Goal: Feedback & Contribution: Submit feedback/report problem

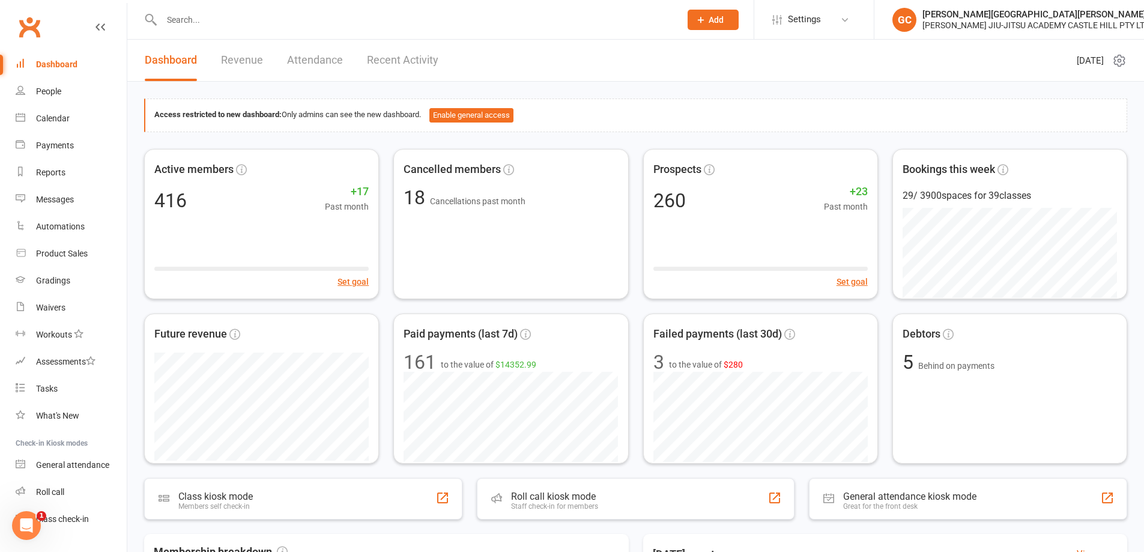
click at [206, 19] on input "text" at bounding box center [415, 19] width 514 height 17
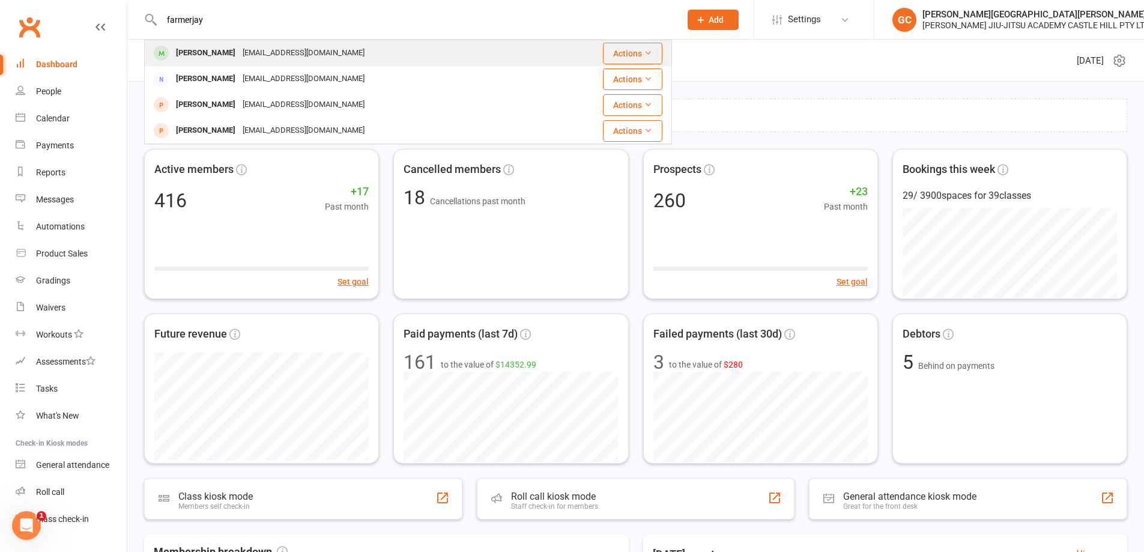
type input "farmerjay"
click at [206, 54] on div "[PERSON_NAME]" at bounding box center [205, 52] width 67 height 17
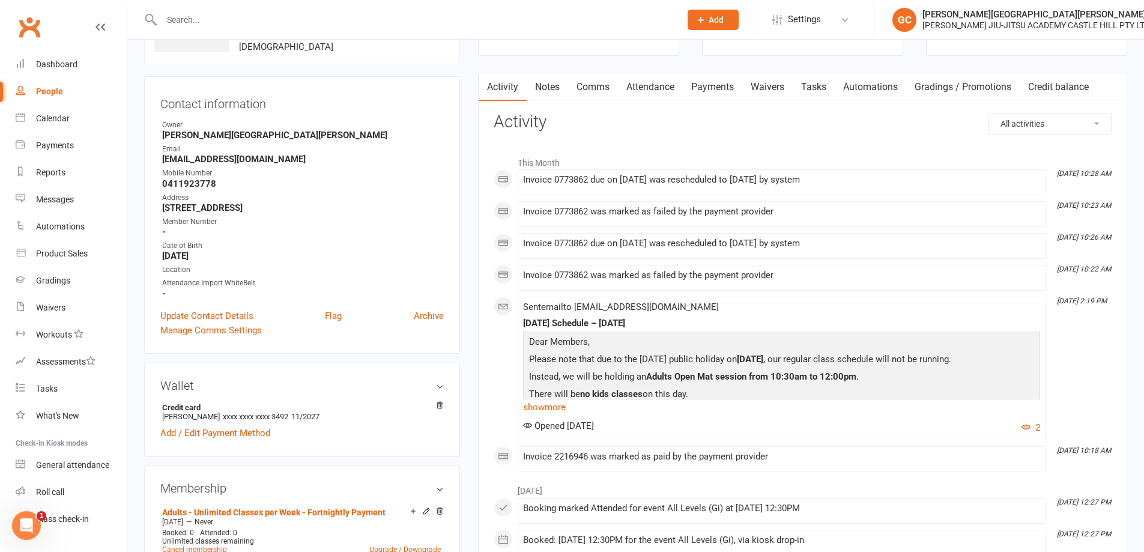
scroll to position [80, 0]
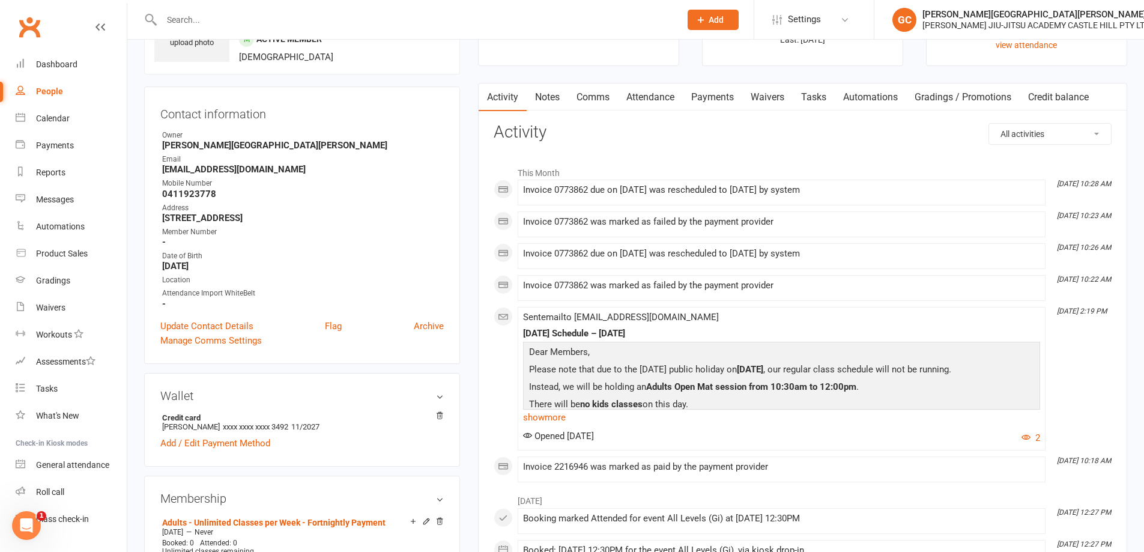
click at [666, 95] on link "Attendance" at bounding box center [650, 97] width 65 height 28
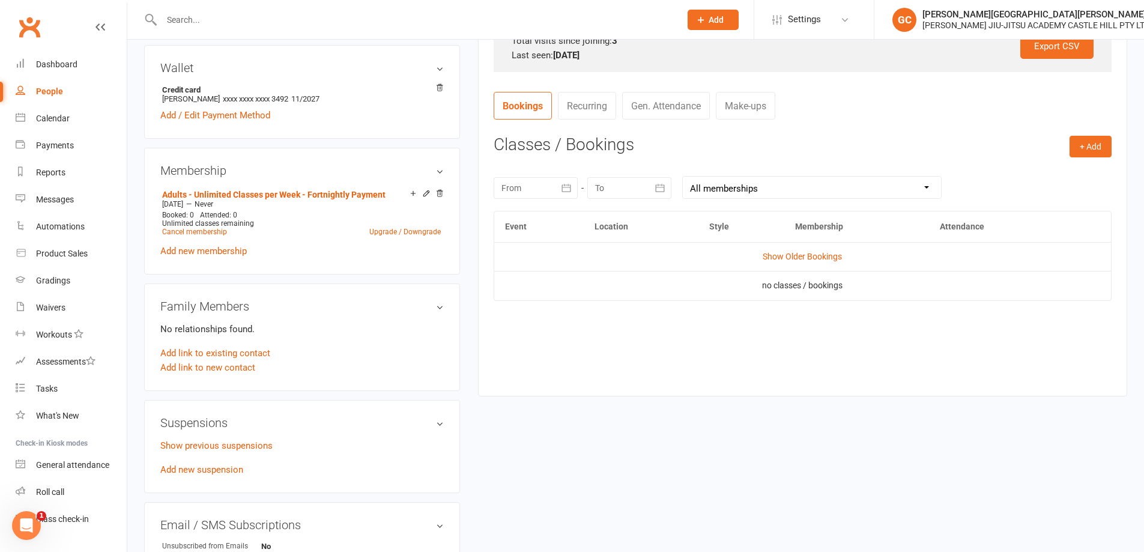
scroll to position [420, 0]
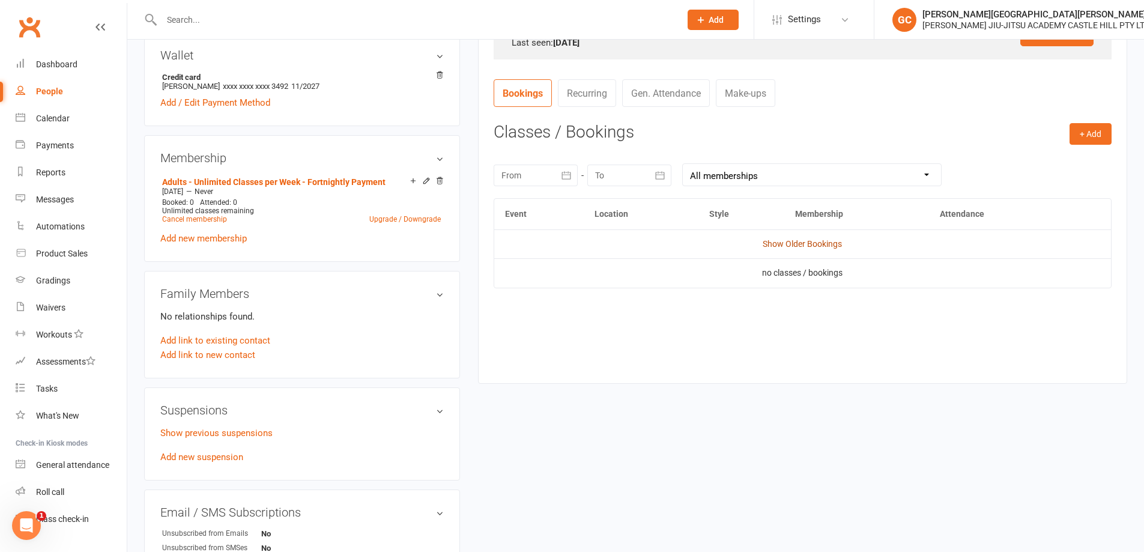
click at [805, 245] on link "Show Older Bookings" at bounding box center [802, 244] width 79 height 10
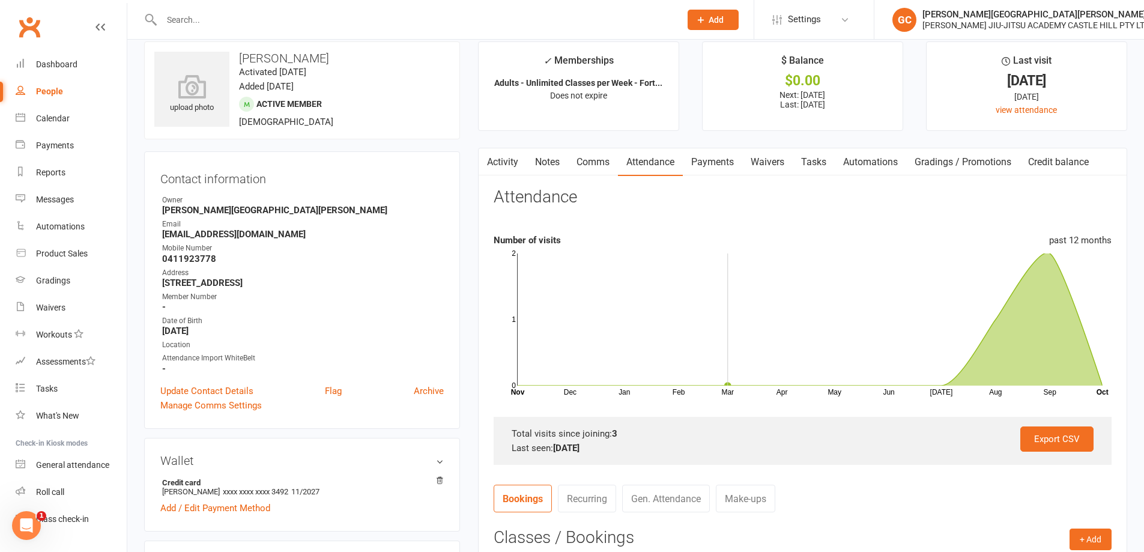
scroll to position [20, 0]
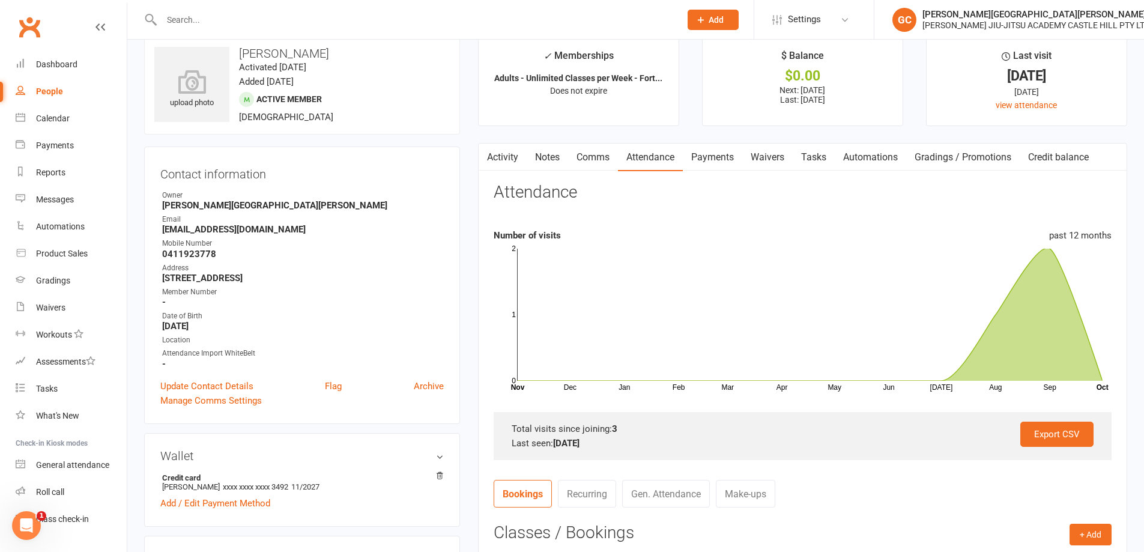
click at [719, 154] on link "Payments" at bounding box center [712, 158] width 59 height 28
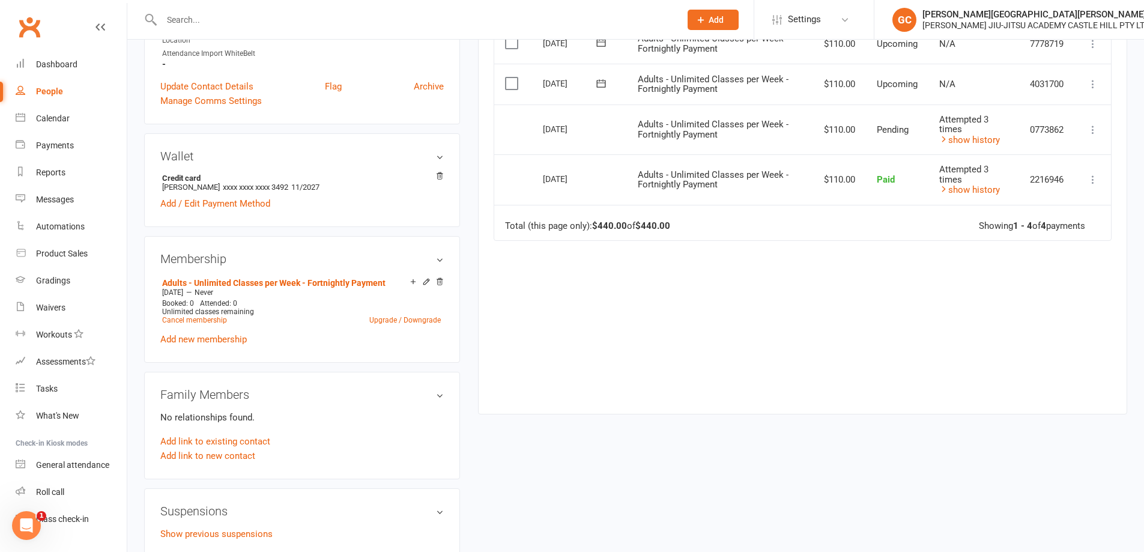
scroll to position [320, 0]
click at [201, 318] on link "Cancel membership" at bounding box center [194, 319] width 65 height 8
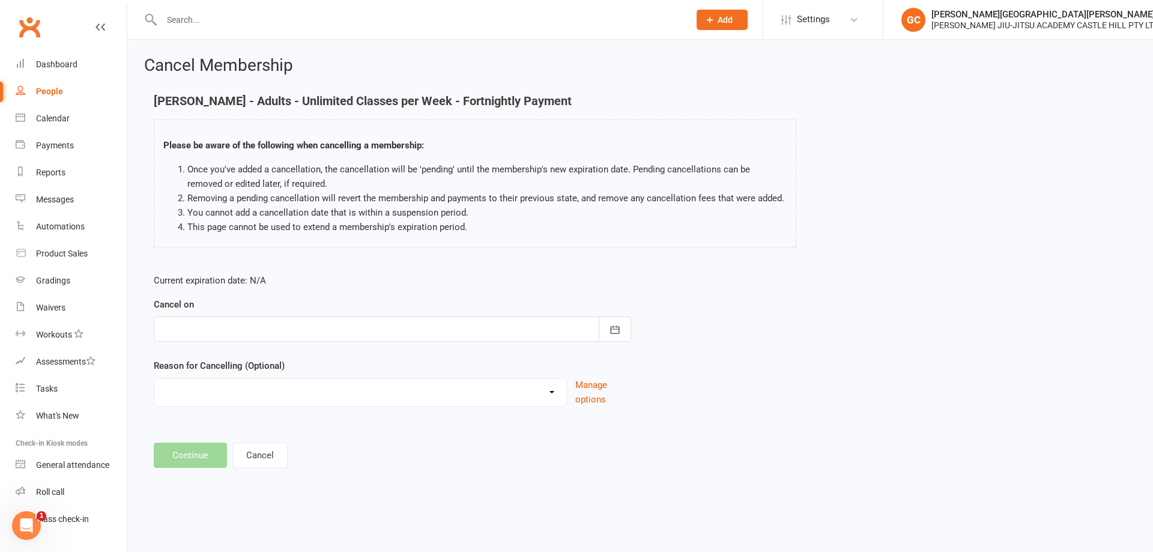
click at [231, 329] on div at bounding box center [392, 329] width 477 height 25
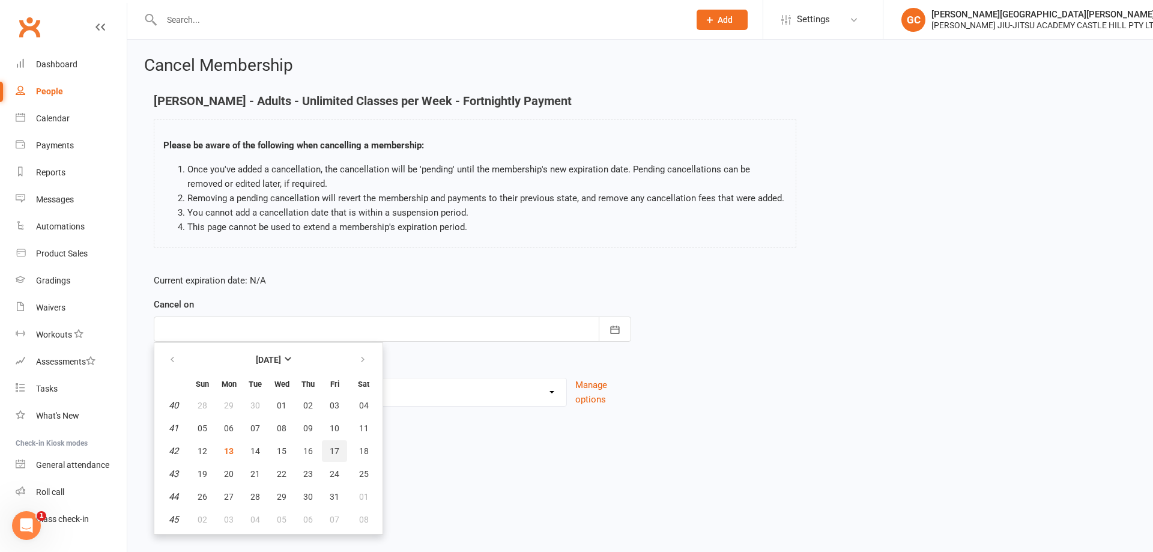
click at [334, 449] on span "17" at bounding box center [335, 451] width 10 height 10
type input "[DATE]"
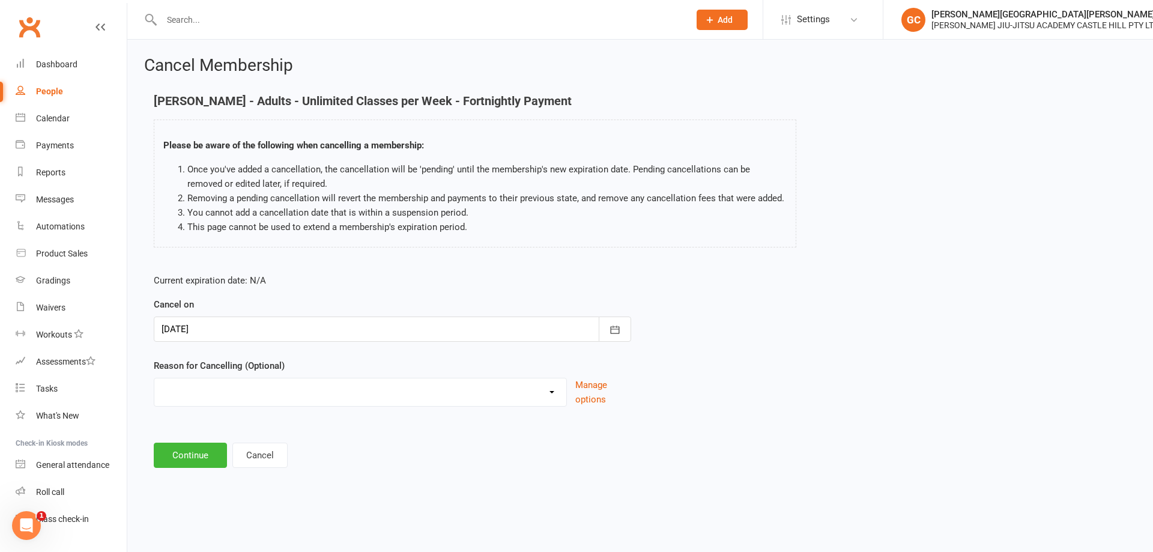
click at [205, 393] on select "Holiday Injury Other reason" at bounding box center [360, 390] width 412 height 24
select select "2"
click at [154, 392] on select "Holiday Injury Other reason" at bounding box center [360, 390] width 412 height 24
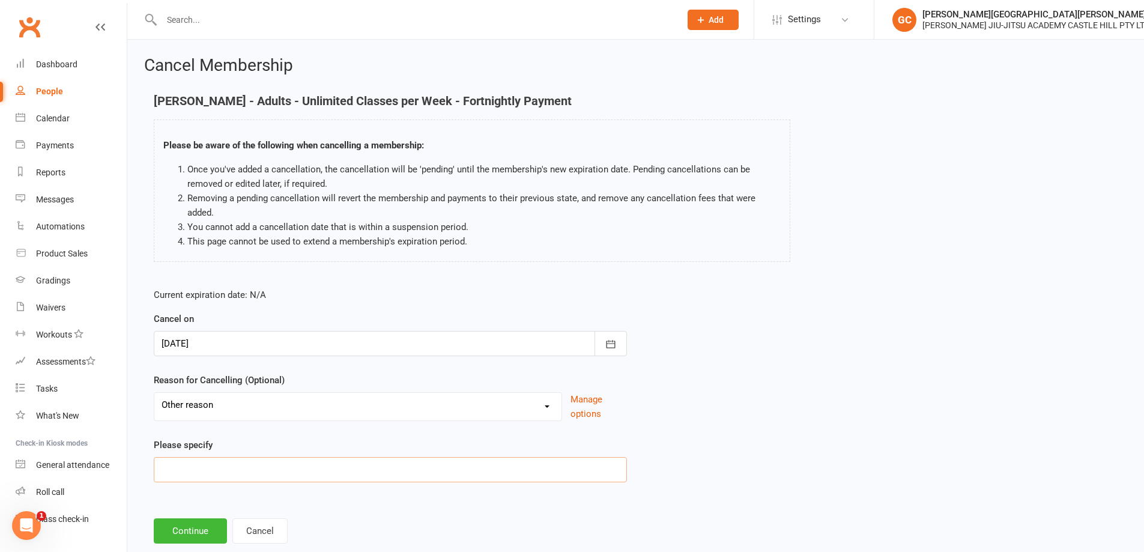
click at [178, 471] on input at bounding box center [390, 469] width 473 height 25
type input "downgraded to 2 classes per week"
click at [262, 532] on button "Cancel" at bounding box center [259, 530] width 55 height 25
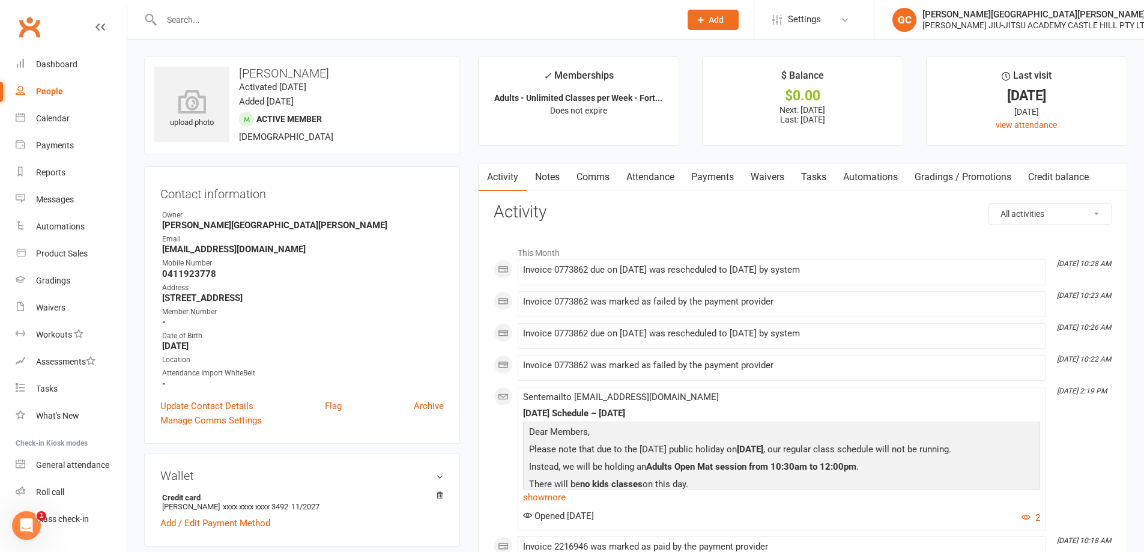
click at [52, 94] on div "People" at bounding box center [49, 91] width 27 height 10
select select "100"
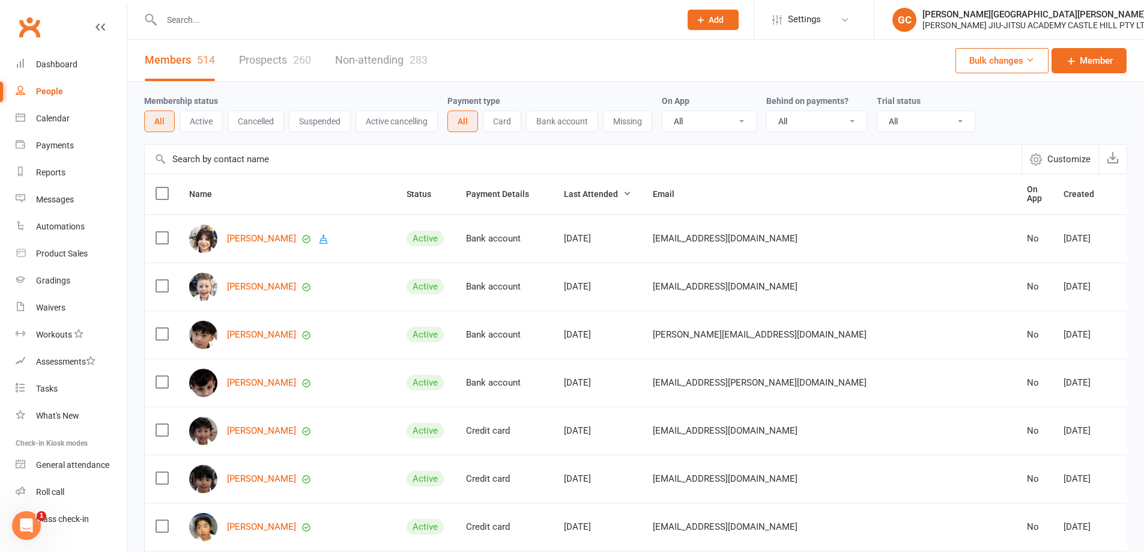
drag, startPoint x: 256, startPoint y: 60, endPoint x: 264, endPoint y: 59, distance: 8.4
click at [256, 60] on link "Prospects 260" at bounding box center [275, 60] width 72 height 41
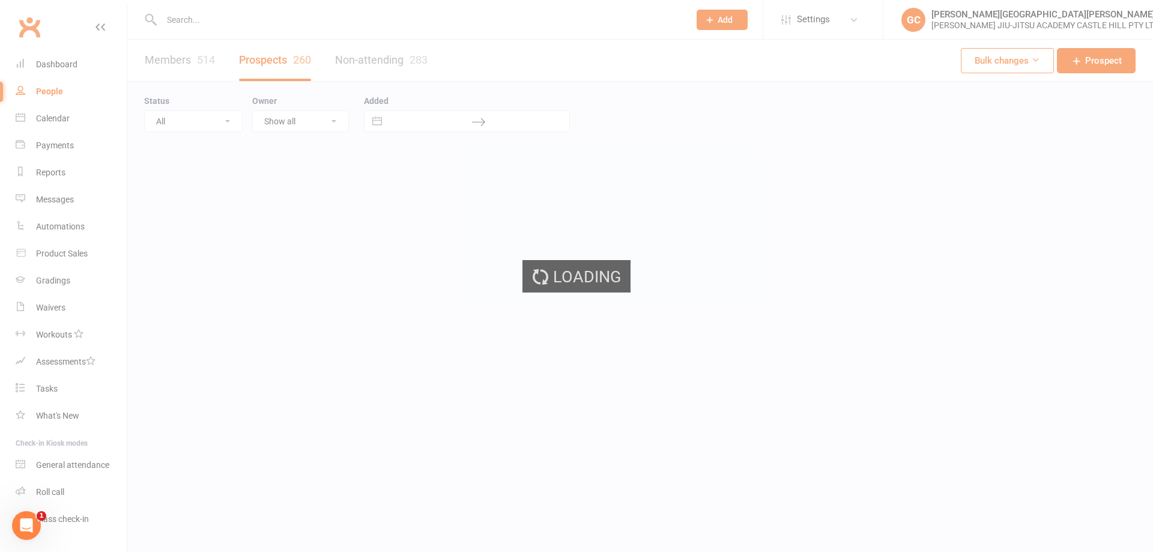
select select "100"
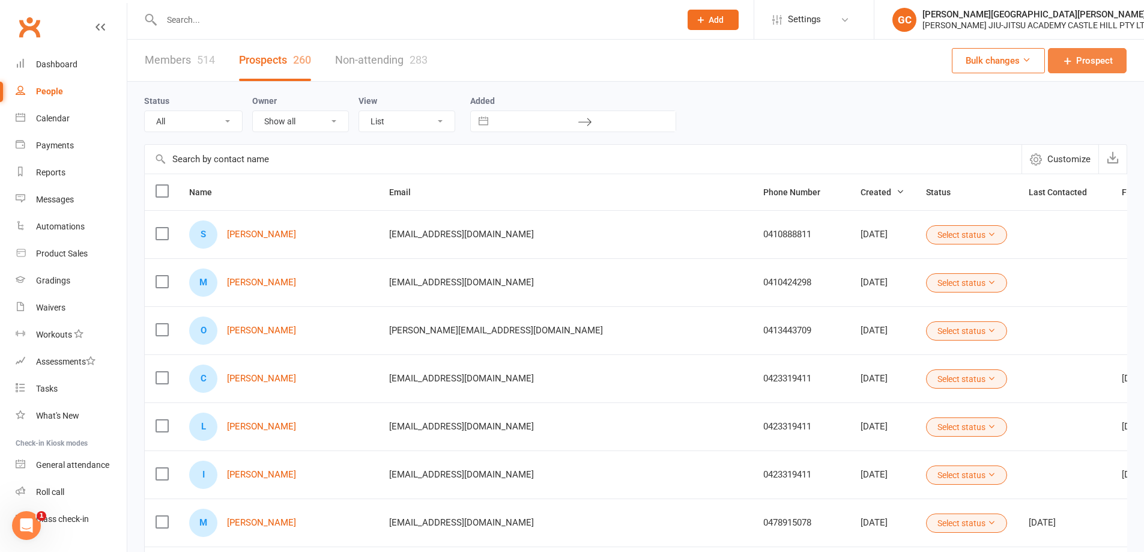
click at [1111, 60] on span "Prospect" at bounding box center [1094, 60] width 37 height 14
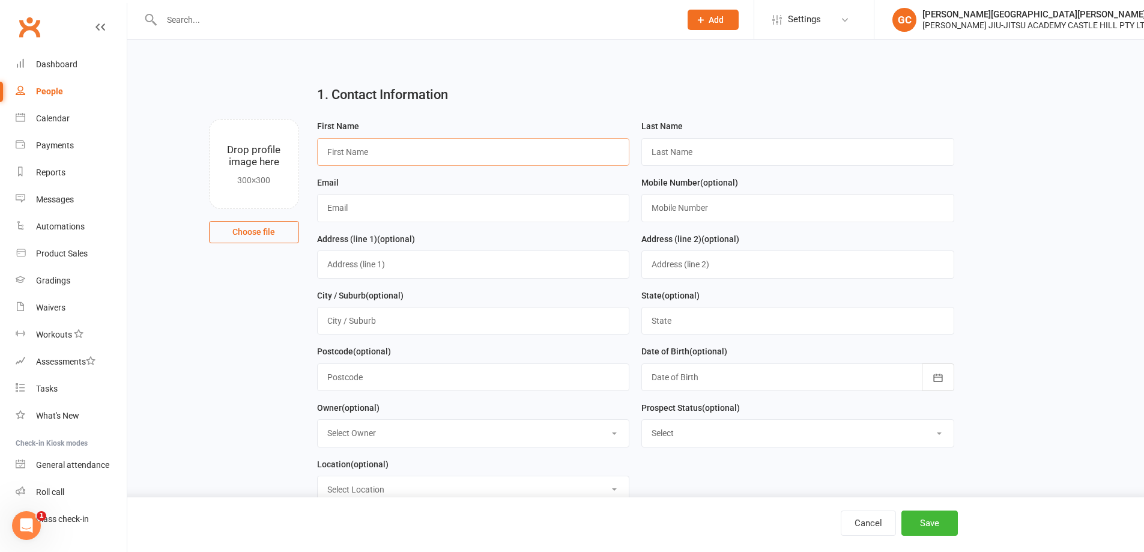
click at [359, 153] on input "text" at bounding box center [473, 152] width 313 height 28
paste input "Tanishq Doshi"
type input "Tanishq Doshi"
click at [688, 151] on input "text" at bounding box center [797, 152] width 313 height 28
paste input "Tanishq Doshi"
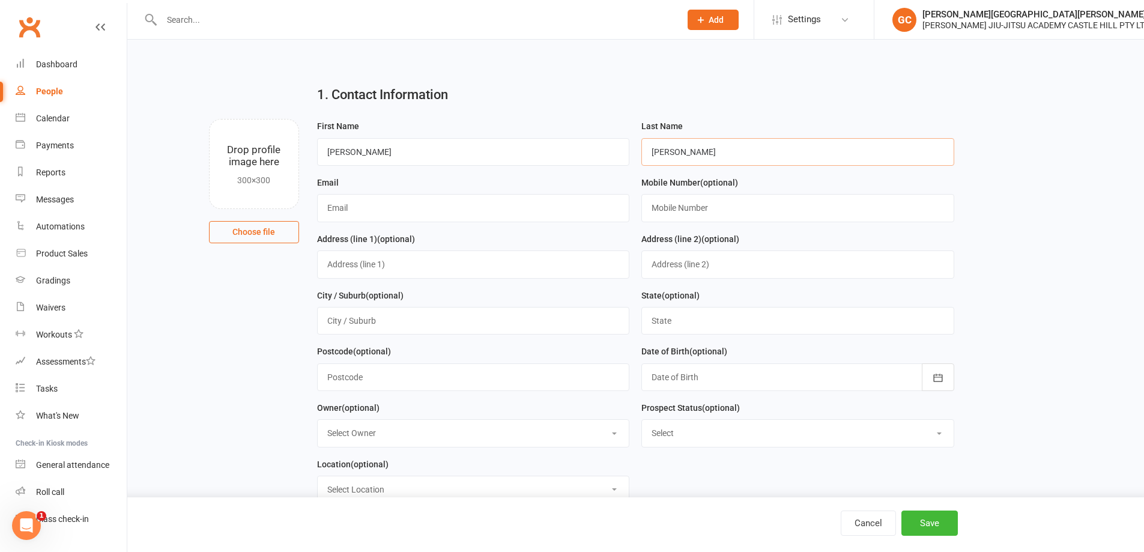
type input "Doshi"
click at [455, 149] on input "Tanishq Doshi" at bounding box center [473, 152] width 313 height 28
type input "Tanishq"
click at [371, 209] on input "text" at bounding box center [473, 208] width 313 height 28
paste input "samitdoshi78@yahoo.com"
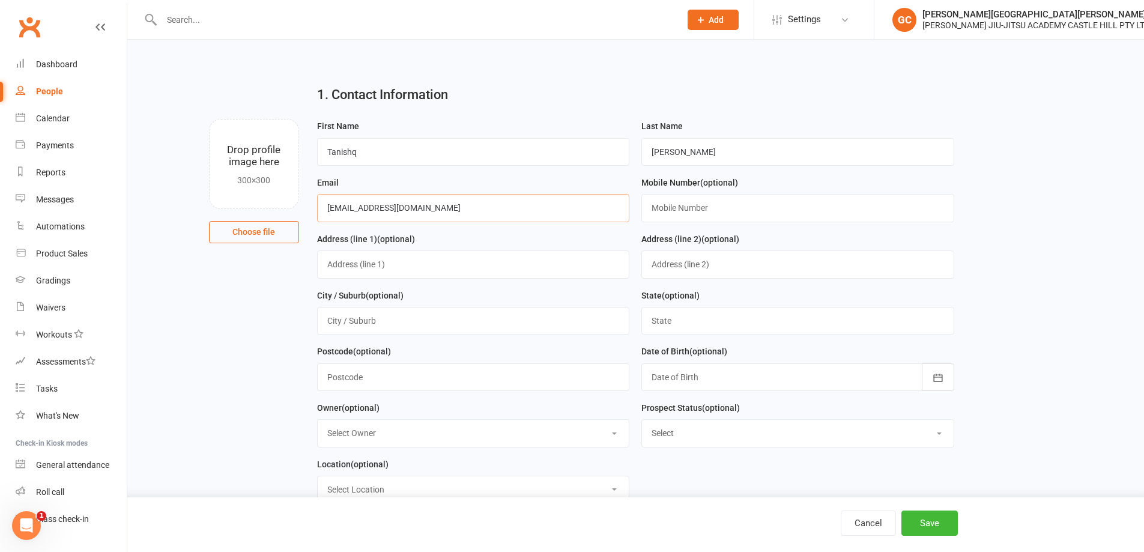
type input "samitdoshi78@yahoo.com"
click at [679, 212] on input "text" at bounding box center [797, 208] width 313 height 28
paste input "0421152175"
type input "0421152175"
click at [934, 520] on button "Save" at bounding box center [930, 523] width 56 height 25
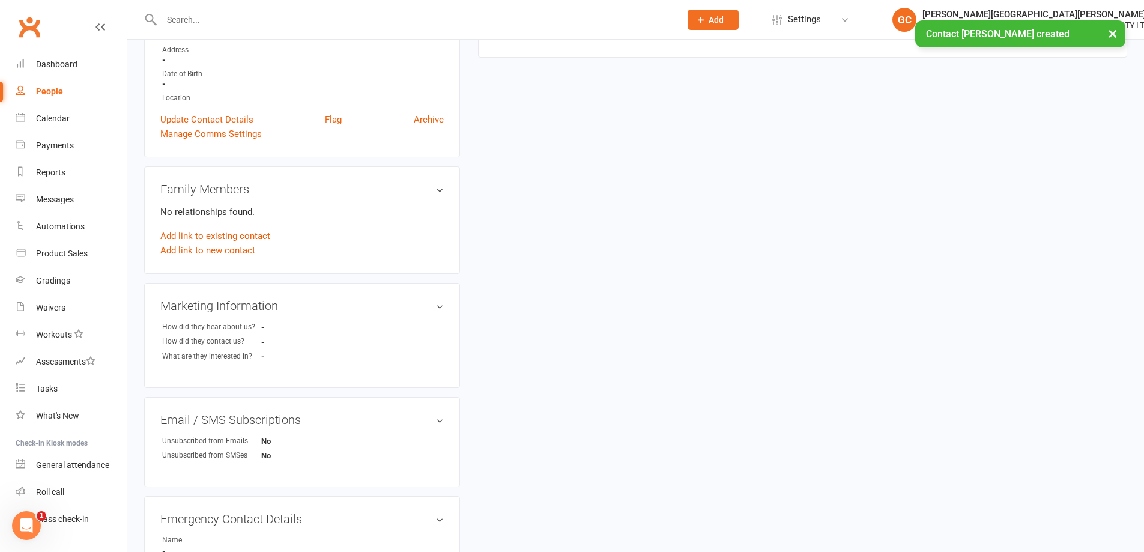
scroll to position [240, 0]
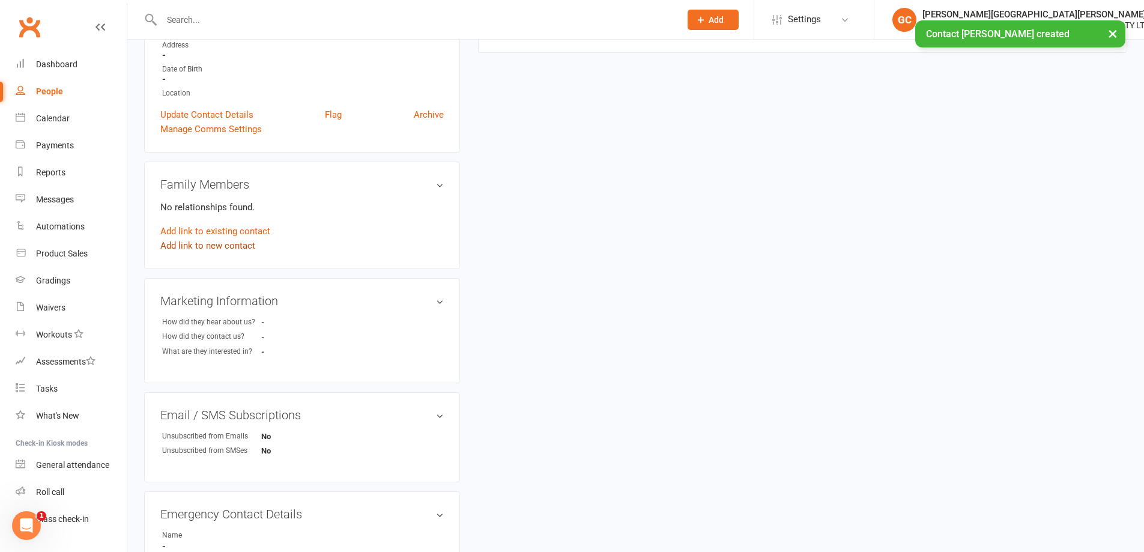
click at [234, 241] on link "Add link to new contact" at bounding box center [207, 245] width 95 height 14
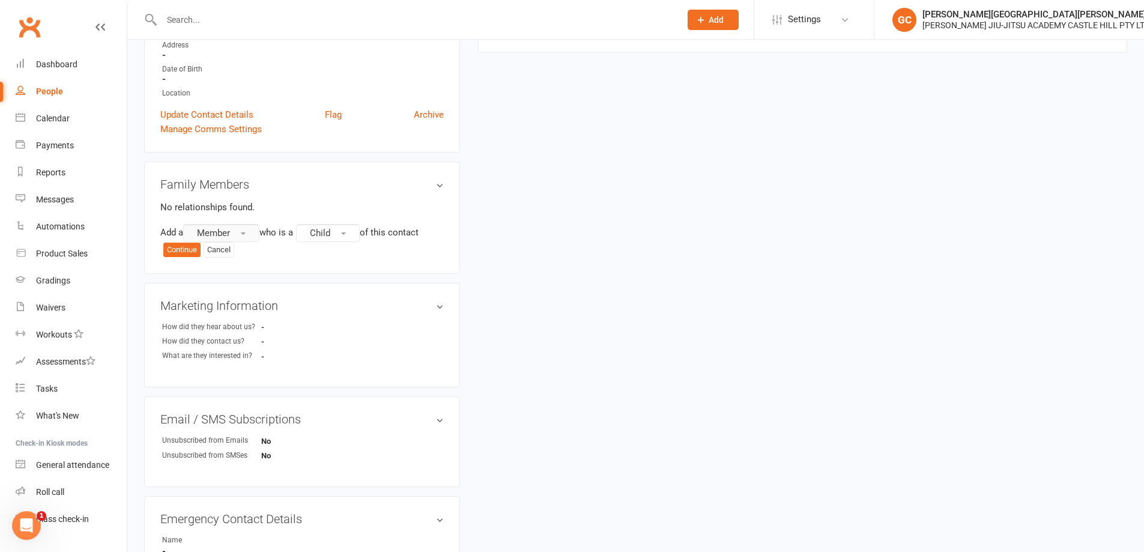
click at [227, 231] on span "Member" at bounding box center [213, 233] width 33 height 11
click at [232, 308] on span "Non-attending contact" at bounding box center [237, 306] width 89 height 11
click at [403, 228] on button "Child" at bounding box center [385, 233] width 64 height 18
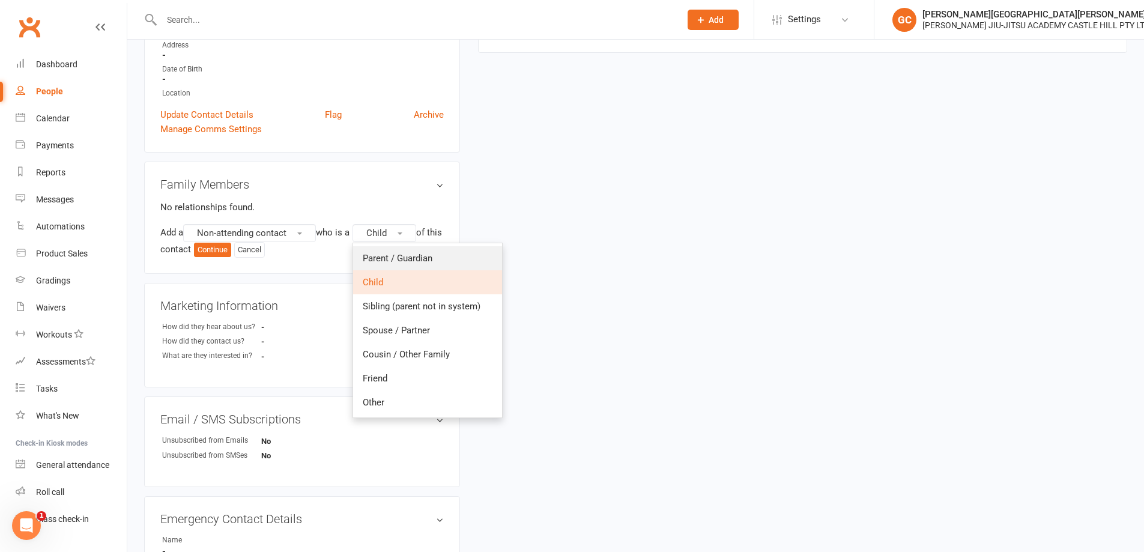
click at [405, 262] on span "Parent / Guardian" at bounding box center [398, 258] width 70 height 11
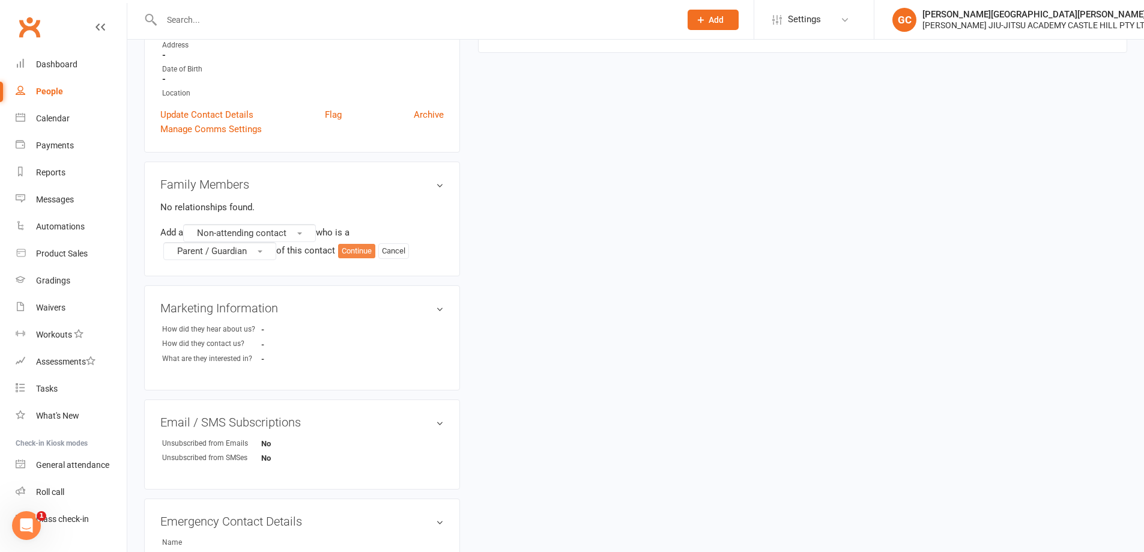
click at [375, 252] on button "Continue" at bounding box center [356, 251] width 37 height 14
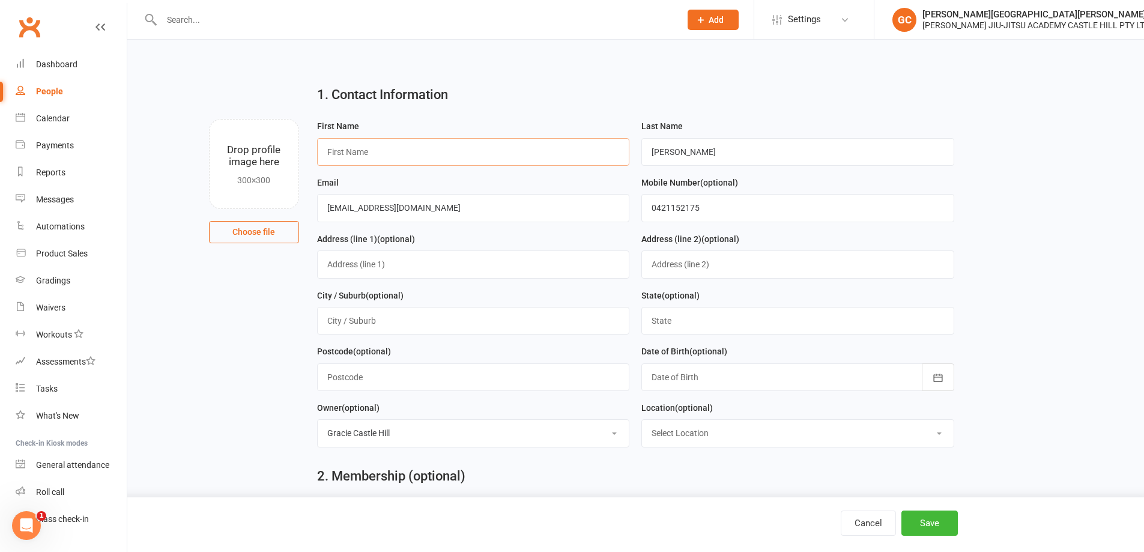
click at [374, 156] on input "text" at bounding box center [473, 152] width 313 height 28
type input "Samit"
click at [1064, 226] on main "1. Contact Information Drop profile image here 300×300 Choose file First Name S…" at bounding box center [635, 266] width 983 height 381
click at [936, 524] on button "Save" at bounding box center [930, 523] width 56 height 25
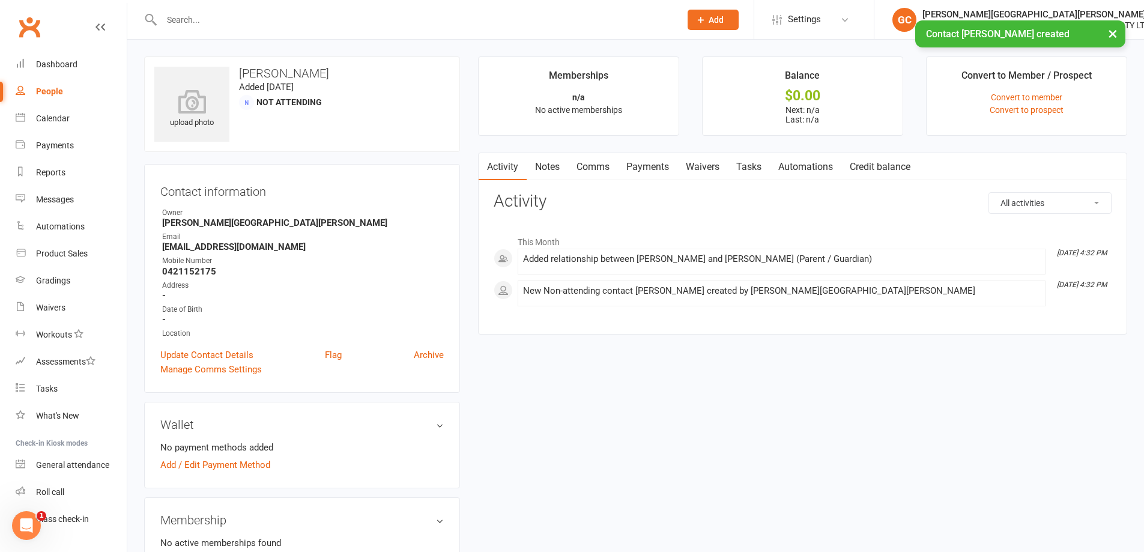
click at [709, 166] on link "Waivers" at bounding box center [702, 167] width 50 height 28
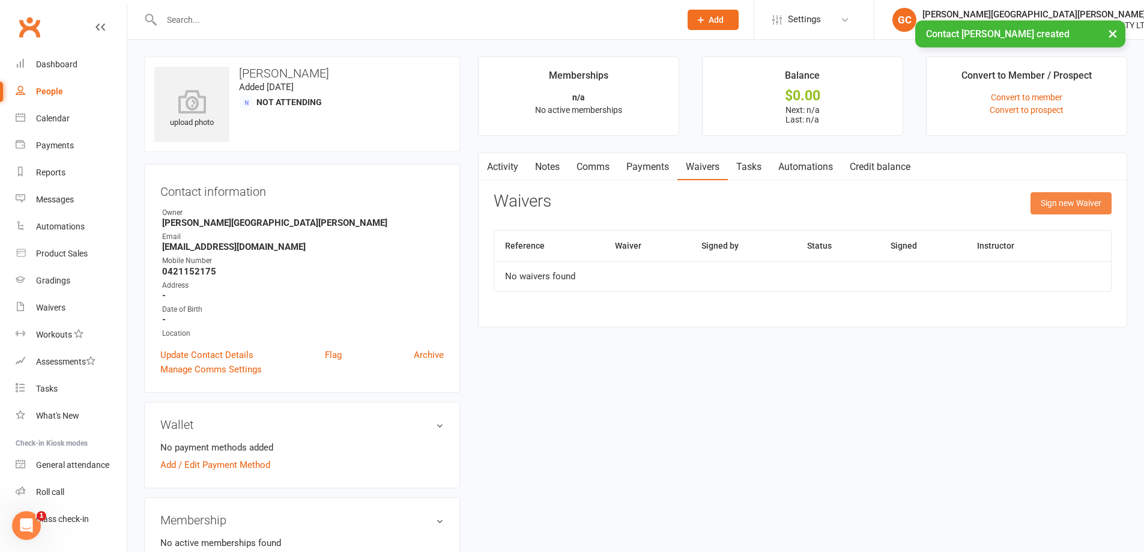
click at [1089, 201] on button "Sign new Waiver" at bounding box center [1071, 203] width 81 height 22
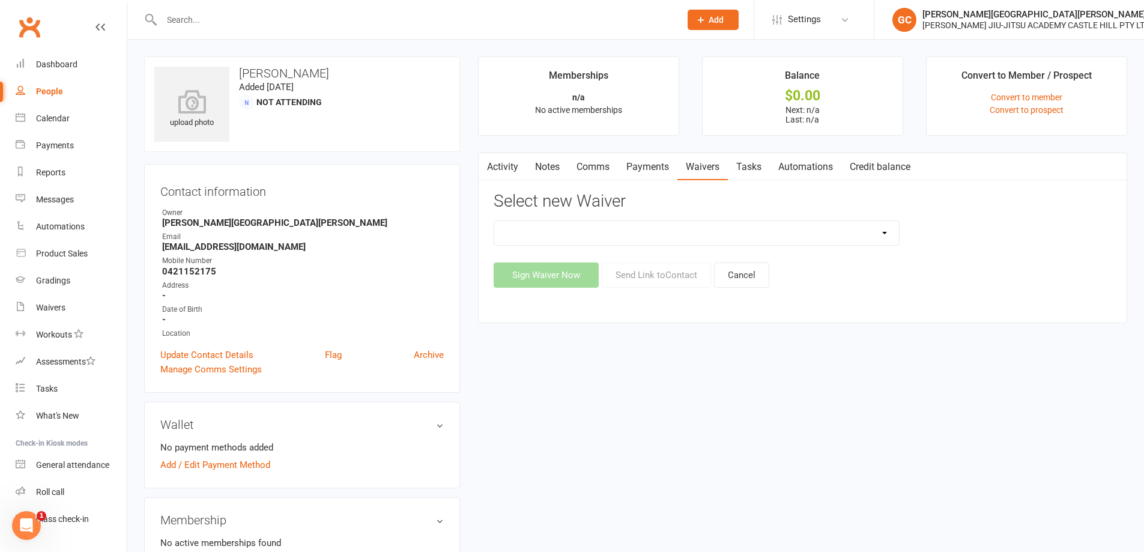
click at [691, 240] on select "Adult and Kids Combined Membership Form Adults Membership Form Member Transfer …" at bounding box center [696, 233] width 405 height 24
select select "13041"
click at [494, 221] on select "Adult and Kids Combined Membership Form Adults Membership Form Member Transfer …" at bounding box center [696, 233] width 405 height 24
click at [676, 271] on button "Send Link to Contact" at bounding box center [656, 274] width 109 height 25
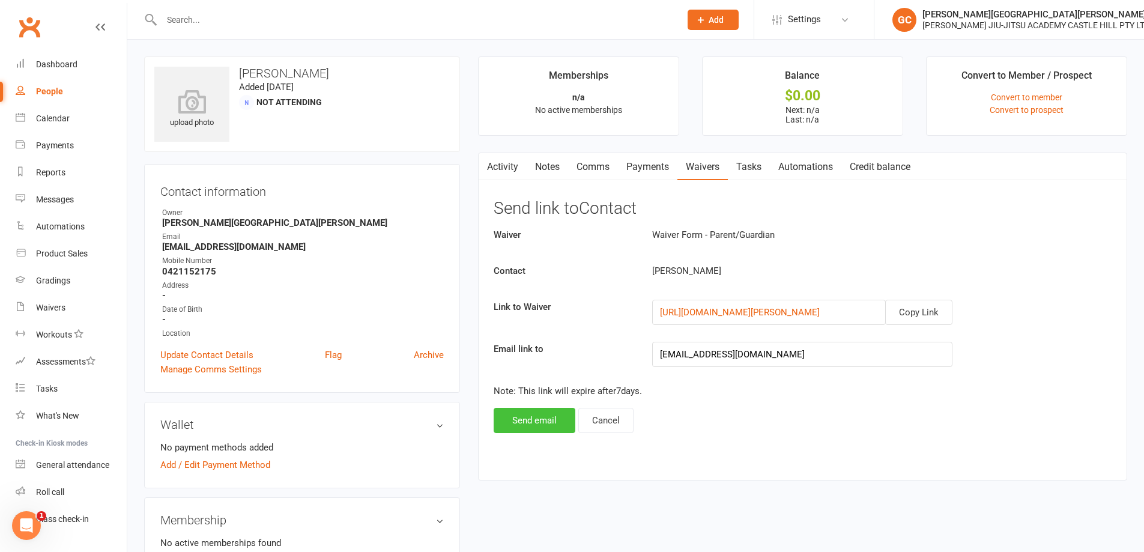
click at [530, 421] on button "Send email" at bounding box center [535, 420] width 82 height 25
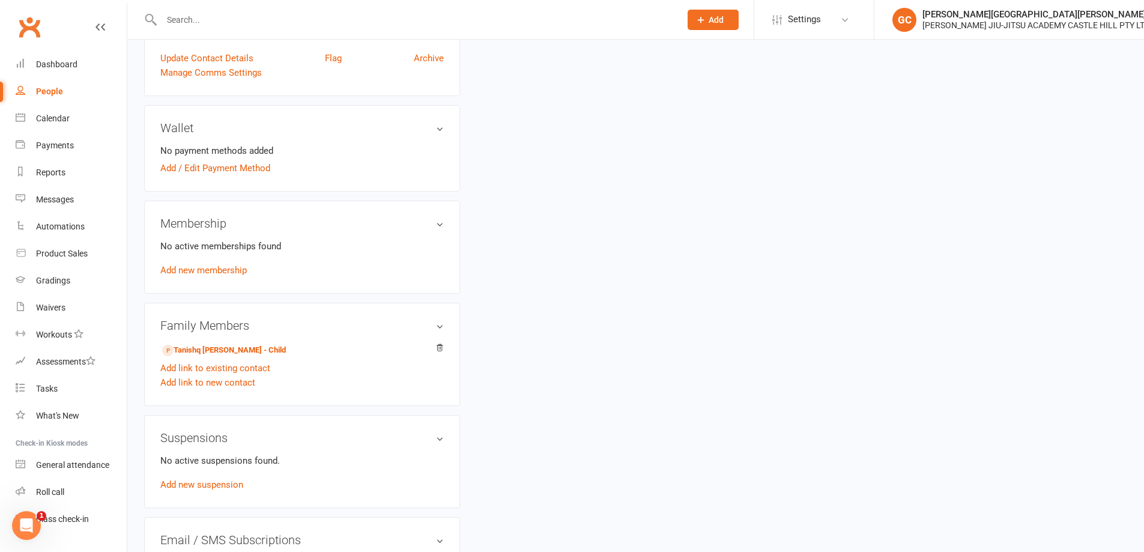
scroll to position [300, 0]
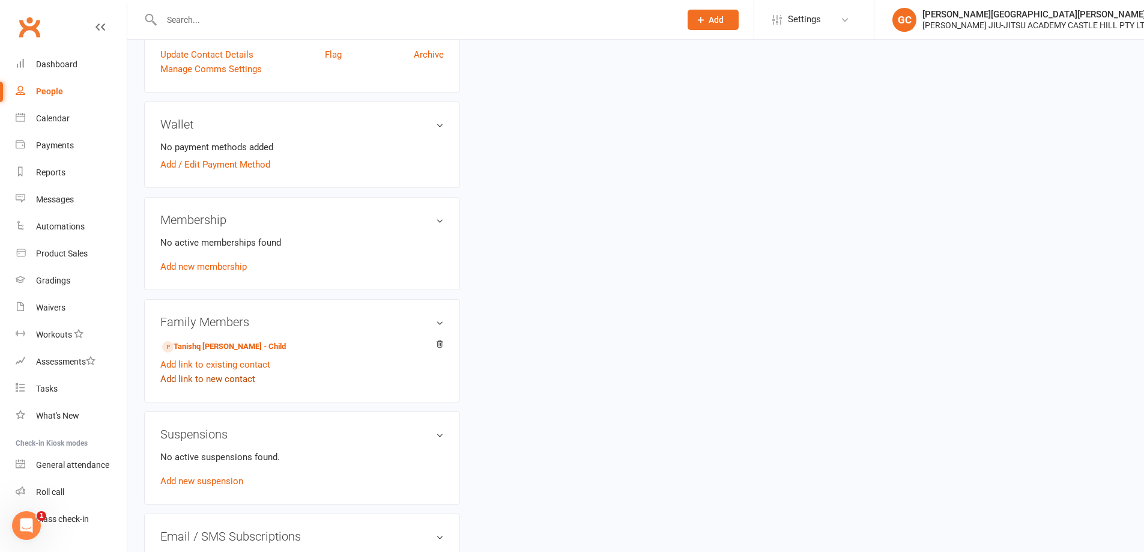
click at [213, 381] on link "Add link to new contact" at bounding box center [207, 379] width 95 height 14
click at [219, 369] on span "Member" at bounding box center [213, 368] width 33 height 11
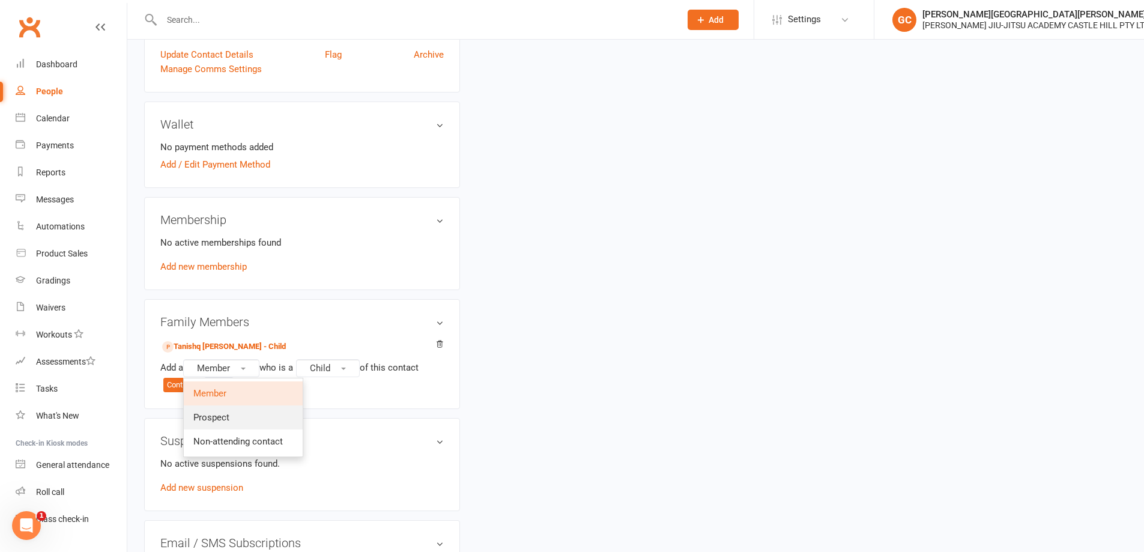
click at [212, 417] on span "Prospect" at bounding box center [211, 417] width 36 height 11
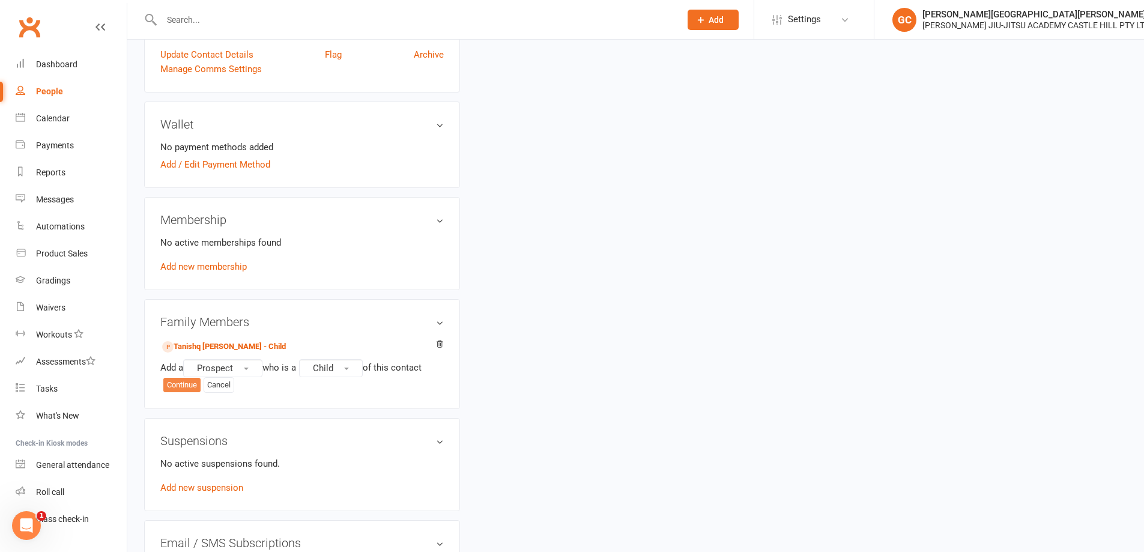
click at [189, 386] on button "Continue" at bounding box center [181, 385] width 37 height 14
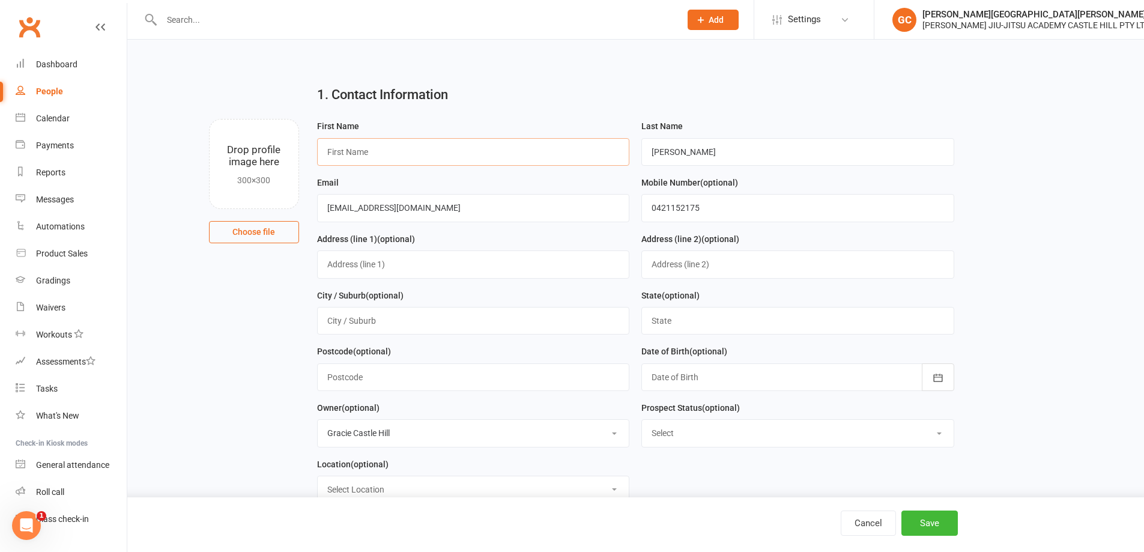
click at [357, 151] on input "text" at bounding box center [473, 152] width 313 height 28
paste input "Jia Doahi"
drag, startPoint x: 696, startPoint y: 143, endPoint x: 599, endPoint y: 137, distance: 96.9
click at [599, 137] on form "First Name Jia Doahi Last Name Doshi Email samitdoshi78@yahoo.com Mobile Number…" at bounding box center [635, 316] width 649 height 394
drag, startPoint x: 374, startPoint y: 155, endPoint x: 338, endPoint y: 150, distance: 36.4
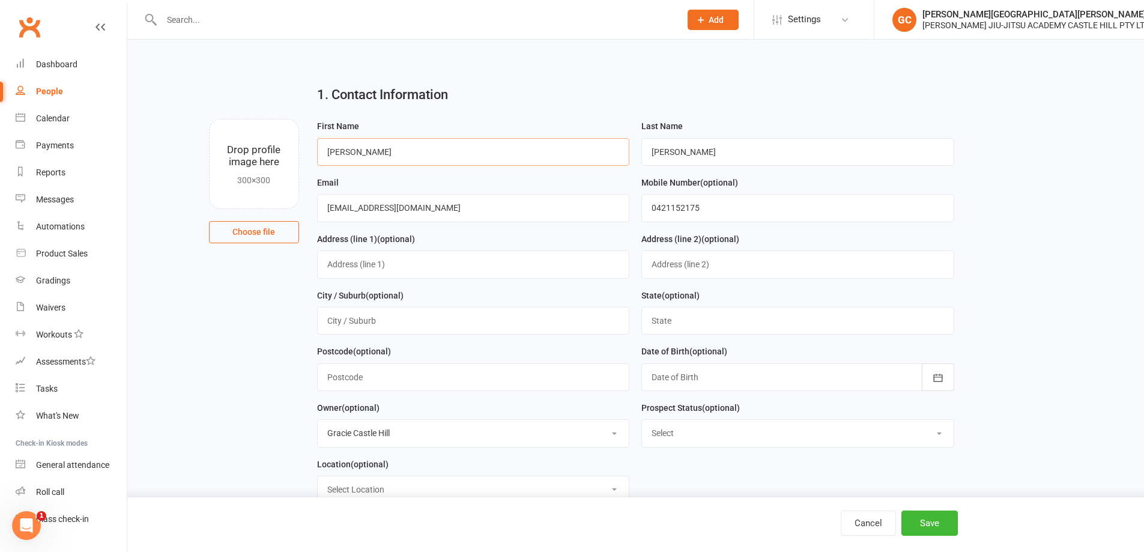
click at [338, 150] on input "Jia Doahi" at bounding box center [473, 152] width 313 height 28
type input "Jia"
click at [933, 525] on button "Save" at bounding box center [930, 523] width 56 height 25
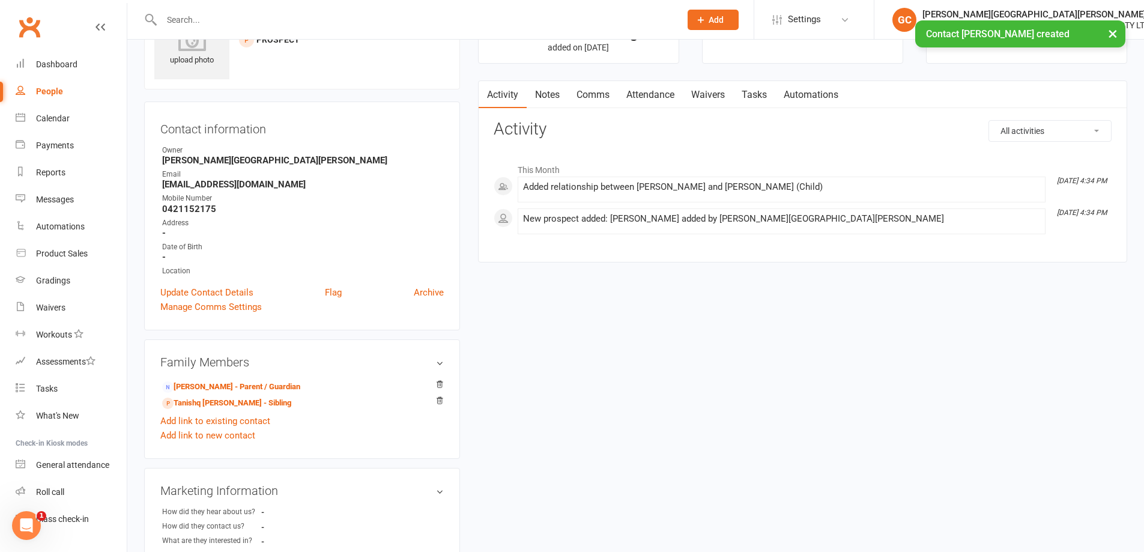
scroll to position [80, 0]
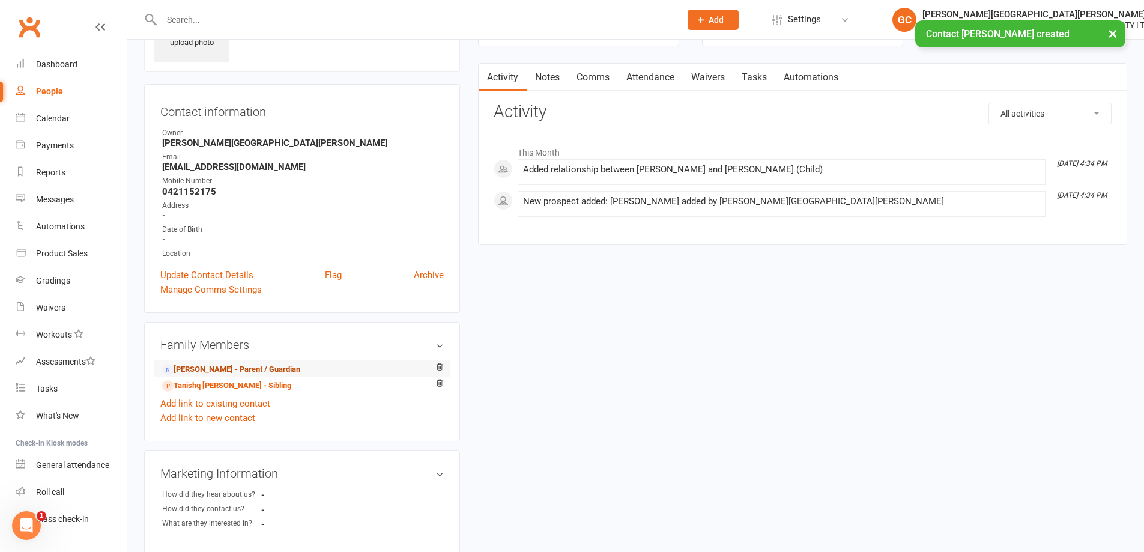
click at [208, 369] on link "Samit Doshi - Parent / Guardian" at bounding box center [231, 369] width 138 height 13
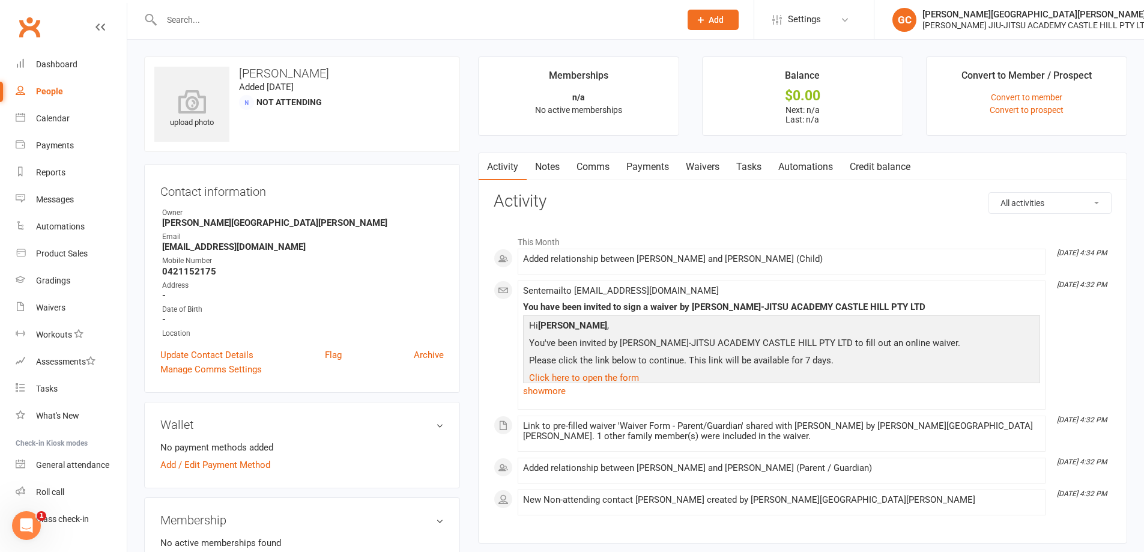
click at [719, 166] on link "Waivers" at bounding box center [702, 167] width 50 height 28
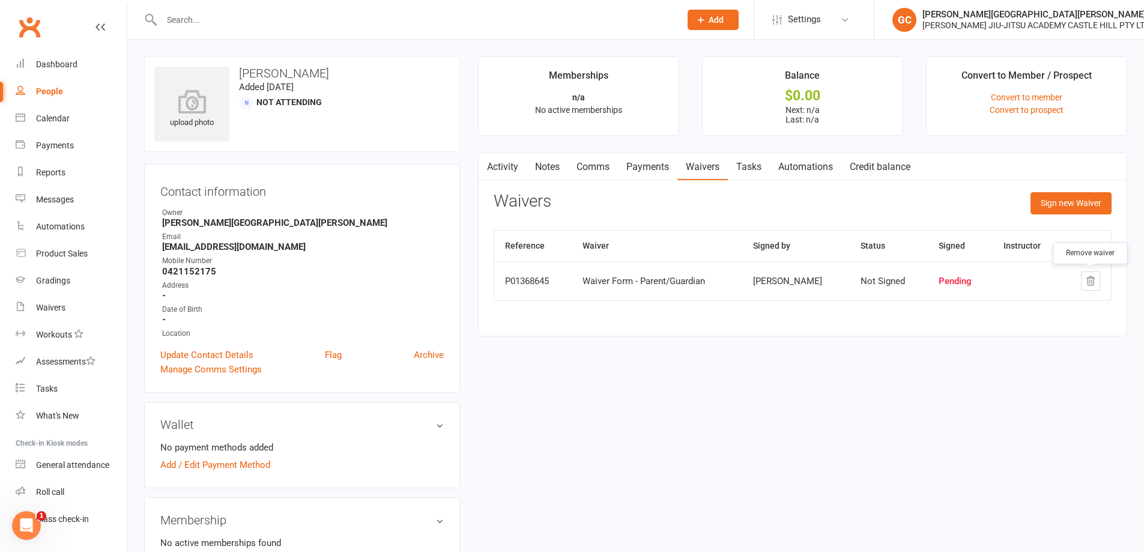
click at [1093, 282] on icon "button" at bounding box center [1090, 281] width 11 height 11
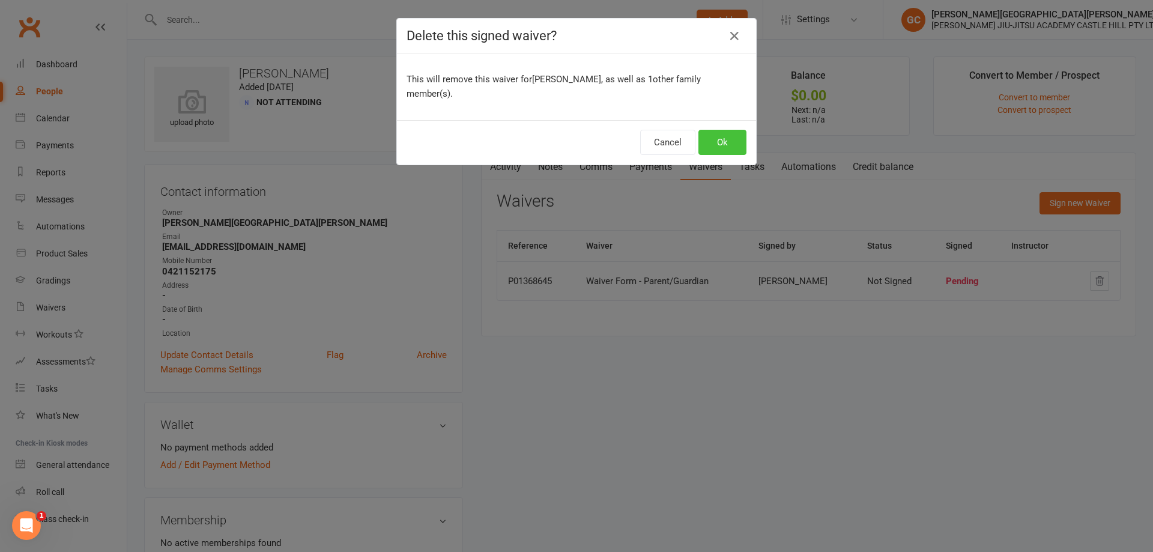
click at [734, 130] on button "Ok" at bounding box center [723, 142] width 48 height 25
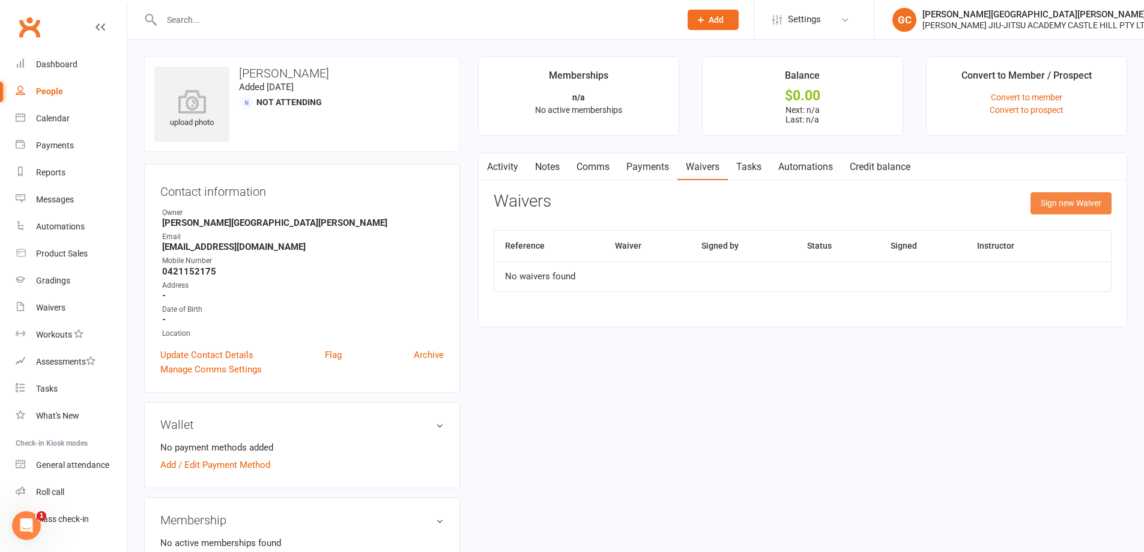
click at [1094, 203] on button "Sign new Waiver" at bounding box center [1071, 203] width 81 height 22
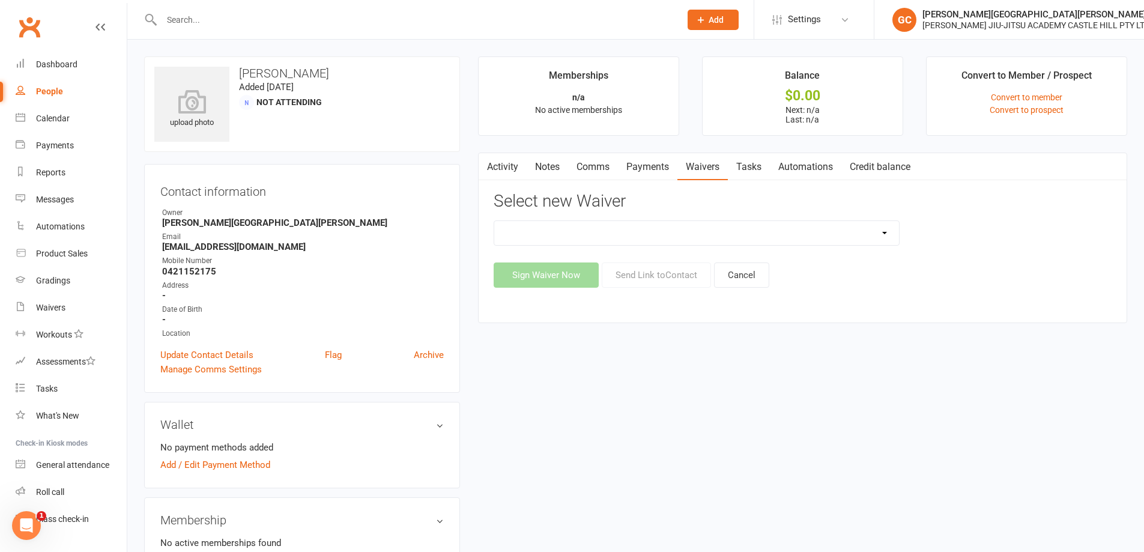
click at [722, 234] on select "Adult and Kids Combined Membership Form Adults Membership Form Member Transfer …" at bounding box center [696, 233] width 405 height 24
click at [494, 221] on select "Adult and Kids Combined Membership Form Adults Membership Form Member Transfer …" at bounding box center [696, 233] width 405 height 24
click at [590, 233] on select "Adult and Kids Combined Membership Form Adults Membership Form Member Transfer …" at bounding box center [696, 233] width 405 height 24
select select "13041"
click at [494, 221] on select "Adult and Kids Combined Membership Form Adults Membership Form Member Transfer …" at bounding box center [696, 233] width 405 height 24
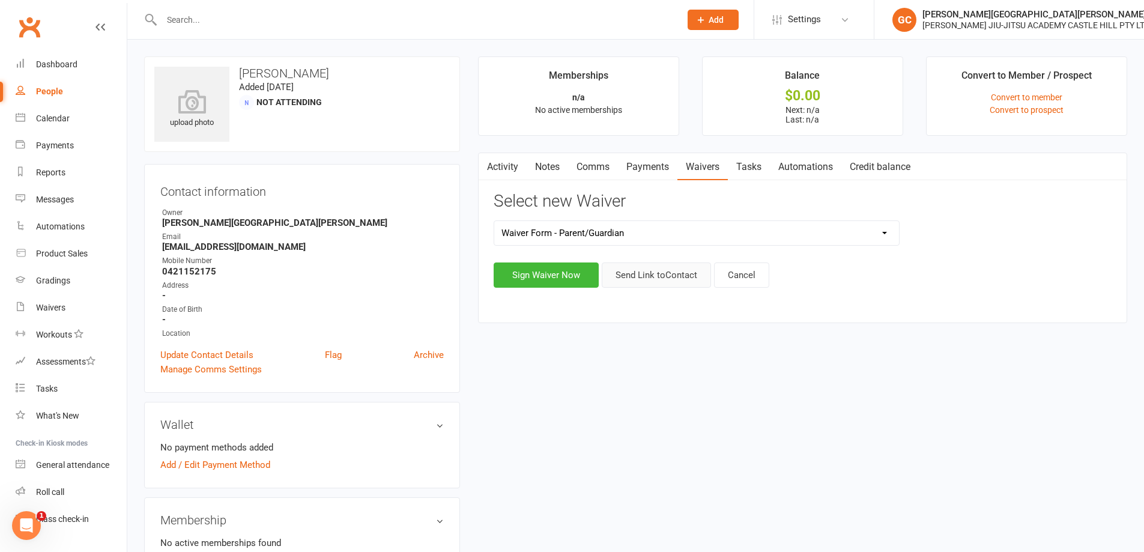
click at [656, 268] on button "Send Link to Contact" at bounding box center [656, 274] width 109 height 25
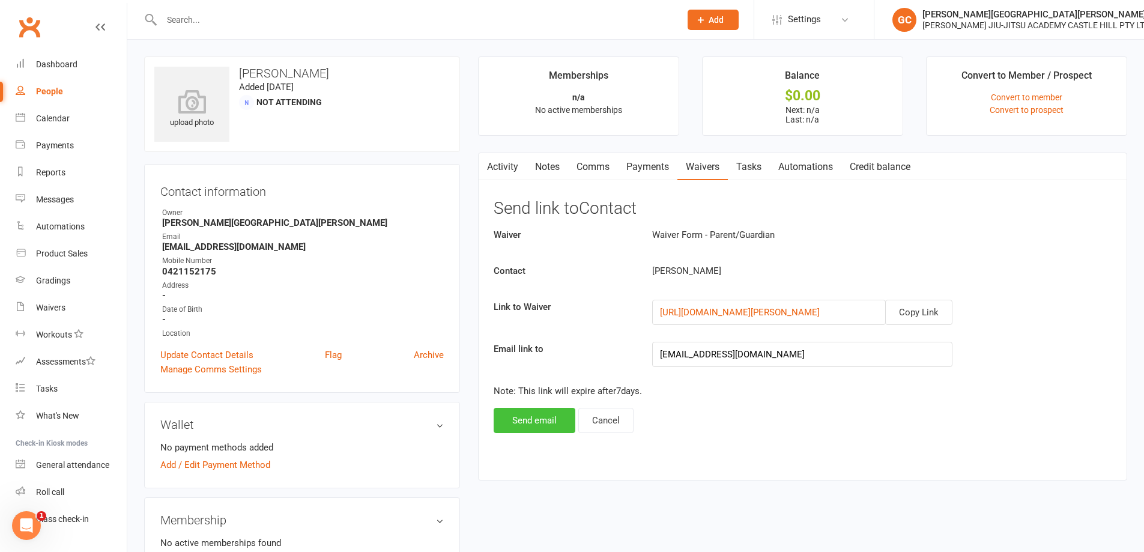
click at [538, 419] on button "Send email" at bounding box center [535, 420] width 82 height 25
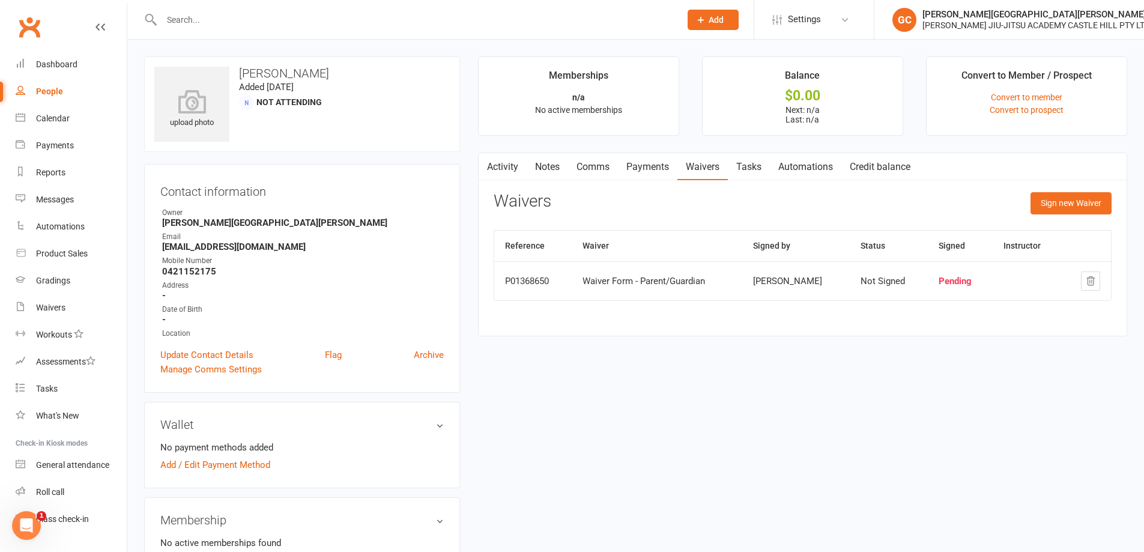
click at [55, 90] on div "People" at bounding box center [49, 91] width 27 height 10
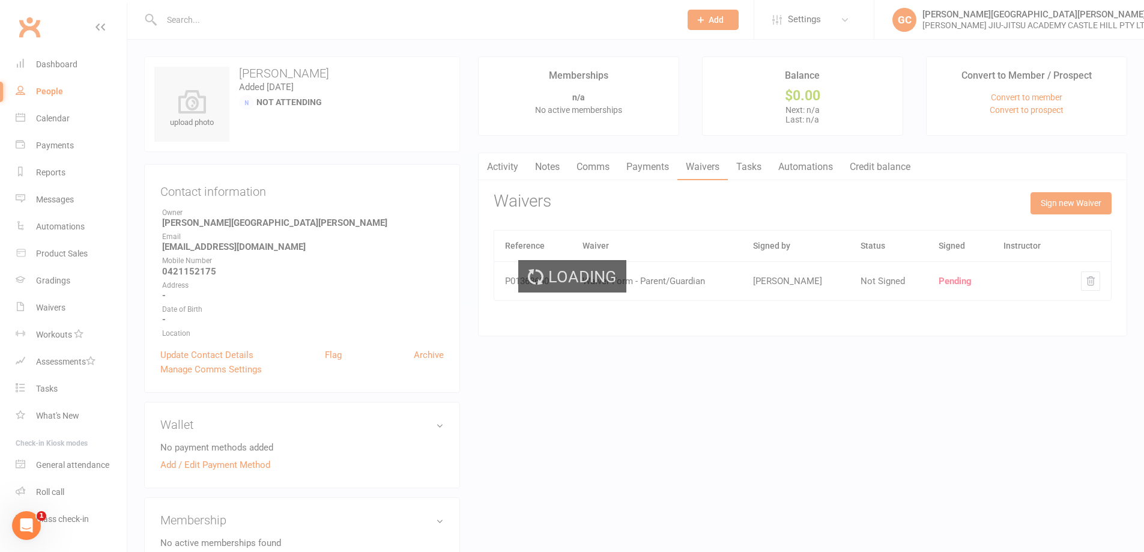
select select "100"
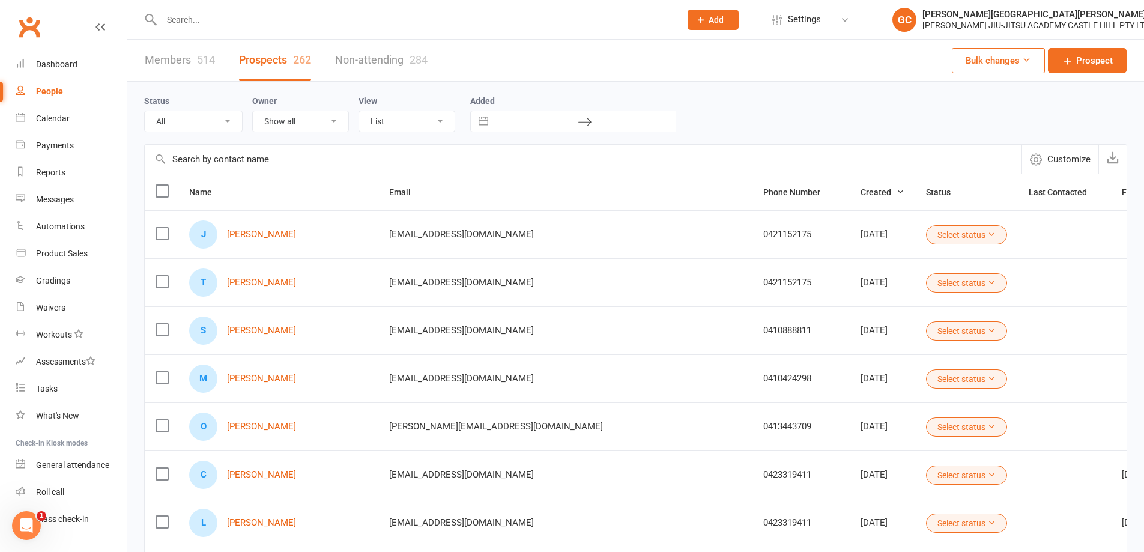
click at [176, 59] on link "Members 514" at bounding box center [180, 60] width 70 height 41
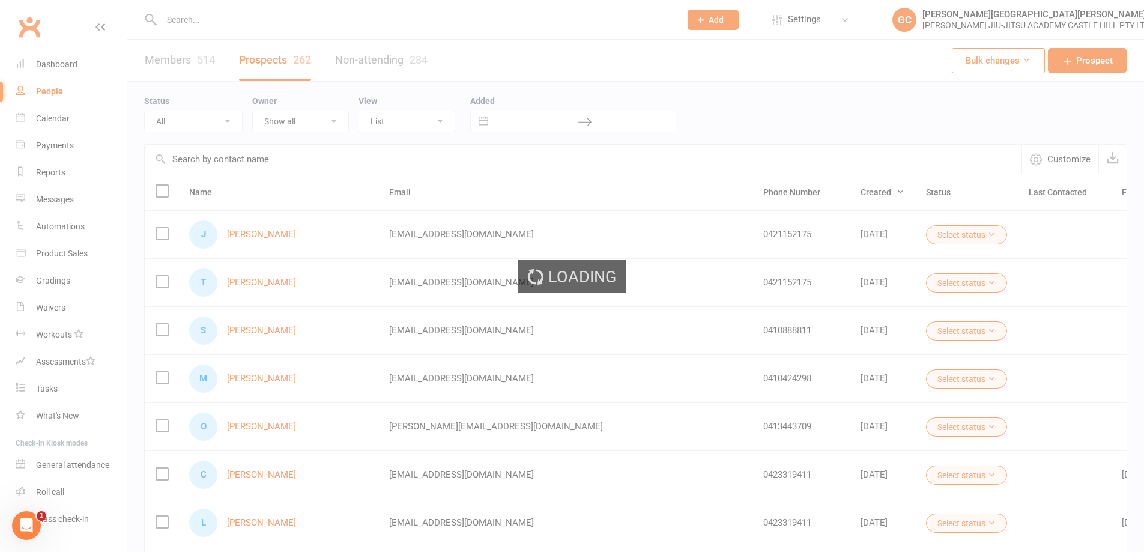
select select "100"
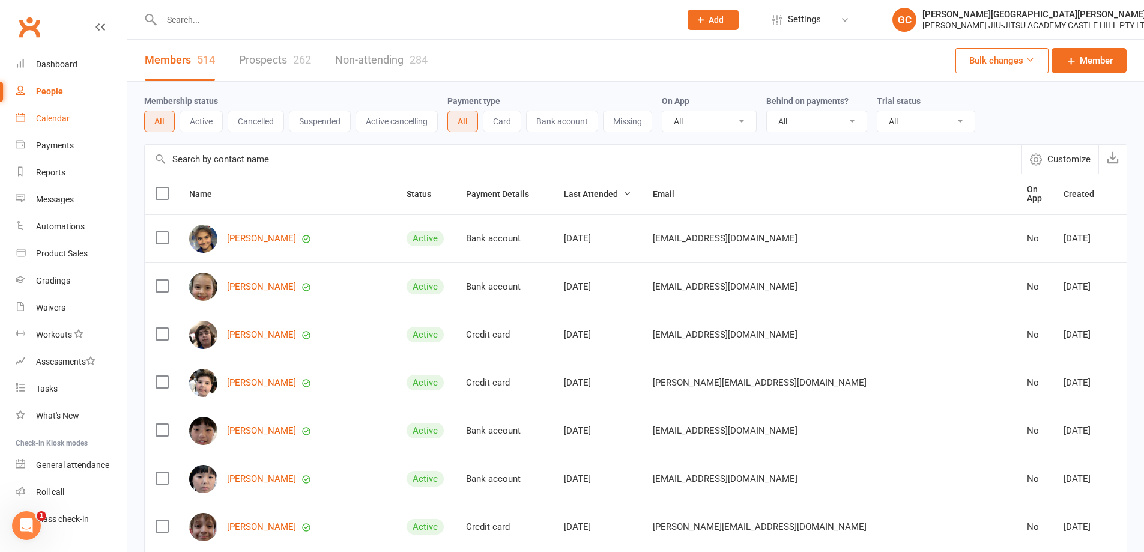
click at [65, 117] on div "Calendar" at bounding box center [53, 119] width 34 height 10
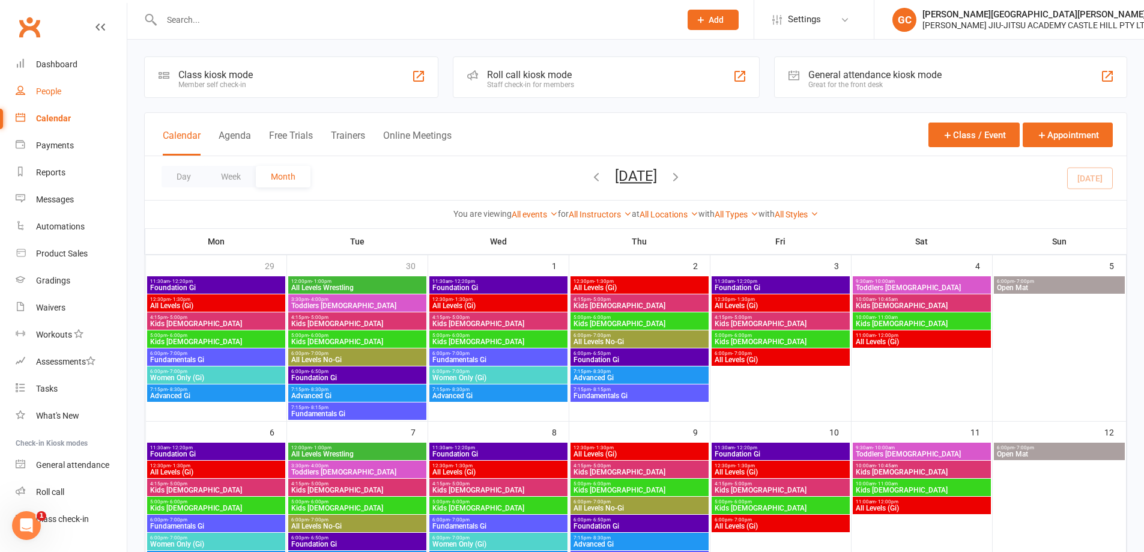
click at [51, 92] on div "People" at bounding box center [48, 91] width 25 height 10
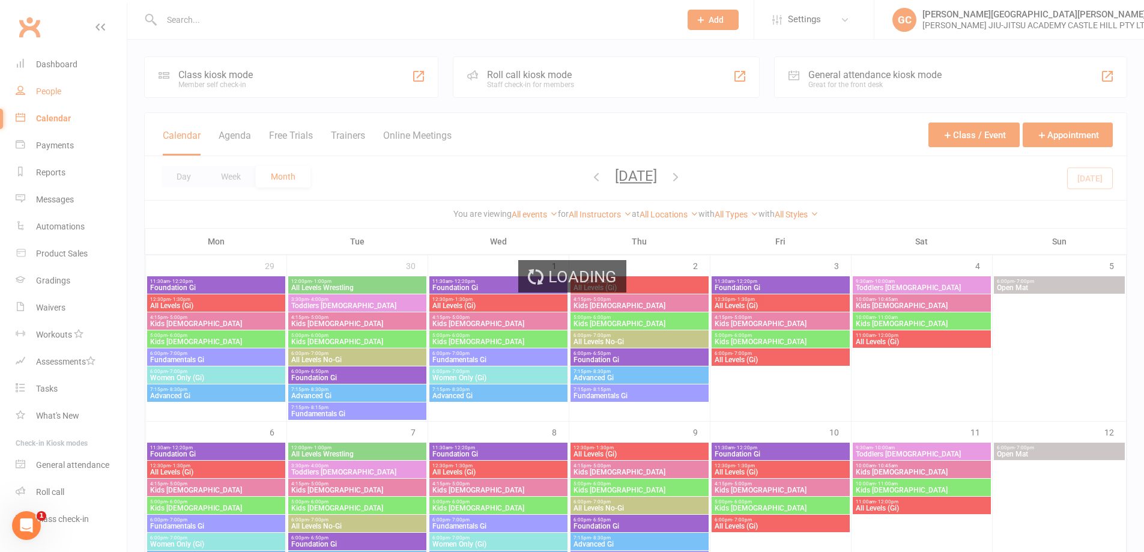
select select "100"
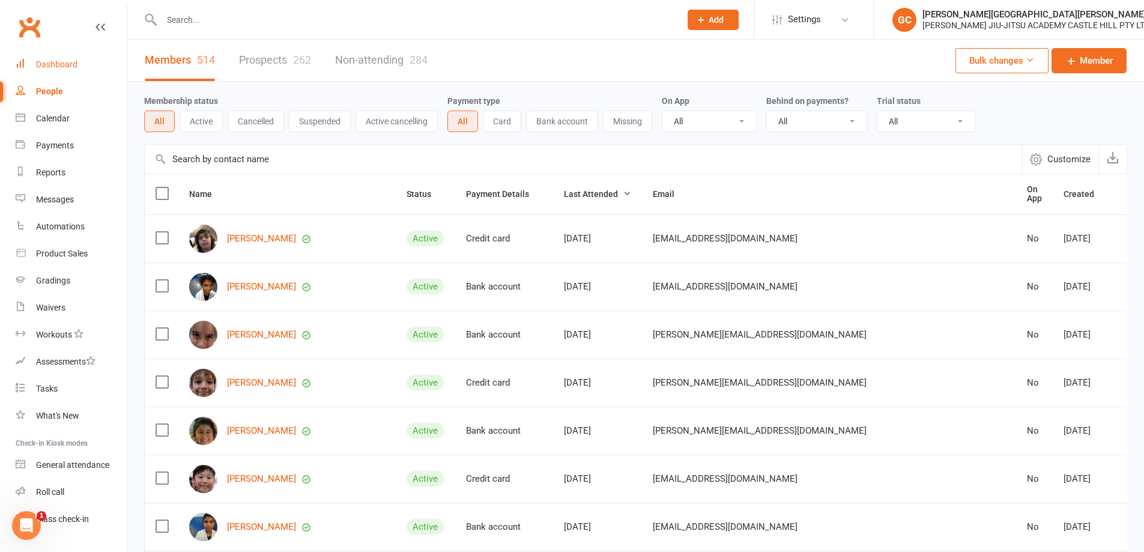
click at [79, 60] on link "Dashboard" at bounding box center [71, 64] width 111 height 27
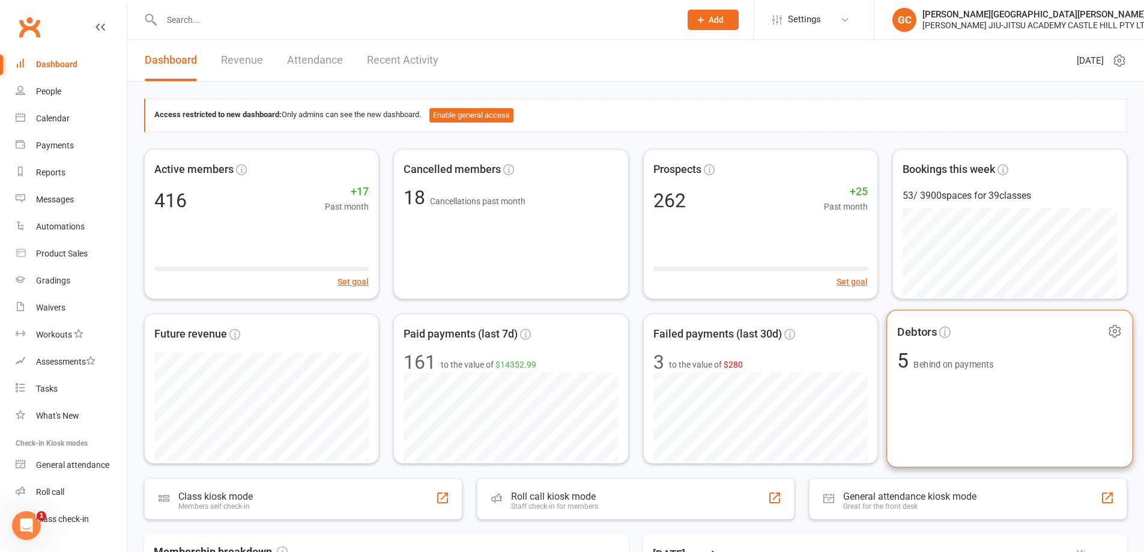
click at [958, 361] on span "Behind on payments" at bounding box center [954, 364] width 80 height 10
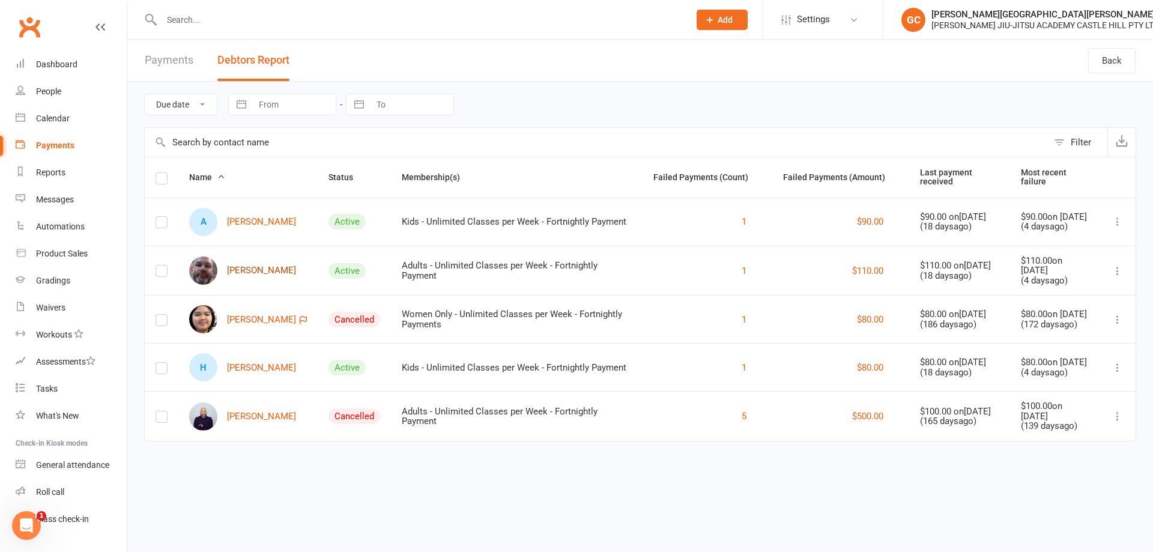
click at [256, 268] on link "Clinton Cooper" at bounding box center [242, 270] width 107 height 28
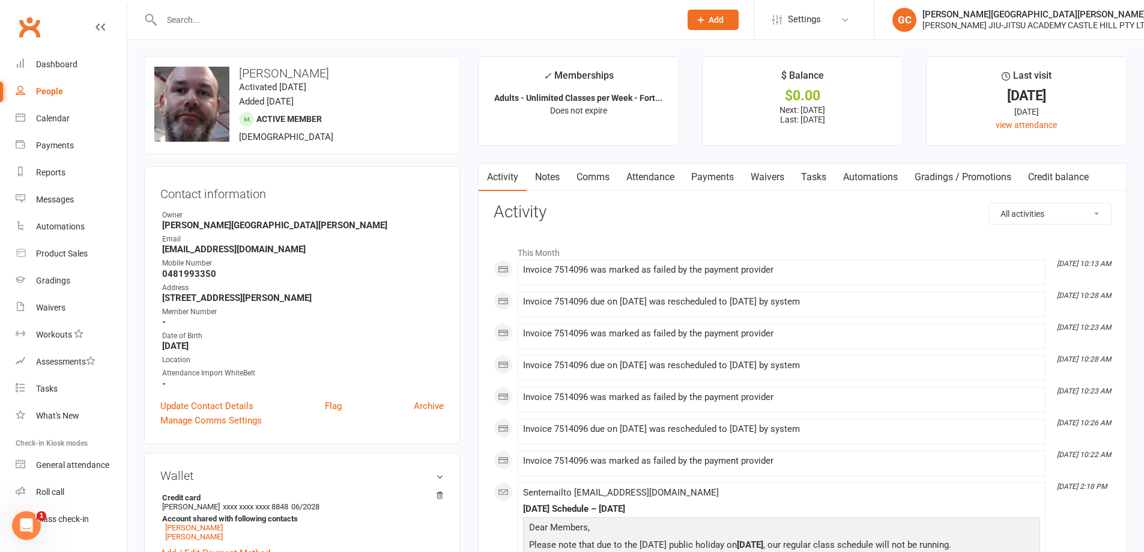
click at [728, 178] on link "Payments" at bounding box center [712, 177] width 59 height 28
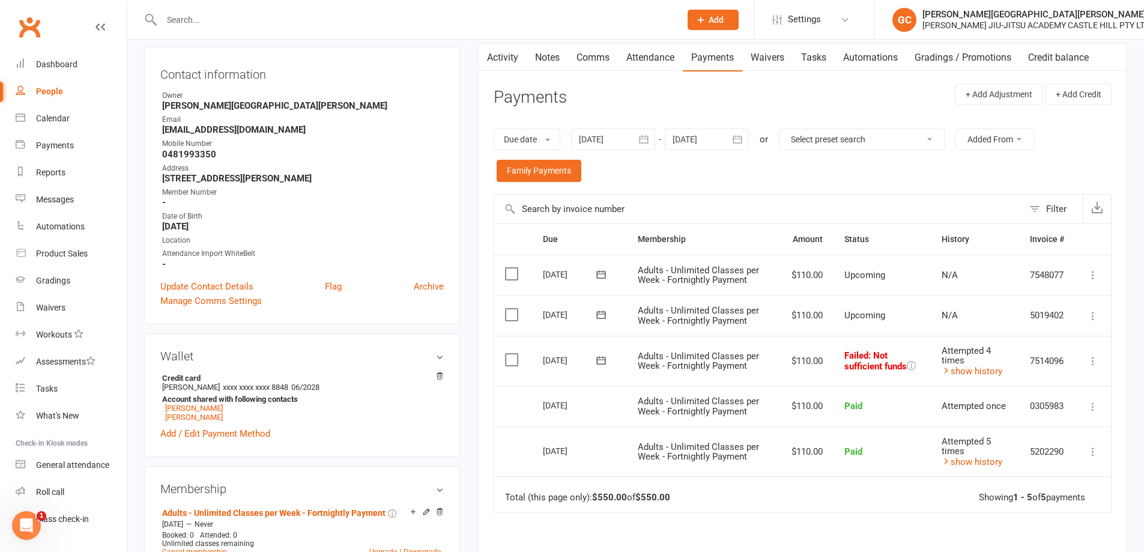
scroll to position [180, 0]
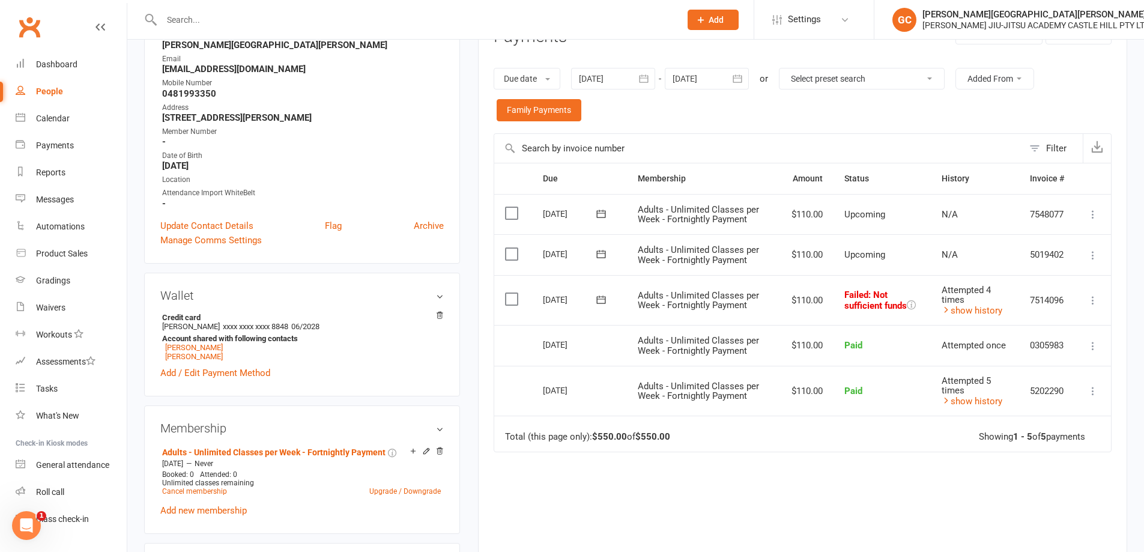
click at [1093, 301] on icon at bounding box center [1093, 300] width 12 height 12
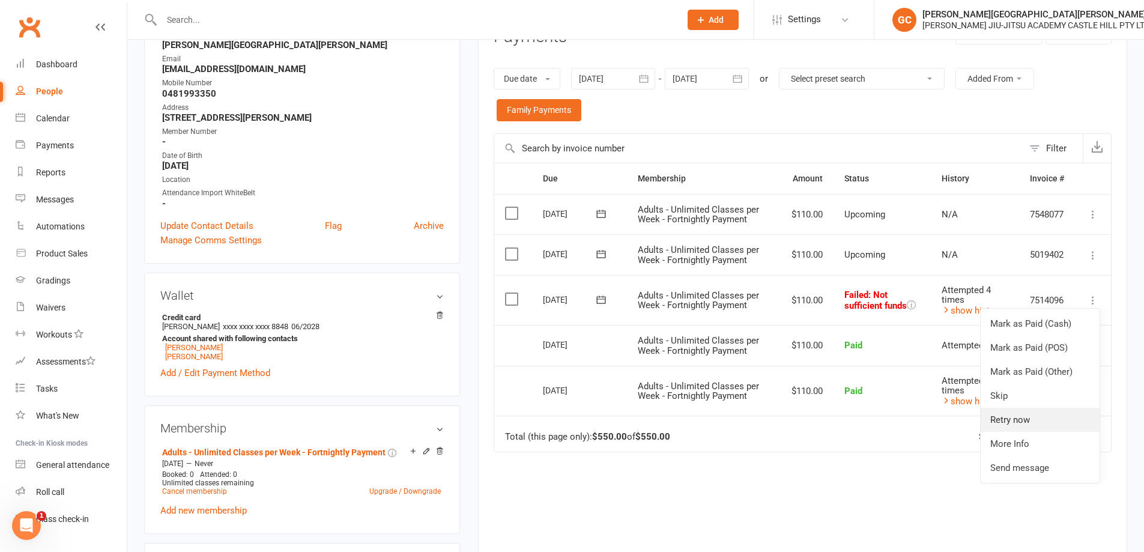
click at [1013, 422] on link "Retry now" at bounding box center [1040, 420] width 119 height 24
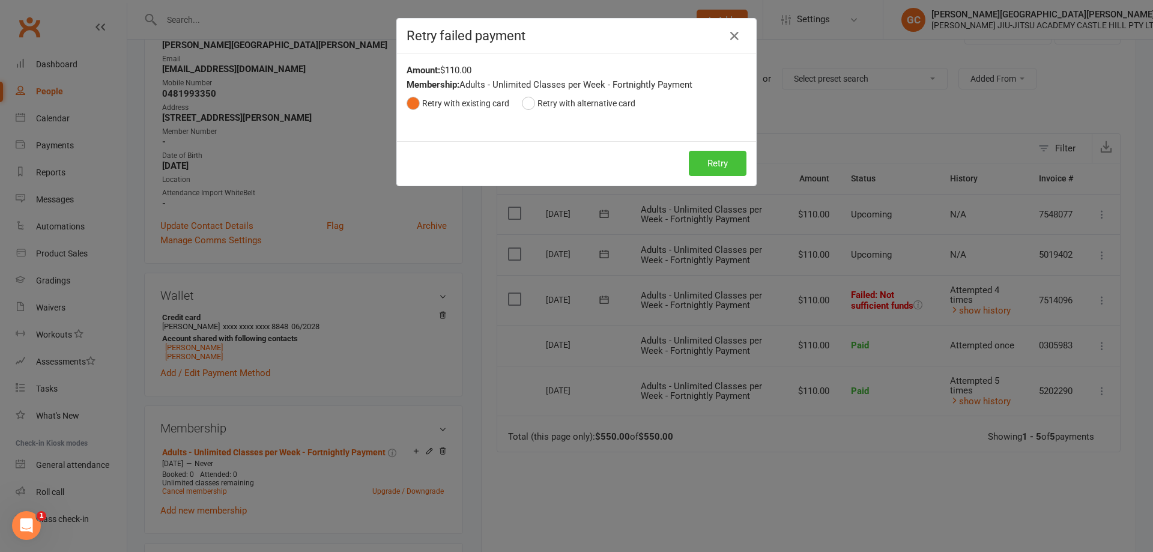
click at [720, 163] on button "Retry" at bounding box center [718, 163] width 58 height 25
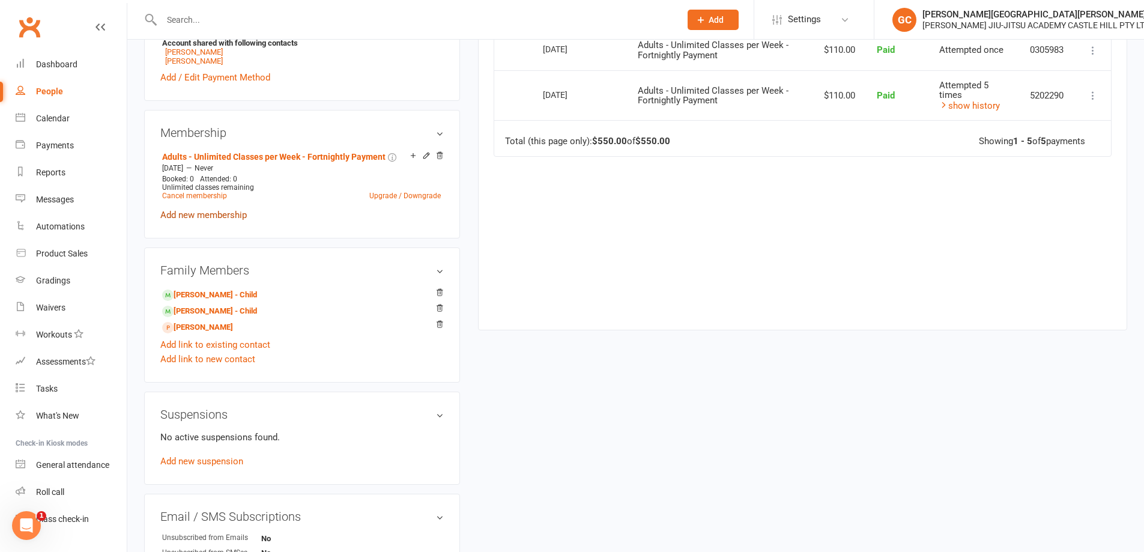
scroll to position [480, 0]
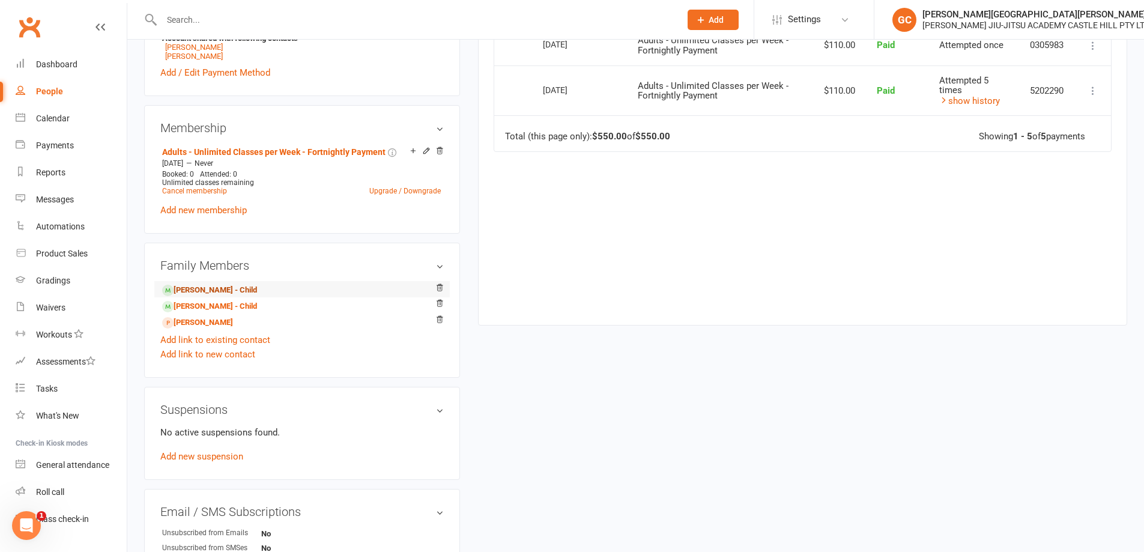
click at [216, 289] on link "August Cooper - Child" at bounding box center [209, 290] width 95 height 13
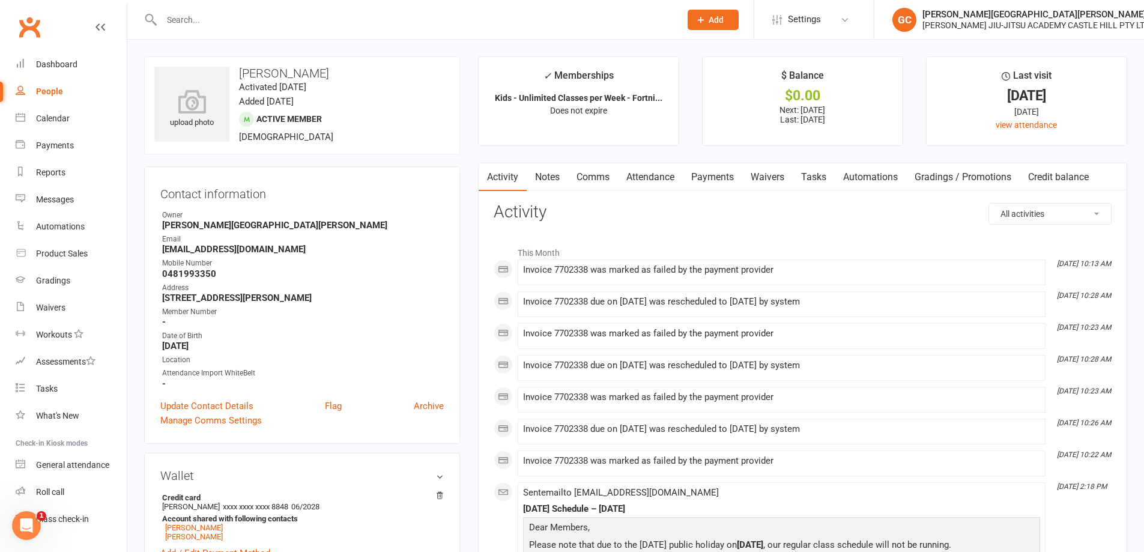
click at [726, 175] on link "Payments" at bounding box center [712, 177] width 59 height 28
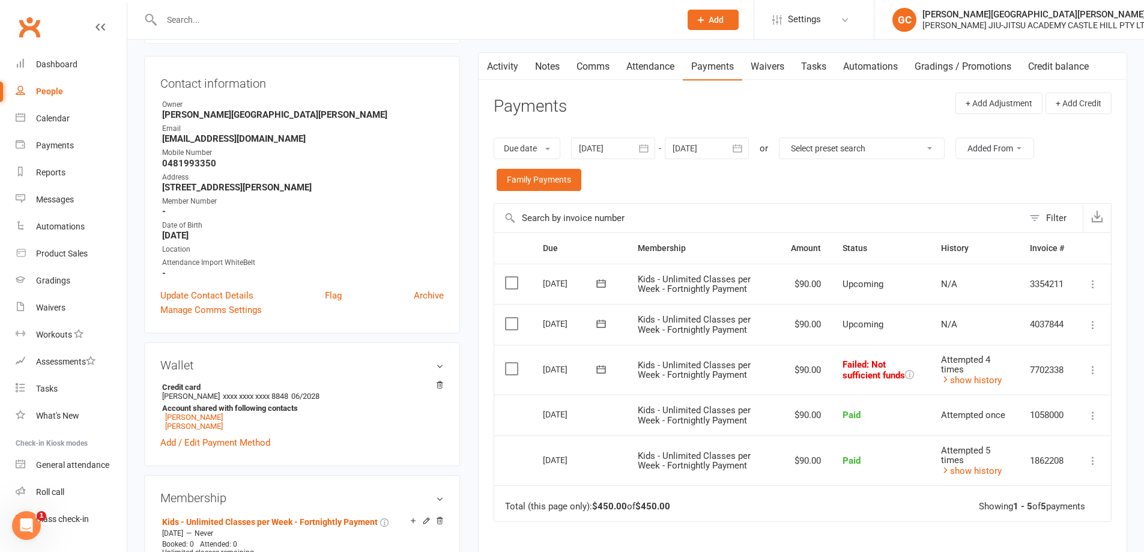
scroll to position [120, 0]
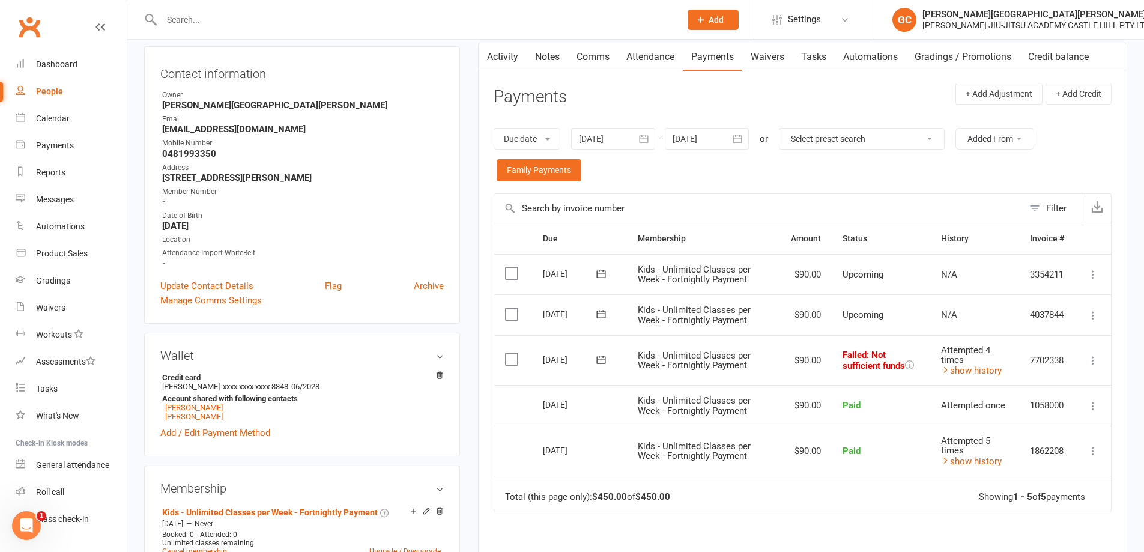
click at [1096, 362] on icon at bounding box center [1093, 360] width 12 height 12
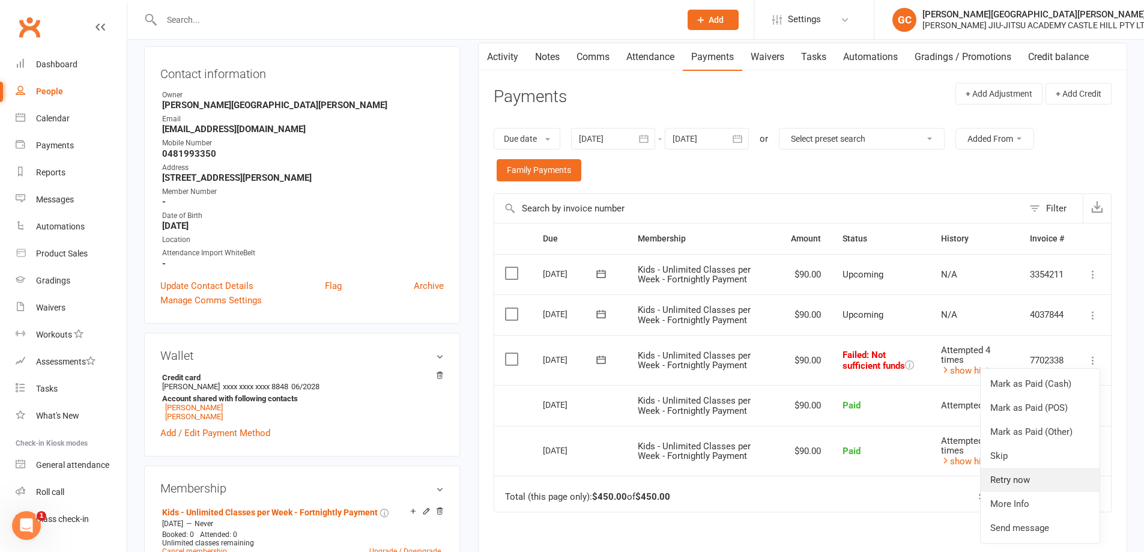
click at [1018, 479] on link "Retry now" at bounding box center [1040, 480] width 119 height 24
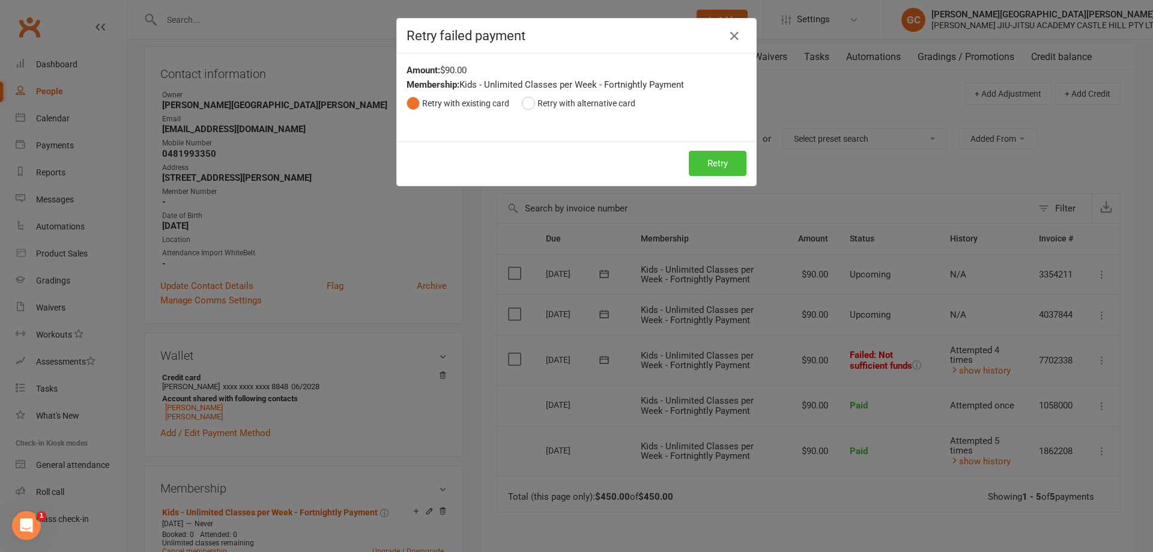
click at [717, 162] on button "Retry" at bounding box center [718, 163] width 58 height 25
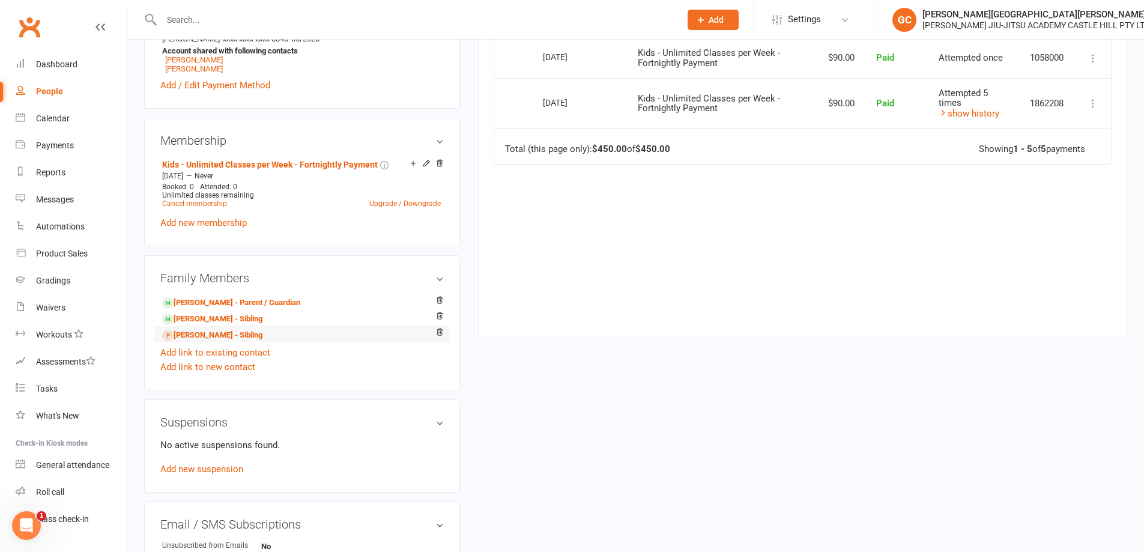
scroll to position [480, 0]
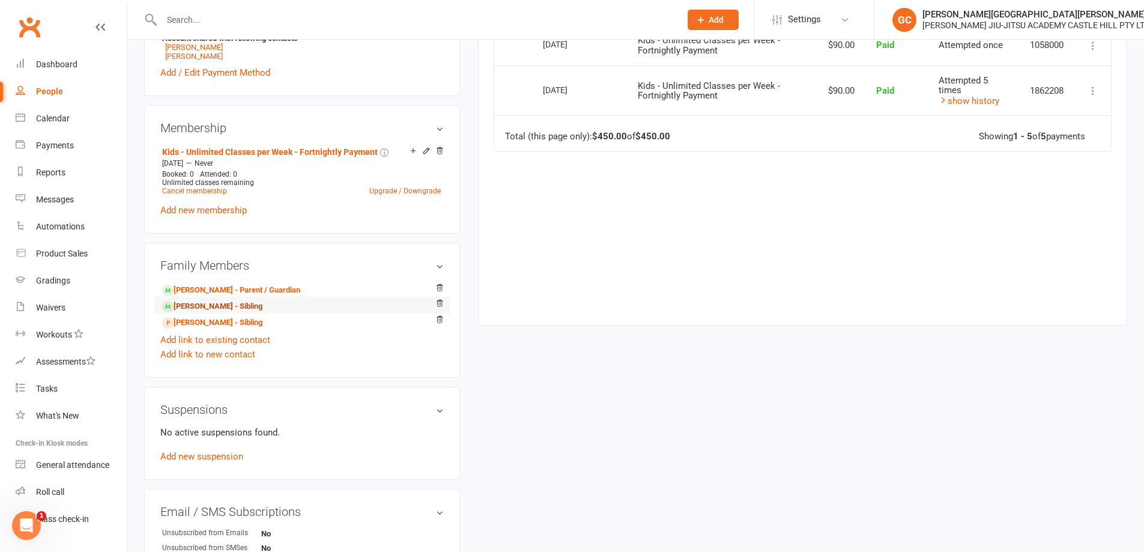
click at [208, 305] on link "Harvey Ryan - Sibling" at bounding box center [212, 306] width 100 height 13
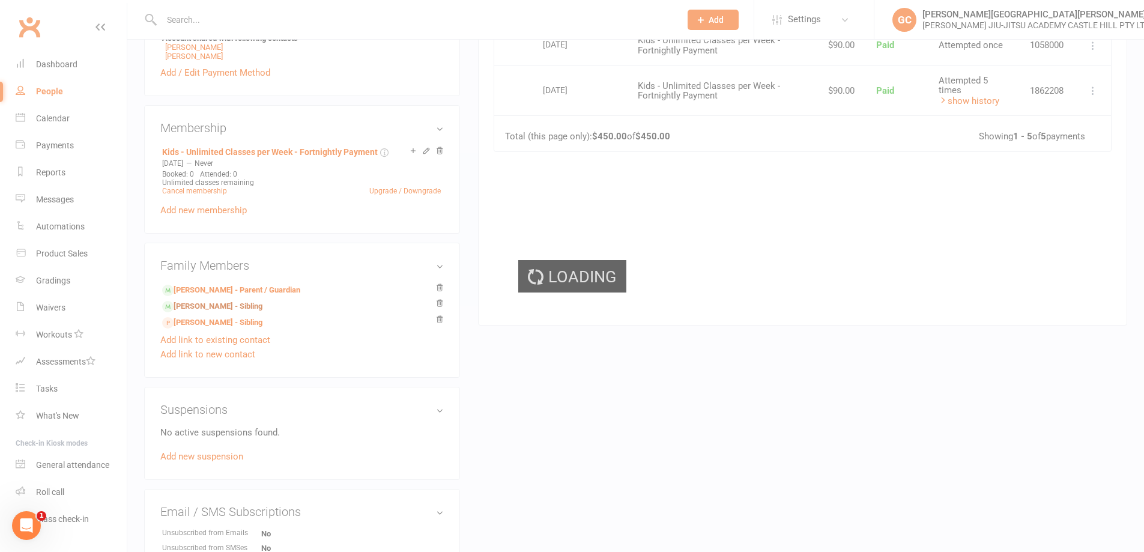
scroll to position [500, 0]
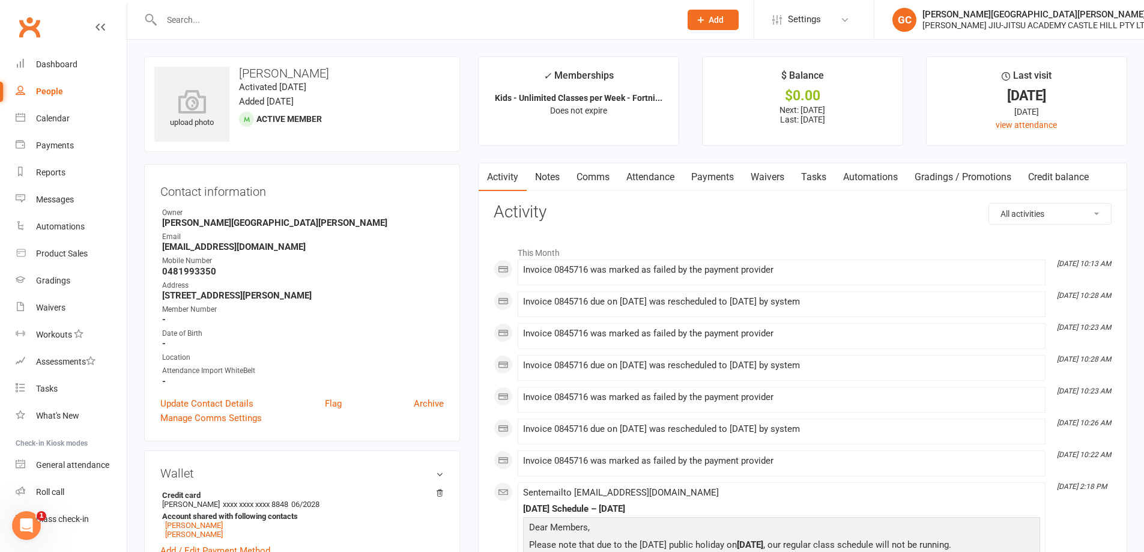
click at [716, 178] on link "Payments" at bounding box center [712, 177] width 59 height 28
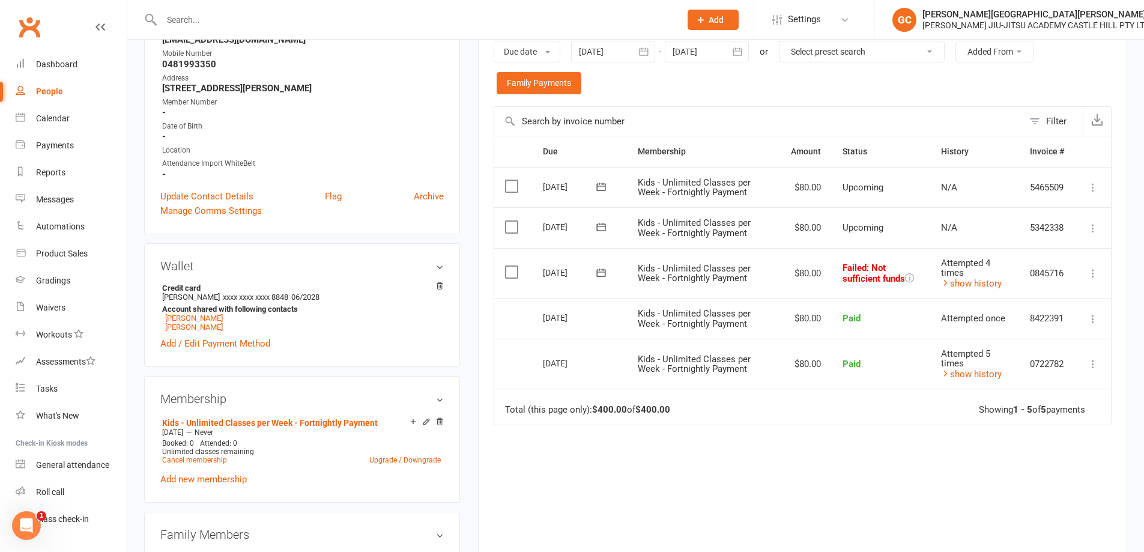
scroll to position [220, 0]
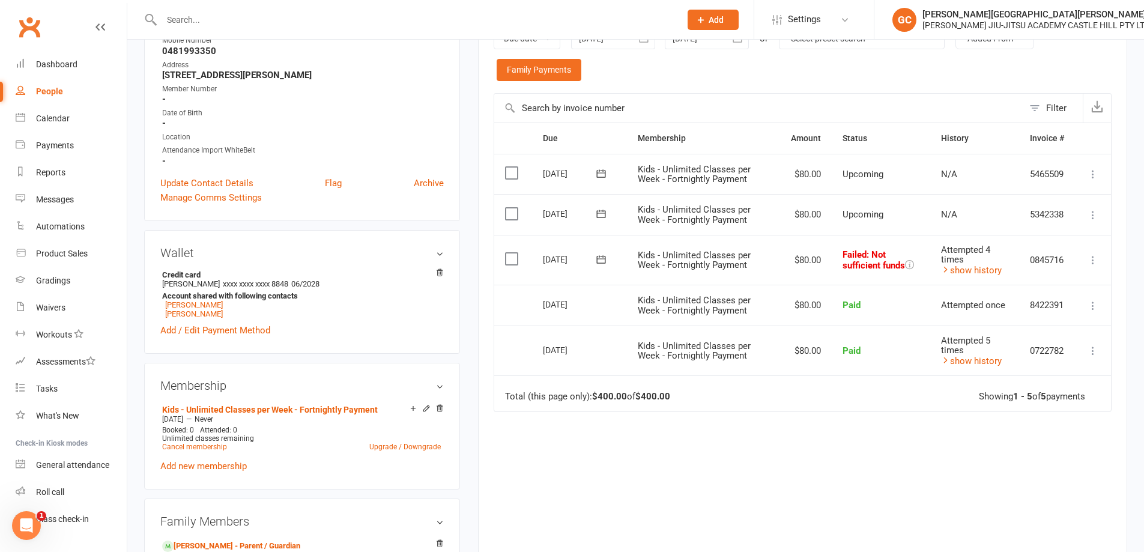
click at [1092, 258] on icon at bounding box center [1093, 260] width 12 height 12
click at [1015, 380] on link "Retry now" at bounding box center [1040, 380] width 119 height 24
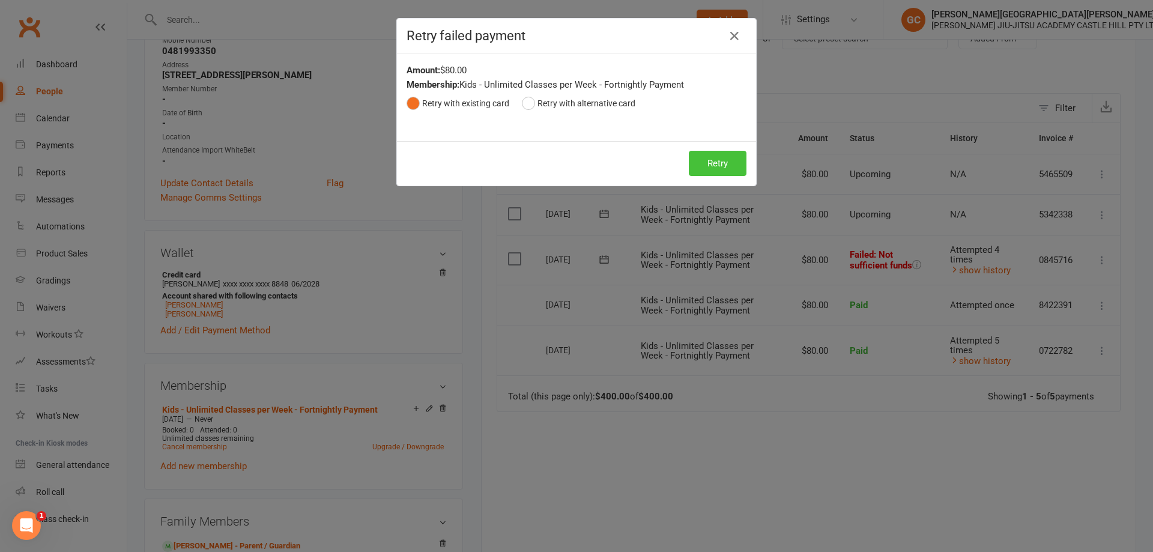
click at [720, 167] on button "Retry" at bounding box center [718, 163] width 58 height 25
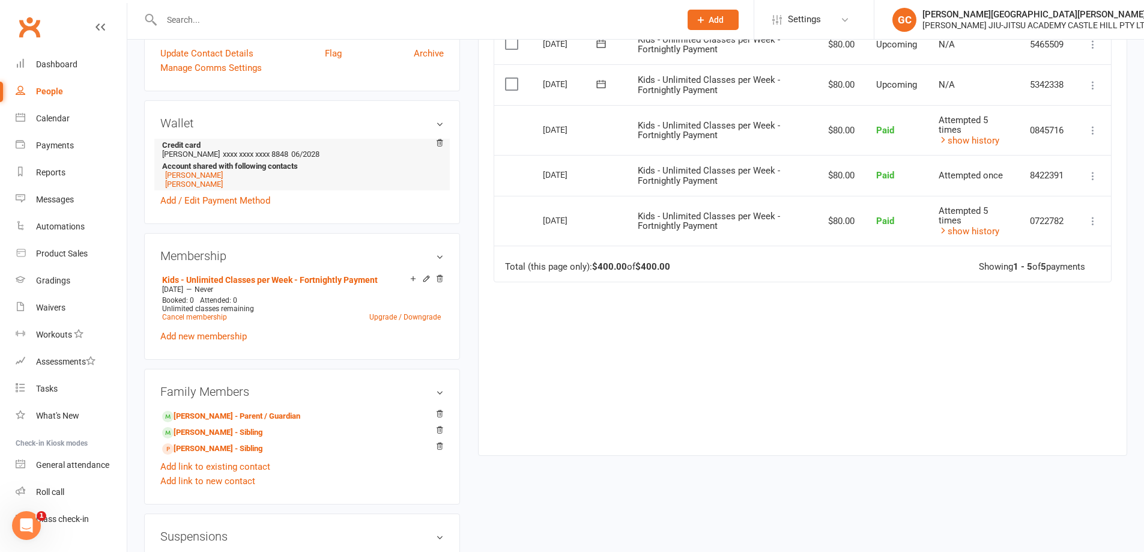
scroll to position [341, 0]
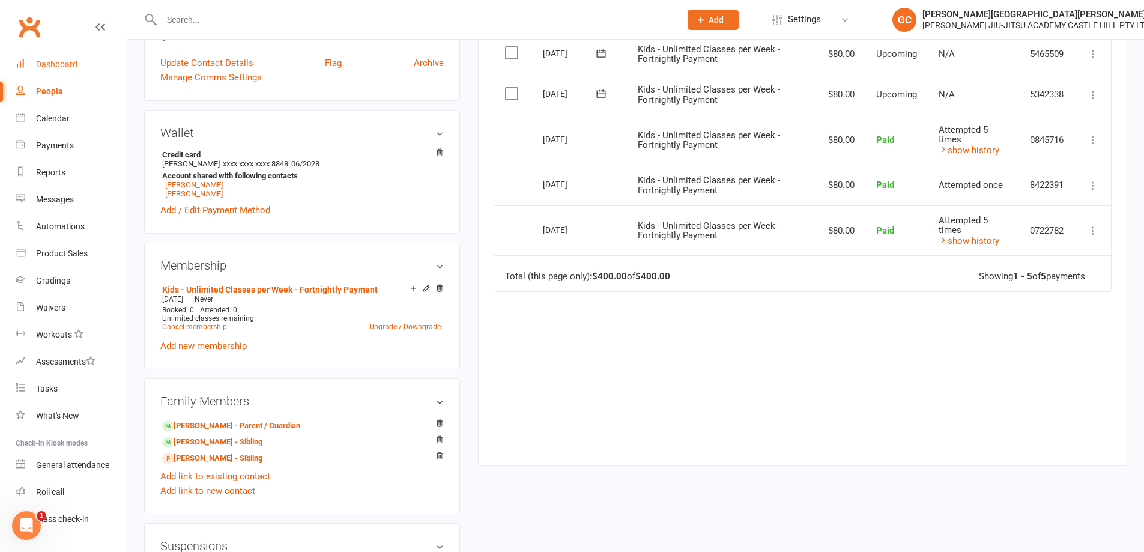
click at [44, 68] on div "Dashboard" at bounding box center [56, 64] width 41 height 10
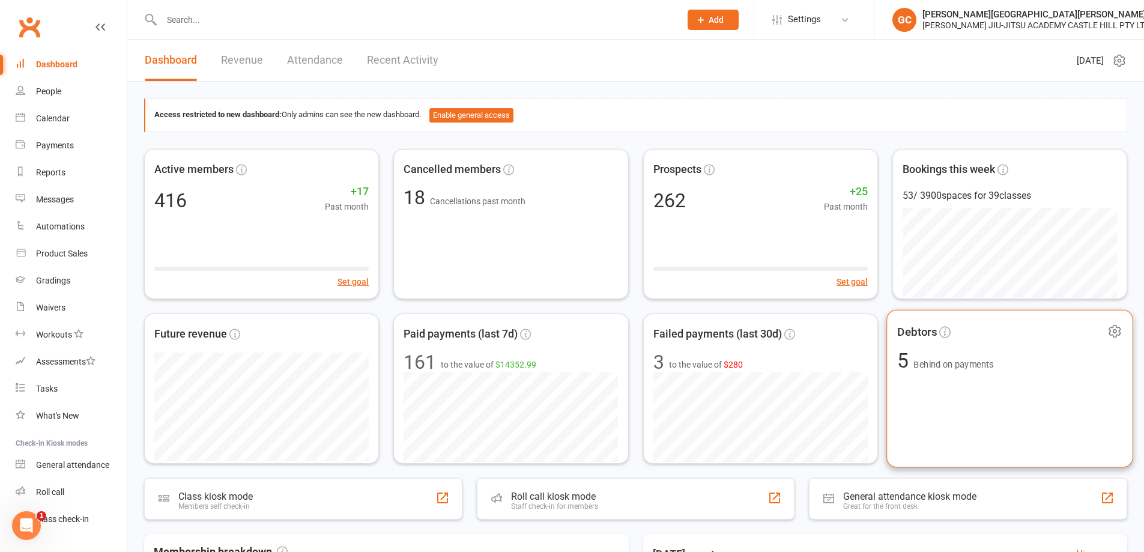
click at [963, 362] on span "Behind on payments" at bounding box center [954, 364] width 80 height 10
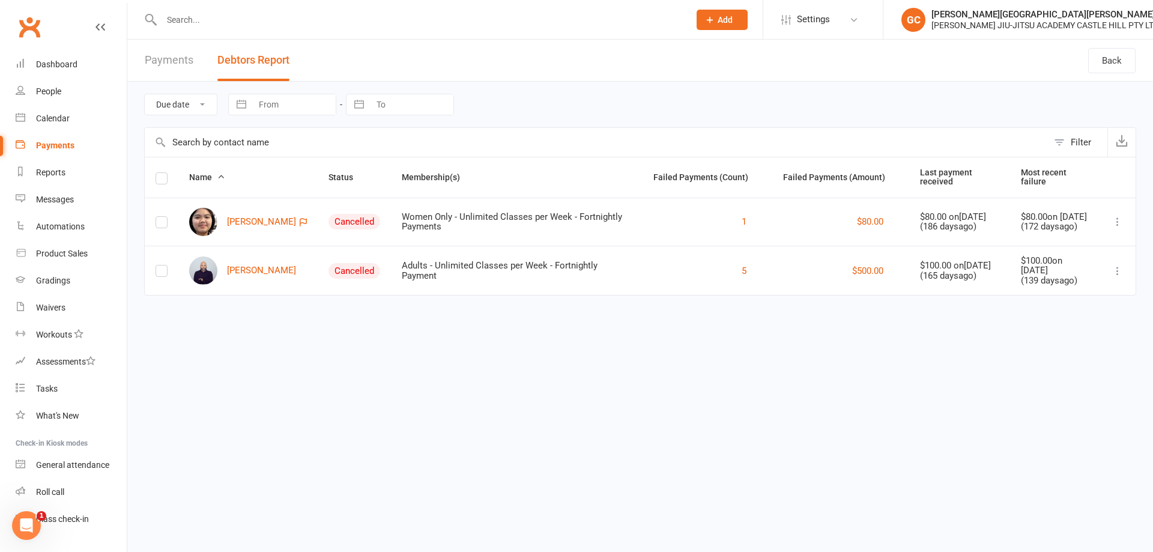
click at [47, 142] on div "Payments" at bounding box center [55, 146] width 38 height 10
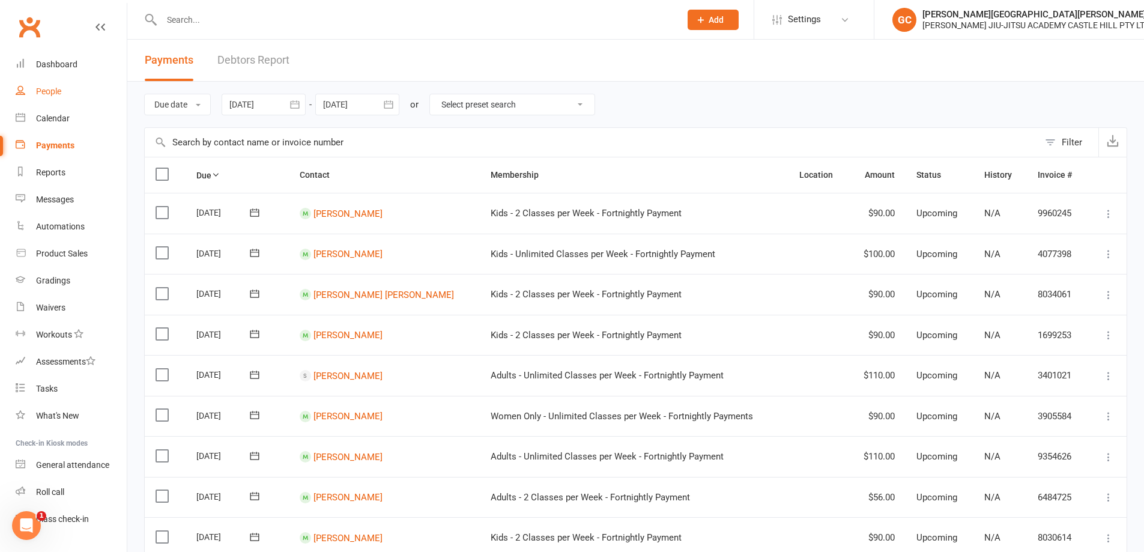
click at [46, 94] on div "People" at bounding box center [48, 91] width 25 height 10
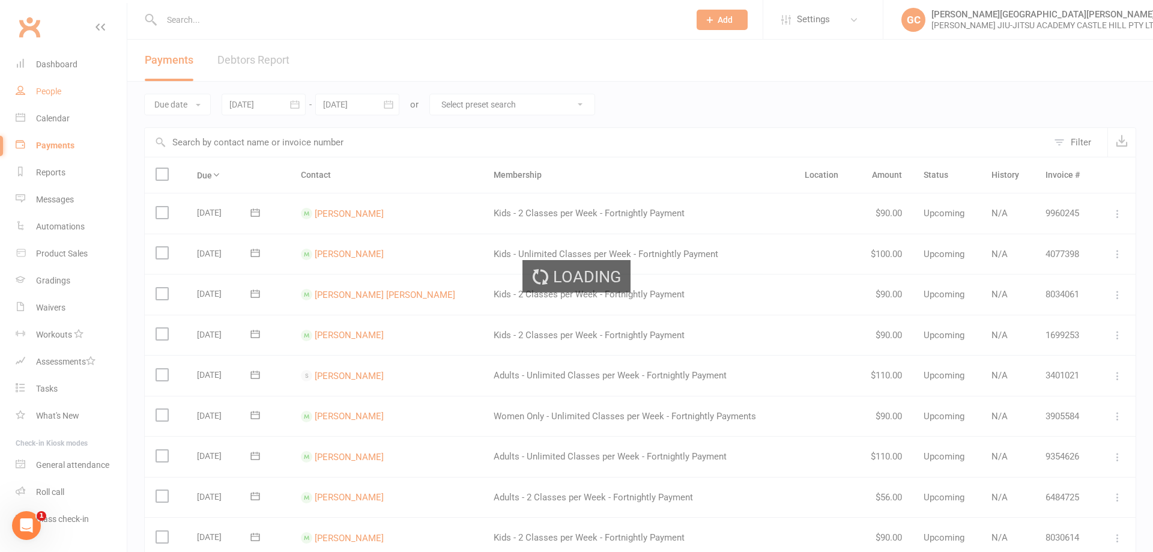
select select "100"
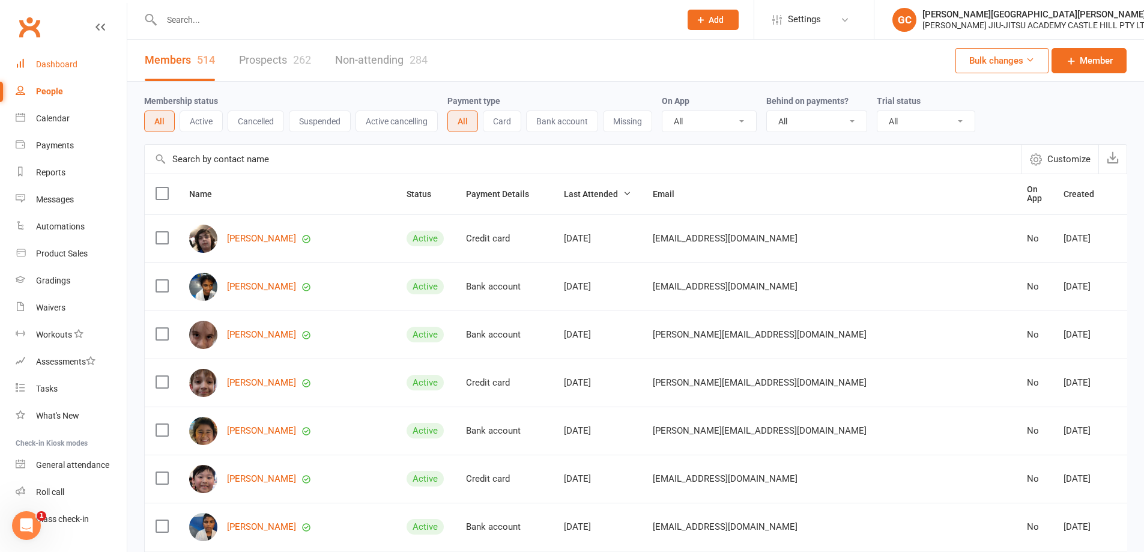
click at [62, 61] on div "Dashboard" at bounding box center [56, 64] width 41 height 10
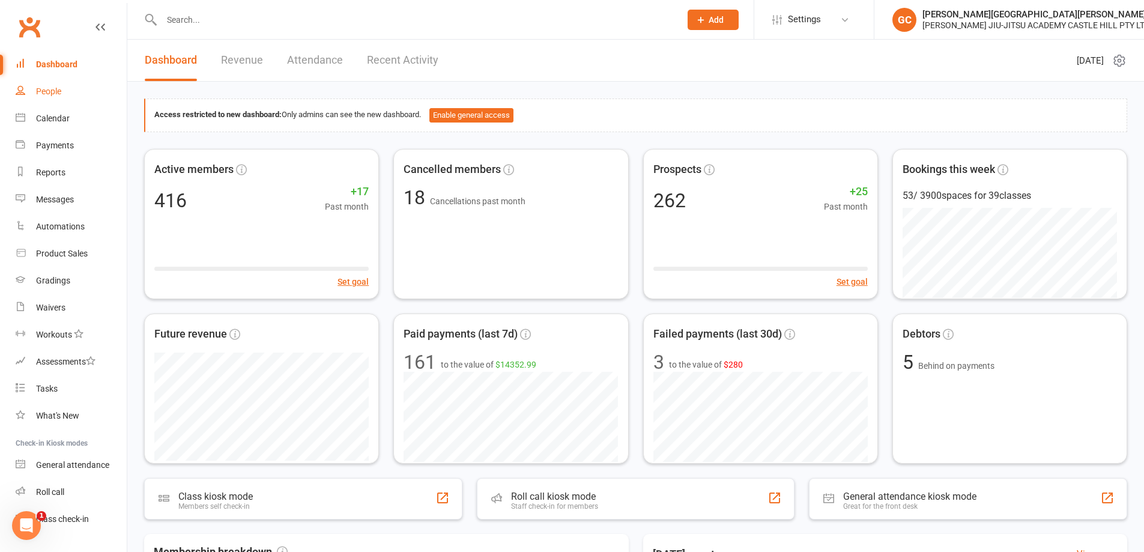
click at [49, 96] on link "People" at bounding box center [71, 91] width 111 height 27
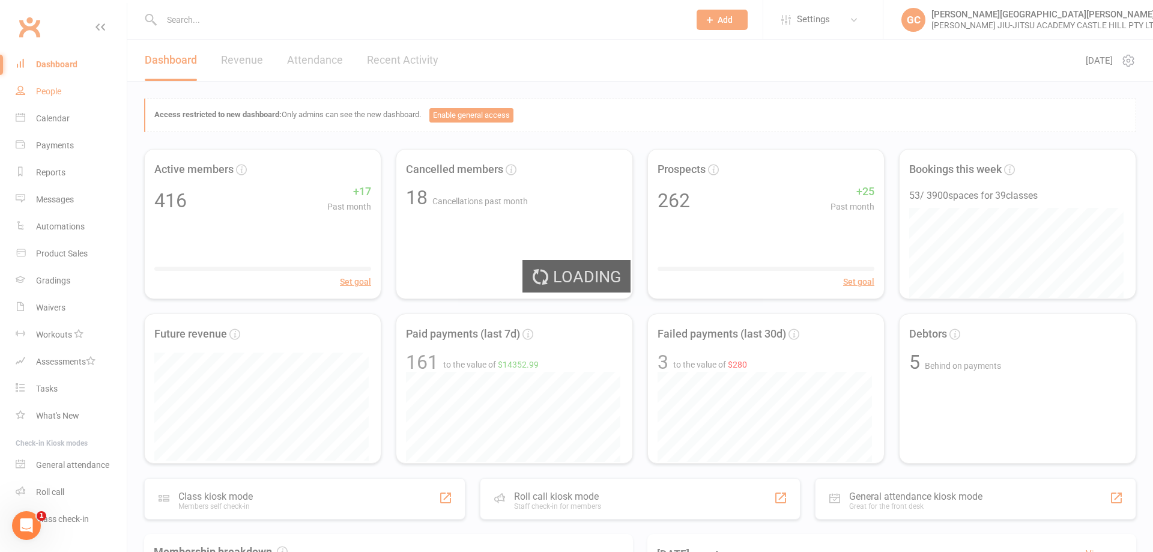
select select "100"
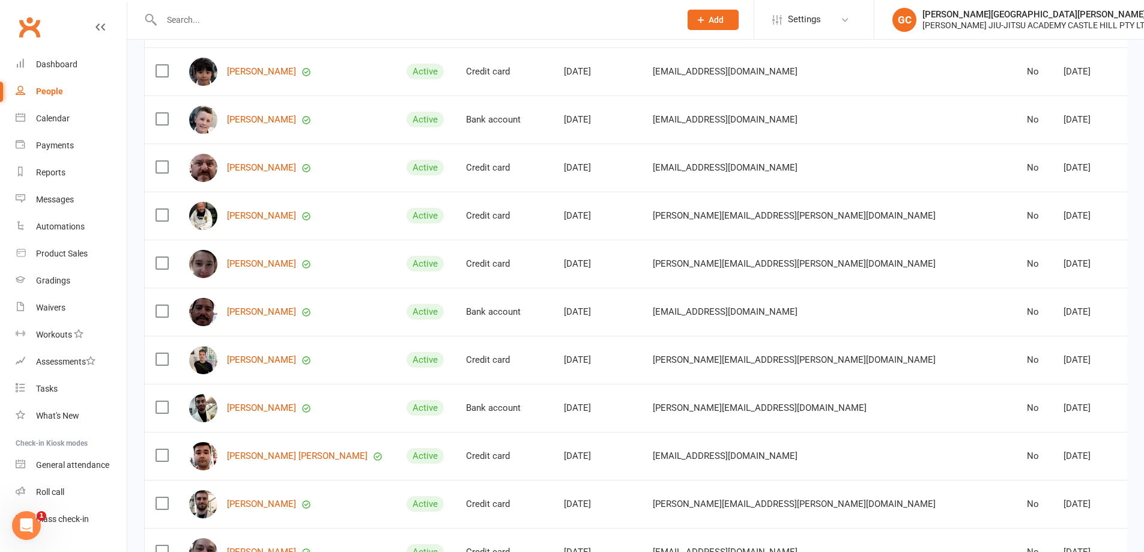
scroll to position [1802, 0]
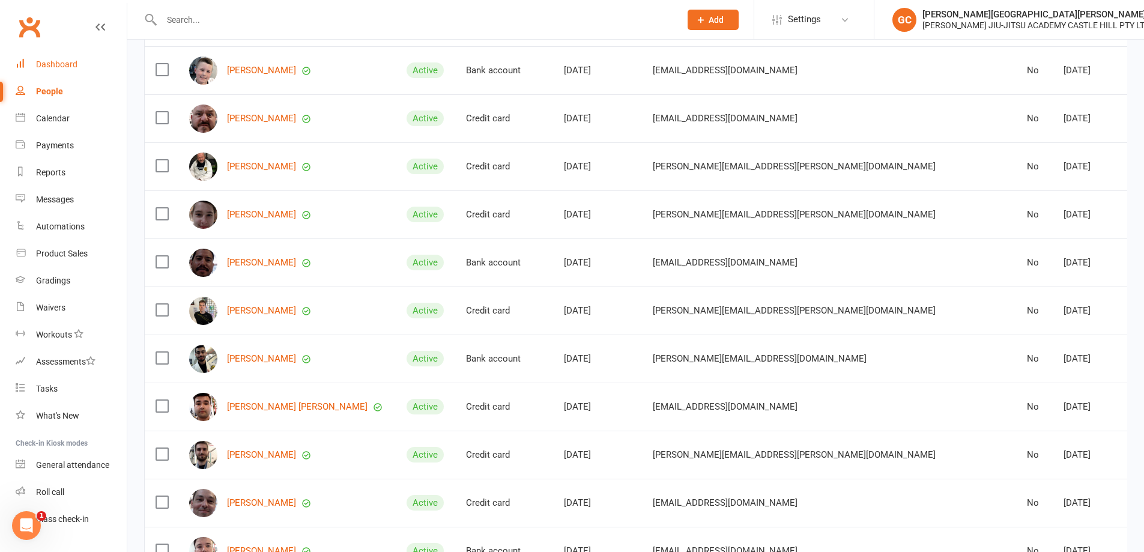
click at [56, 68] on div "Dashboard" at bounding box center [56, 64] width 41 height 10
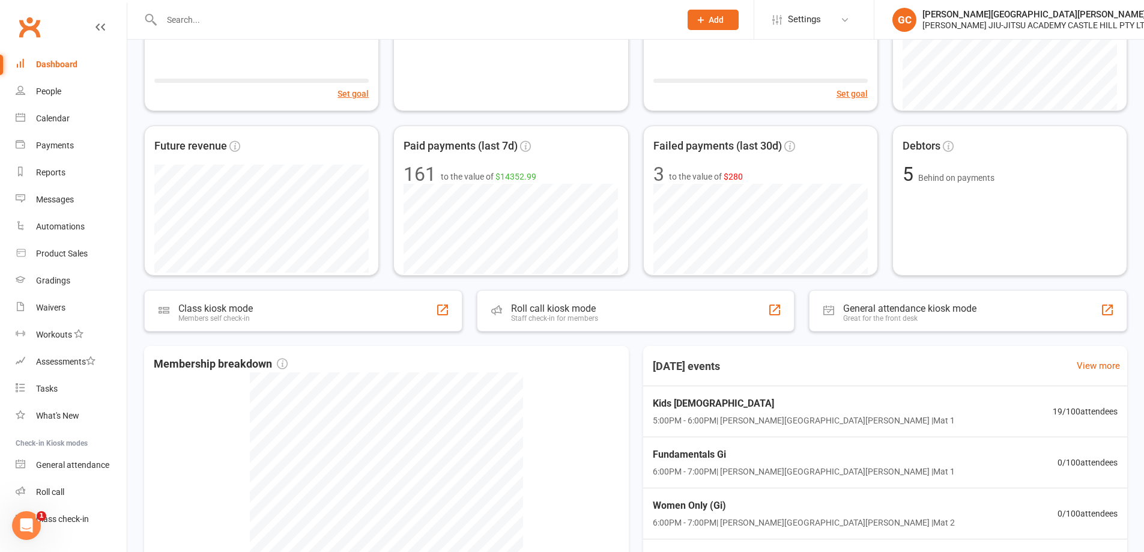
scroll to position [372, 0]
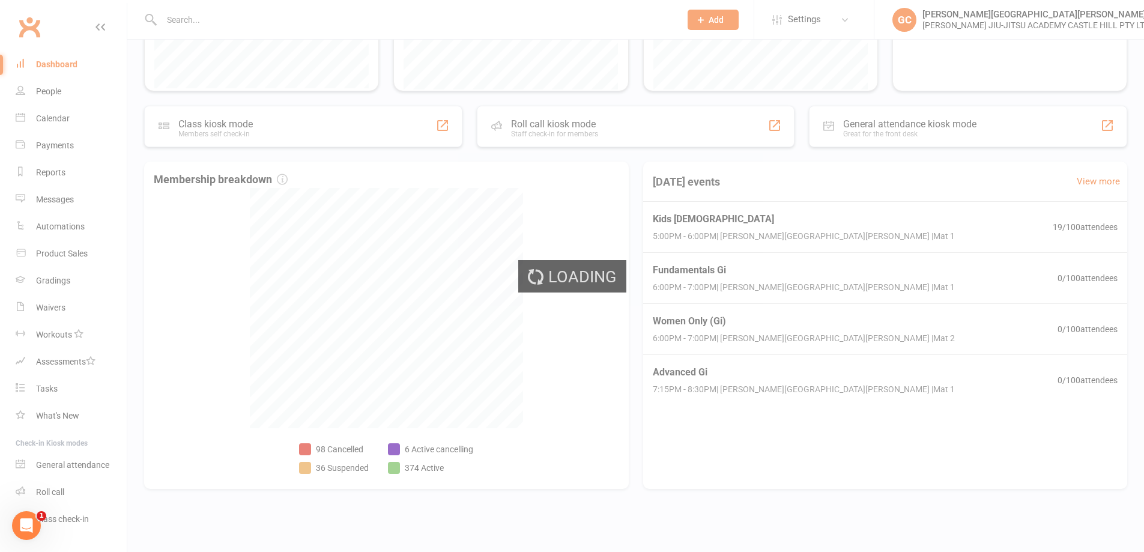
select select "no_trial"
select select "100"
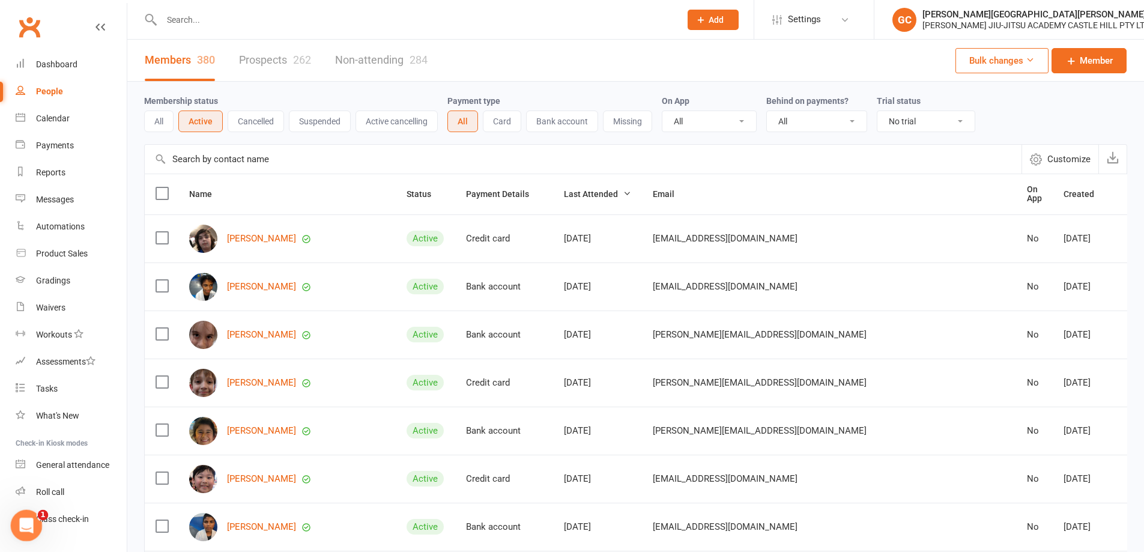
click at [20, 524] on icon "Open Intercom Messenger" at bounding box center [25, 524] width 20 height 20
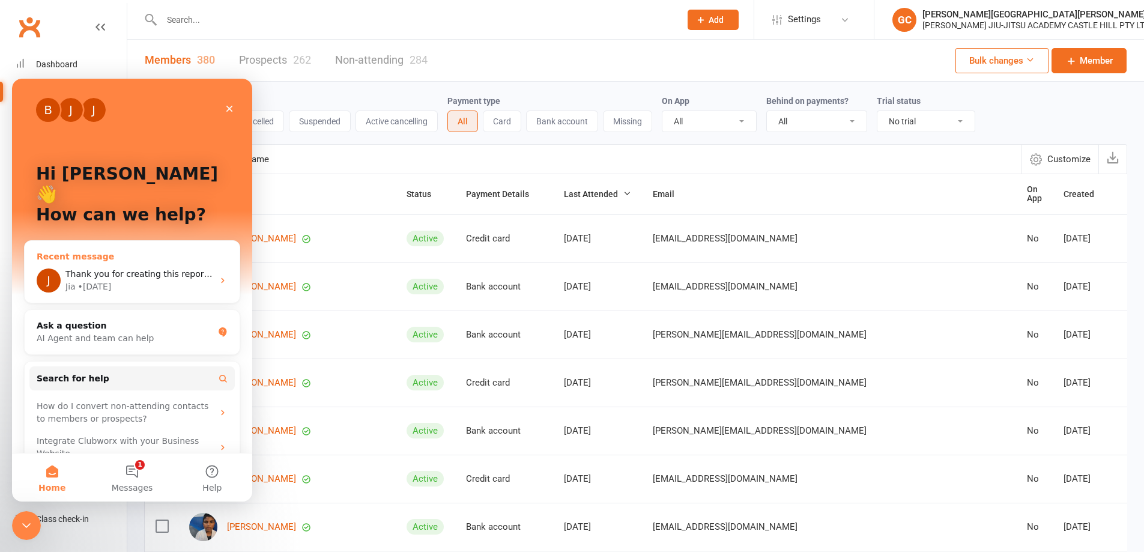
click at [99, 269] on span "Thank you for creating this report. What I really want to create is a report wh…" at bounding box center [768, 274] width 1406 height 10
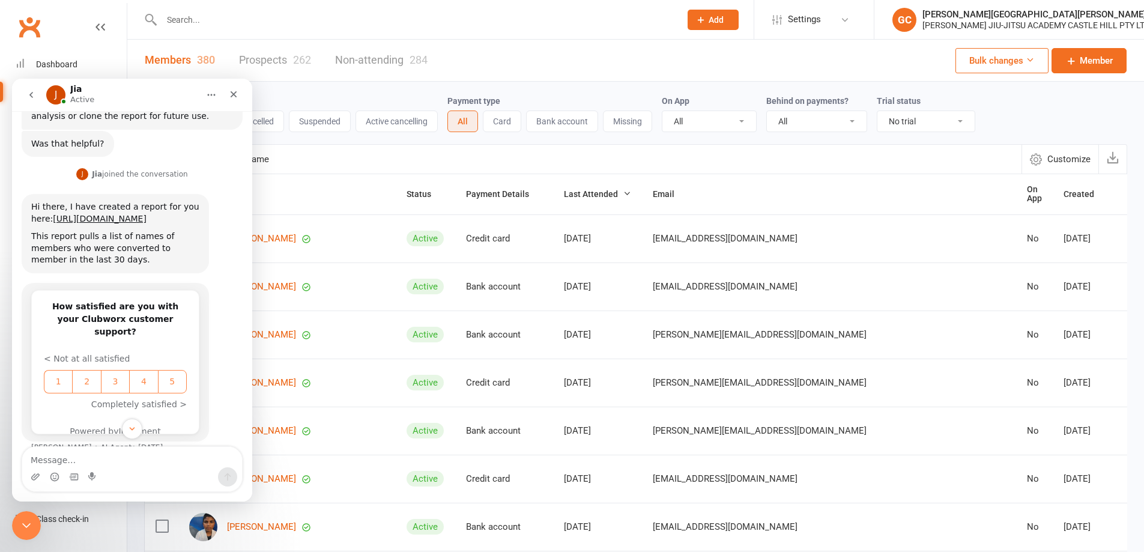
scroll to position [344, 0]
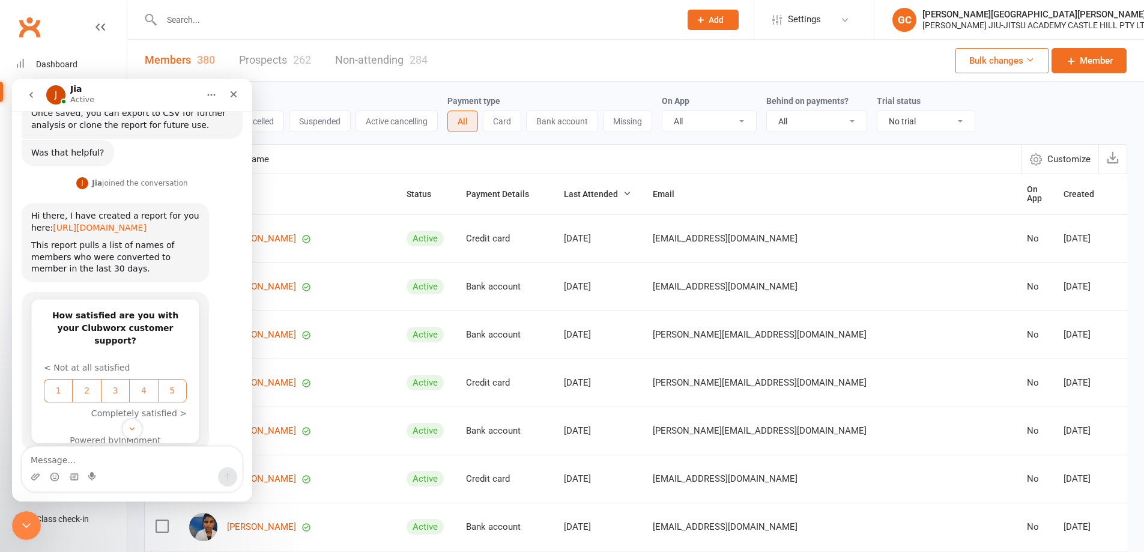
click at [111, 223] on link "[URL][DOMAIN_NAME]" at bounding box center [100, 228] width 94 height 10
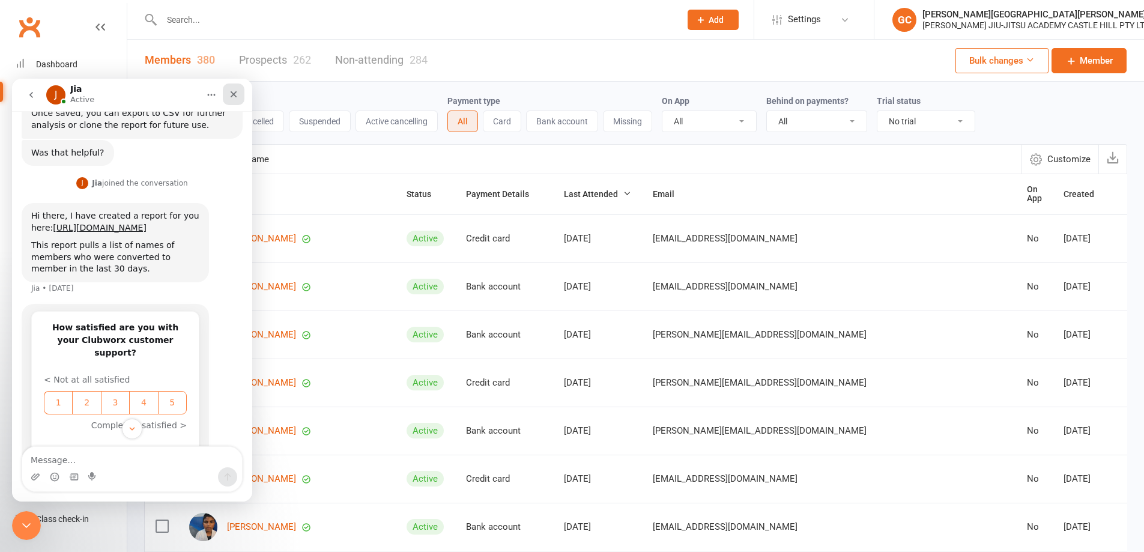
click at [237, 94] on icon "Close" at bounding box center [234, 94] width 10 height 10
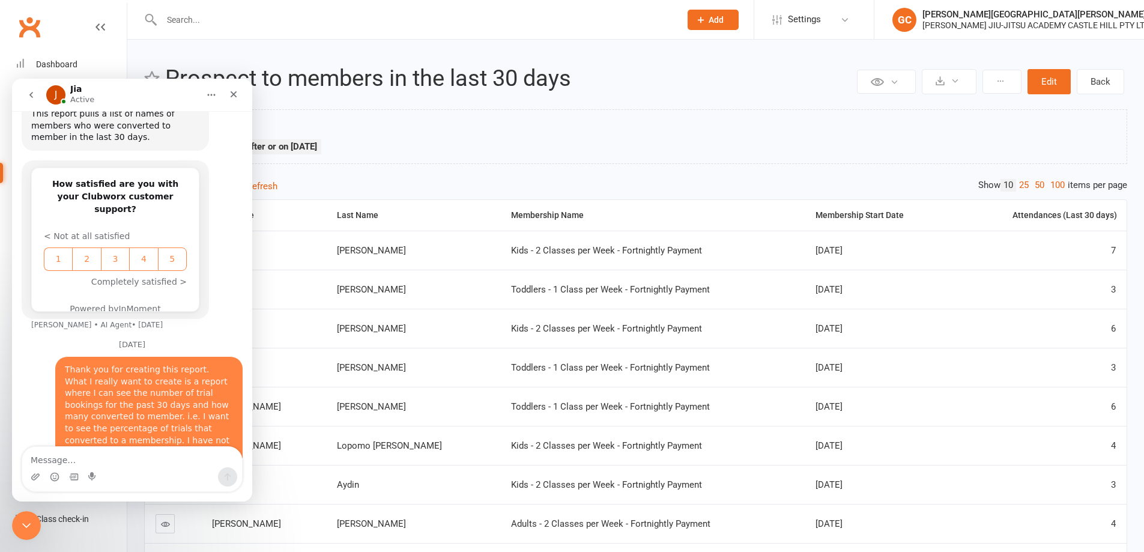
scroll to position [484, 0]
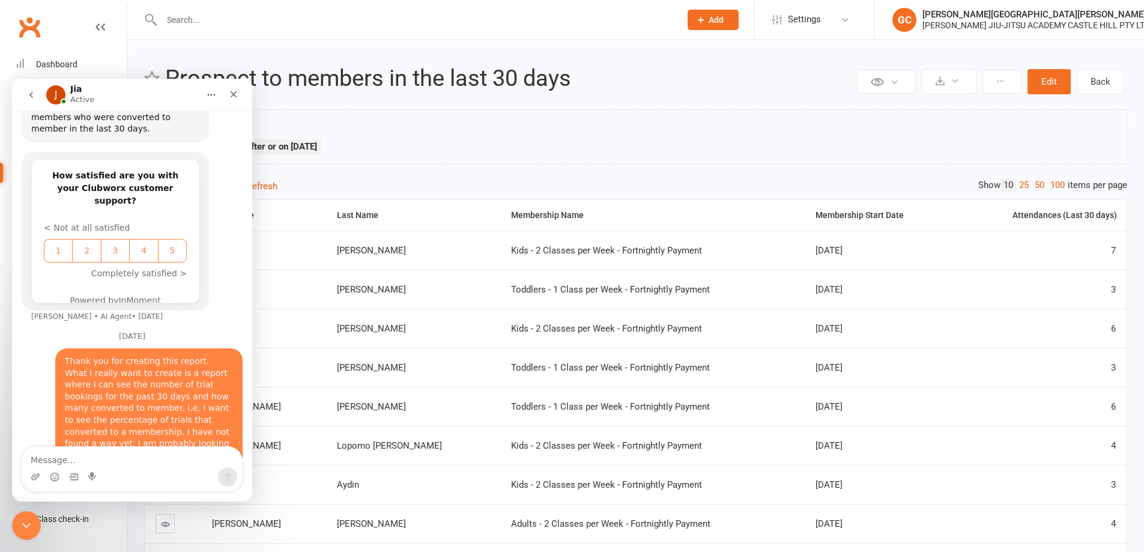
click at [37, 462] on textarea "Message…" at bounding box center [132, 457] width 220 height 20
click at [236, 93] on icon "Close" at bounding box center [234, 94] width 10 height 10
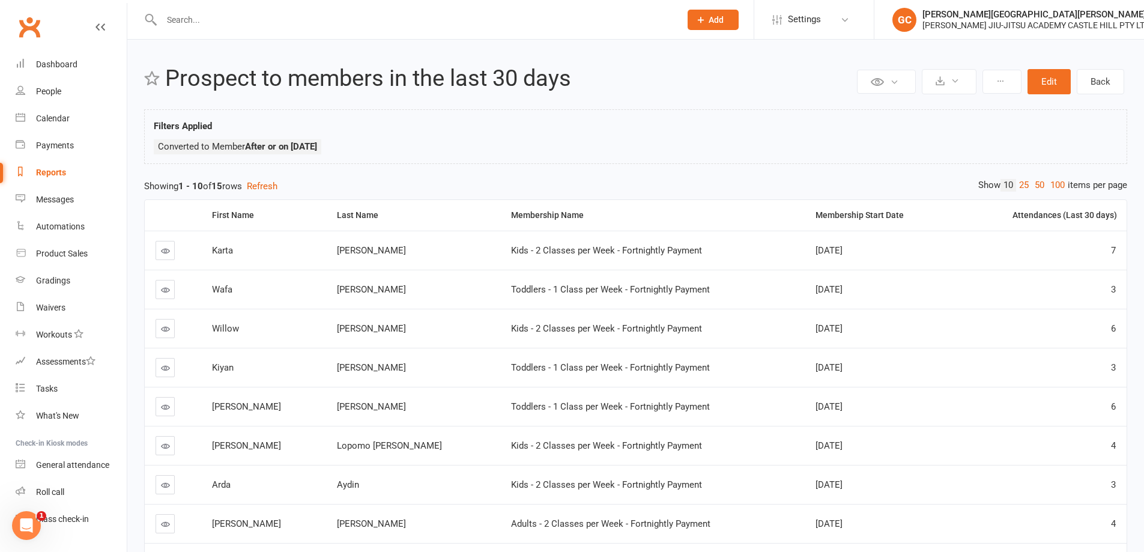
click at [418, 133] on div "Filters Applied Converted to Member After or on 30 day(s) Ago Contact > Convert…" at bounding box center [636, 139] width 964 height 41
click at [50, 93] on div "People" at bounding box center [48, 91] width 25 height 10
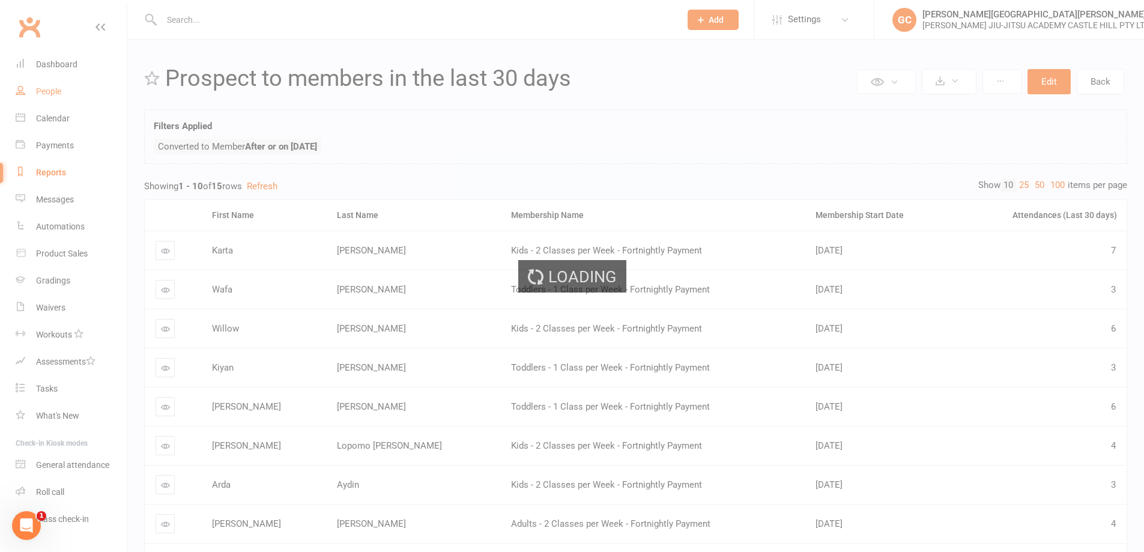
select select "100"
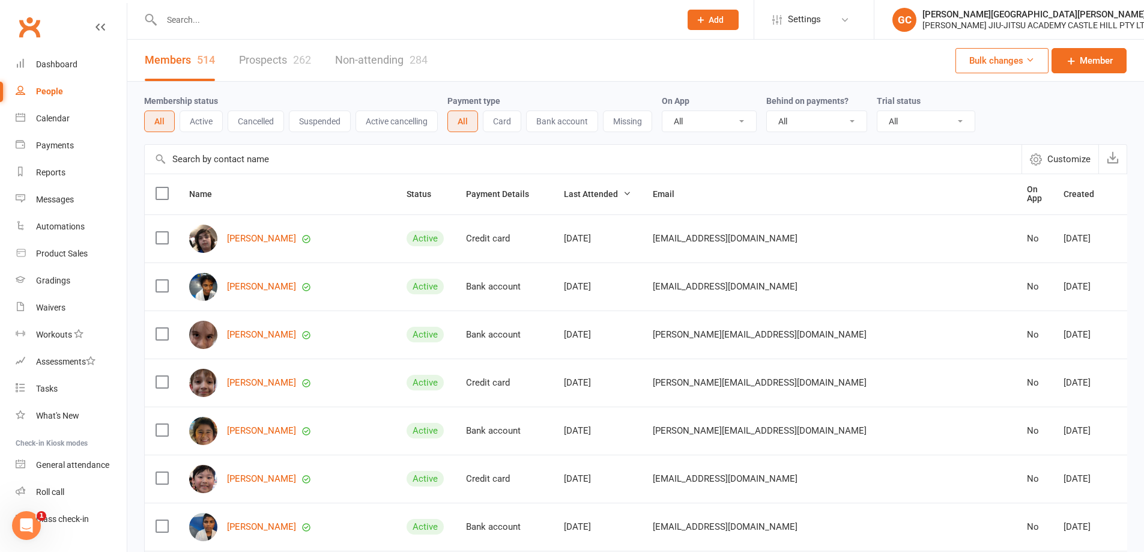
click at [262, 61] on link "Prospects 262" at bounding box center [275, 60] width 72 height 41
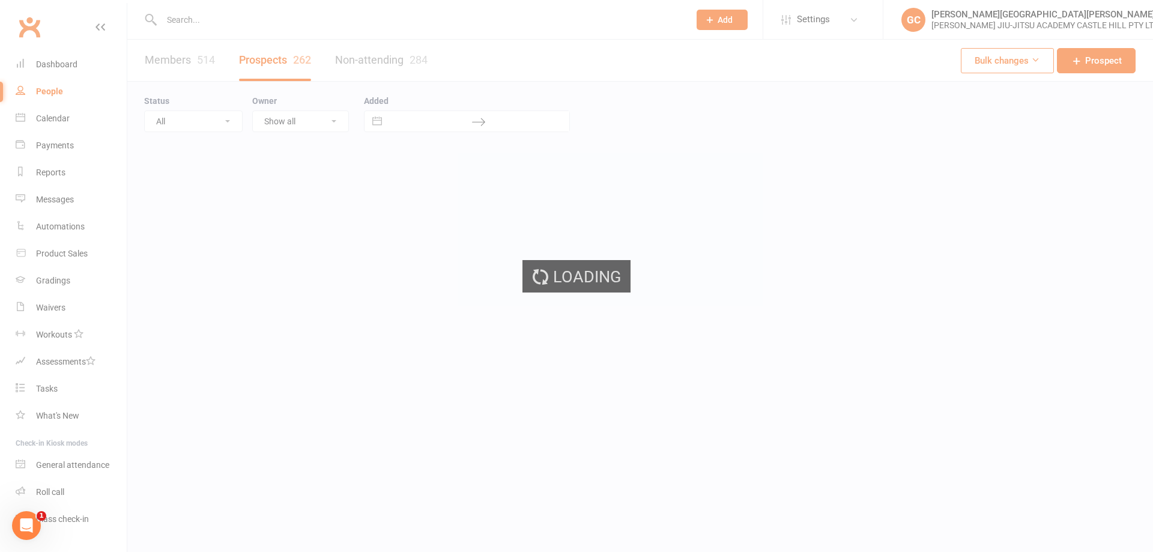
select select "100"
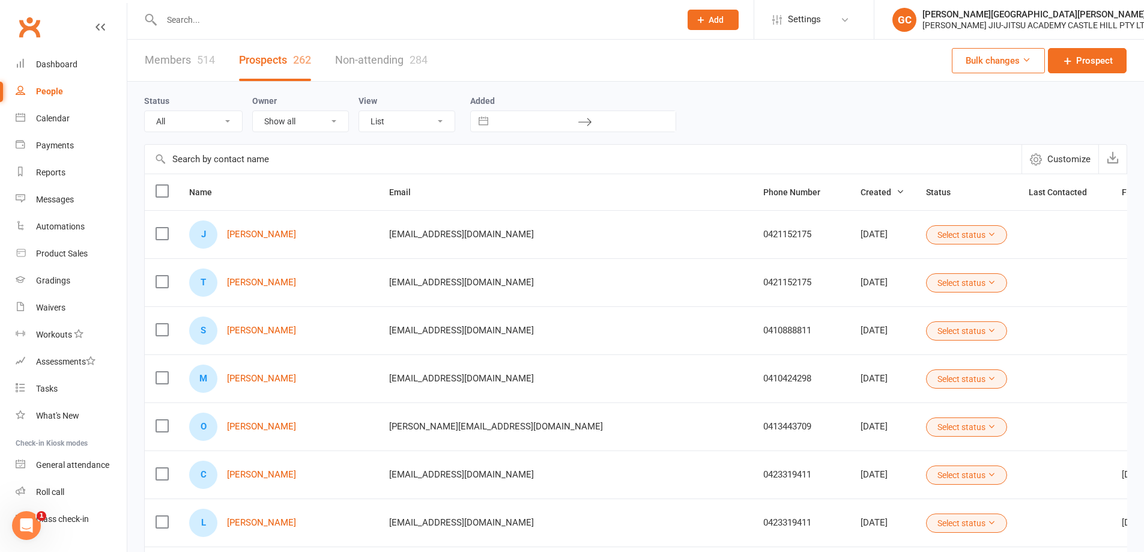
click at [1064, 162] on span "Customize" at bounding box center [1068, 159] width 43 height 14
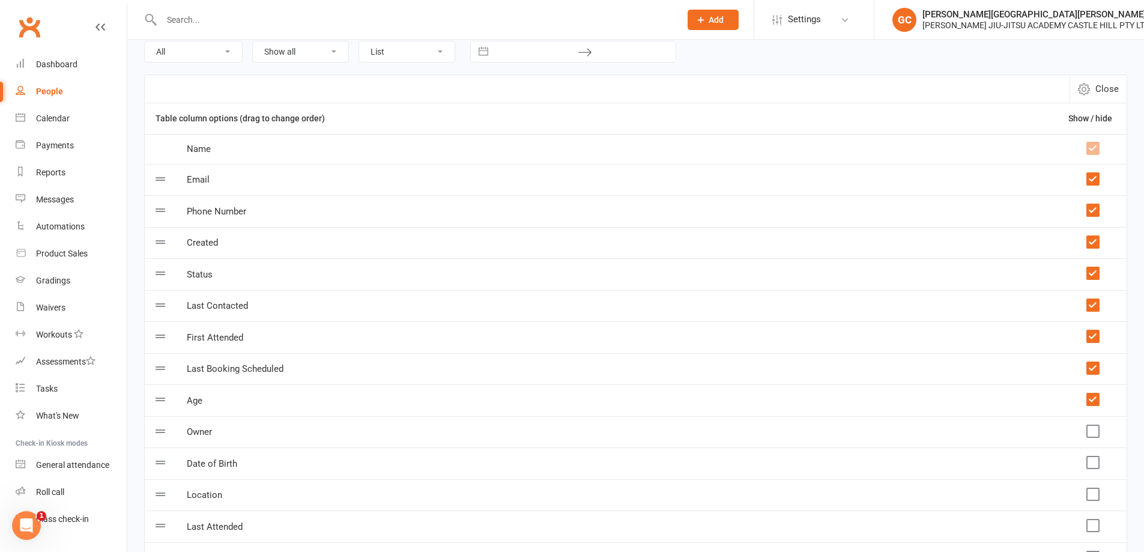
scroll to position [157, 0]
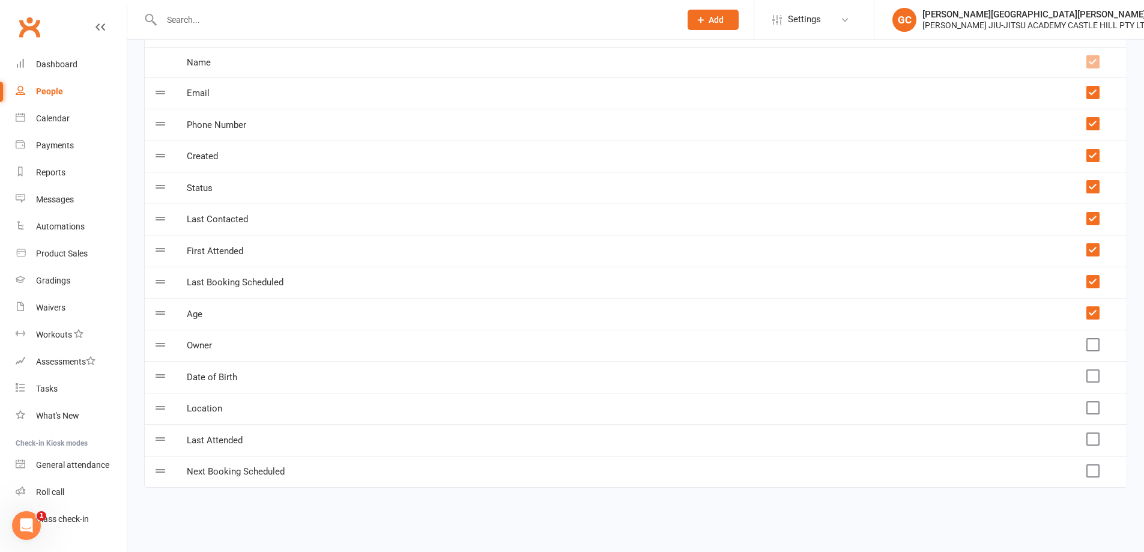
click at [1094, 440] on label at bounding box center [1093, 439] width 12 height 12
click at [1094, 433] on input "checkbox" at bounding box center [1093, 433] width 12 height 0
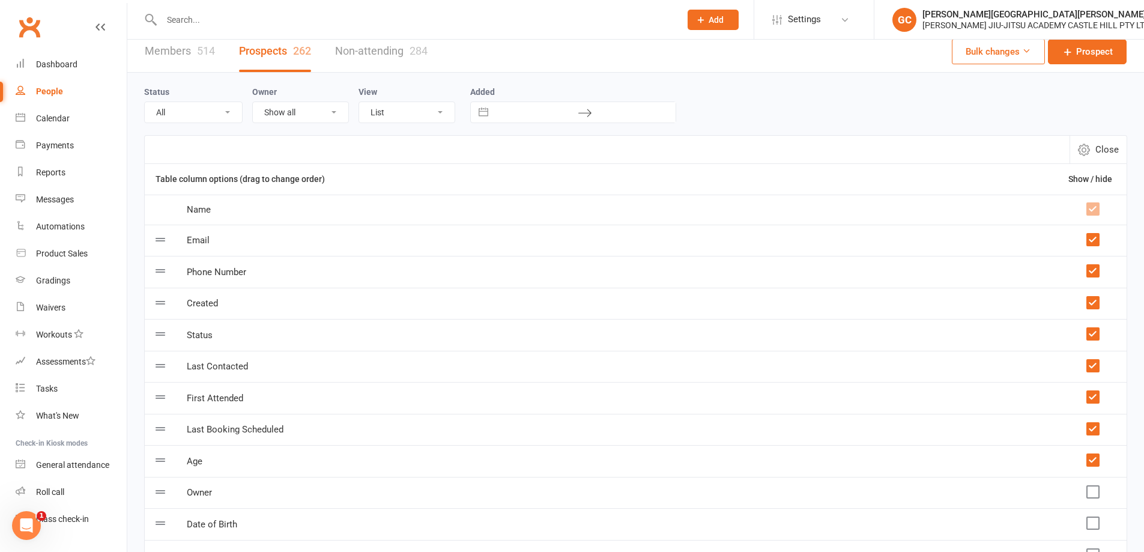
scroll to position [0, 0]
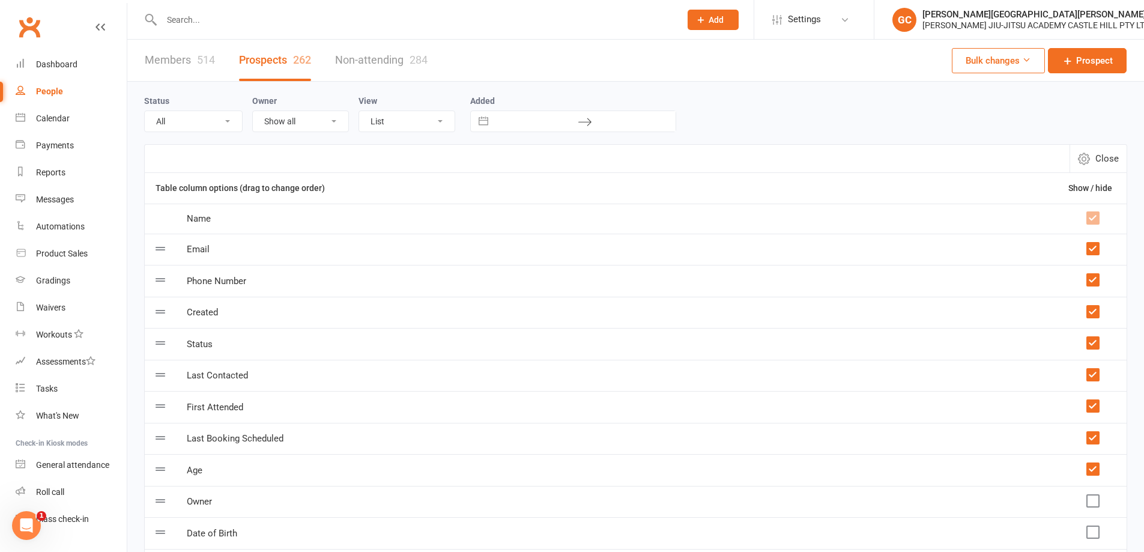
drag, startPoint x: 1109, startPoint y: 161, endPoint x: 771, endPoint y: 112, distance: 341.6
click at [1109, 162] on span "Close" at bounding box center [1107, 158] width 23 height 14
select select "100"
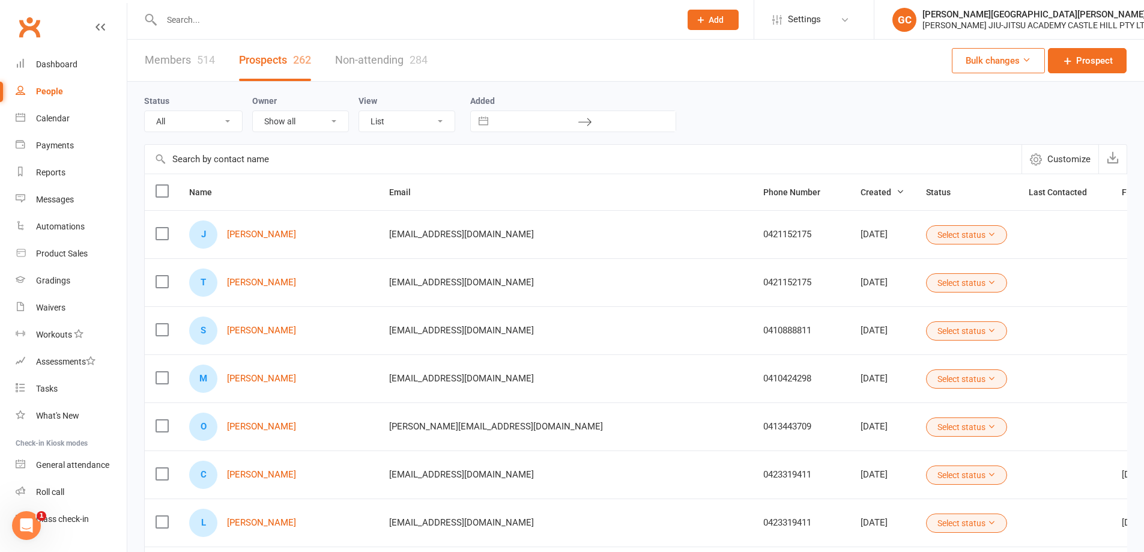
click at [479, 119] on button "Interact with the calendar and add the check-in date for your trip." at bounding box center [484, 121] width 22 height 20
select select "8"
select select "2025"
select select "9"
select select "2025"
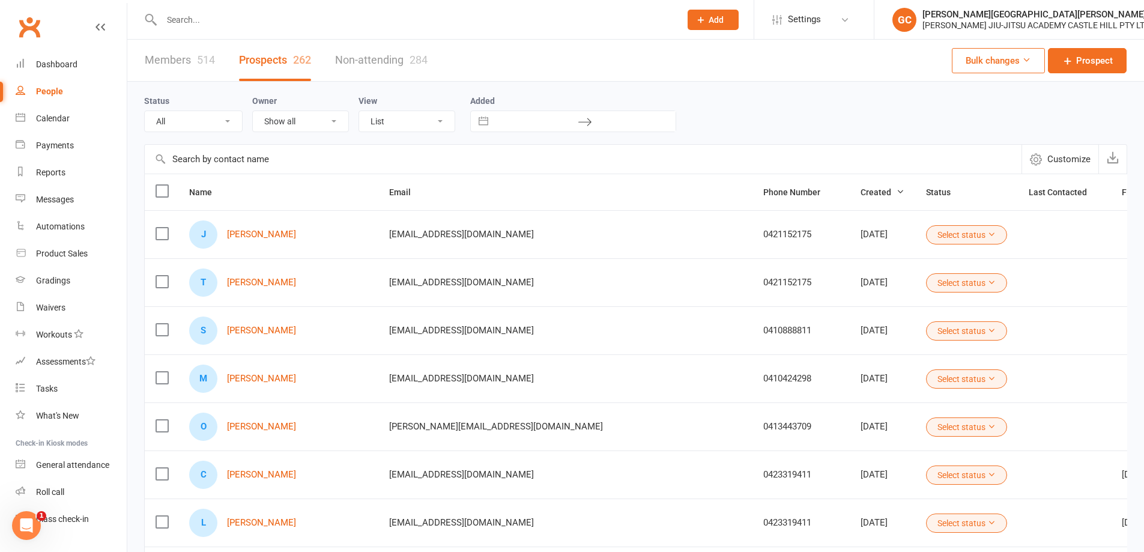
select select "10"
select select "2025"
select select "11"
select select "2025"
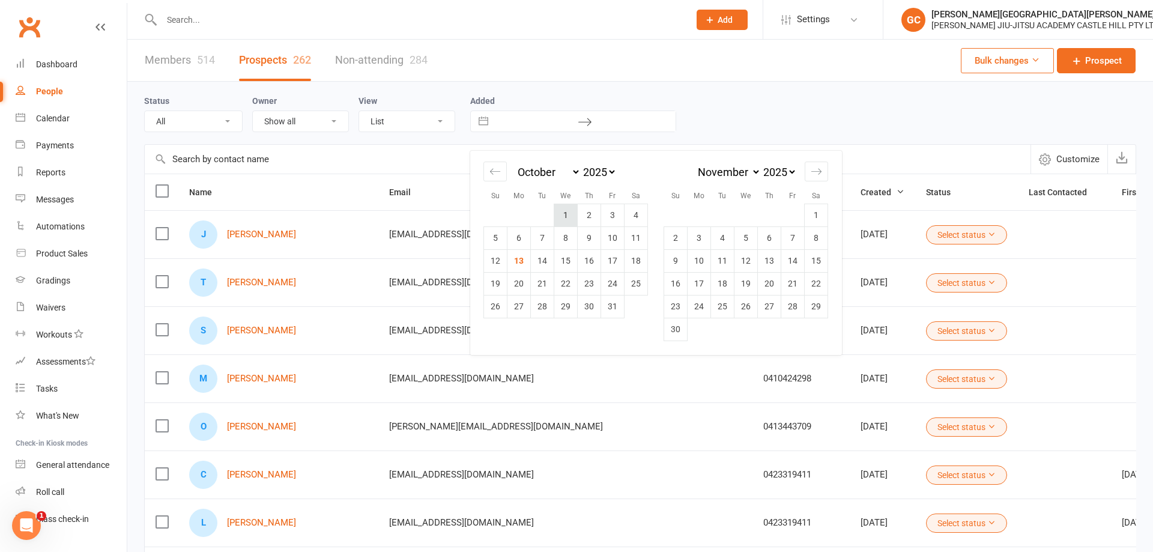
click at [568, 213] on td "1" at bounding box center [565, 215] width 23 height 23
type input "01 Oct 2025"
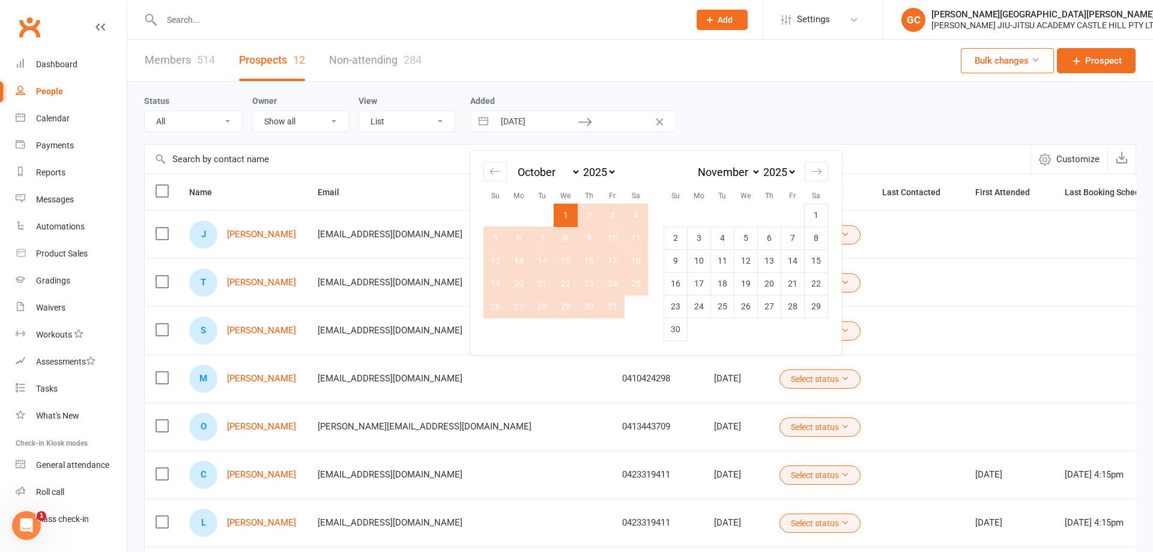
click at [614, 308] on td "31" at bounding box center [612, 306] width 23 height 23
type input "31 Oct 2025"
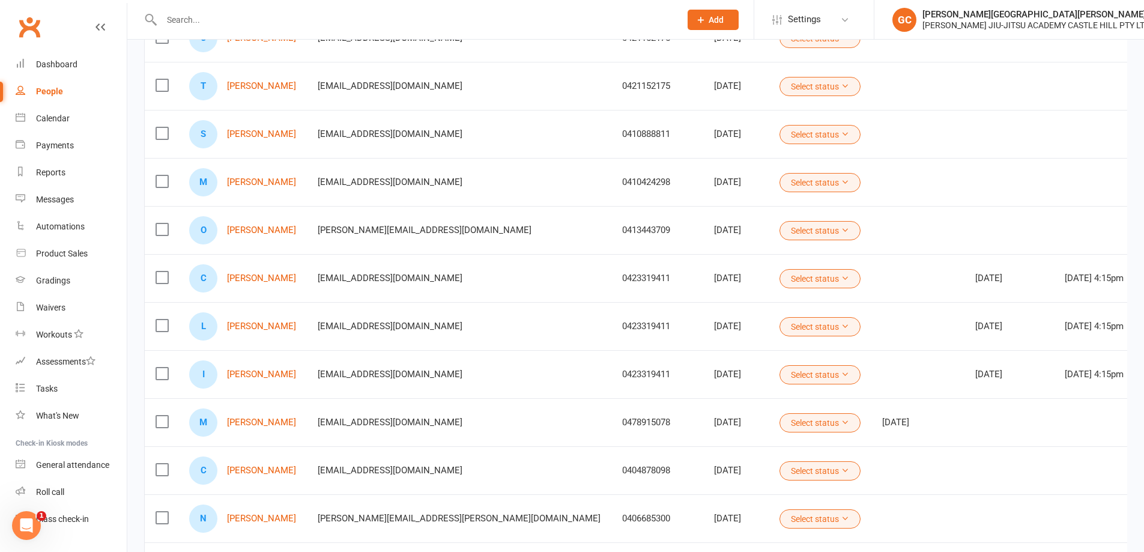
scroll to position [351, 0]
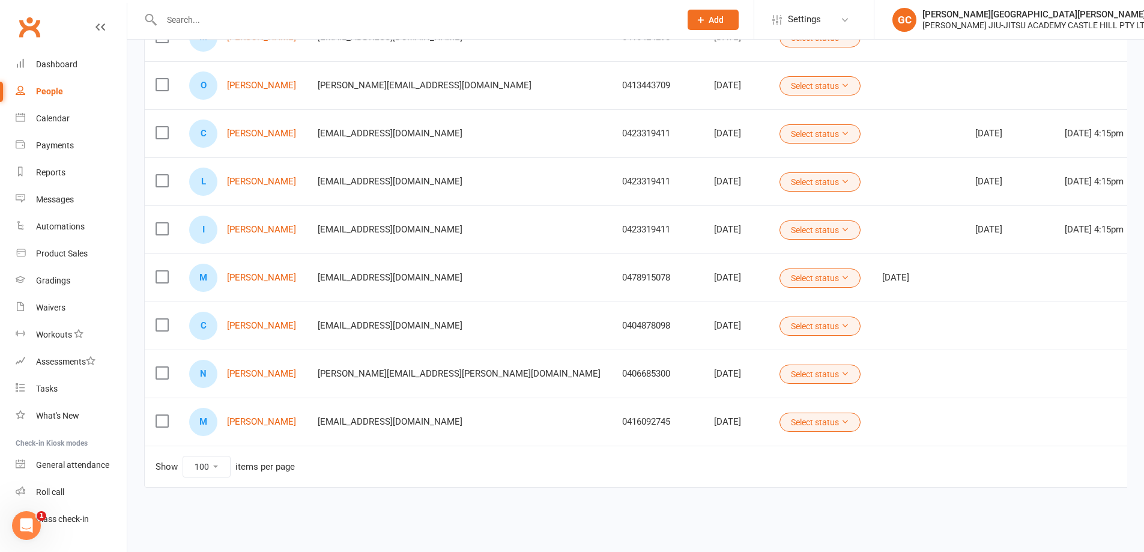
click at [214, 461] on select "10 25 50 100" at bounding box center [206, 466] width 47 height 20
click at [183, 456] on select "10 25 50 100" at bounding box center [206, 466] width 47 height 20
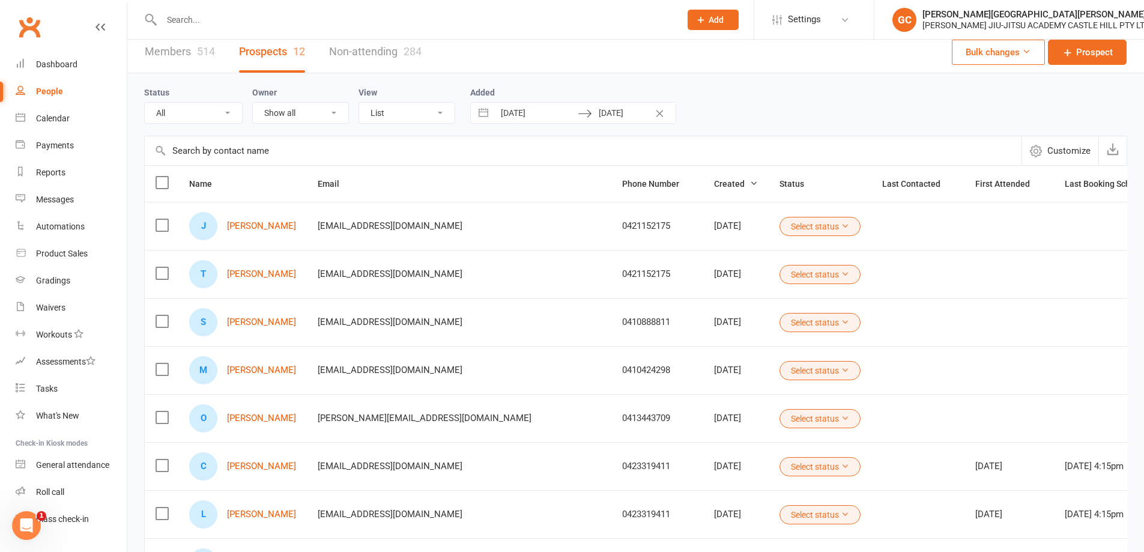
scroll to position [0, 0]
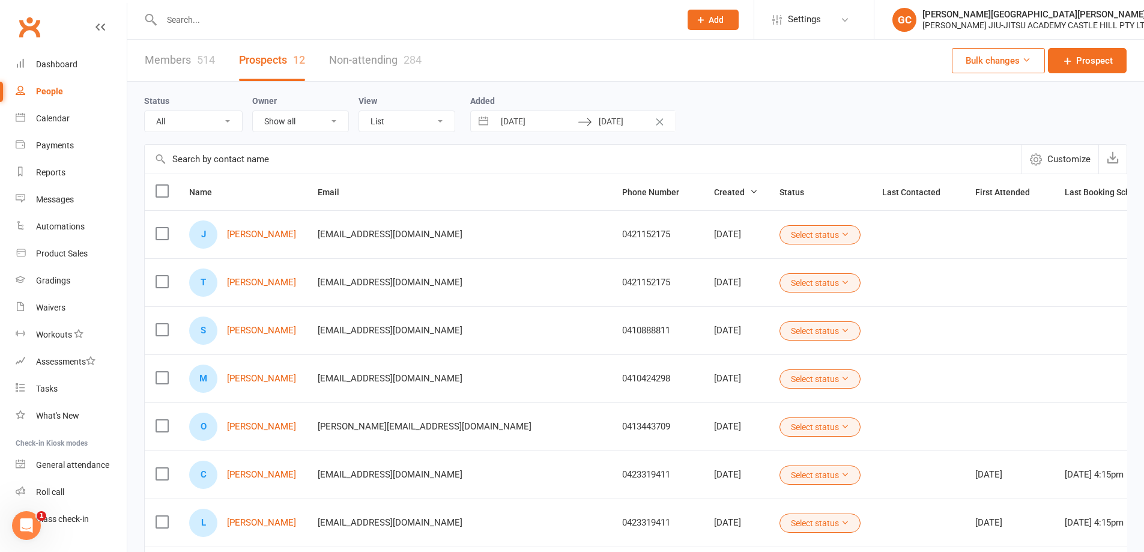
select select "8"
select select "2025"
select select "9"
select select "2025"
select select "10"
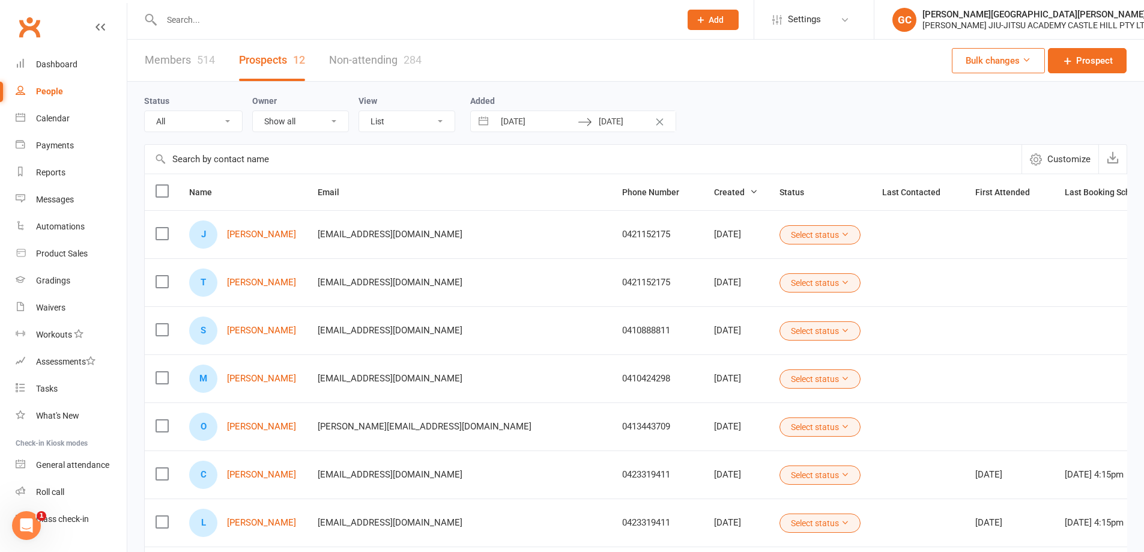
select select "2025"
select select "11"
select select "2025"
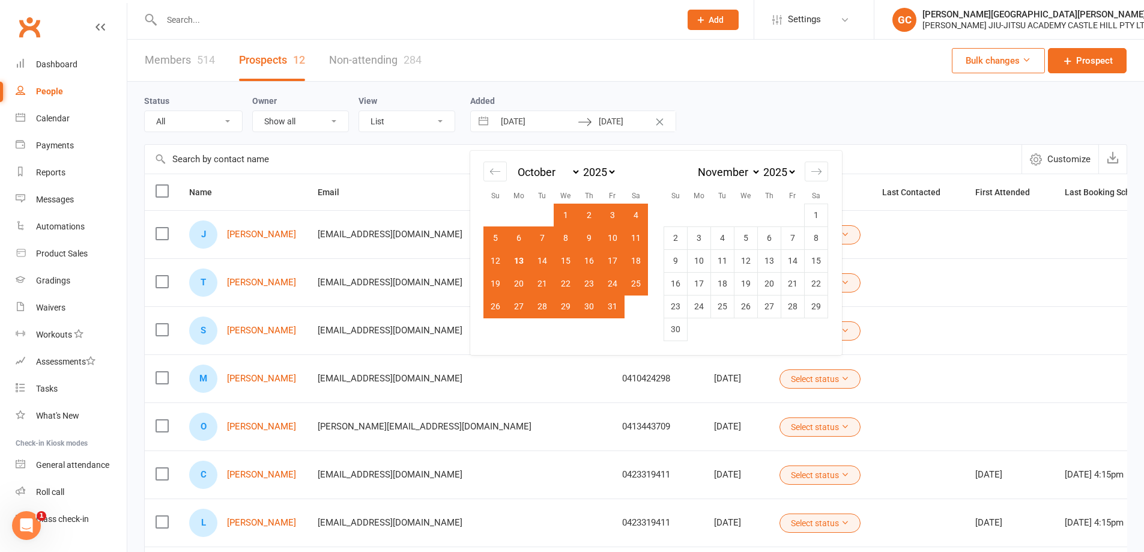
click at [534, 115] on input "01 Oct 2025" at bounding box center [535, 121] width 83 height 20
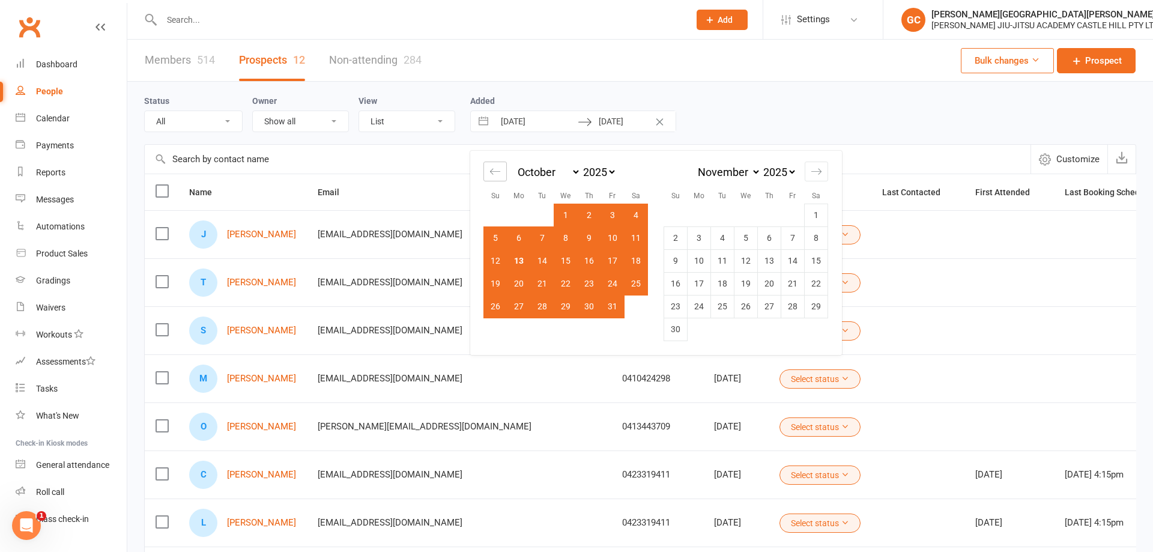
click at [496, 169] on icon "Move backward to switch to the previous month." at bounding box center [494, 171] width 11 height 11
select select "7"
select select "2025"
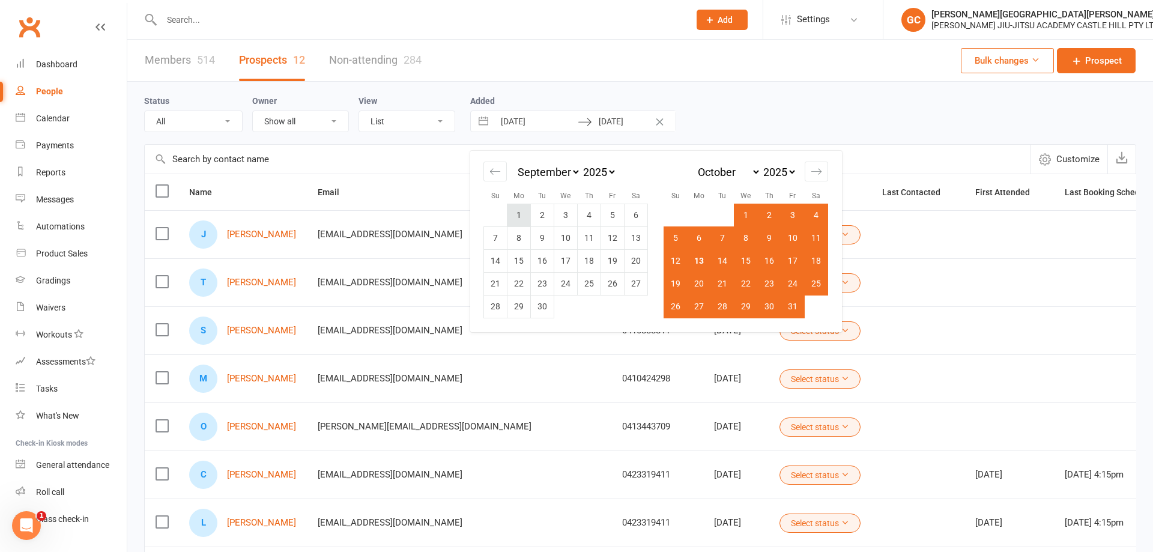
click at [519, 215] on td "1" at bounding box center [519, 215] width 23 height 23
type input "01 Sep 2025"
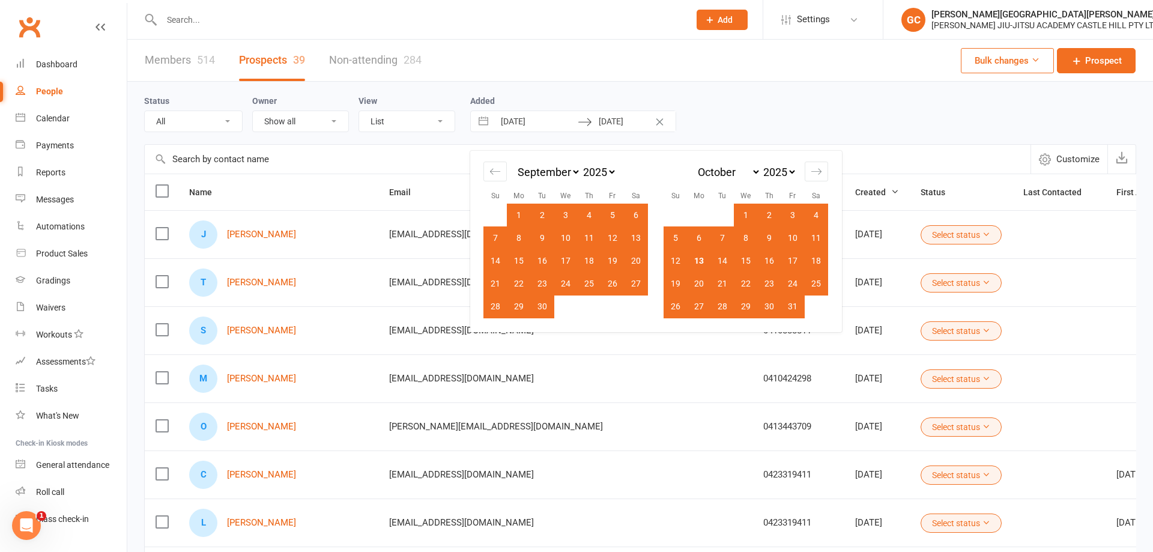
click at [546, 307] on td "30" at bounding box center [542, 306] width 23 height 23
type input "30 Sep 2025"
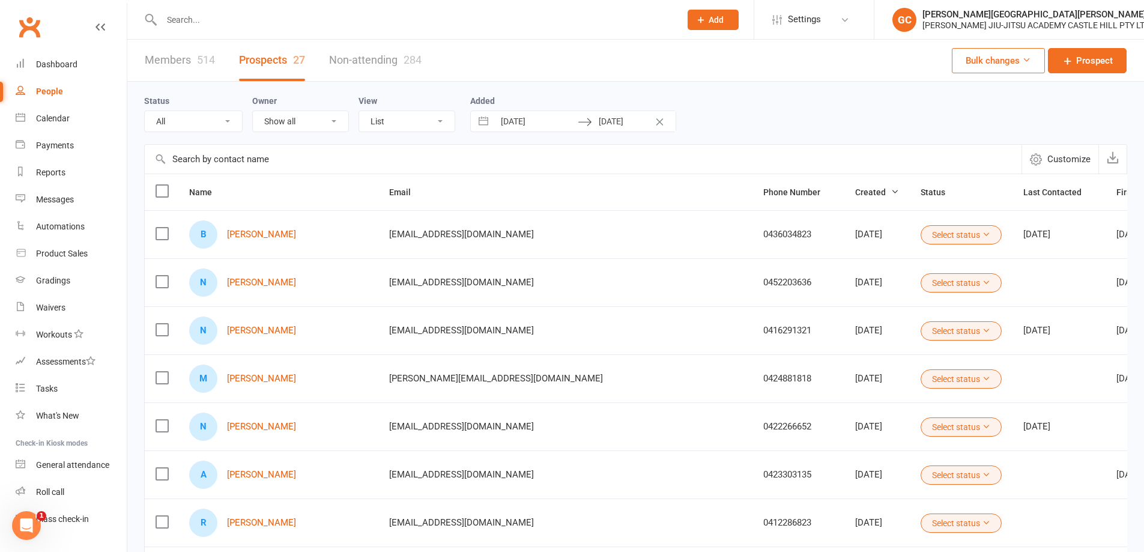
click at [159, 61] on link "Members 514" at bounding box center [180, 60] width 70 height 41
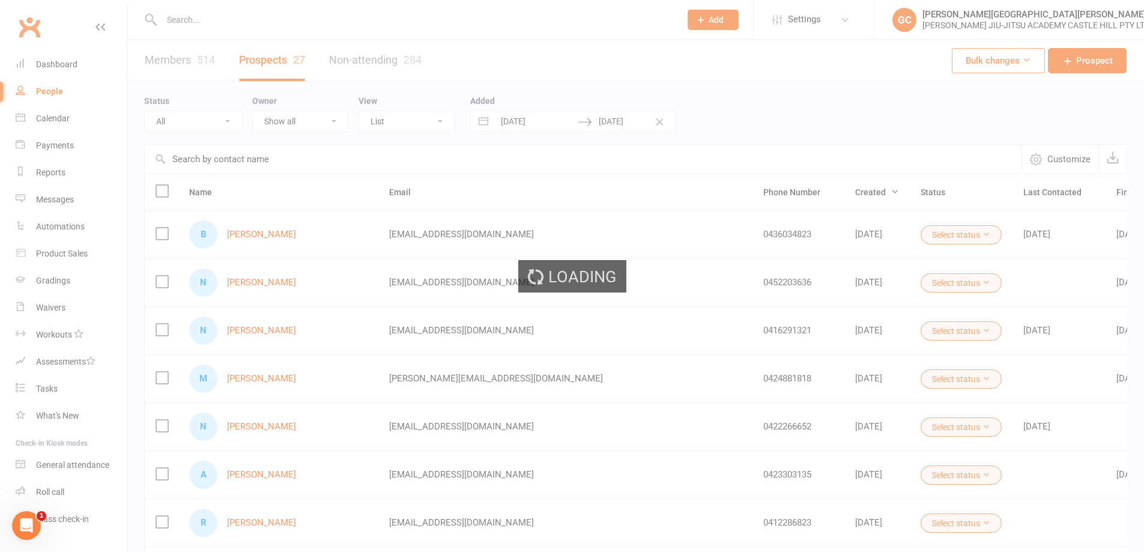
select select "100"
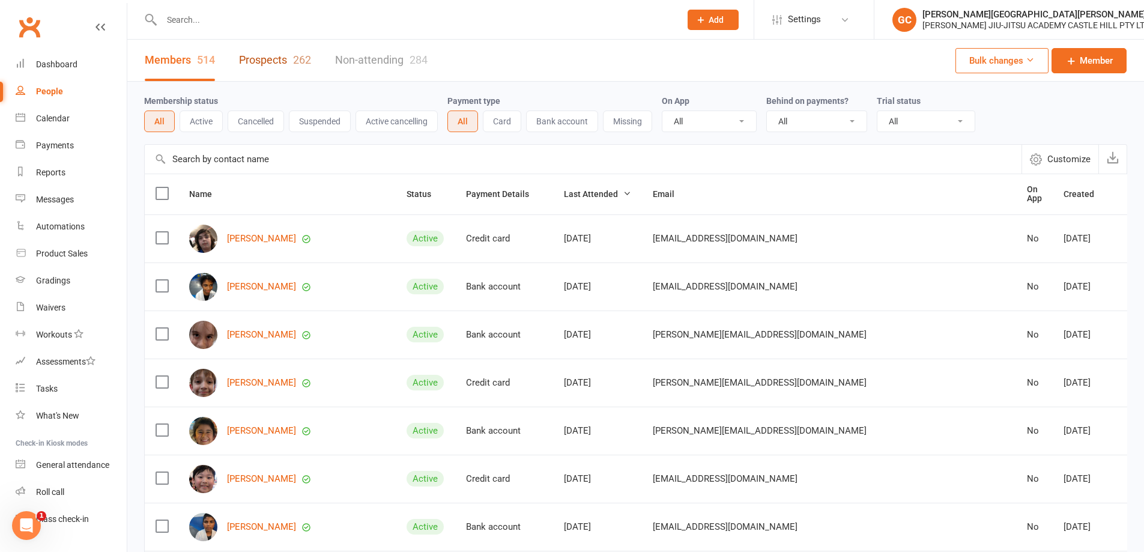
click at [270, 60] on link "Prospects 262" at bounding box center [275, 60] width 72 height 41
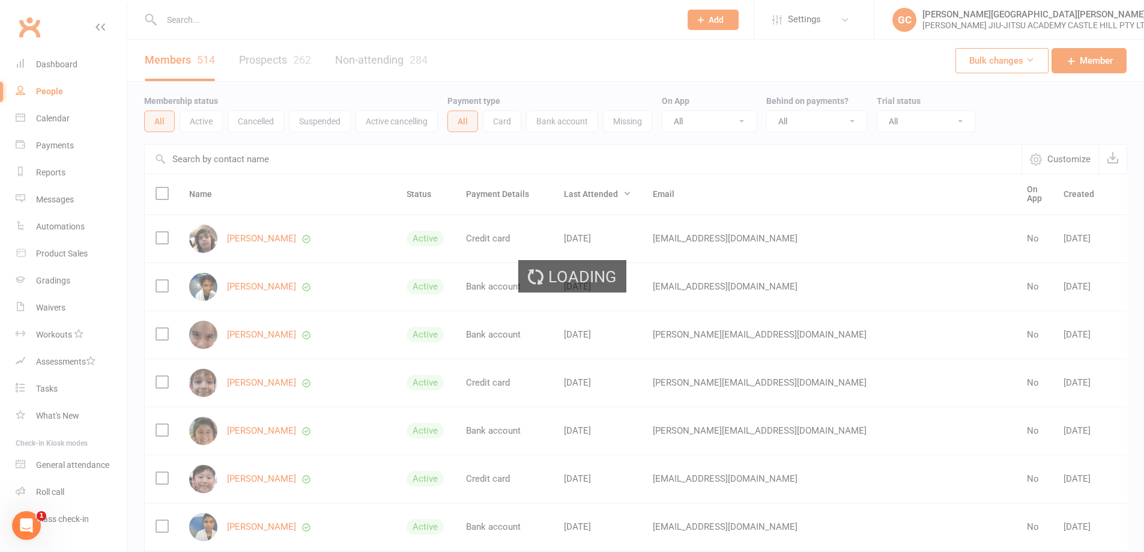
select select "100"
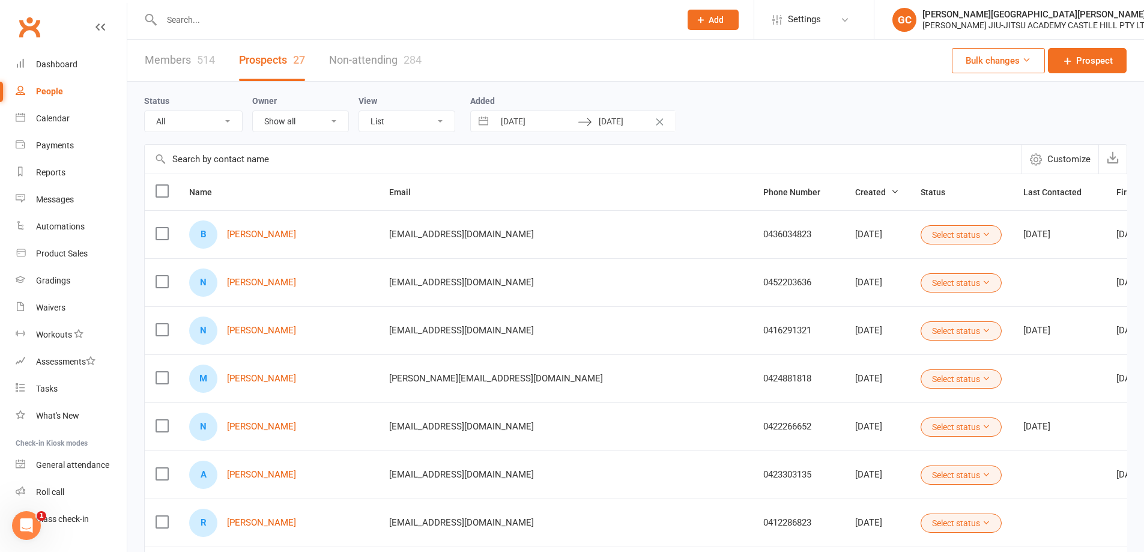
click at [1030, 64] on icon at bounding box center [1026, 59] width 9 height 9
click at [870, 57] on div "Members 514 Prospects 27 Non-attending 284 Bulk changes Prospect" at bounding box center [635, 61] width 1017 height 42
drag, startPoint x: 656, startPoint y: 121, endPoint x: 672, endPoint y: 118, distance: 16.0
click at [658, 121] on icon "Clear Dates" at bounding box center [659, 121] width 9 height 7
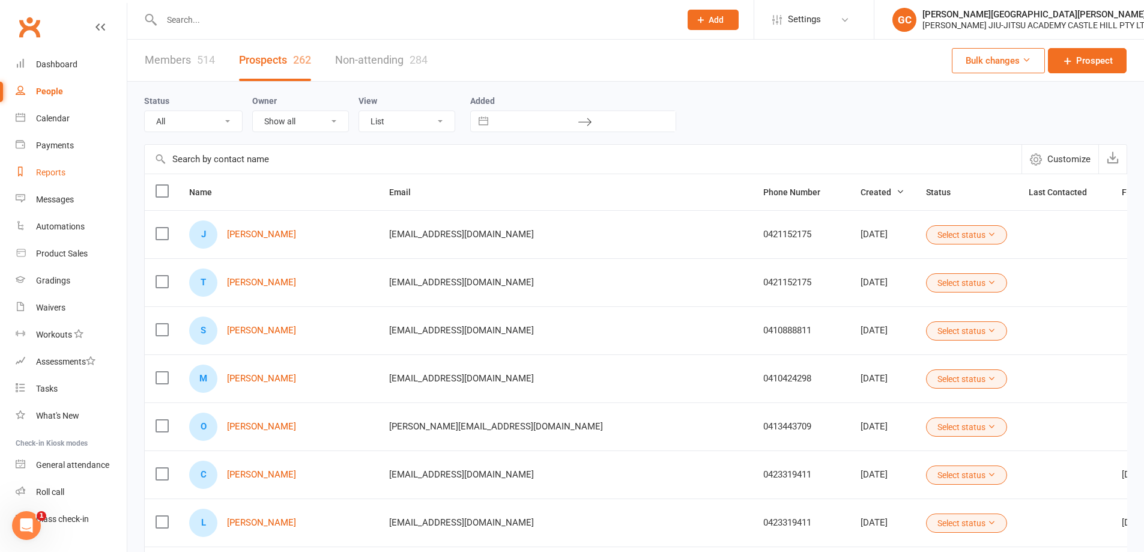
click at [58, 172] on div "Reports" at bounding box center [50, 173] width 29 height 10
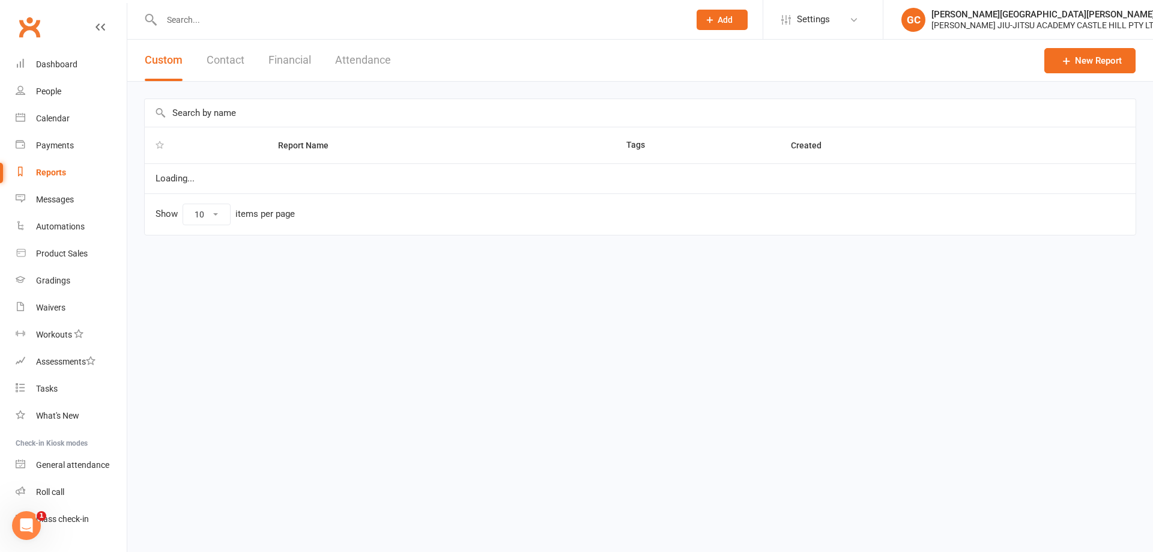
select select "100"
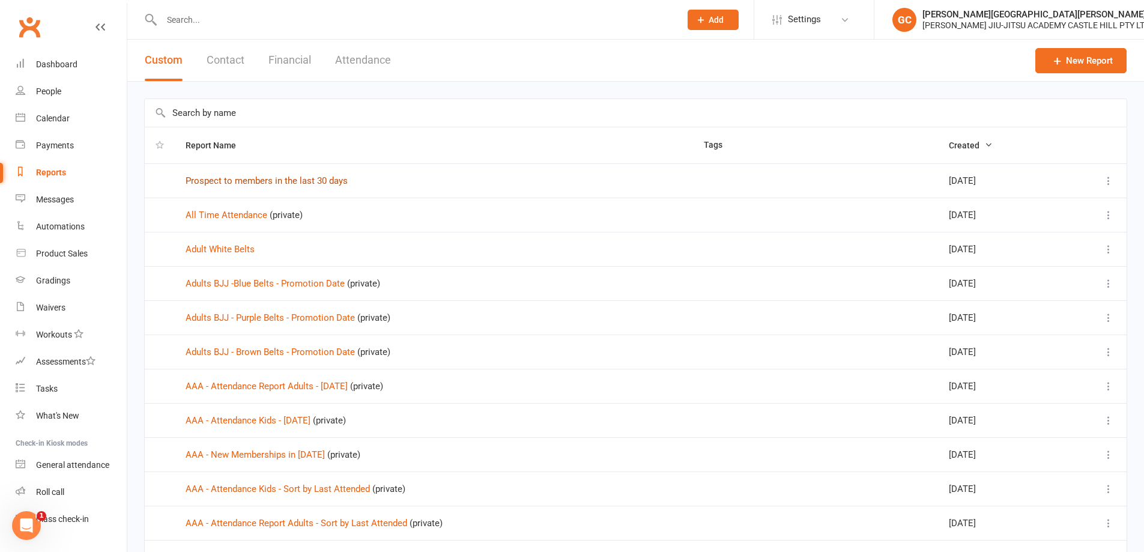
click at [260, 181] on link "Prospect to members in the last 30 days" at bounding box center [267, 180] width 162 height 11
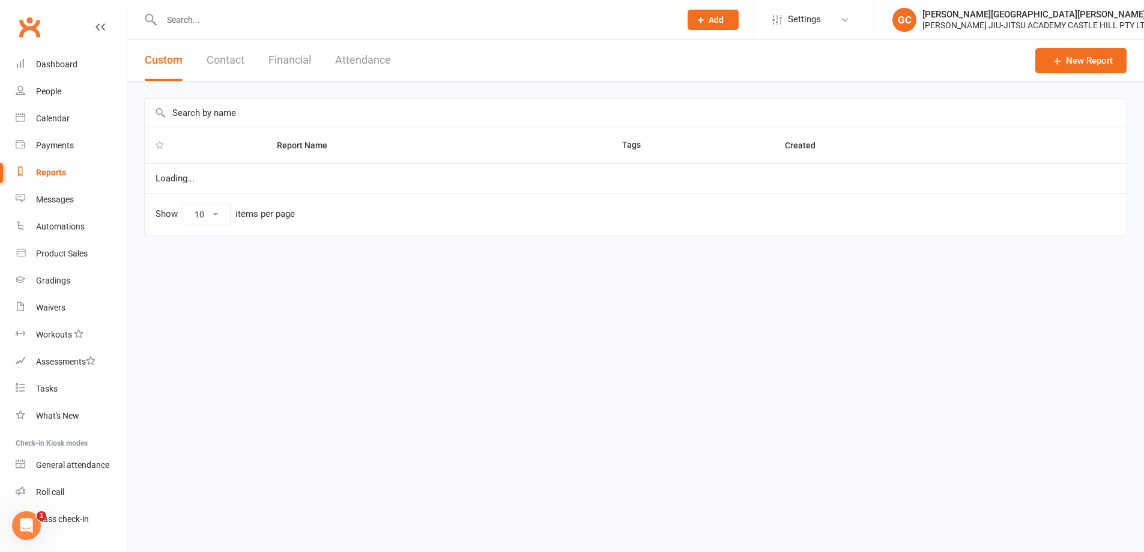
select select "100"
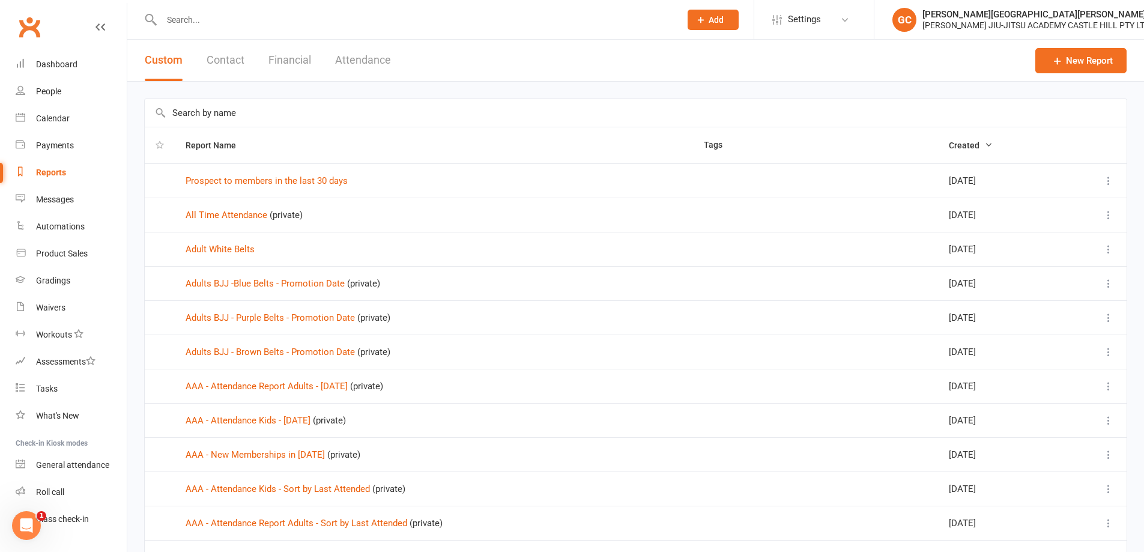
click at [971, 144] on span "Created" at bounding box center [971, 146] width 44 height 10
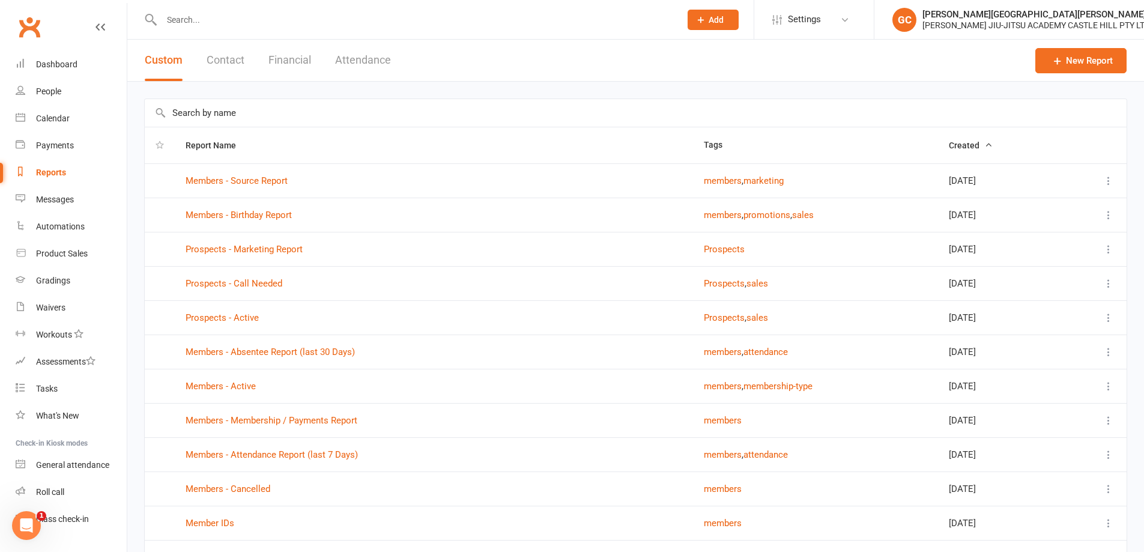
click at [958, 145] on span "Created" at bounding box center [971, 146] width 44 height 10
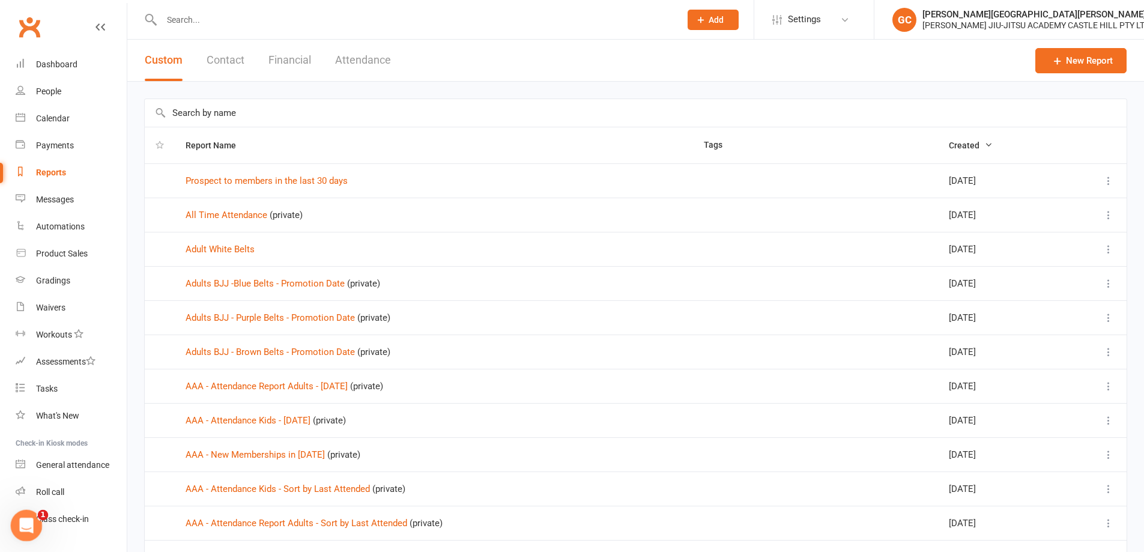
click at [23, 520] on icon "Open Intercom Messenger" at bounding box center [25, 524] width 20 height 20
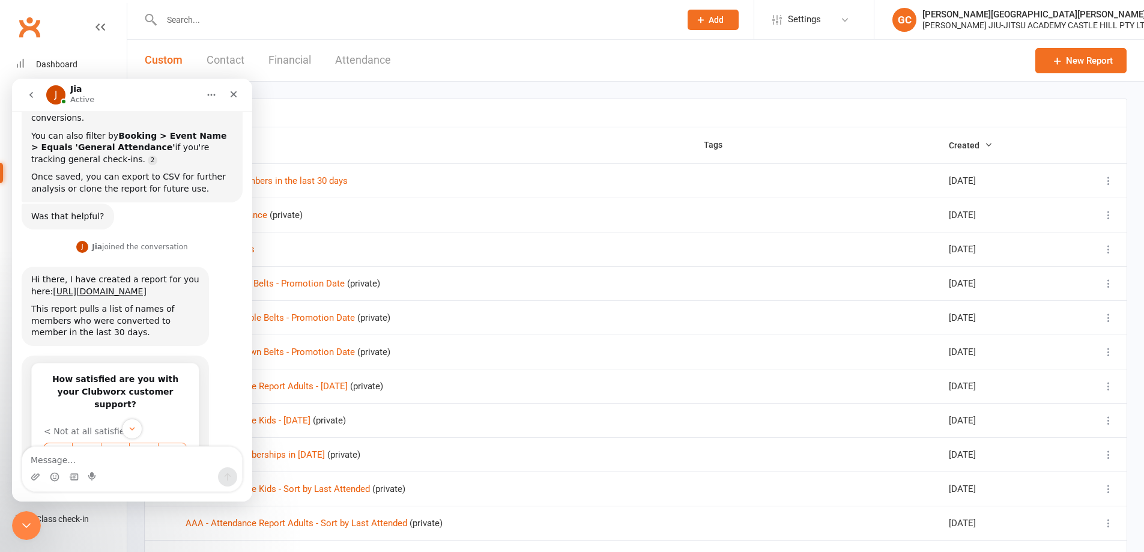
scroll to position [264, 0]
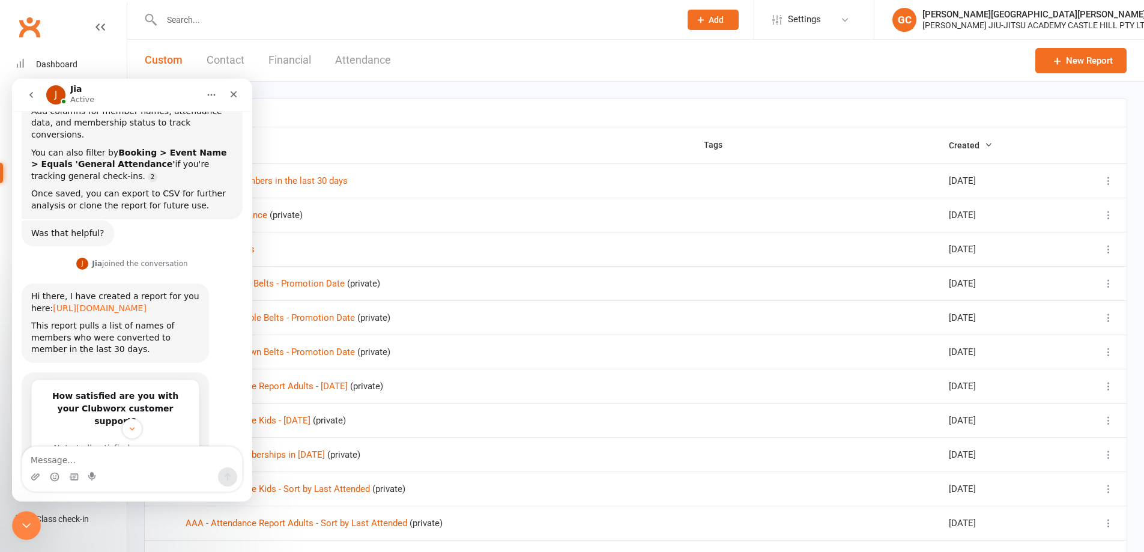
click at [126, 303] on link "[URL][DOMAIN_NAME]" at bounding box center [100, 308] width 94 height 10
click at [234, 94] on icon "Close" at bounding box center [234, 94] width 7 height 7
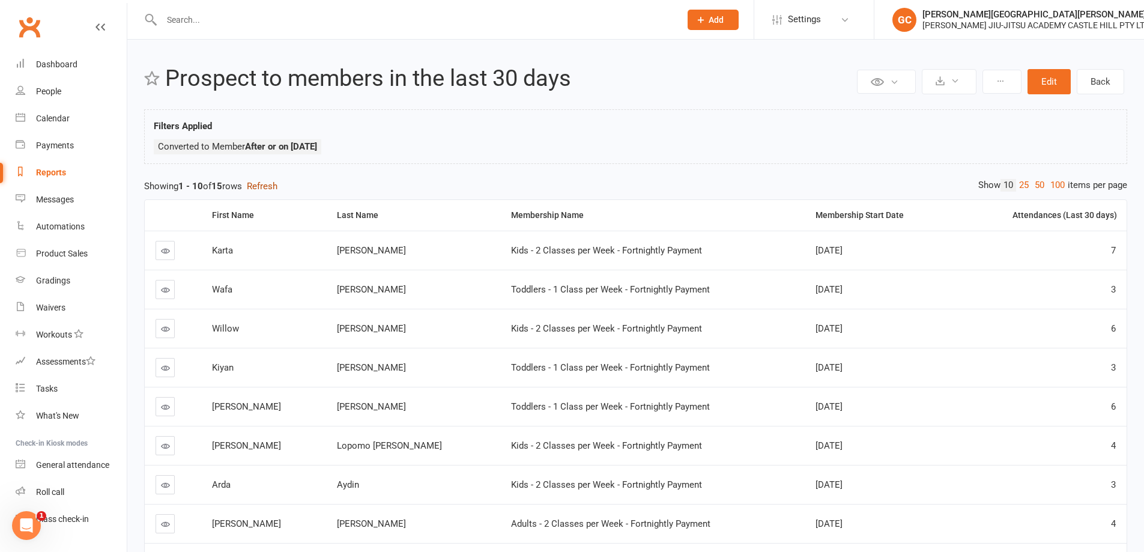
click at [270, 186] on button "Refresh" at bounding box center [262, 186] width 31 height 14
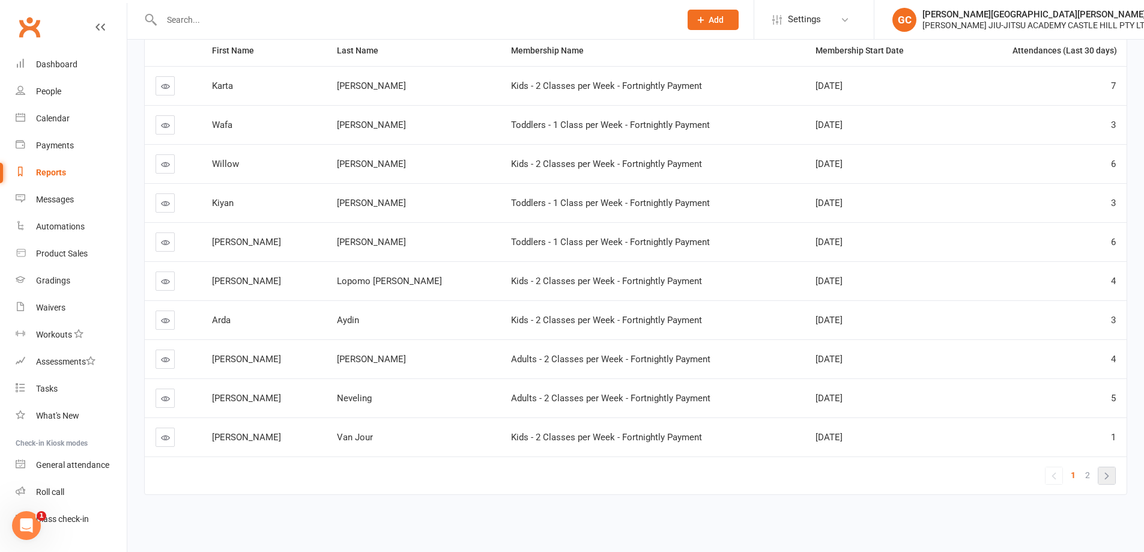
click at [1106, 476] on link "»" at bounding box center [1107, 475] width 17 height 17
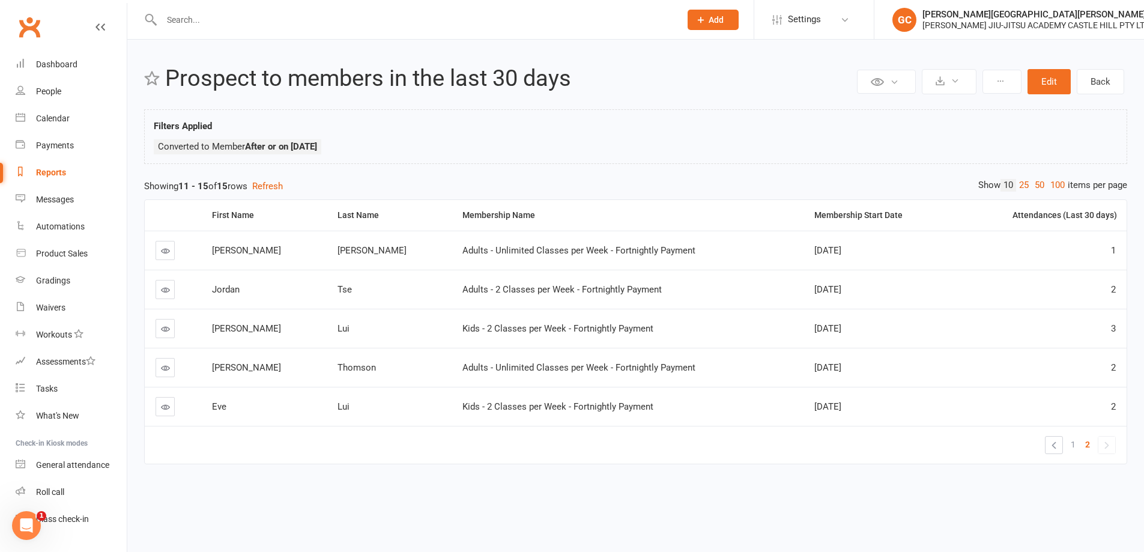
scroll to position [0, 0]
click at [1084, 441] on span "1" at bounding box center [1082, 444] width 5 height 17
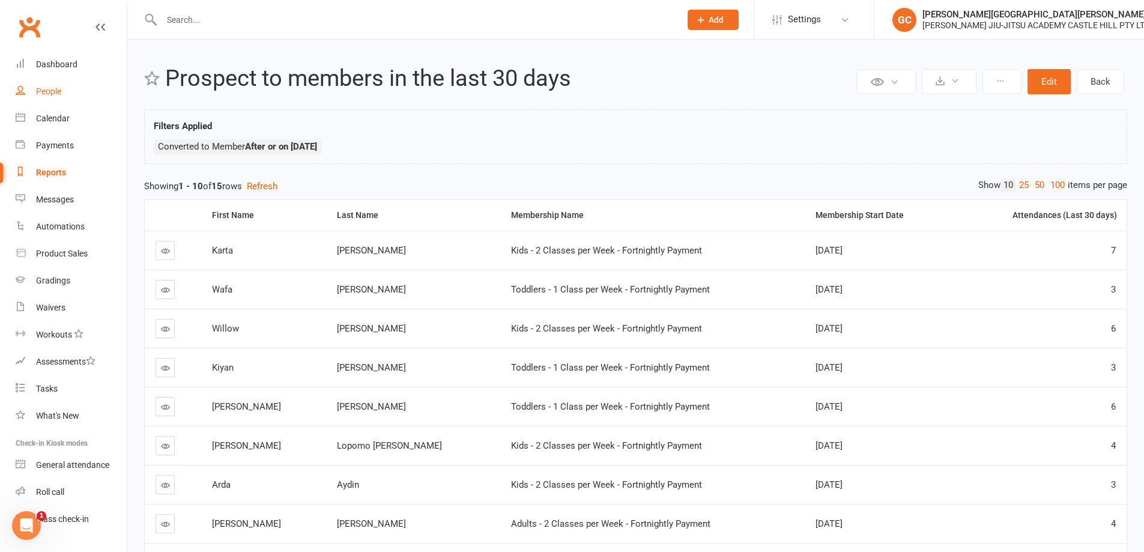
click at [54, 90] on div "People" at bounding box center [48, 91] width 25 height 10
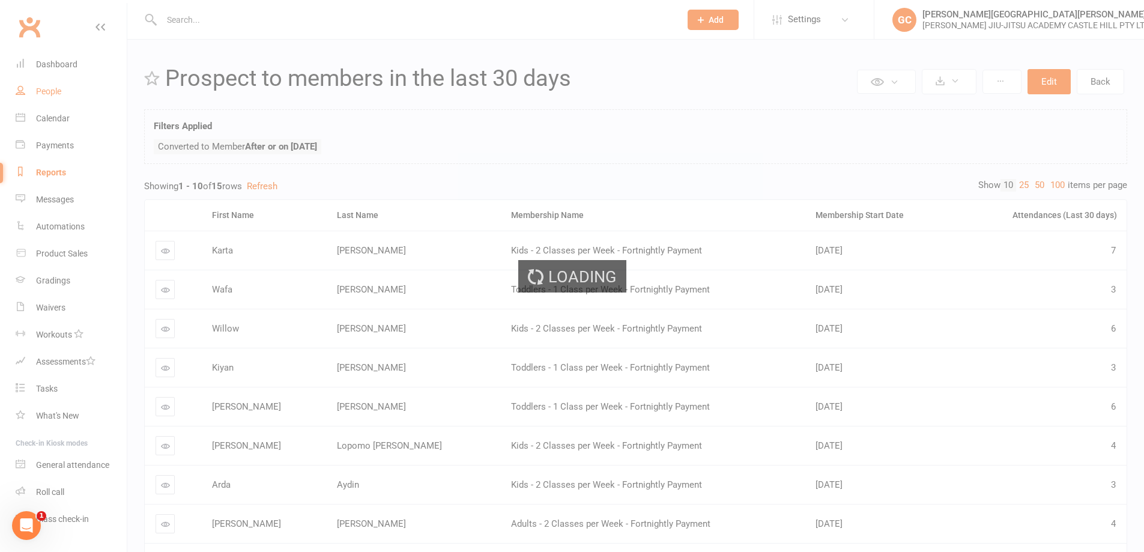
select select "100"
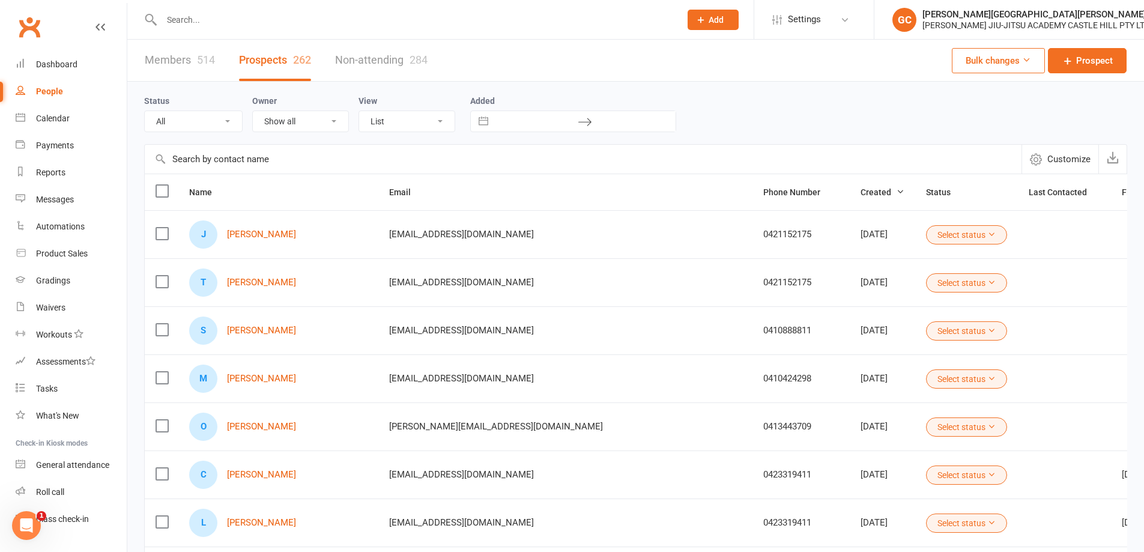
click at [281, 121] on select "Show all Gracie Castle Hill Leo Suykens Kiosk Gracie Gracie Castle Hill" at bounding box center [300, 121] width 95 height 20
click at [188, 123] on select "All (No status set) (Invalid status) Initial Contact Follow-up Call Follow-up E…" at bounding box center [193, 121] width 97 height 20
click at [189, 122] on select "All (No status set) (Invalid status) Initial Contact Follow-up Call Follow-up E…" at bounding box center [193, 121] width 97 height 20
click at [426, 124] on select "List Kanban" at bounding box center [406, 121] width 95 height 20
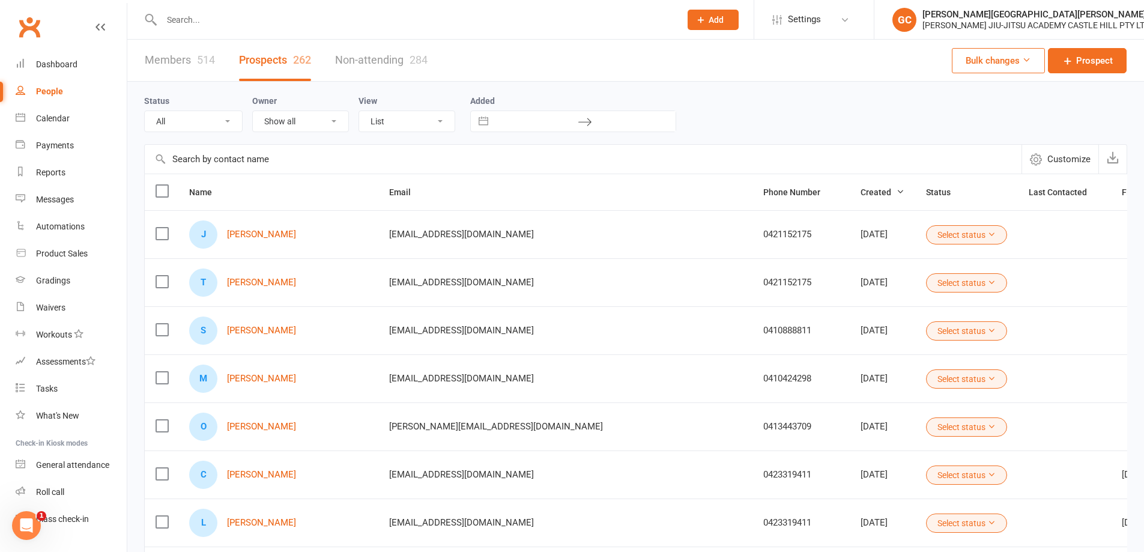
click at [416, 124] on select "List Kanban" at bounding box center [406, 121] width 95 height 20
click at [527, 128] on input "text" at bounding box center [535, 121] width 83 height 20
select select "8"
select select "2025"
select select "9"
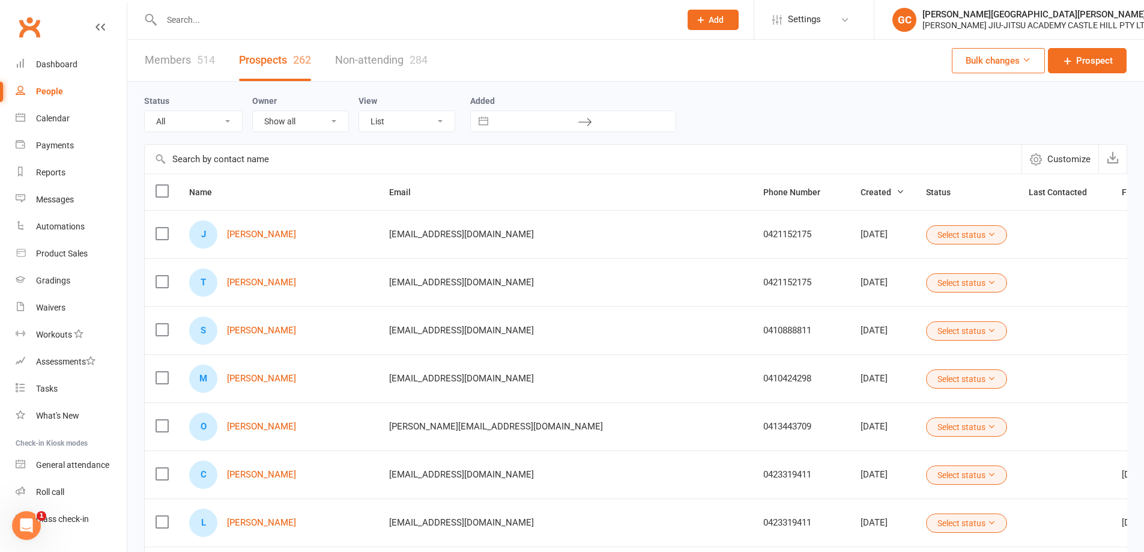
select select "2025"
select select "10"
select select "2025"
select select "11"
select select "2025"
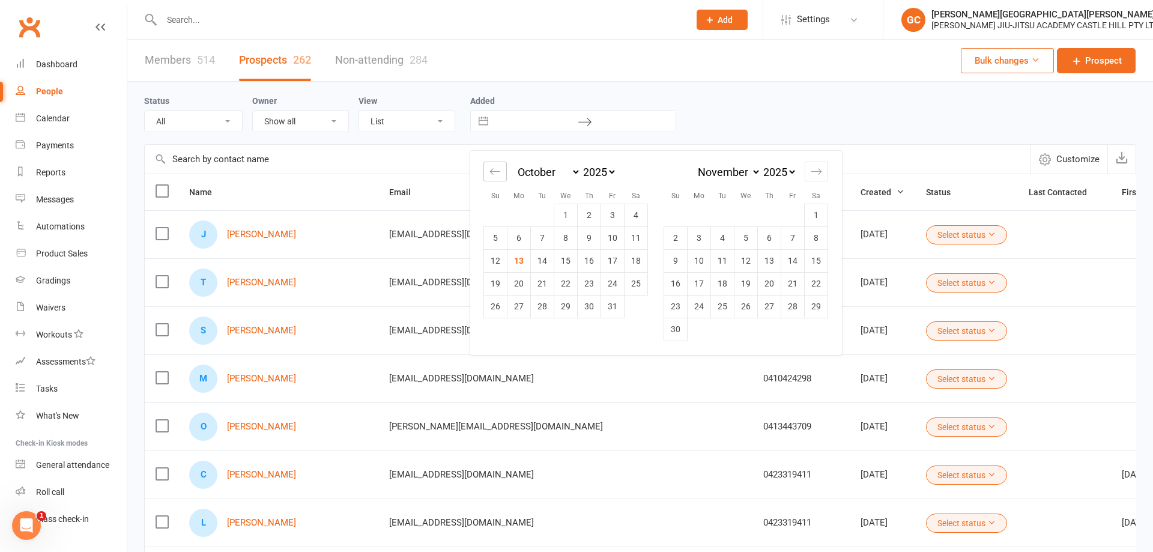
click at [493, 172] on icon "Move backward to switch to the previous month." at bounding box center [494, 171] width 11 height 11
select select "7"
select select "2025"
drag, startPoint x: 634, startPoint y: 238, endPoint x: 539, endPoint y: 176, distance: 113.6
click at [635, 237] on td "13" at bounding box center [636, 237] width 23 height 23
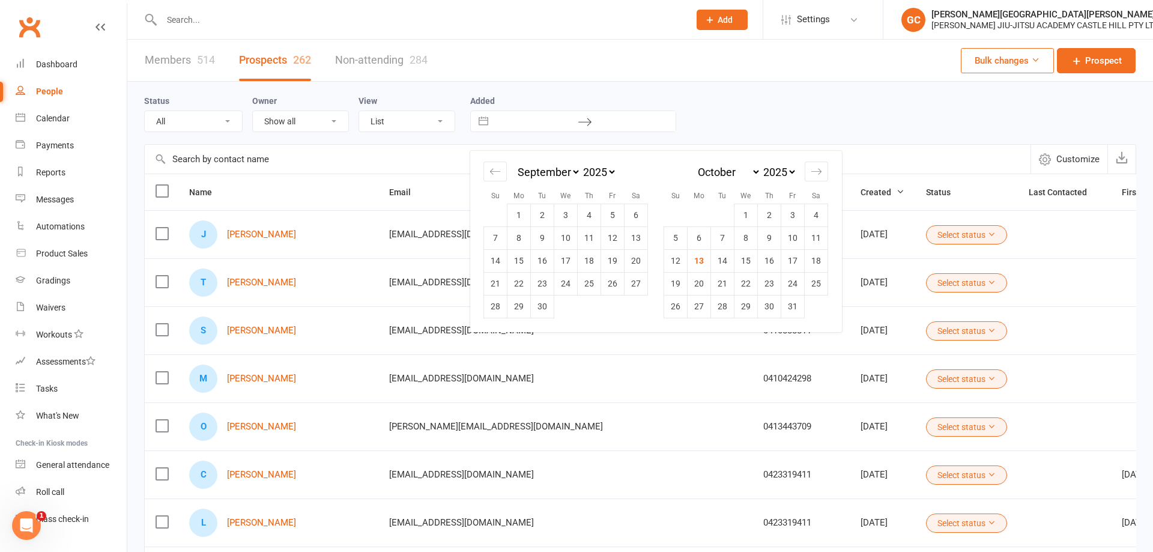
type input "13 Sep 2025"
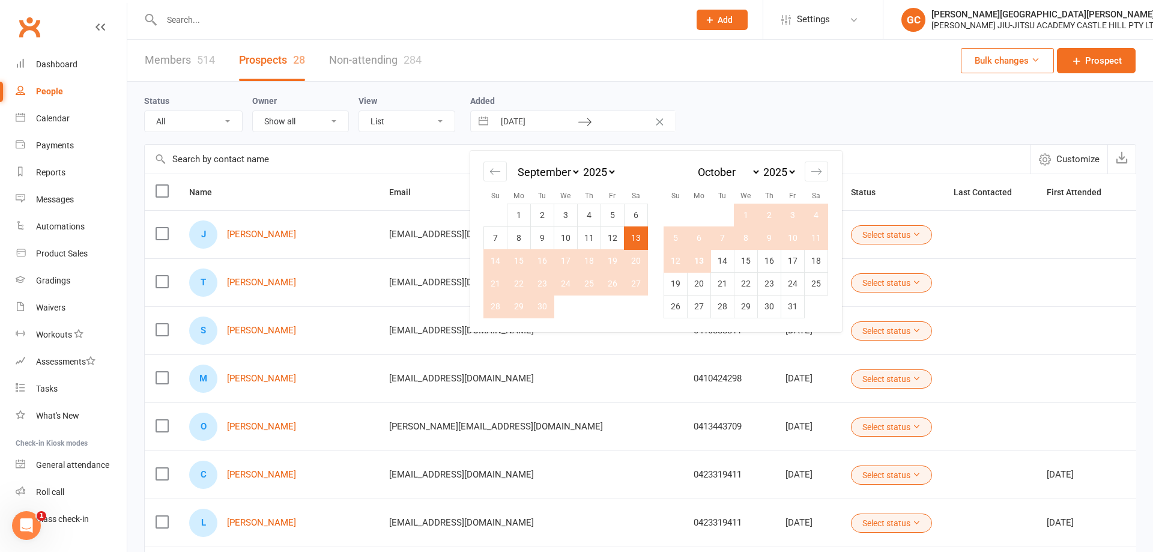
click at [696, 261] on td "13" at bounding box center [699, 260] width 23 height 23
type input "13 Oct 2025"
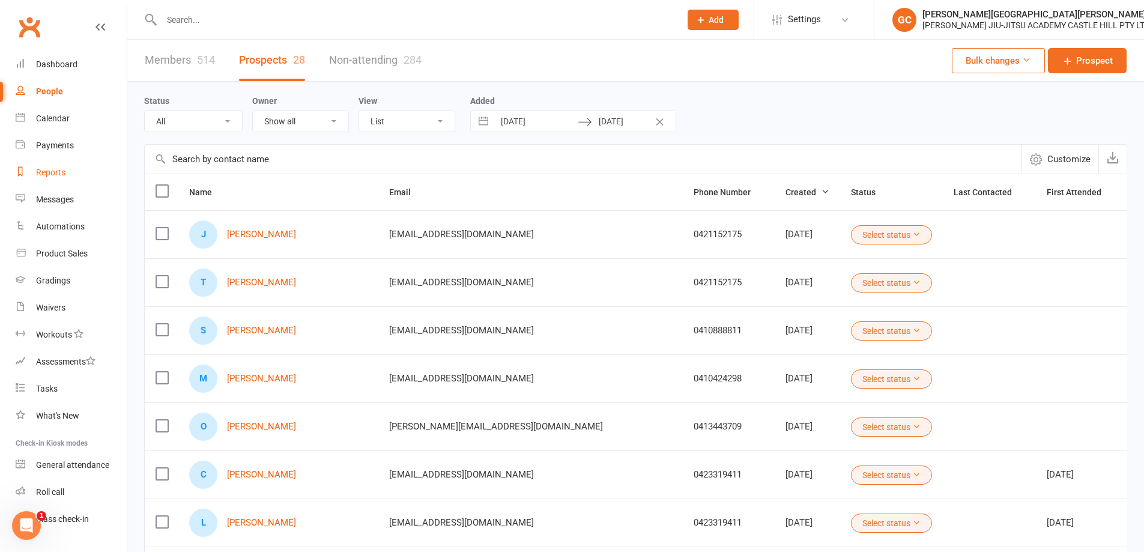
click at [44, 174] on div "Reports" at bounding box center [50, 173] width 29 height 10
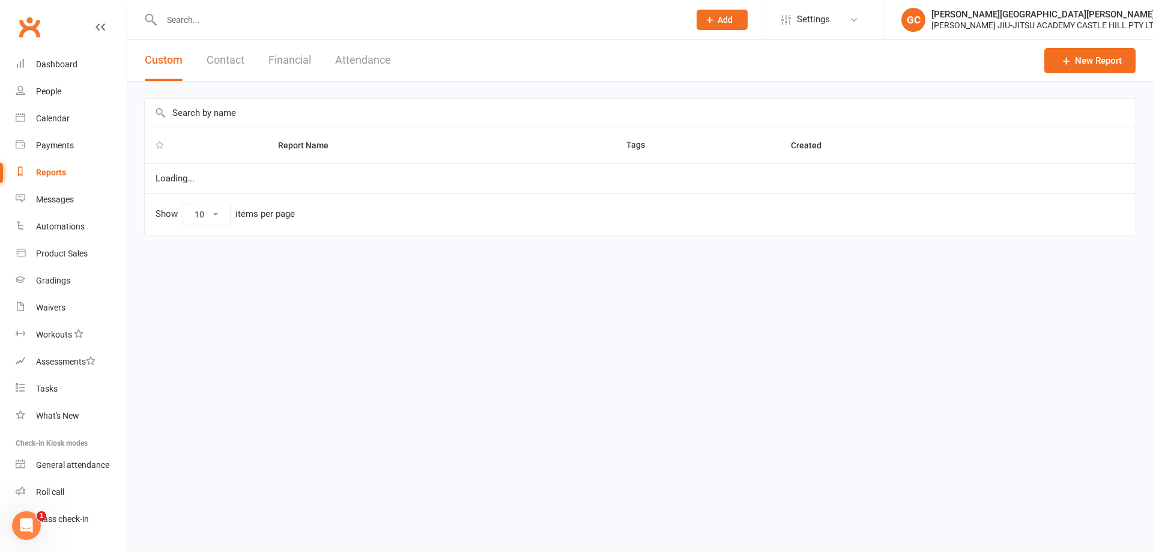
select select "100"
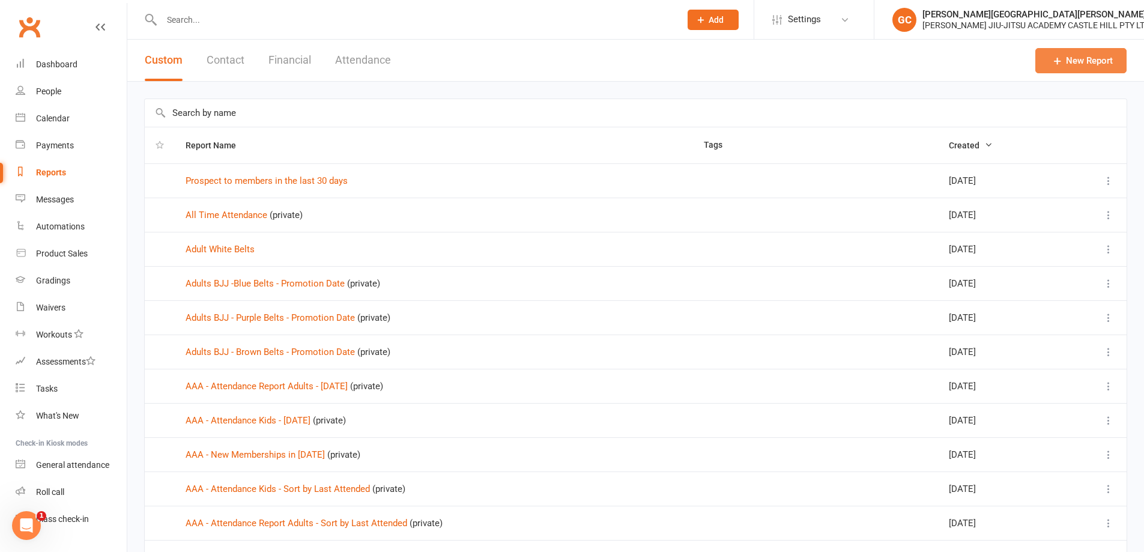
click at [1088, 59] on link "New Report" at bounding box center [1080, 60] width 91 height 25
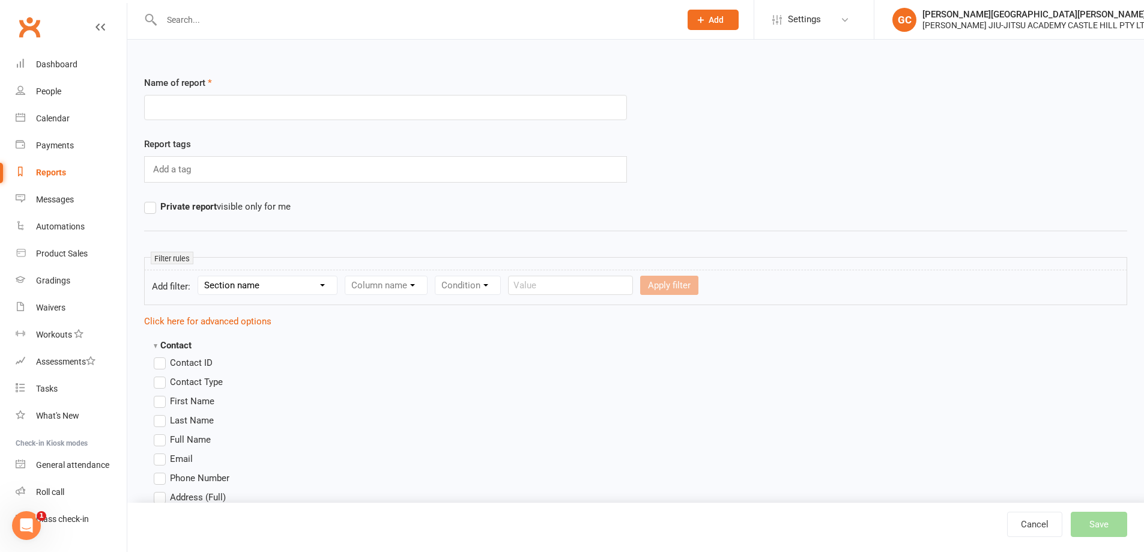
click at [200, 105] on input "text" at bounding box center [385, 107] width 483 height 25
type input "Prospects to Membership"
click at [263, 283] on select "Section name Contact Attendance Aggregate Payment Booking Waitlist Attendees Ca…" at bounding box center [267, 285] width 139 height 18
select select "3"
click at [200, 276] on select "Section name Contact Attendance Aggregate Payment Booking Waitlist Attendees Ca…" at bounding box center [267, 285] width 139 height 18
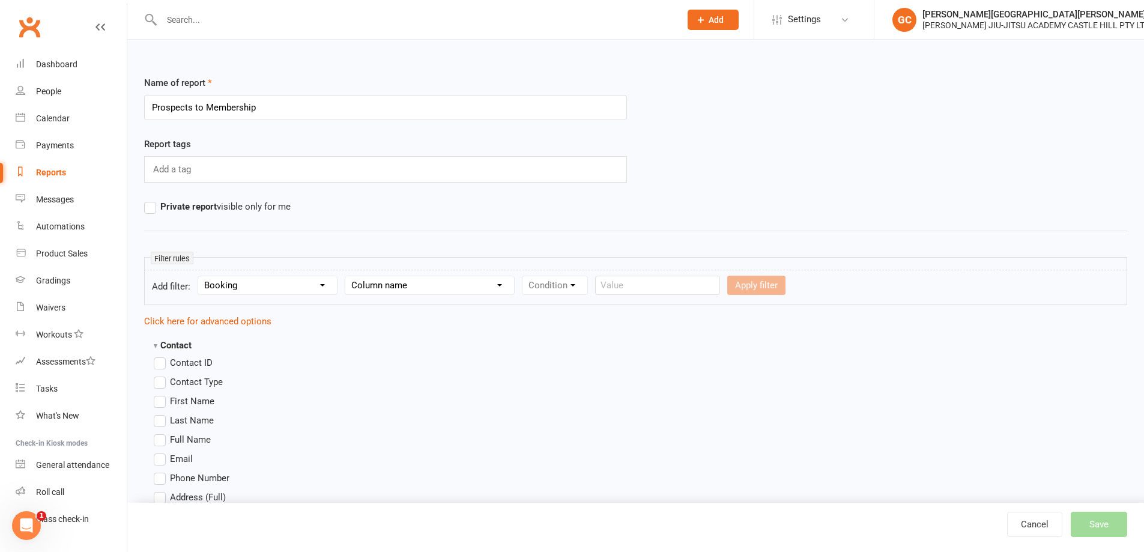
click at [431, 285] on select "Column name Event Name Event Type Event Date Event Day Event Month Event Starts…" at bounding box center [429, 285] width 169 height 18
select select "18"
click at [347, 276] on select "Column name Event Name Event Type Event Date Event Day Event Month Event Starts…" at bounding box center [429, 285] width 169 height 18
click at [602, 279] on select "Condition Equals Does not equal Contains Does not contain Is blank or does not …" at bounding box center [592, 285] width 138 height 18
select select "0"
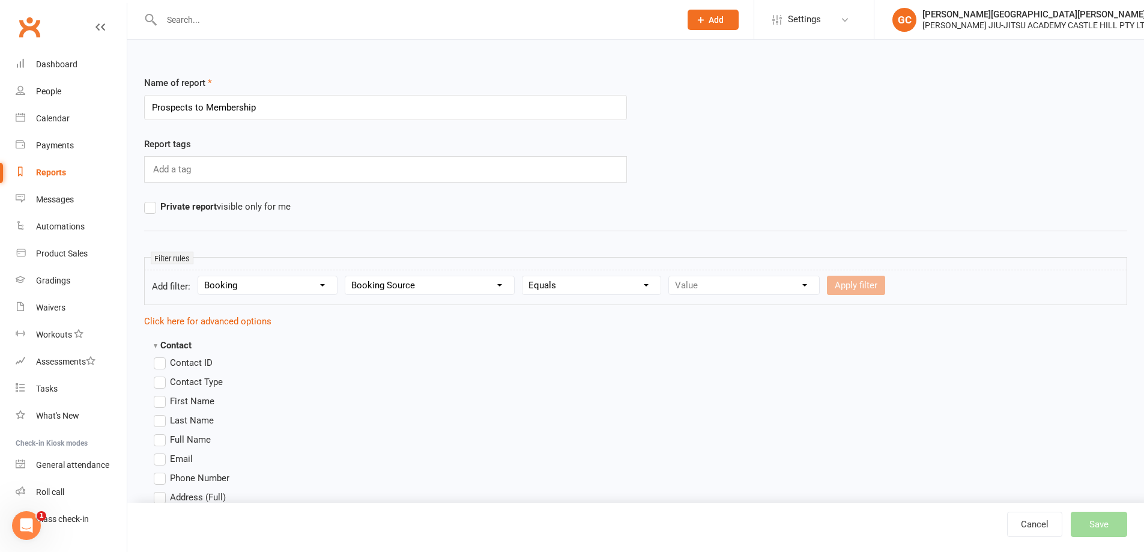
click at [524, 276] on select "Condition Equals Does not equal Contains Does not contain Is blank or does not …" at bounding box center [592, 285] width 138 height 18
click at [711, 285] on select "Value Added from waitlist Roll call Book & pay API Mobile app Member portal Web…" at bounding box center [744, 285] width 150 height 18
click at [399, 282] on select "Column name Event Name Event Type Event Date Event Day Event Month Event Starts…" at bounding box center [429, 285] width 169 height 18
click at [261, 288] on select "Section name Contact Attendance Aggregate Payment Booking Waitlist Attendees Ca…" at bounding box center [267, 285] width 139 height 18
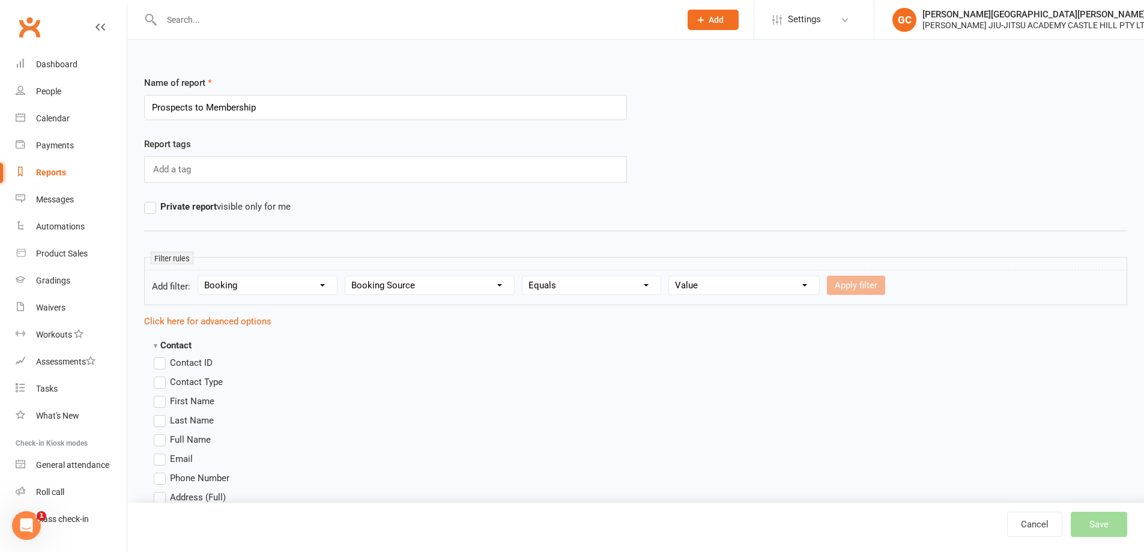
select select "11"
click at [200, 276] on select "Section name Contact Attendance Aggregate Payment Booking Waitlist Attendees Ca…" at bounding box center [267, 285] width 139 height 18
select select
click at [417, 282] on select "Column name Membership ID Membership Name Membership Category Membership Start …" at bounding box center [462, 285] width 234 height 18
select select "1"
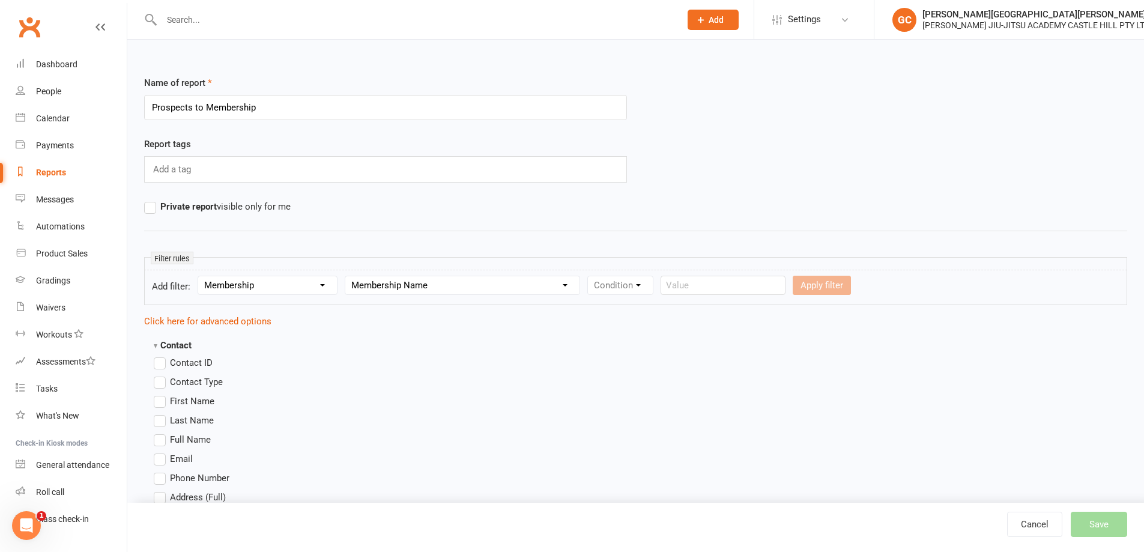
click at [347, 276] on select "Column name Membership ID Membership Name Membership Category Membership Start …" at bounding box center [462, 285] width 234 height 18
click at [450, 288] on select "Column name Membership ID Membership Name Membership Category Membership Start …" at bounding box center [462, 285] width 234 height 18
click at [621, 286] on select "Condition Equals Does not equal Contains Does not contain Is blank or does not …" at bounding box center [657, 285] width 138 height 18
click at [274, 288] on select "Section name Contact Attendance Aggregate Payment Booking Waitlist Attendees Ca…" at bounding box center [267, 285] width 139 height 18
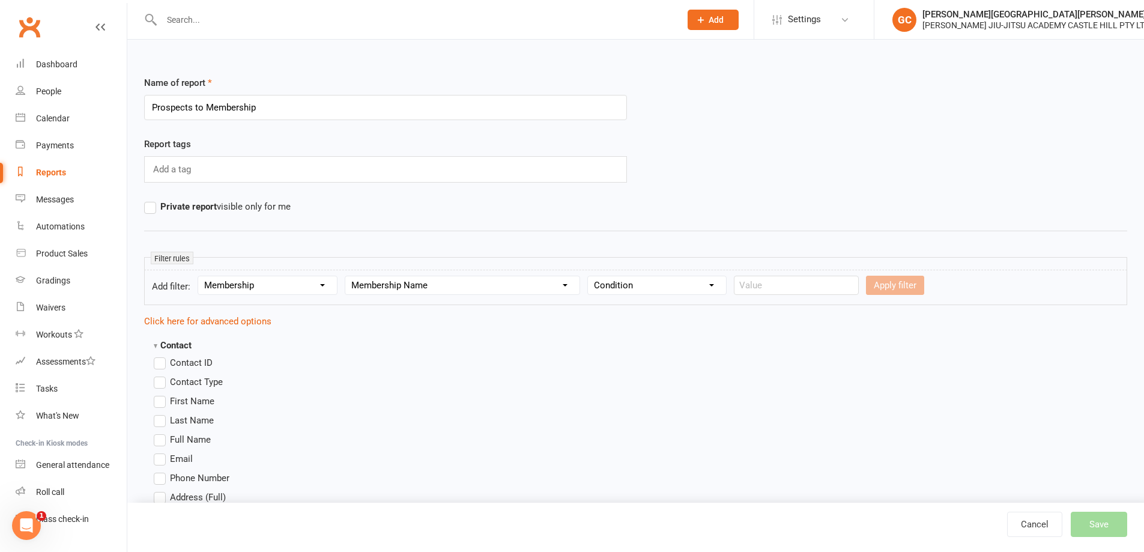
drag, startPoint x: 1114, startPoint y: 120, endPoint x: 1089, endPoint y: 106, distance: 28.5
click at [1111, 118] on div "Name of report Prospects to Membership" at bounding box center [635, 106] width 1001 height 61
click at [272, 286] on select "Section name Contact Attendance Aggregate Payment Booking Waitlist Attendees Ca…" at bounding box center [267, 285] width 139 height 18
drag, startPoint x: 774, startPoint y: 112, endPoint x: 433, endPoint y: 0, distance: 359.2
click at [774, 111] on div "Name of report Prospects to Membership" at bounding box center [635, 106] width 1001 height 61
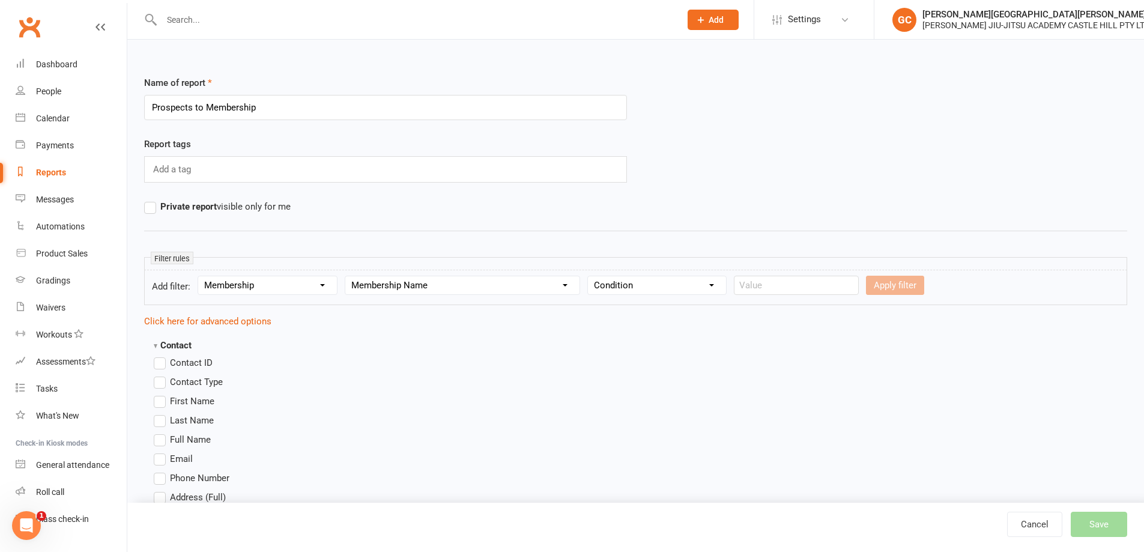
click at [234, 282] on select "Section name Contact Attendance Aggregate Payment Booking Waitlist Attendees Ca…" at bounding box center [267, 285] width 139 height 18
select select
click at [200, 276] on select "Section name Contact Attendance Aggregate Payment Booking Waitlist Attendees Ca…" at bounding box center [267, 285] width 139 height 18
select select
click at [389, 283] on div "Column name" at bounding box center [386, 285] width 83 height 19
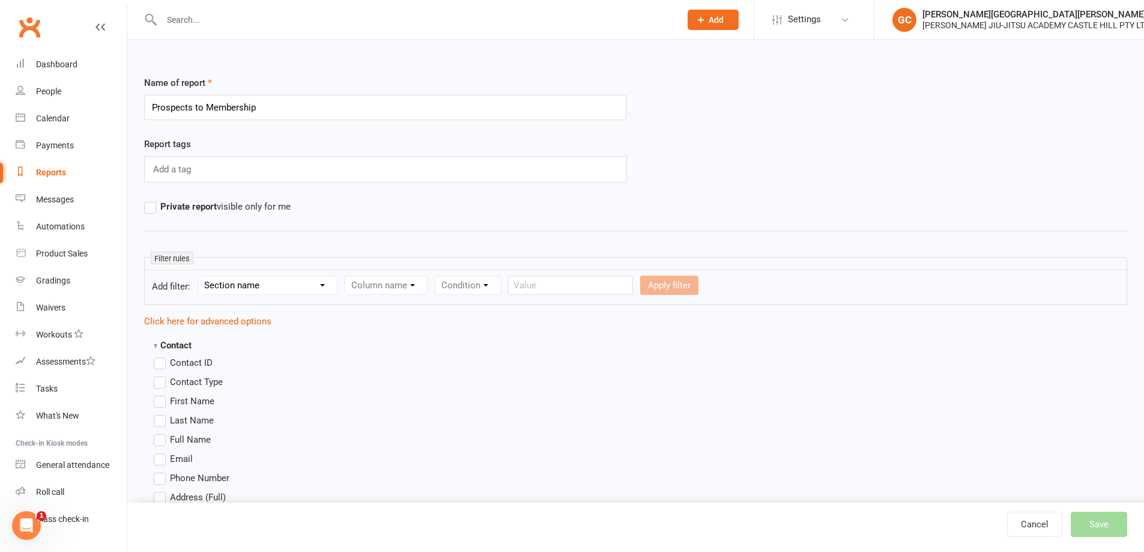
click at [293, 288] on select "Section name Contact Attendance Aggregate Payment Booking Waitlist Attendees Ca…" at bounding box center [267, 285] width 139 height 18
select select "0"
click at [200, 276] on select "Section name Contact Attendance Aggregate Payment Booking Waitlist Attendees Ca…" at bounding box center [267, 285] width 139 height 18
click at [399, 281] on select "Column name Contact Type First Name Last Name Full Name Email Phone Number Addr…" at bounding box center [487, 285] width 285 height 18
select select "20"
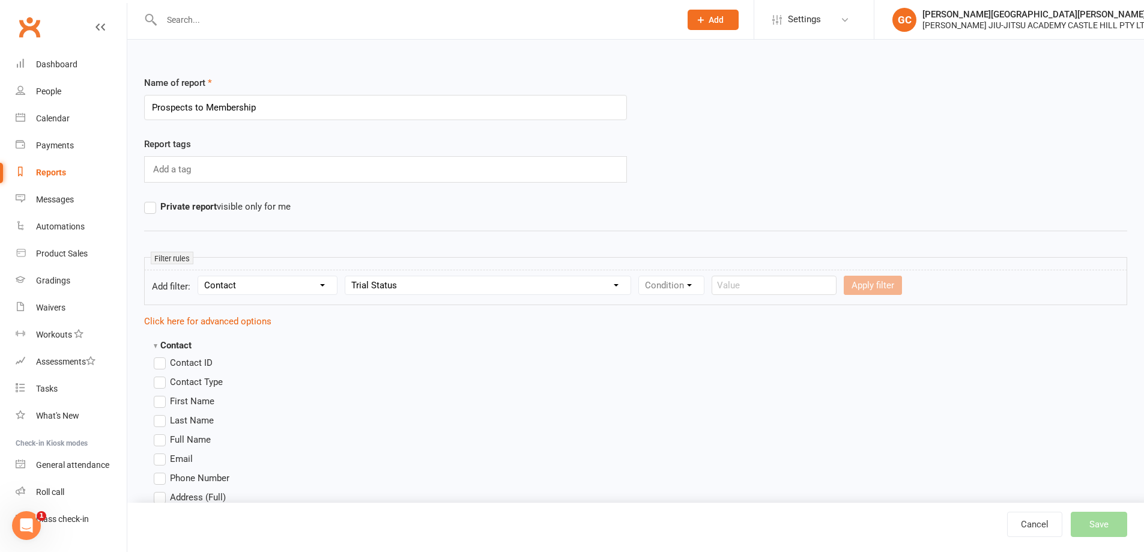
click at [347, 276] on select "Column name Contact Type First Name Last Name Full Name Email Phone Number Addr…" at bounding box center [487, 285] width 285 height 18
click at [723, 282] on select "Condition Equals Does not equal Contains Does not contain Is blank or does not …" at bounding box center [708, 285] width 138 height 18
select select "0"
click at [641, 276] on select "Condition Equals Does not equal Contains Does not contain Is blank or does not …" at bounding box center [708, 285] width 138 height 18
click at [861, 289] on select "Value Trial active (no other membership) Trial active (other membership present…" at bounding box center [878, 285] width 184 height 18
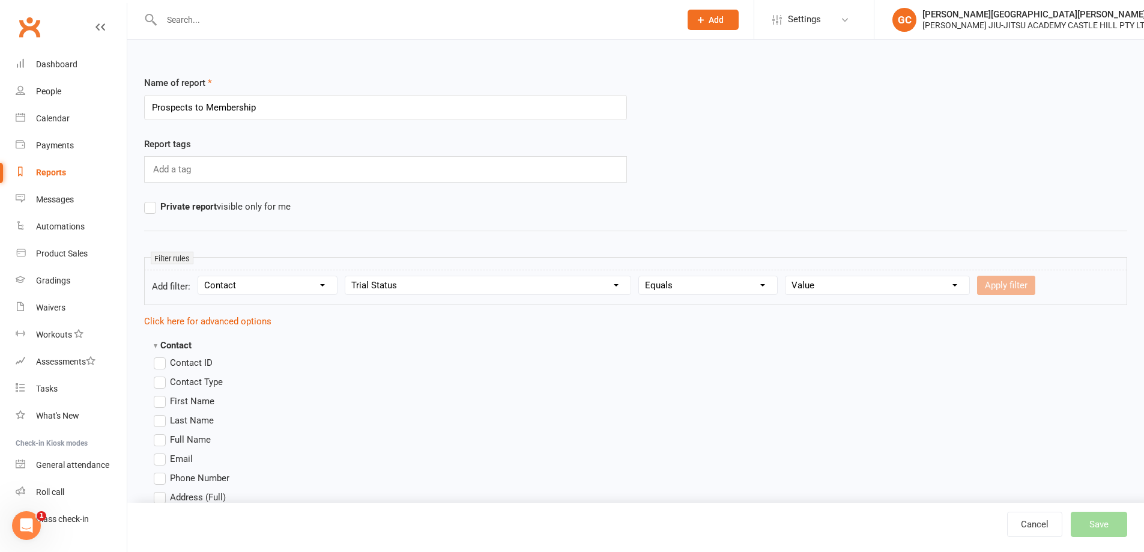
drag, startPoint x: 700, startPoint y: 342, endPoint x: 683, endPoint y: 337, distance: 17.1
click at [460, 286] on select "Column name Contact Type First Name Last Name Full Name Email Phone Number Addr…" at bounding box center [487, 285] width 285 height 18
click at [259, 288] on select "Section name Contact Attendance Aggregate Payment Booking Waitlist Attendees Ca…" at bounding box center [267, 285] width 139 height 18
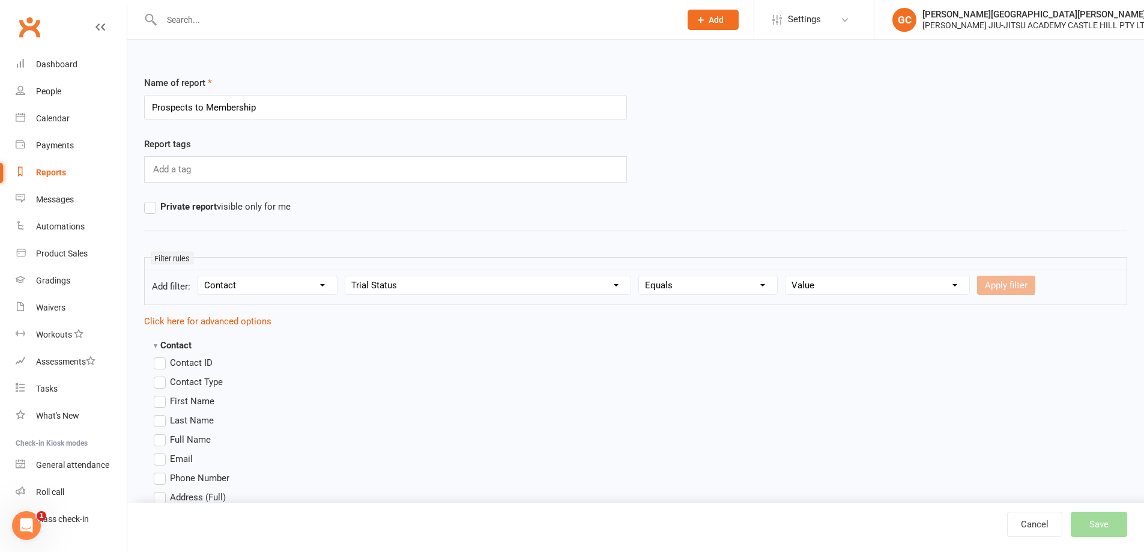
select select "1"
click at [200, 276] on select "Section name Contact Attendance Aggregate Payment Booking Waitlist Attendees Ca…" at bounding box center [267, 285] width 139 height 18
select select
click at [431, 287] on select "Column name Attendance Last Marked Attendance First Marked Last Attended First …" at bounding box center [449, 285] width 209 height 18
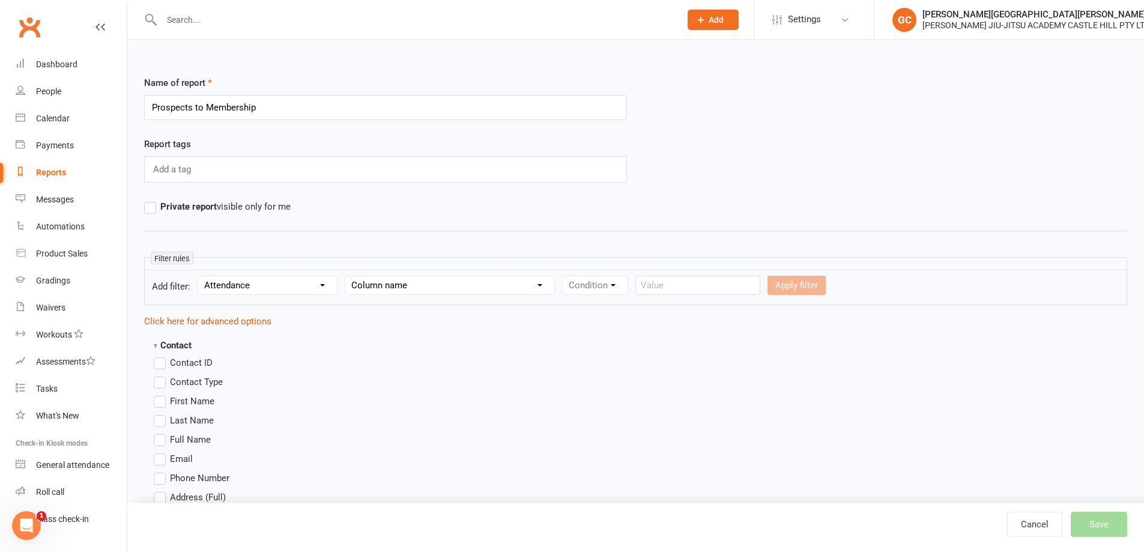
click at [247, 285] on select "Section name Contact Attendance Aggregate Payment Booking Waitlist Attendees Ca…" at bounding box center [267, 285] width 139 height 18
click at [200, 276] on select "Section name Contact Attendance Aggregate Payment Booking Waitlist Attendees Ca…" at bounding box center [267, 285] width 139 height 18
click at [406, 287] on select "Column name Last Communication Sent (Date/Time) Last Communication Type Last Em…" at bounding box center [449, 285] width 209 height 18
drag, startPoint x: 289, startPoint y: 377, endPoint x: 286, endPoint y: 359, distance: 19.0
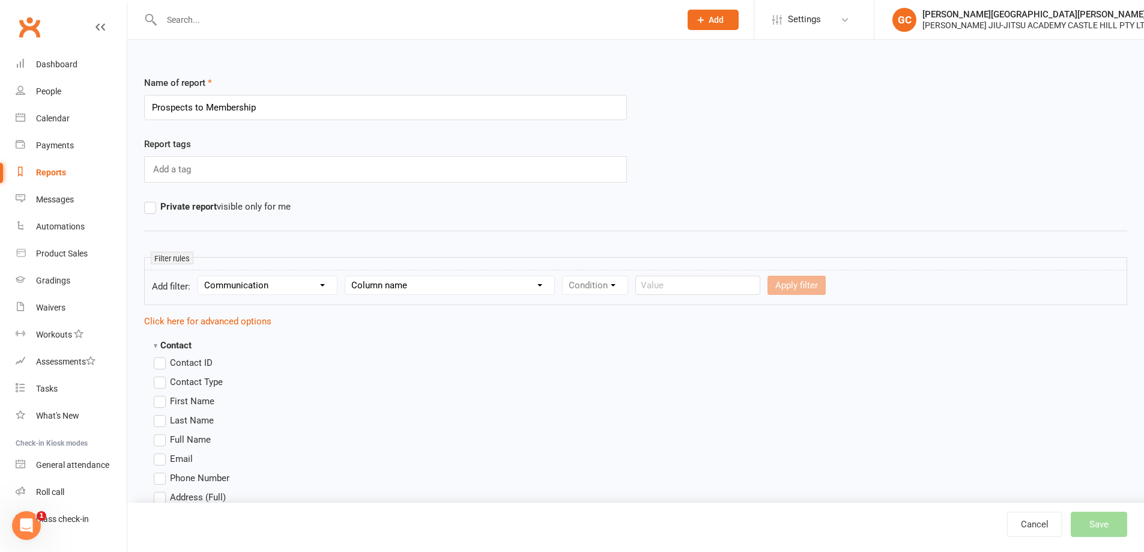
click at [280, 283] on select "Section name Contact Attendance Aggregate Payment Booking Waitlist Attendees Ca…" at bounding box center [267, 285] width 139 height 18
click at [200, 276] on select "Section name Contact Attendance Aggregate Payment Booking Waitlist Attendees Ca…" at bounding box center [267, 285] width 139 height 18
click at [413, 282] on select "Column name Membership ID Membership Name Membership Category Membership Start …" at bounding box center [462, 285] width 234 height 18
drag, startPoint x: 526, startPoint y: 368, endPoint x: 437, endPoint y: 321, distance: 101.3
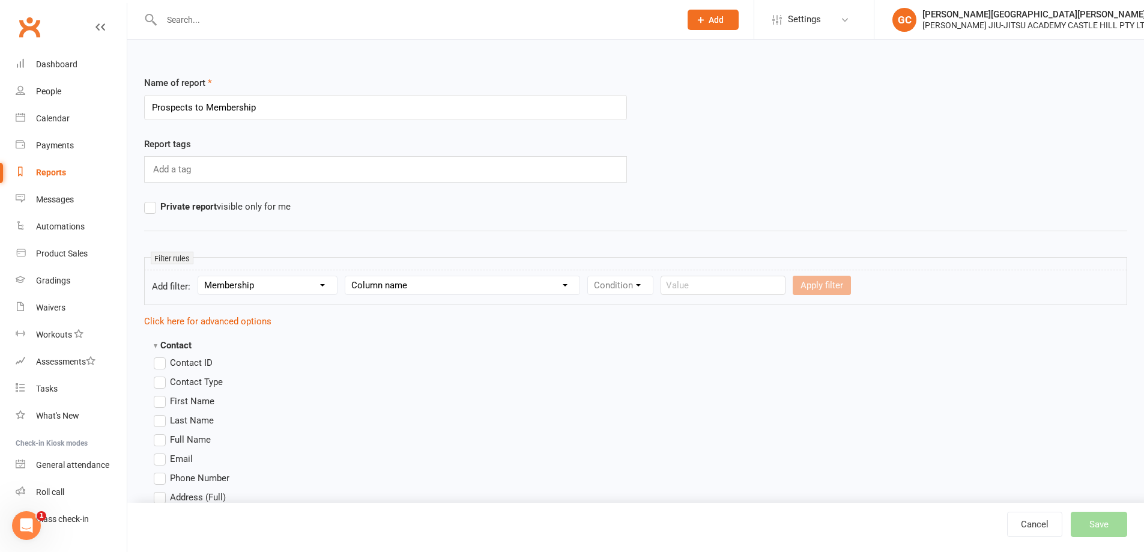
click at [277, 288] on select "Section name Contact Attendance Aggregate Payment Booking Waitlist Attendees Ca…" at bounding box center [267, 285] width 139 height 18
select select "18"
click at [200, 276] on select "Section name Contact Attendance Aggregate Payment Booking Waitlist Attendees Ca…" at bounding box center [267, 285] width 139 height 18
click at [401, 286] on select "Column name Waiver Name Waiver Reference Waiver Type Waiver Status Prefill / Cr…" at bounding box center [433, 285] width 177 height 18
select select "0"
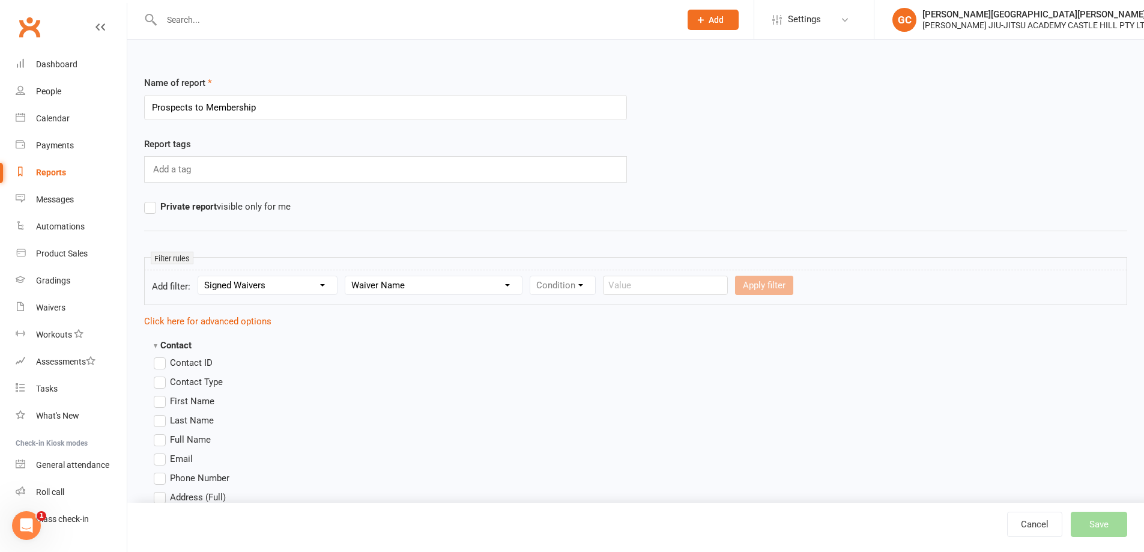
click at [347, 276] on select "Column name Waiver Name Waiver Reference Waiver Type Waiver Status Prefill / Cr…" at bounding box center [433, 285] width 177 height 18
click at [595, 281] on select "Condition Equals Does not equal Contains Does not contain Is blank or does not …" at bounding box center [599, 285] width 138 height 18
select select "2"
click at [532, 276] on select "Condition Equals Does not equal Contains Does not contain Is blank or does not …" at bounding box center [599, 285] width 138 height 18
click at [702, 288] on input "text" at bounding box center [738, 285] width 125 height 19
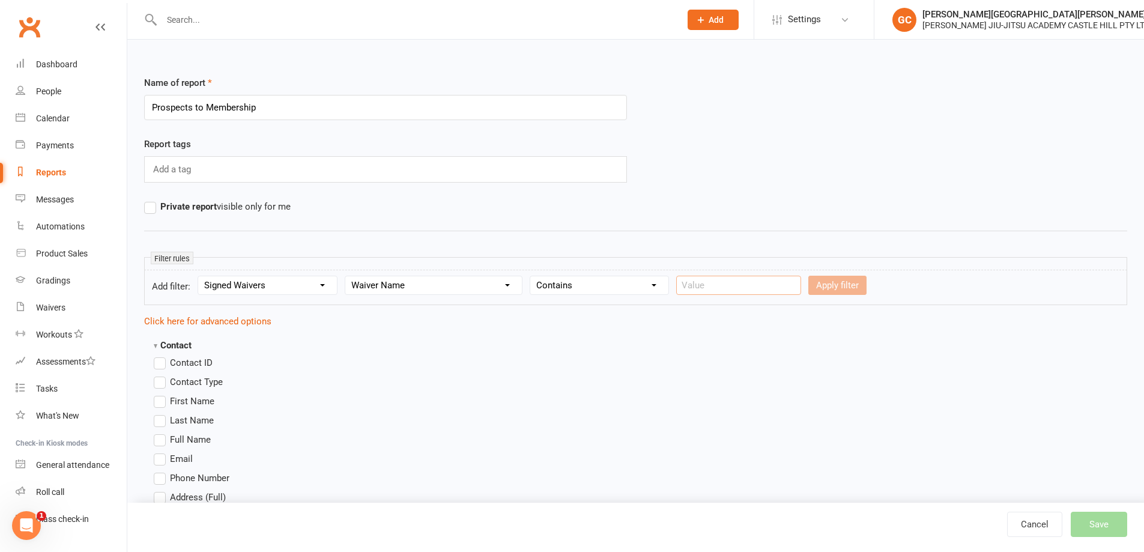
type input "Waiver Form"
click at [834, 285] on button "Apply filter" at bounding box center [837, 285] width 58 height 19
select select
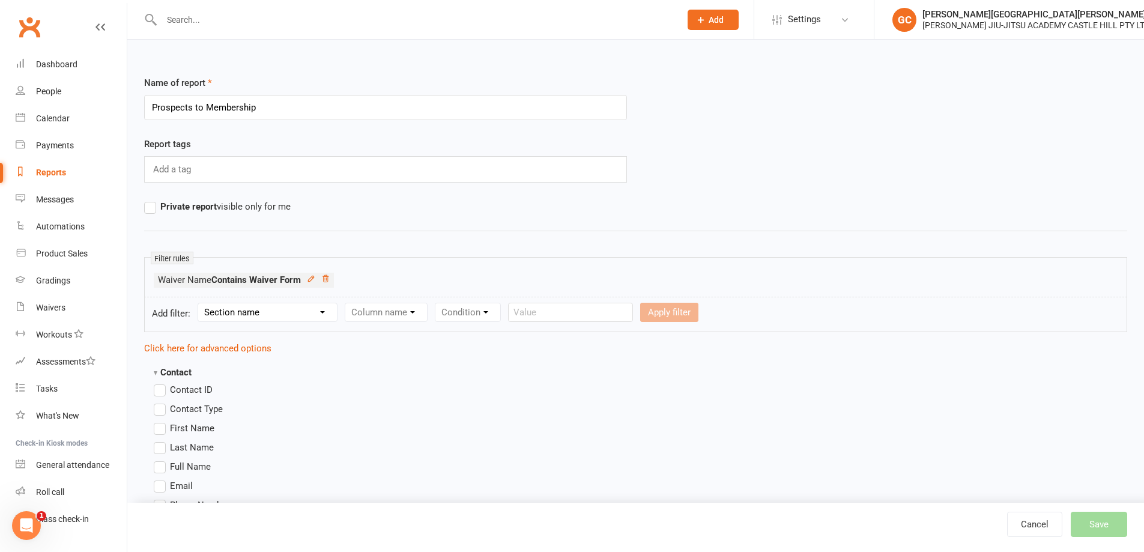
click at [258, 311] on select "Section name Contact Attendance Aggregate Payment Booking Waitlist Attendees Ca…" at bounding box center [267, 312] width 139 height 18
click at [397, 228] on hr at bounding box center [635, 230] width 983 height 14
click at [296, 311] on select "Section name Contact Attendance Aggregate Payment Booking Waitlist Attendees Ca…" at bounding box center [267, 312] width 139 height 18
drag, startPoint x: 363, startPoint y: 381, endPoint x: 362, endPoint y: 371, distance: 10.9
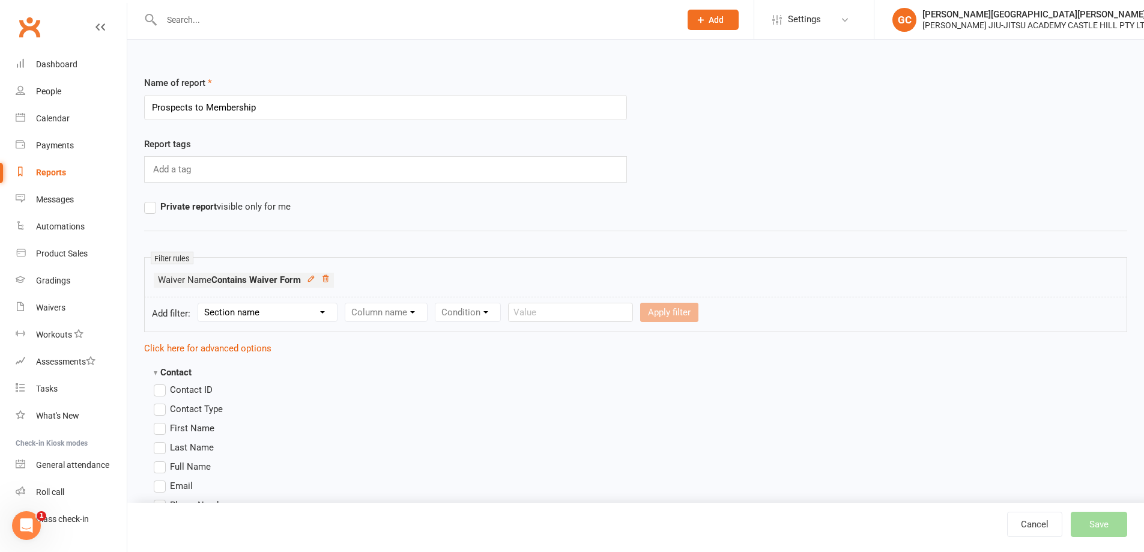
click at [234, 309] on select "Section name Contact Attendance Aggregate Payment Booking Waitlist Attendees Ca…" at bounding box center [267, 312] width 139 height 18
select select "18"
click at [200, 303] on select "Section name Contact Attendance Aggregate Payment Booking Waitlist Attendees Ca…" at bounding box center [267, 312] width 139 height 18
click at [405, 308] on select "Column name Waiver Name Waiver Reference Waiver Type Waiver Status Prefill / Cr…" at bounding box center [433, 312] width 177 height 18
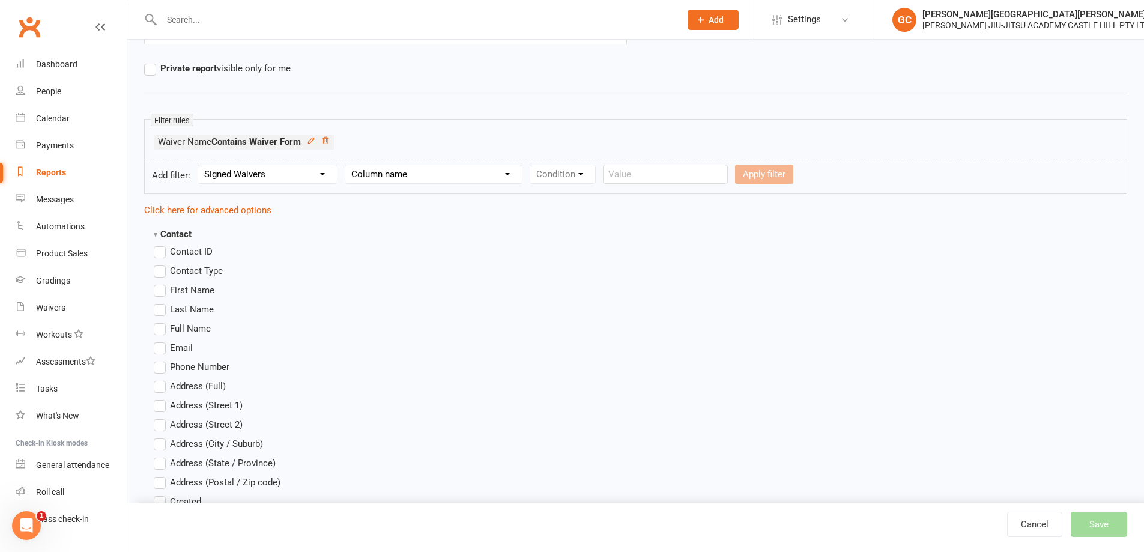
scroll to position [180, 0]
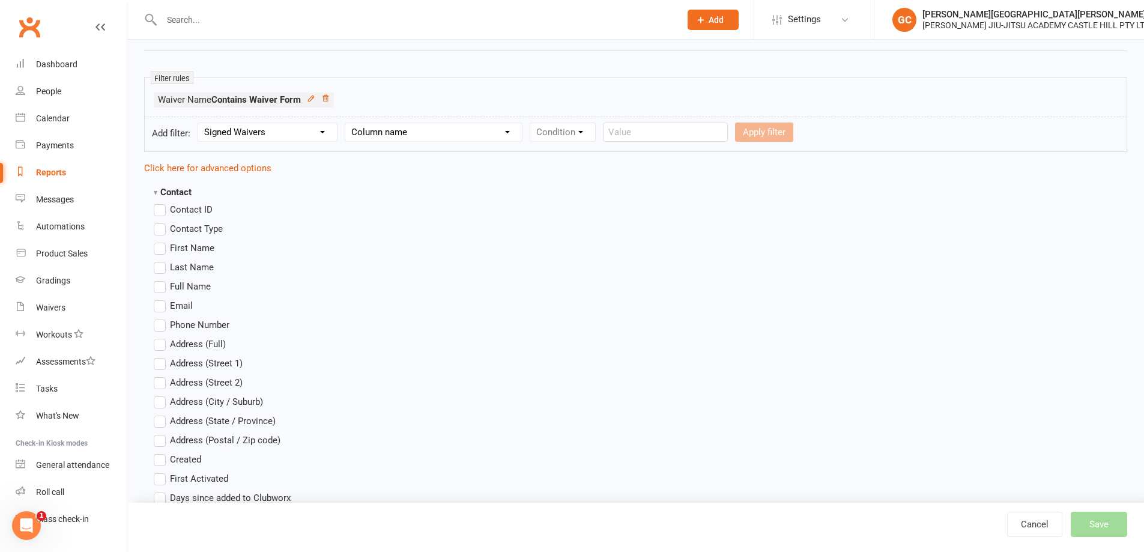
drag, startPoint x: 162, startPoint y: 249, endPoint x: 157, endPoint y: 264, distance: 15.2
click at [162, 250] on label "First Name" at bounding box center [184, 248] width 61 height 14
click at [162, 241] on input "First Name" at bounding box center [158, 241] width 8 height 0
click at [162, 265] on label "Last Name" at bounding box center [184, 267] width 60 height 14
click at [162, 260] on input "Last Name" at bounding box center [158, 260] width 8 height 0
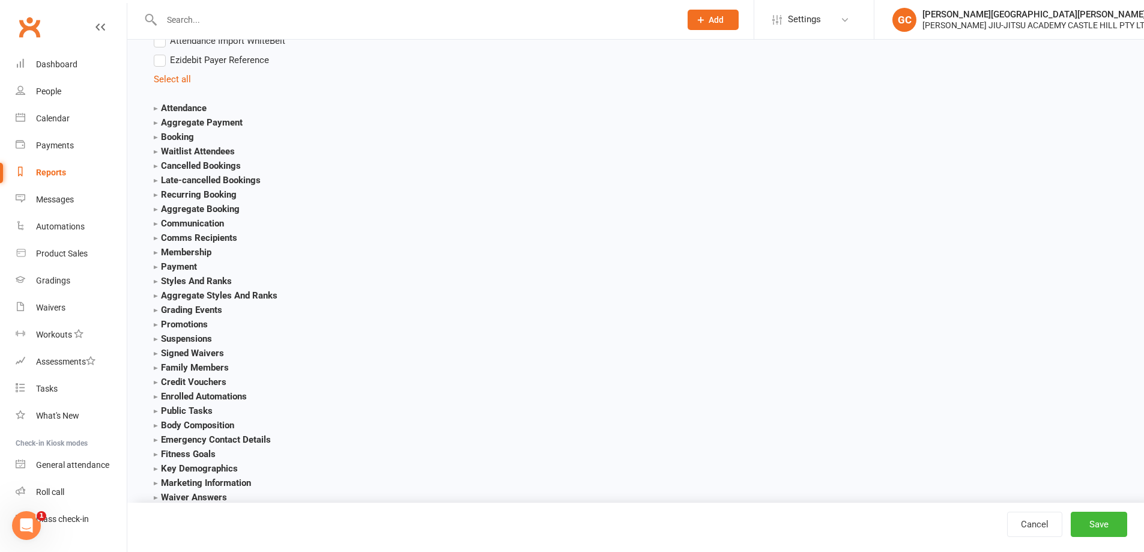
scroll to position [1281, 0]
click at [156, 106] on strong "Attendance" at bounding box center [180, 107] width 53 height 11
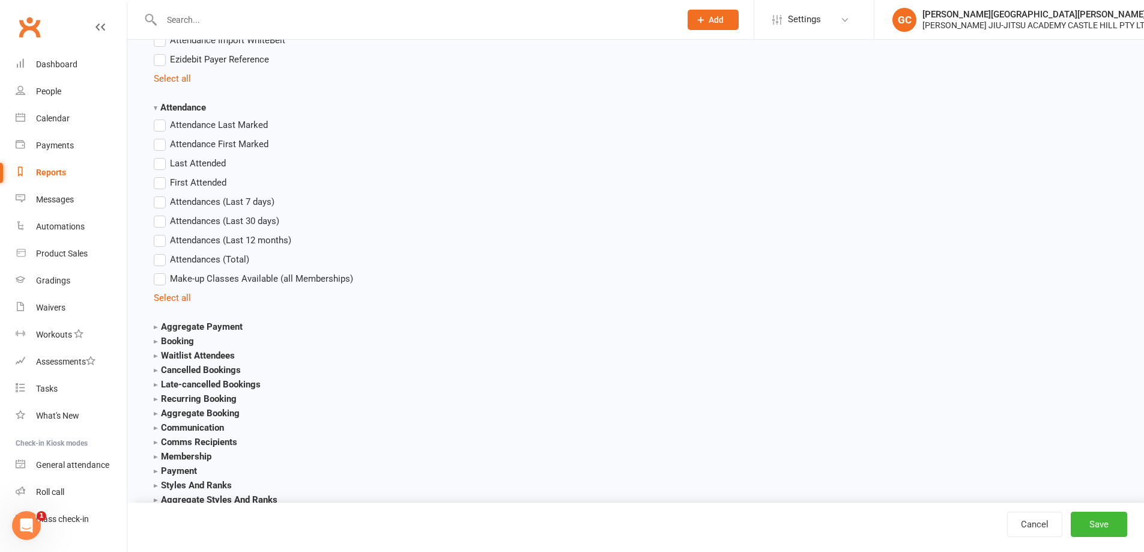
click at [155, 324] on strong "Aggregate Payment" at bounding box center [198, 326] width 89 height 11
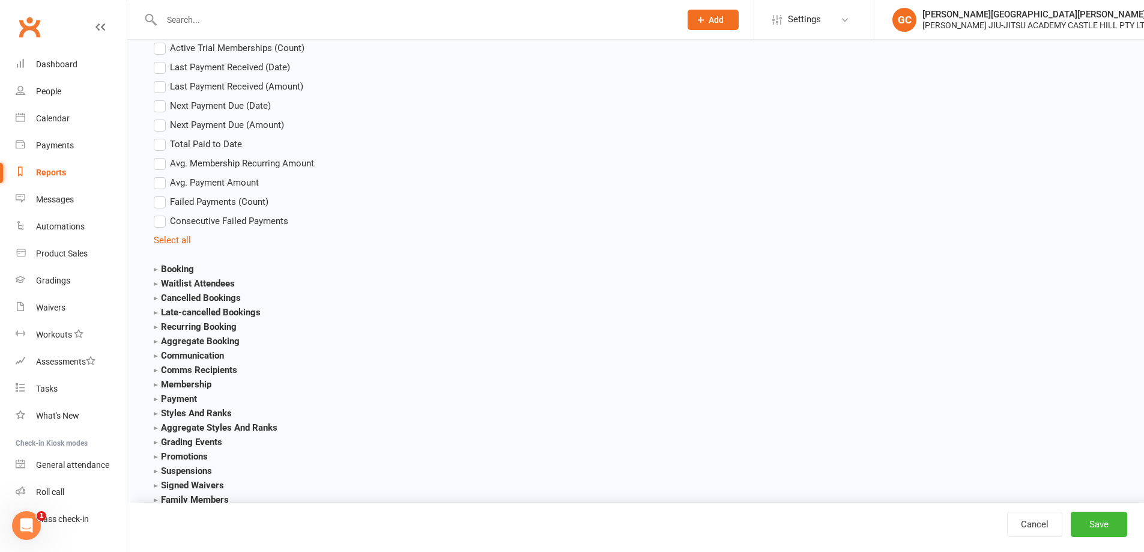
scroll to position [1722, 0]
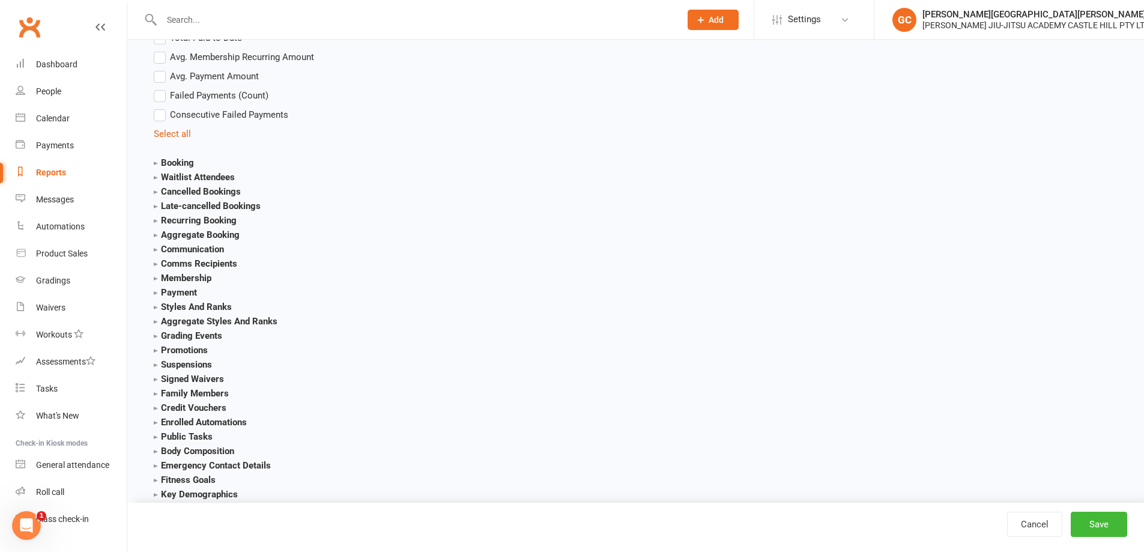
click at [156, 163] on strong "Booking" at bounding box center [174, 162] width 40 height 11
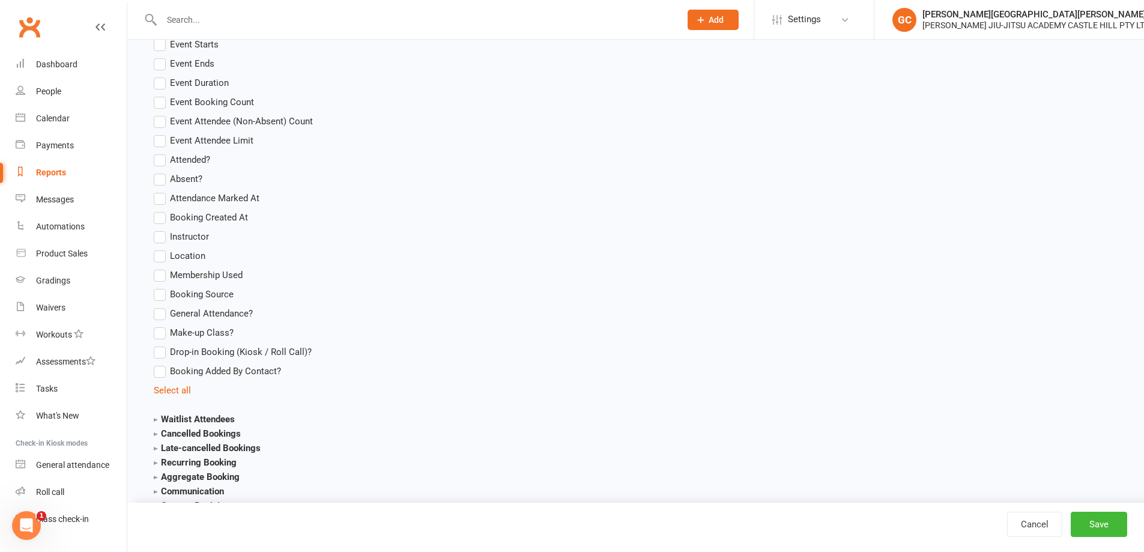
scroll to position [2082, 0]
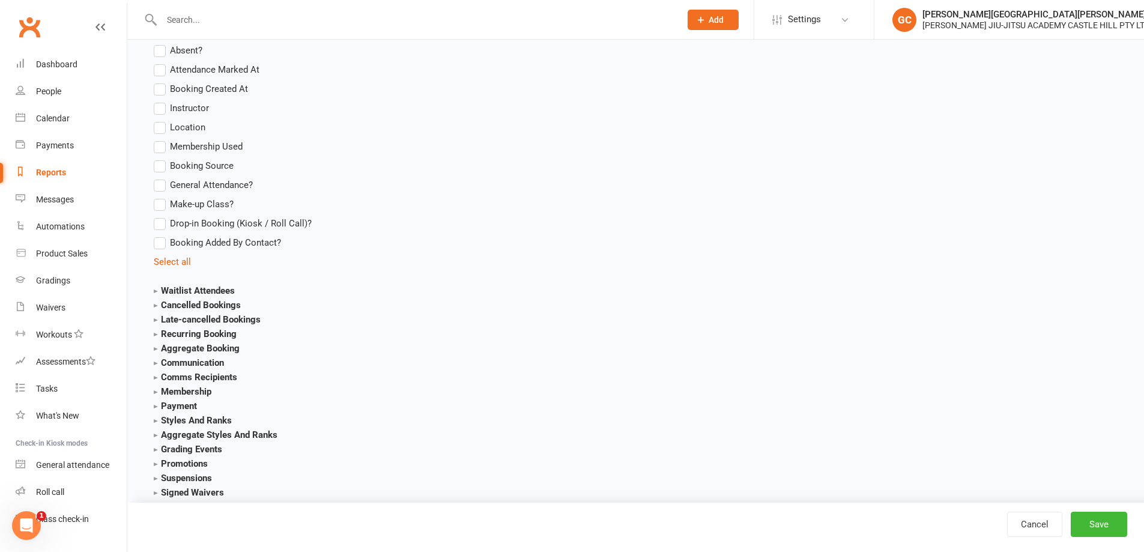
drag, startPoint x: 154, startPoint y: 292, endPoint x: 158, endPoint y: 305, distance: 13.1
click at [155, 293] on strong "Waitlist Attendees" at bounding box center [194, 290] width 81 height 11
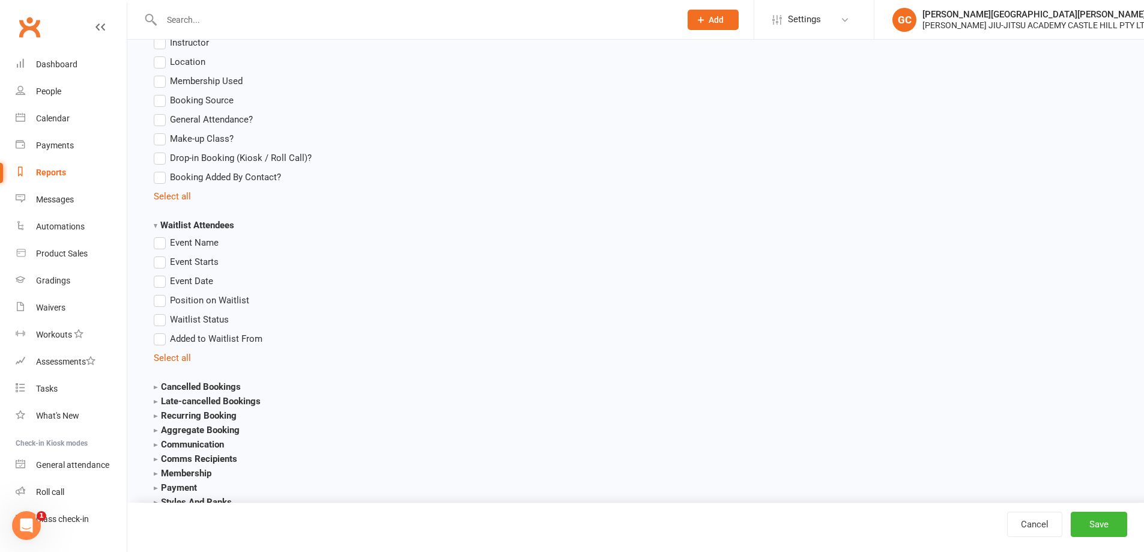
scroll to position [2263, 0]
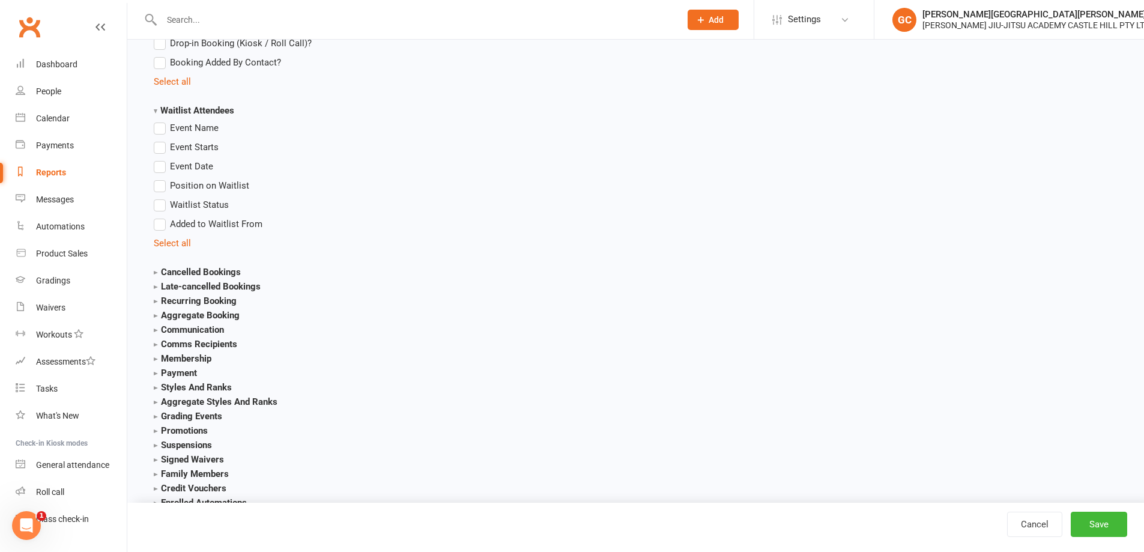
click at [154, 274] on strong "Cancelled Bookings" at bounding box center [197, 272] width 87 height 11
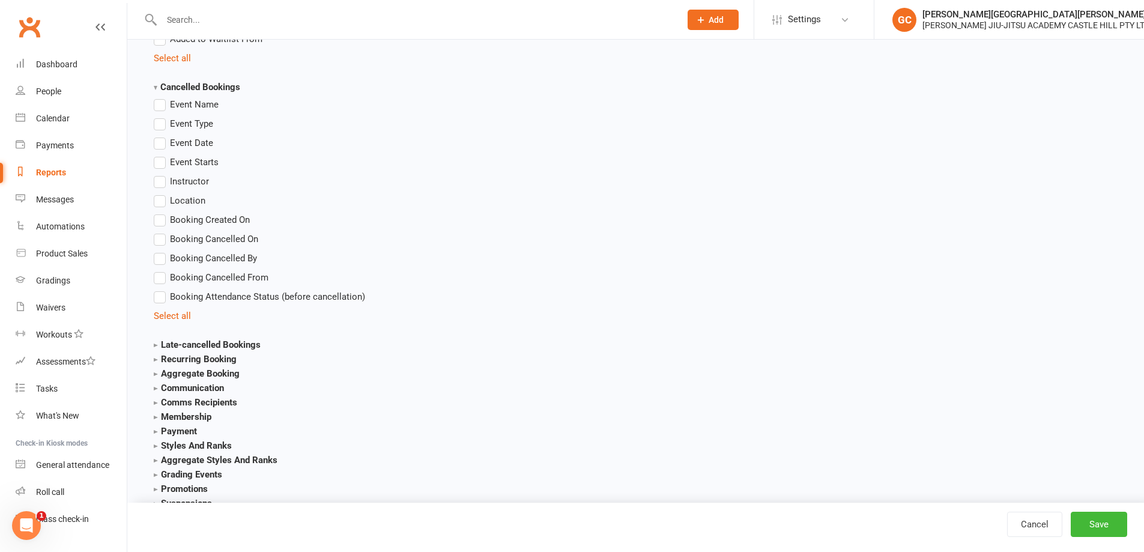
scroll to position [2542, 0]
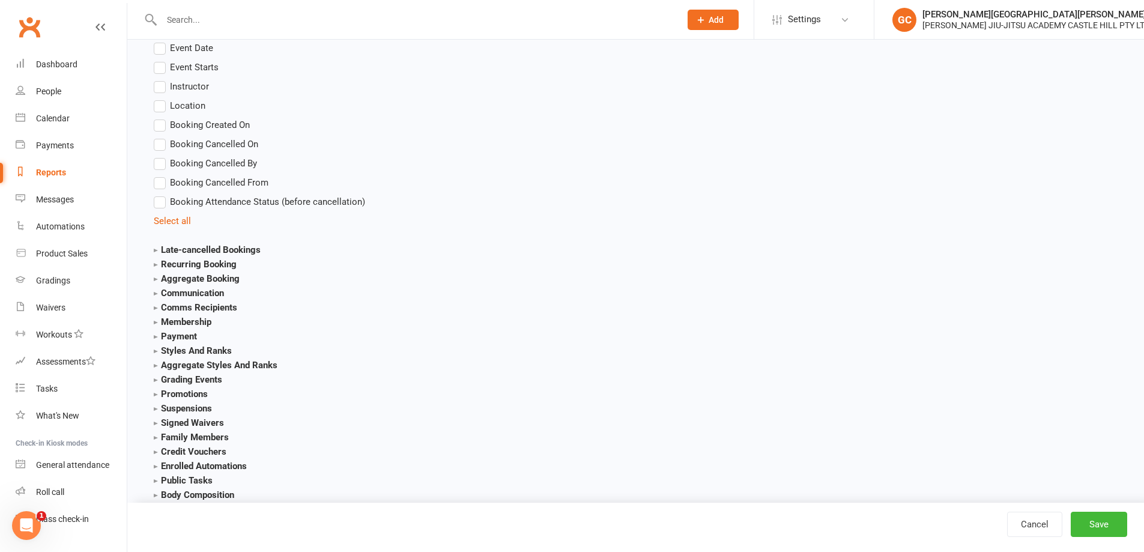
drag, startPoint x: 155, startPoint y: 249, endPoint x: 164, endPoint y: 276, distance: 28.5
click at [155, 250] on strong "Late-cancelled Bookings" at bounding box center [207, 249] width 107 height 11
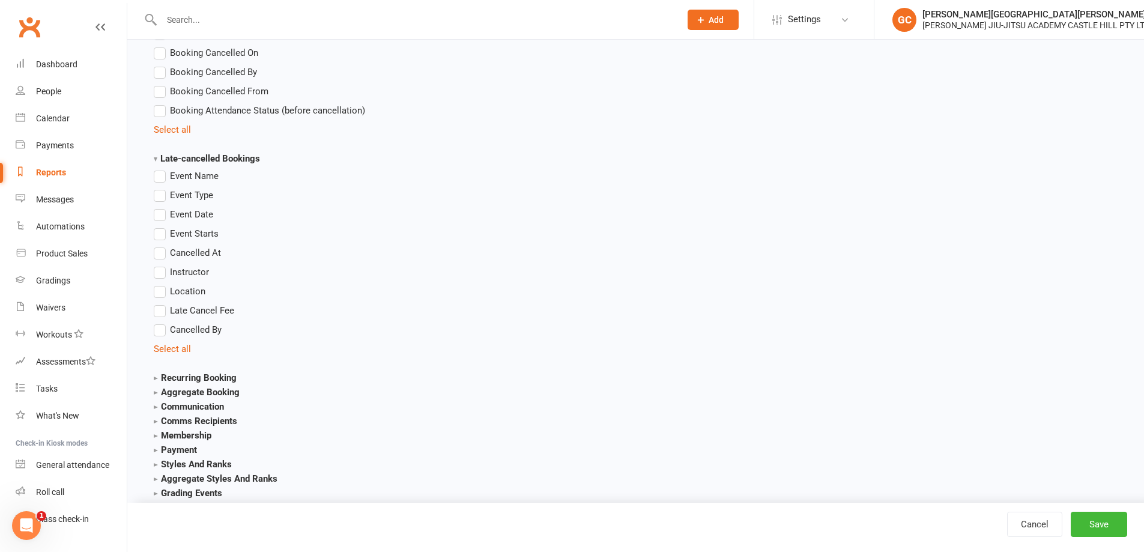
scroll to position [2643, 0]
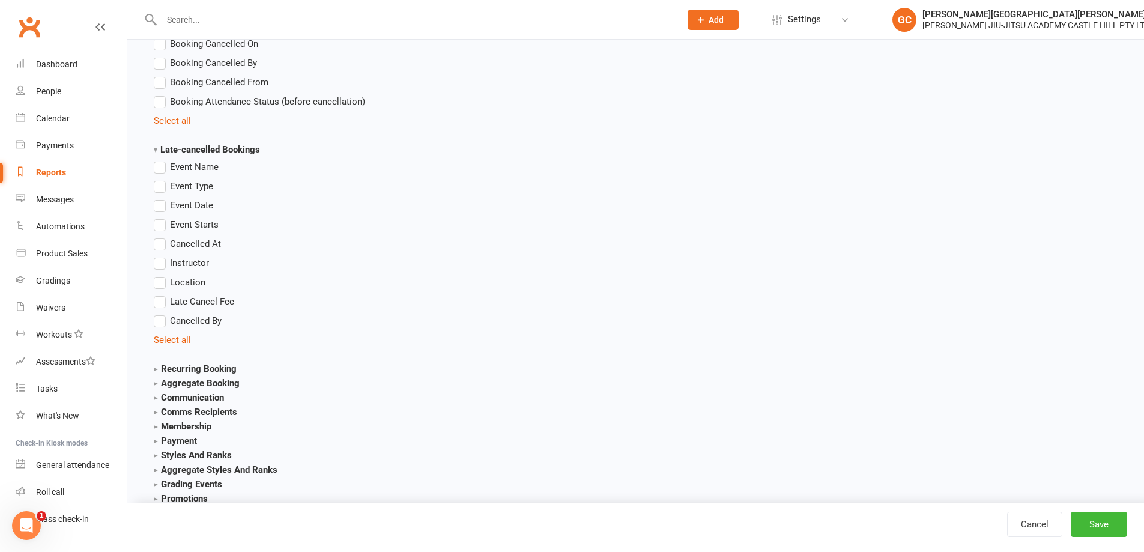
drag, startPoint x: 156, startPoint y: 368, endPoint x: 284, endPoint y: 334, distance: 133.0
click at [156, 368] on strong "Recurring Booking" at bounding box center [195, 368] width 83 height 11
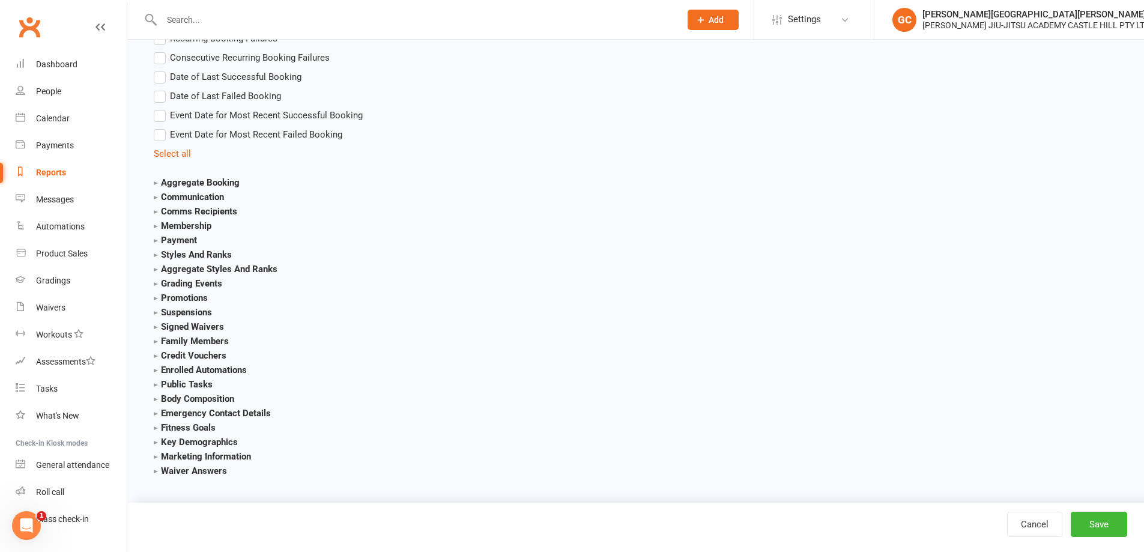
scroll to position [3069, 0]
click at [154, 471] on strong "Waiver Answers" at bounding box center [190, 469] width 73 height 11
click at [156, 452] on strong "Marketing Information" at bounding box center [202, 455] width 97 height 11
click at [158, 440] on strong "Key Demographics" at bounding box center [196, 440] width 84 height 11
click at [154, 425] on strong "Fitness Goals" at bounding box center [185, 426] width 62 height 11
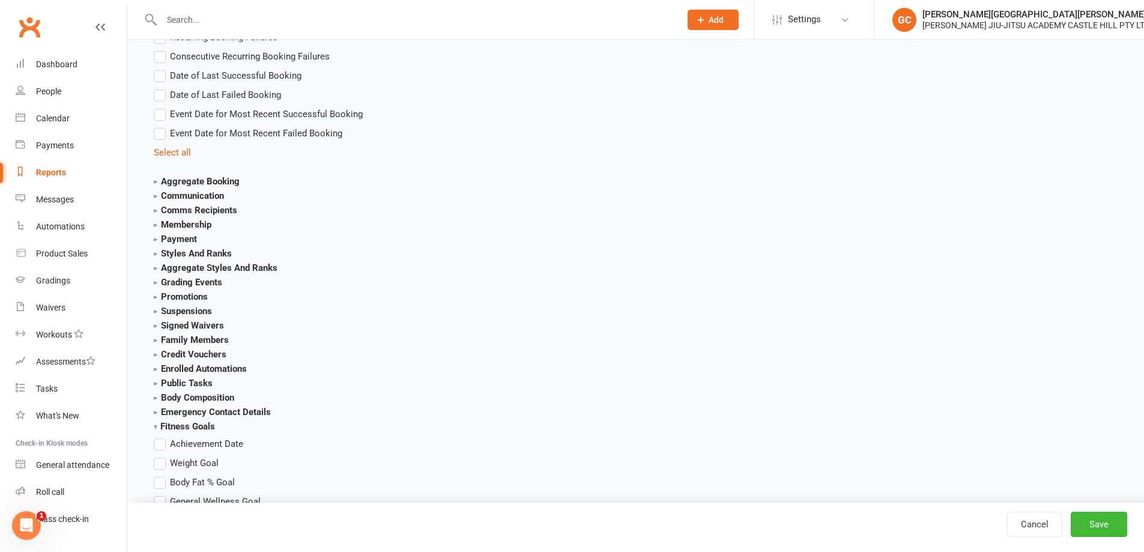
click at [154, 410] on strong "Emergency Contact Details" at bounding box center [212, 412] width 117 height 11
click at [156, 398] on strong "Body Composition" at bounding box center [194, 397] width 80 height 11
click at [155, 382] on strong "Public Tasks" at bounding box center [183, 383] width 59 height 11
click at [157, 367] on strong "Enrolled Automations" at bounding box center [200, 368] width 93 height 11
click at [155, 355] on strong "Credit Vouchers" at bounding box center [190, 354] width 73 height 11
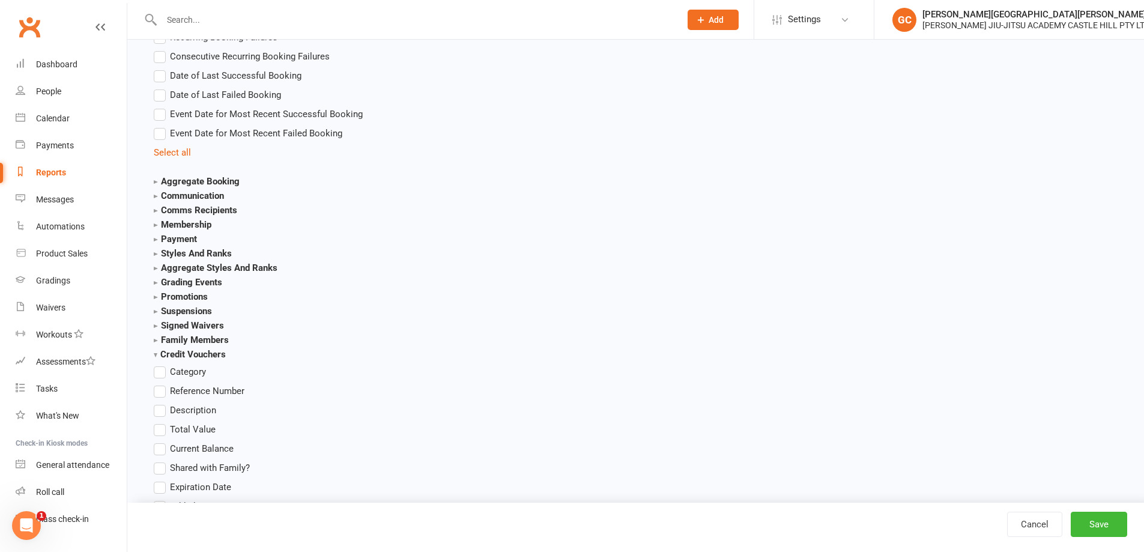
click at [156, 338] on strong "Family Members" at bounding box center [191, 340] width 75 height 11
click at [157, 326] on strong "Signed Waivers" at bounding box center [189, 325] width 70 height 11
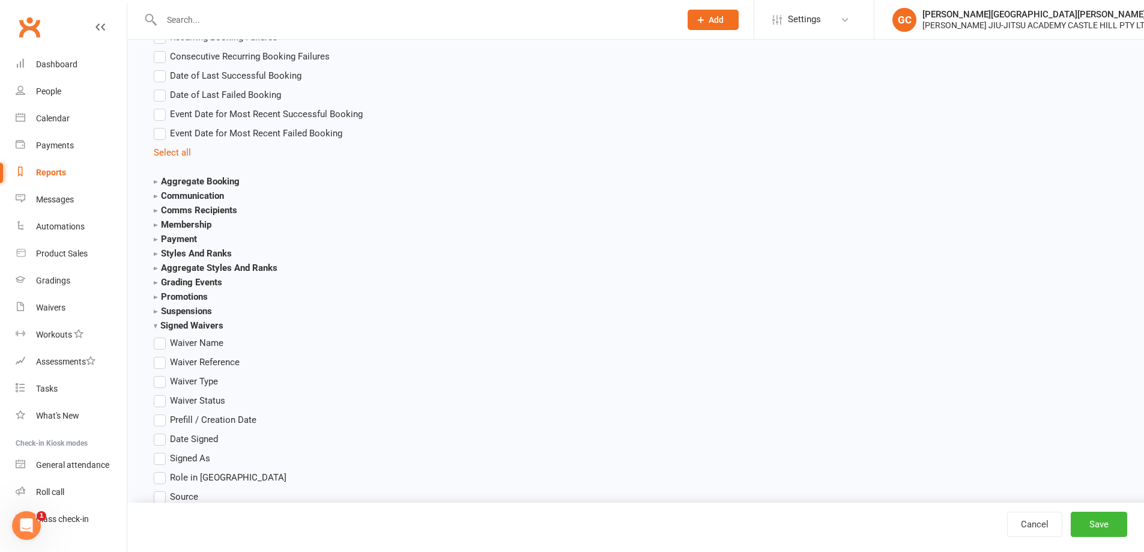
click at [154, 311] on strong "Suspensions" at bounding box center [183, 311] width 58 height 11
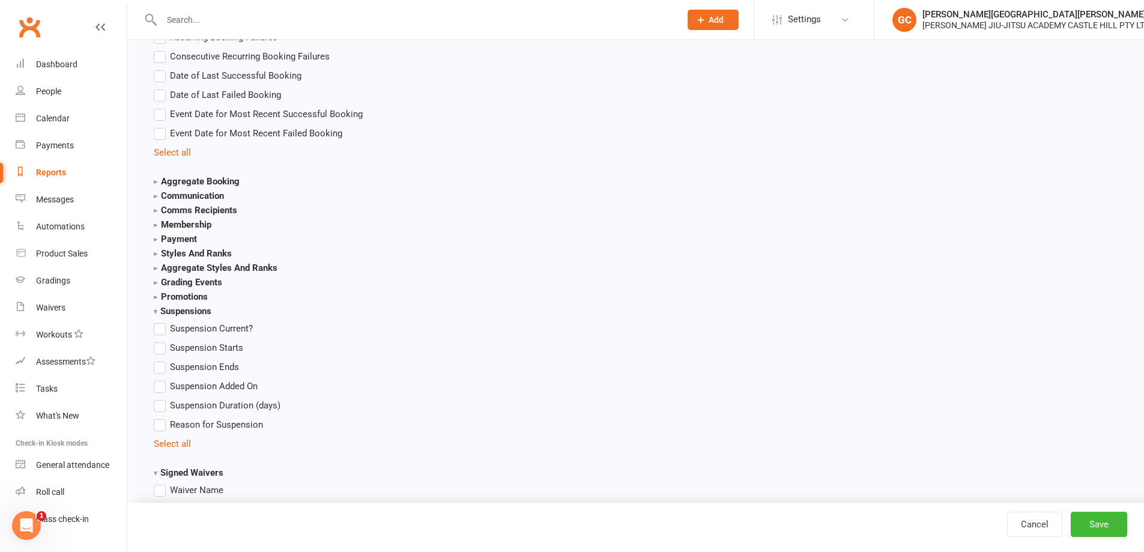
drag, startPoint x: 156, startPoint y: 295, endPoint x: 157, endPoint y: 280, distance: 14.4
click at [156, 294] on strong "Promotions" at bounding box center [181, 296] width 54 height 11
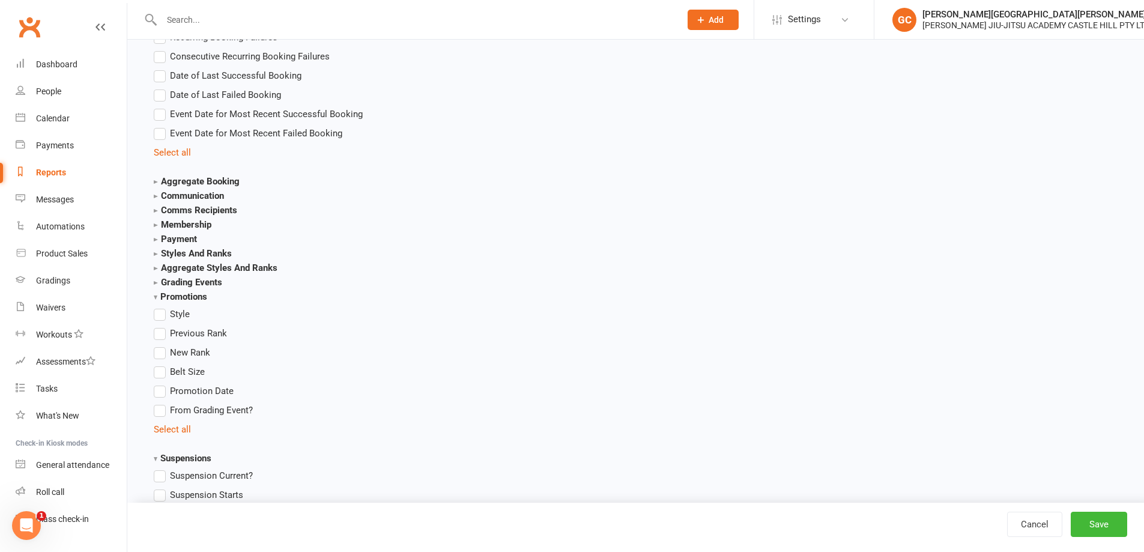
click at [155, 281] on strong "Grading Events" at bounding box center [188, 282] width 68 height 11
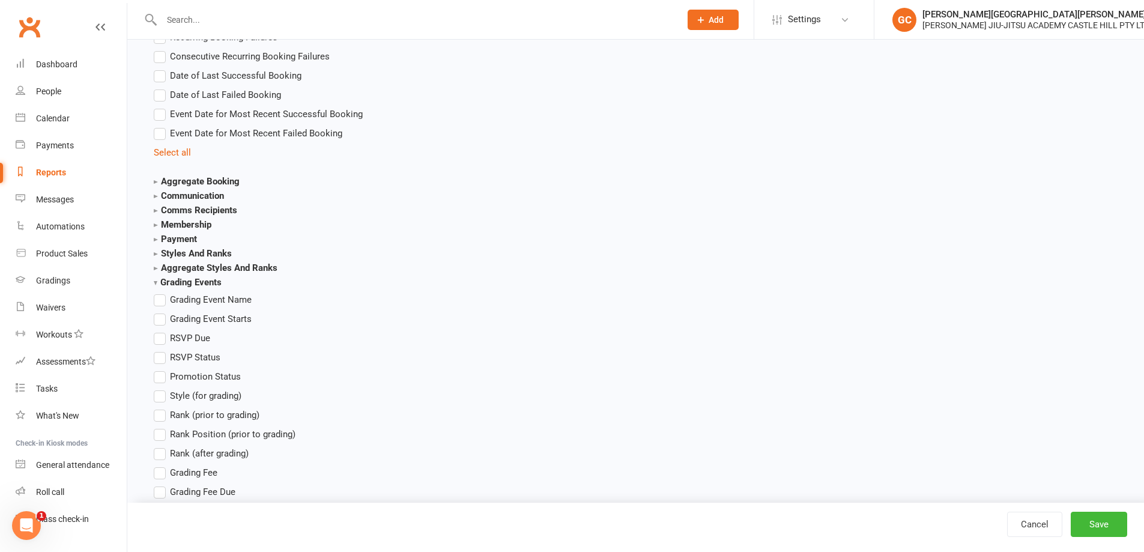
click at [157, 268] on strong "Aggregate Styles And Ranks" at bounding box center [216, 267] width 124 height 11
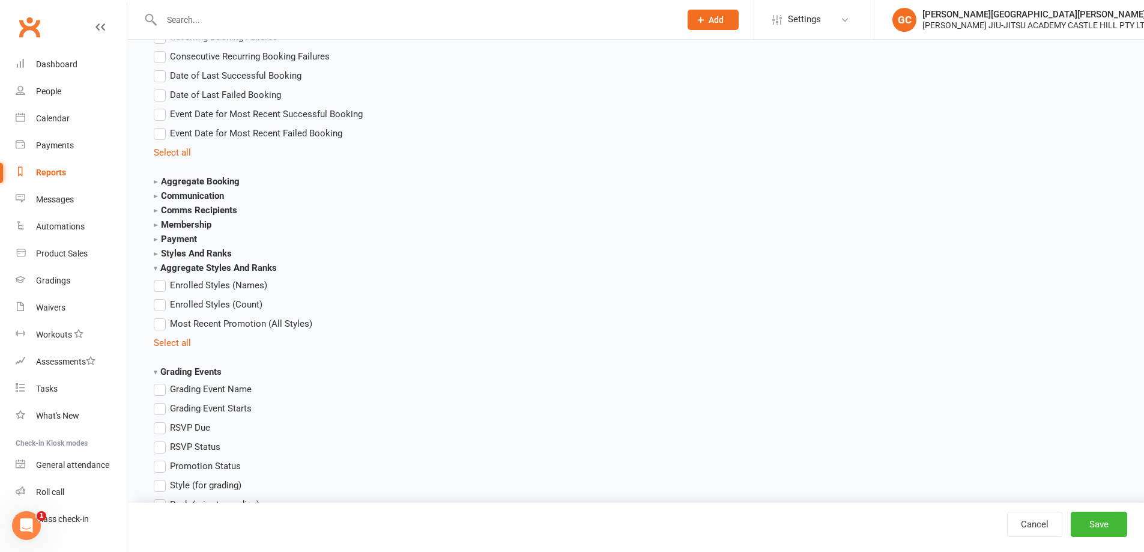
click at [158, 253] on strong "Styles And Ranks" at bounding box center [193, 253] width 78 height 11
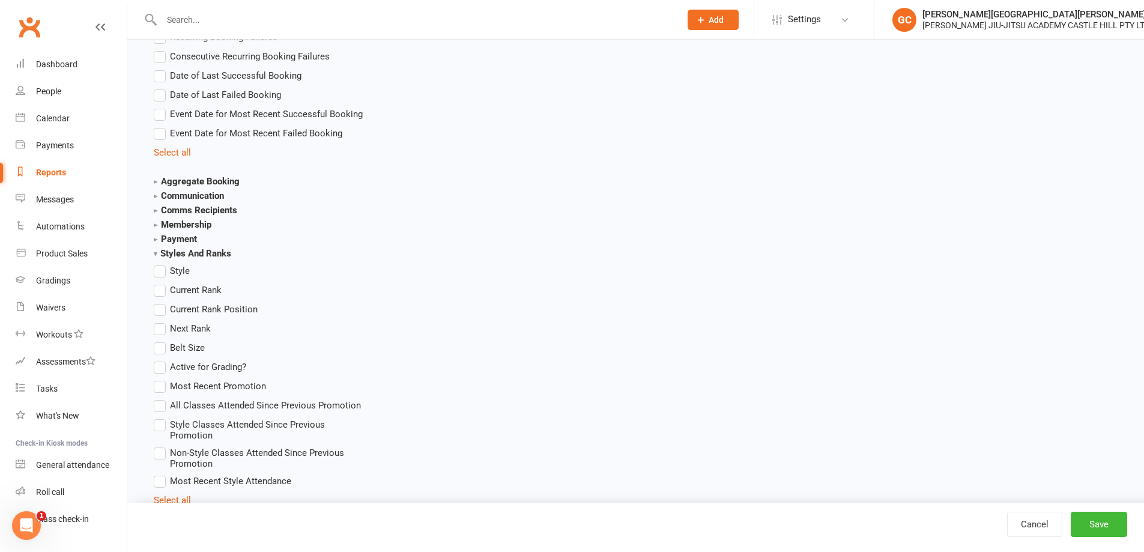
click at [156, 237] on strong "Payment" at bounding box center [175, 239] width 43 height 11
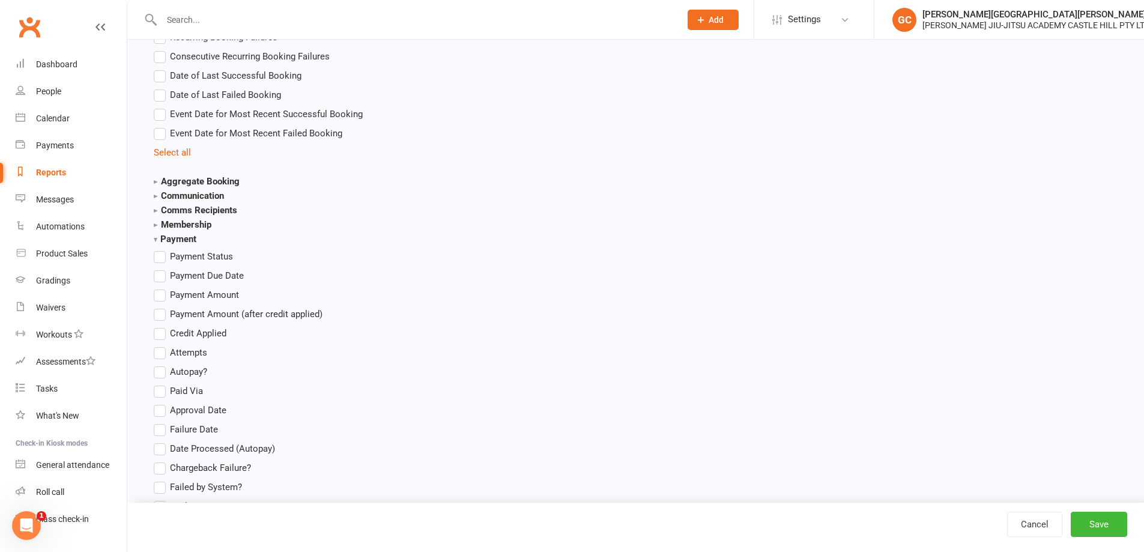
click at [153, 225] on div "Contact Contact ID Contact Type First Name Last Name Full Name Email Phone Numb…" at bounding box center [260, 426] width 232 height 6278
click at [154, 225] on strong "Membership" at bounding box center [183, 224] width 58 height 11
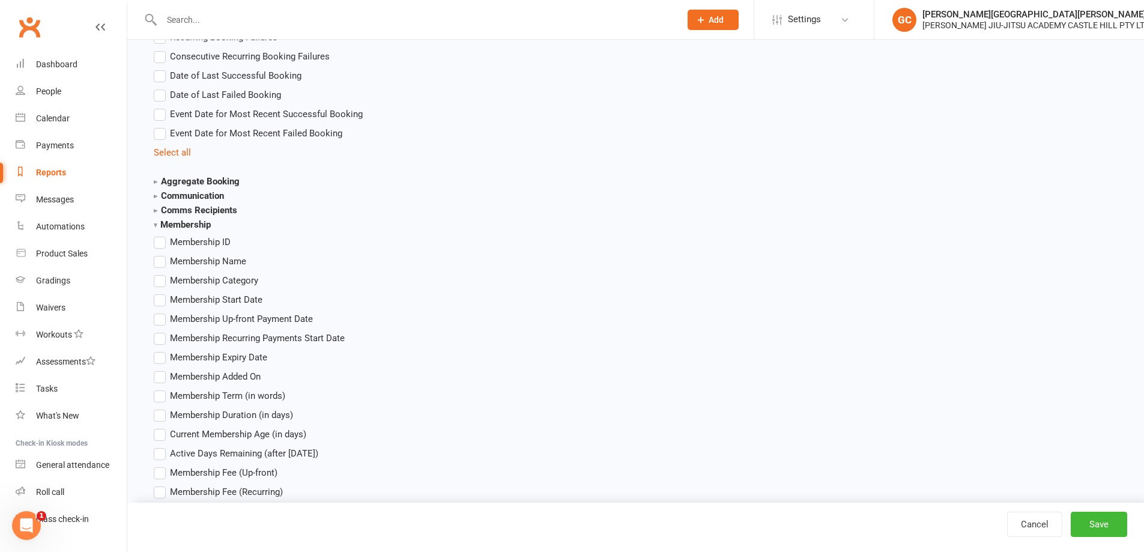
click at [156, 210] on strong "Comms Recipients" at bounding box center [195, 210] width 83 height 11
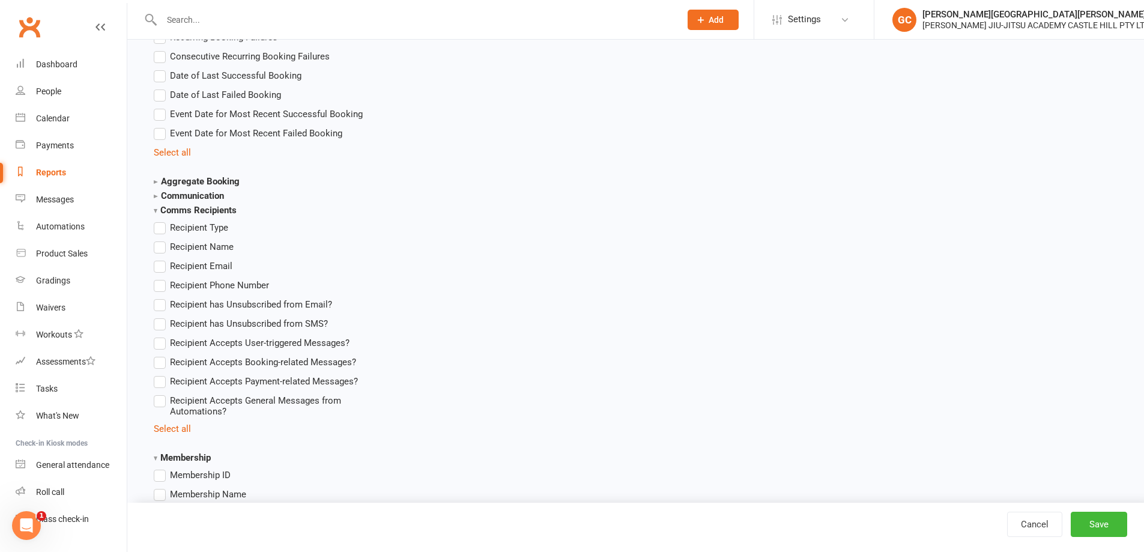
click at [155, 199] on strong "Communication" at bounding box center [189, 195] width 70 height 11
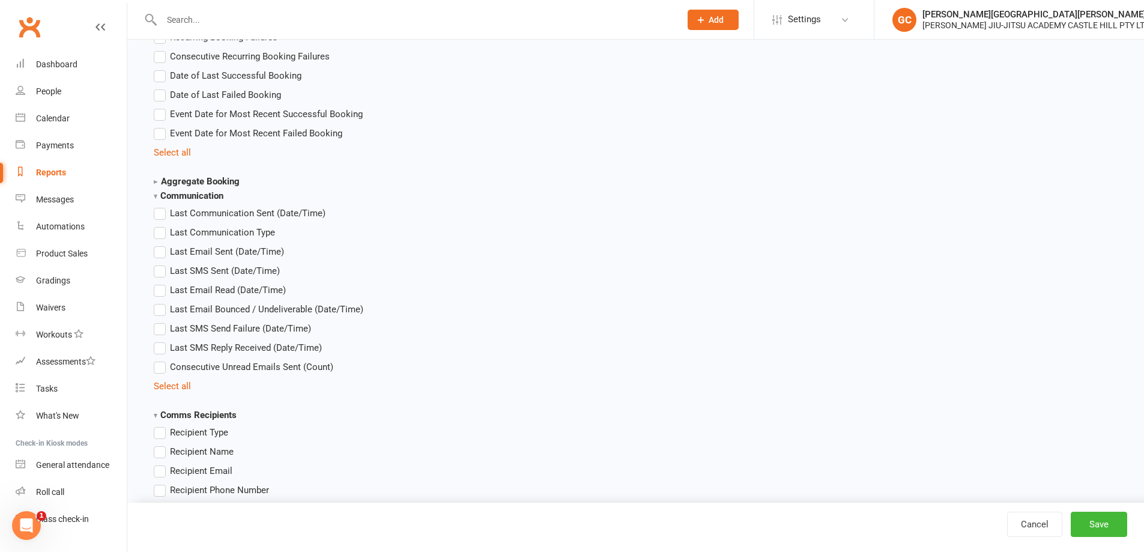
click at [156, 180] on strong "Aggregate Booking" at bounding box center [197, 181] width 86 height 11
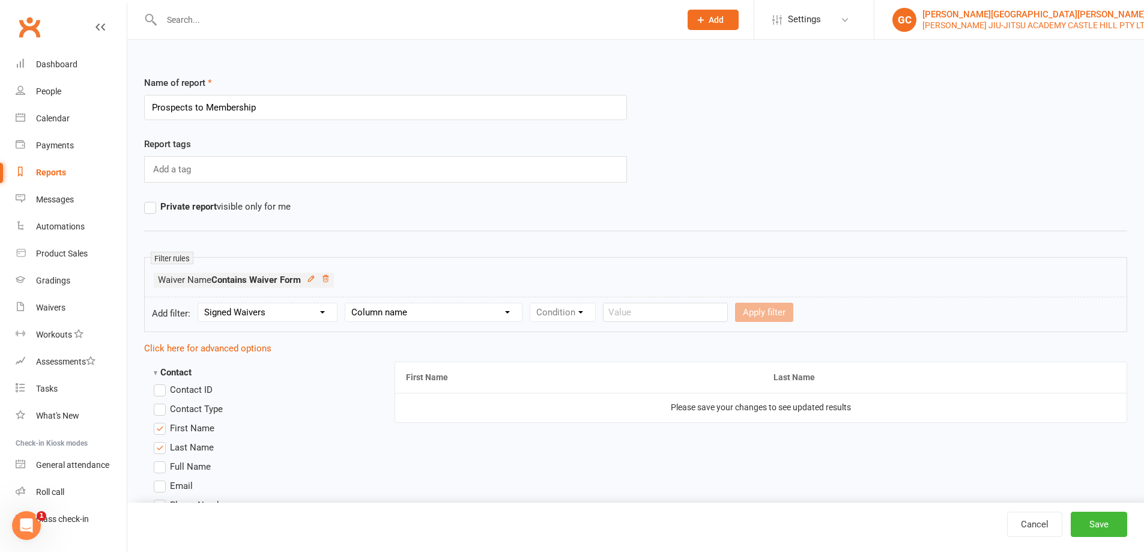
scroll to position [479, 0]
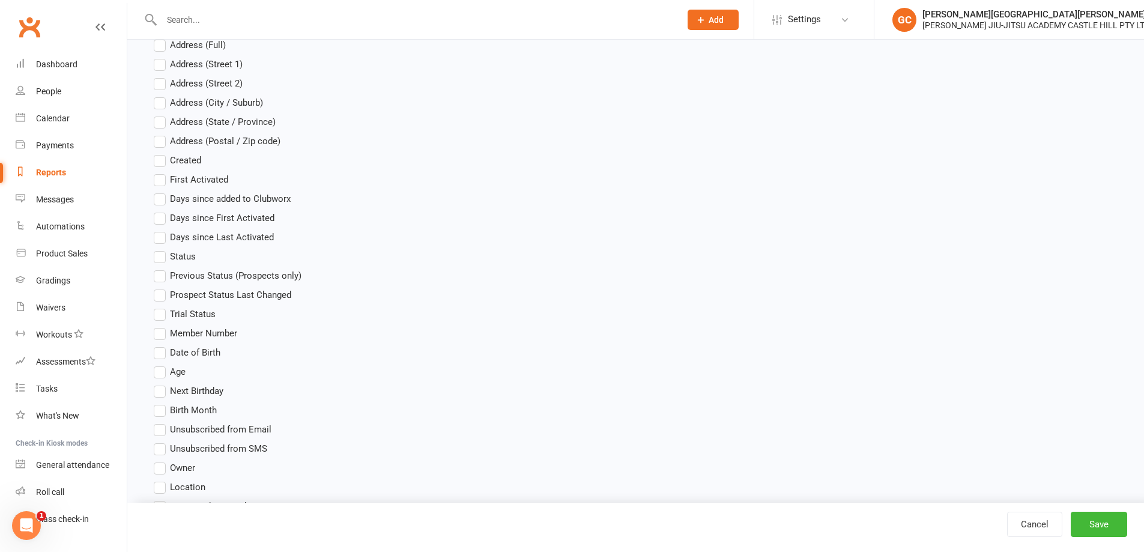
click at [158, 296] on label "Prospect Status Last Changed" at bounding box center [223, 295] width 138 height 14
click at [158, 288] on input "Prospect Status Last Changed" at bounding box center [158, 288] width 8 height 0
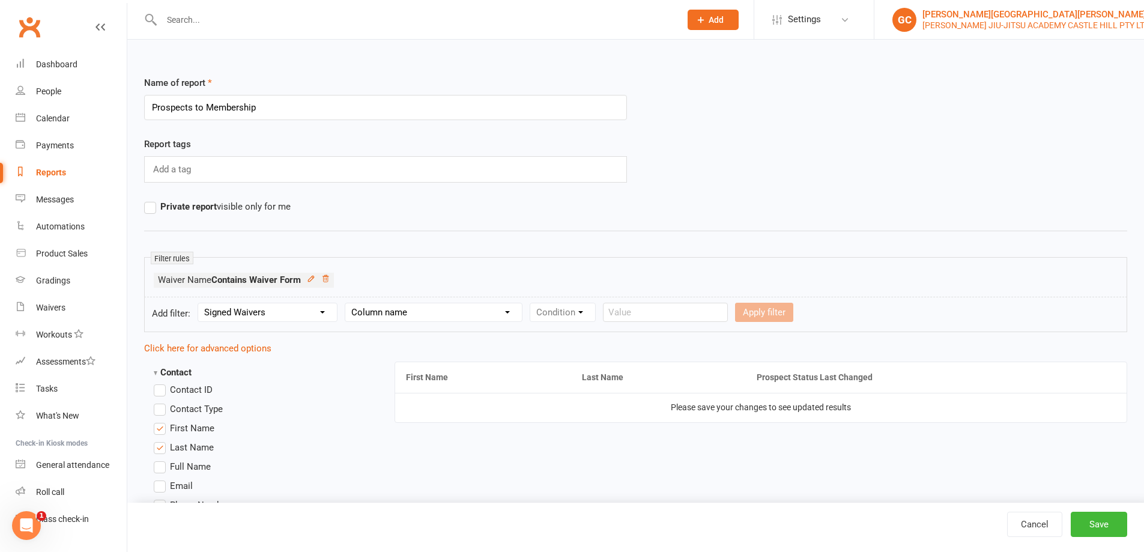
scroll to position [1284, 0]
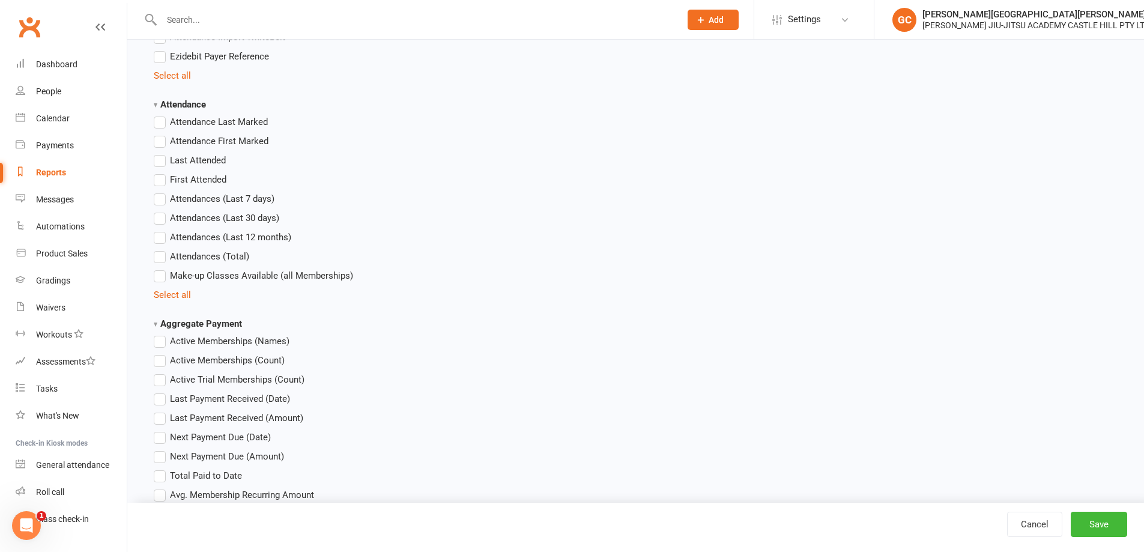
click at [159, 341] on label "Active Memberships (Names)" at bounding box center [222, 341] width 136 height 14
click at [159, 334] on input "Active Memberships (Names)" at bounding box center [158, 334] width 8 height 0
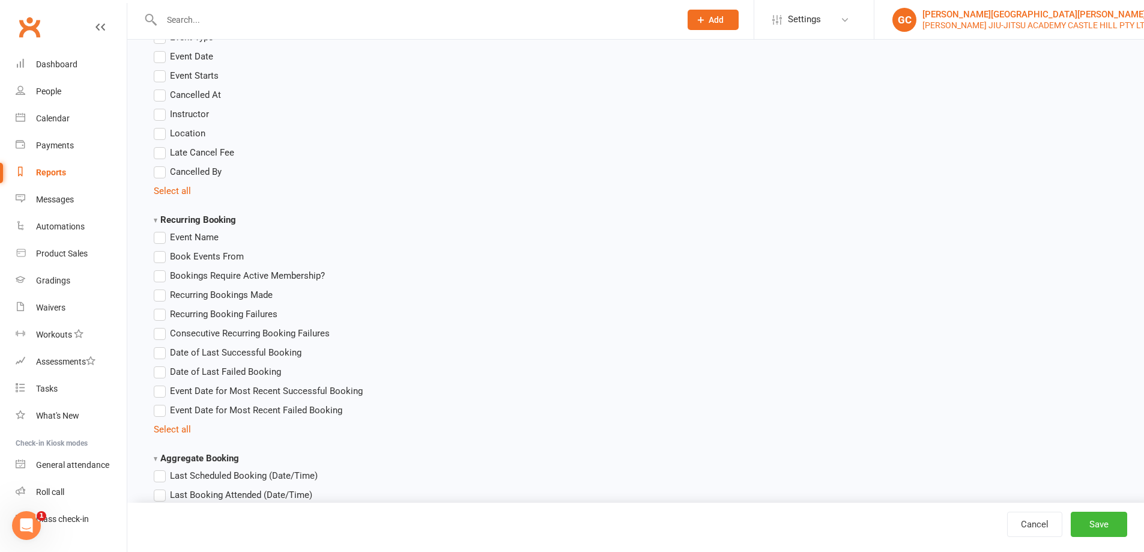
scroll to position [3756, 0]
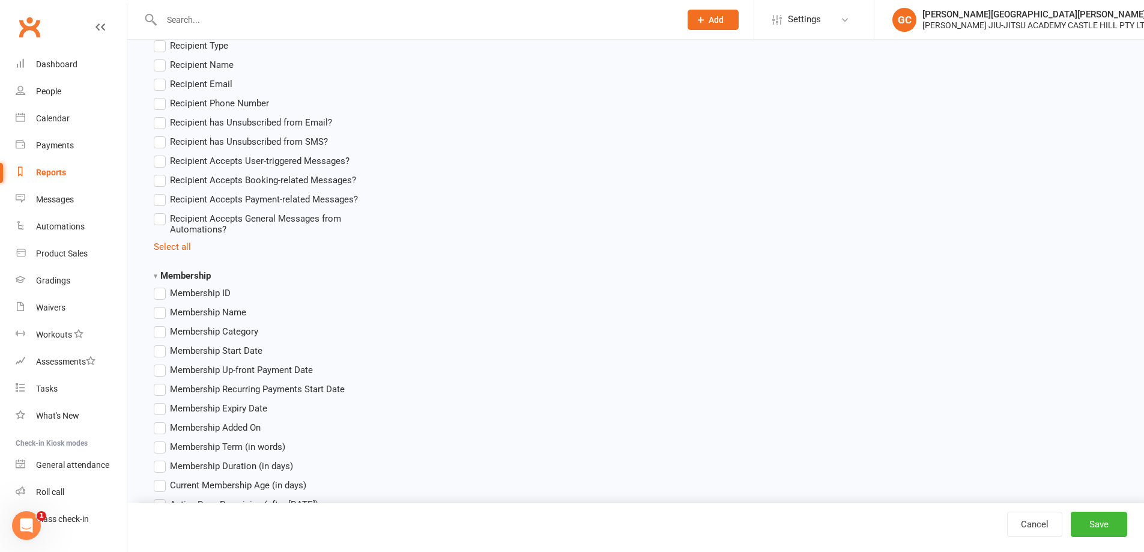
click at [159, 314] on label "Membership Name" at bounding box center [200, 312] width 92 height 14
click at [159, 305] on input "Membership Name" at bounding box center [158, 305] width 8 height 0
click at [155, 352] on label "Membership Start Date" at bounding box center [208, 351] width 109 height 14
click at [155, 344] on input "Membership Start Date" at bounding box center [158, 344] width 8 height 0
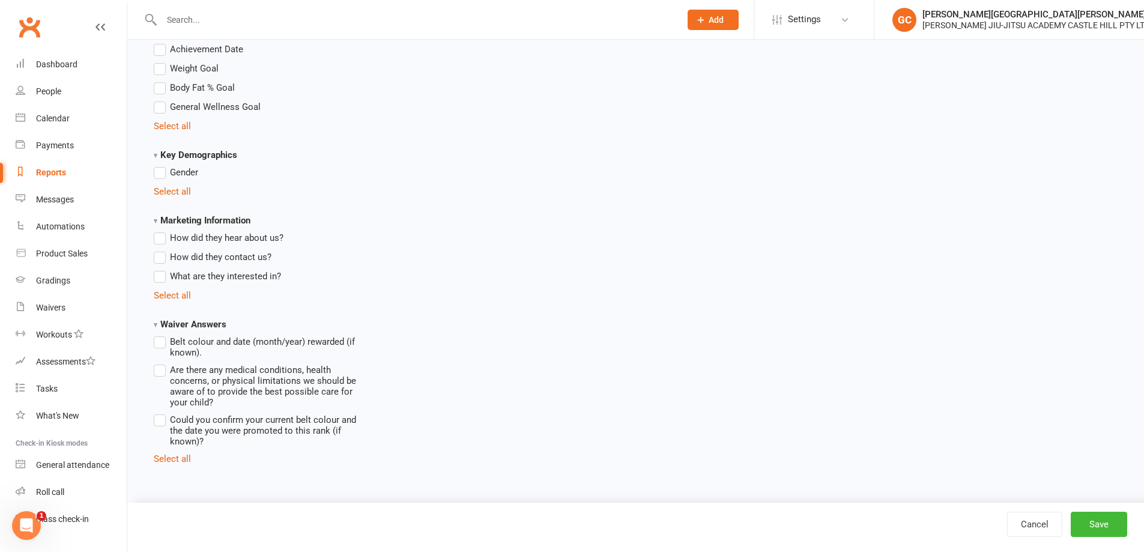
scroll to position [7916, 0]
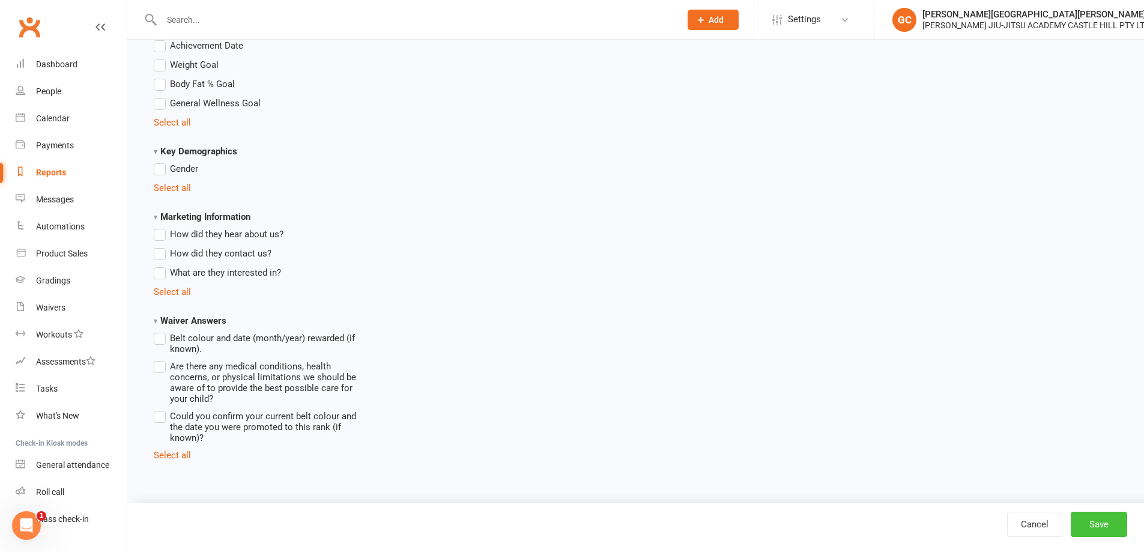
click at [1109, 524] on button "Save" at bounding box center [1099, 524] width 56 height 25
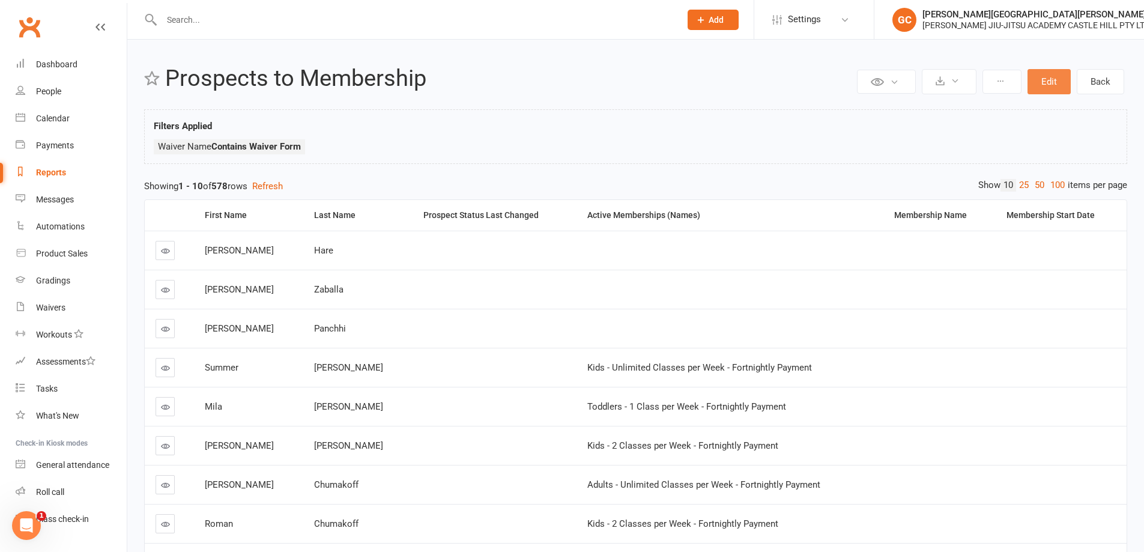
click at [1052, 83] on button "Edit" at bounding box center [1049, 81] width 43 height 25
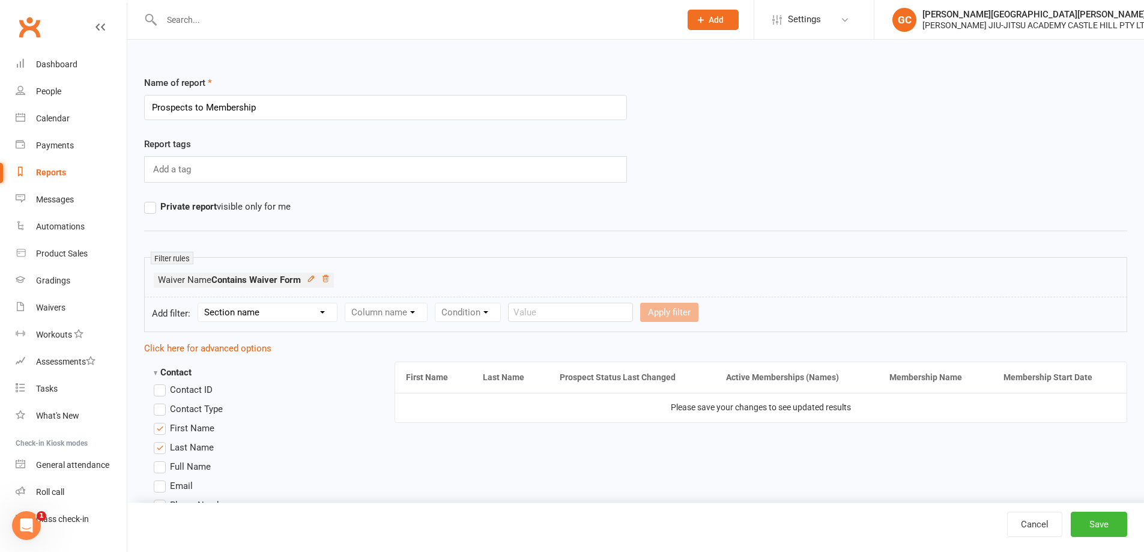
click at [253, 312] on select "Section name Contact Attendance Aggregate Payment Booking Waitlist Attendees Ca…" at bounding box center [267, 312] width 139 height 18
select select "18"
click at [200, 303] on select "Section name Contact Attendance Aggregate Payment Booking Waitlist Attendees Ca…" at bounding box center [267, 312] width 139 height 18
click at [410, 312] on select "Column name Waiver Name Waiver Reference Waiver Type Waiver Status Prefill / Cr…" at bounding box center [433, 312] width 177 height 18
select select "5"
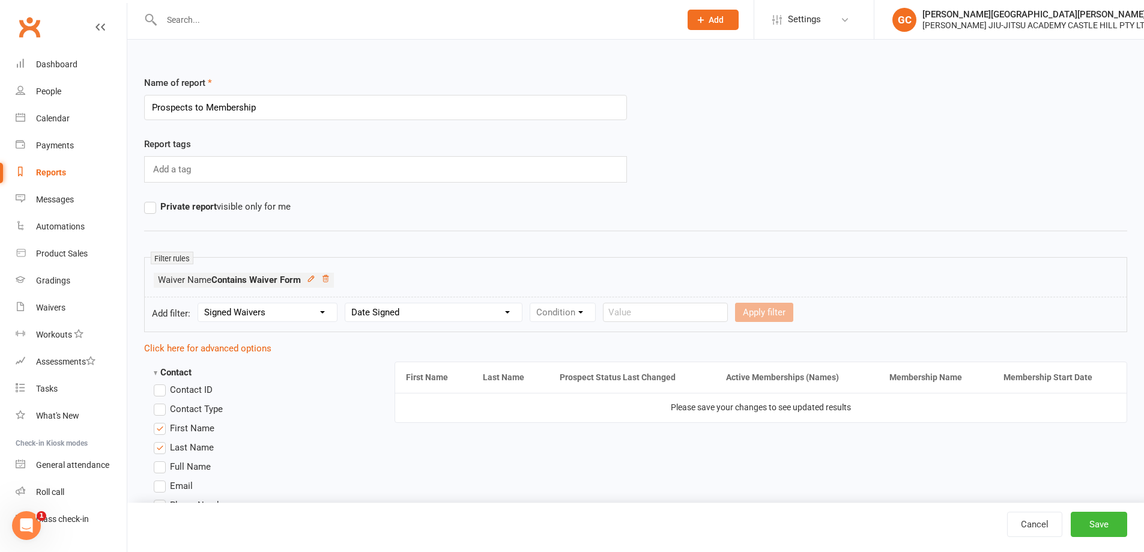
click at [347, 303] on select "Column name Waiver Name Waiver Reference Waiver Type Waiver Status Prefill / Cr…" at bounding box center [433, 312] width 177 height 18
click at [576, 312] on select "Condition Is Is not Before After Before or on After or on Is blank Is not blank" at bounding box center [568, 312] width 76 height 18
select select "4"
click at [532, 303] on select "Condition Is Is not Before After Before or on After or on Is blank Is not blank" at bounding box center [568, 312] width 76 height 18
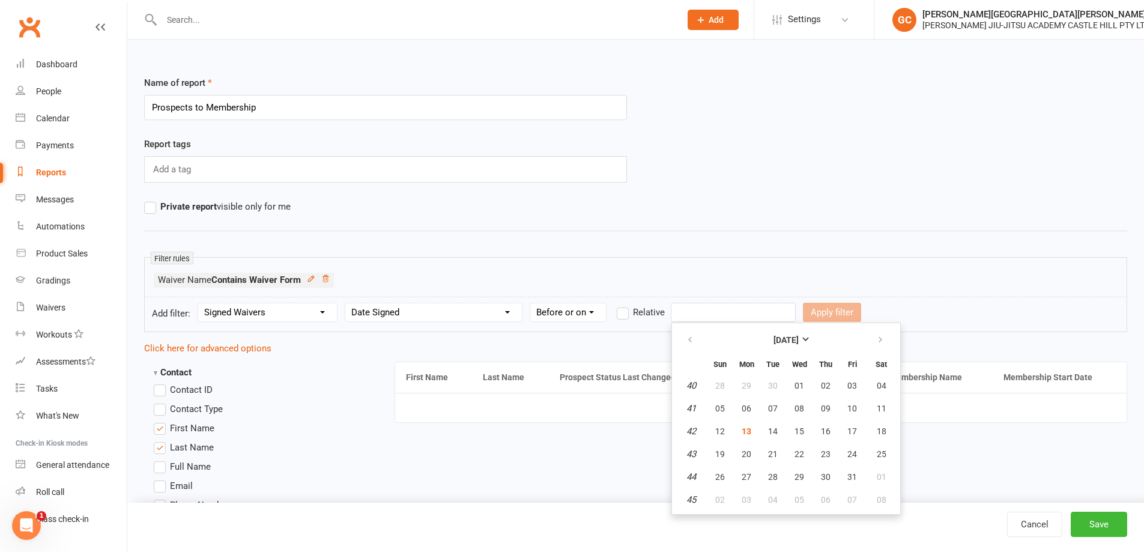
click at [721, 316] on input "text" at bounding box center [733, 312] width 125 height 19
click at [690, 342] on icon "button" at bounding box center [690, 340] width 8 height 10
click at [748, 383] on span "01" at bounding box center [747, 386] width 10 height 10
type input "01 Sep 2025"
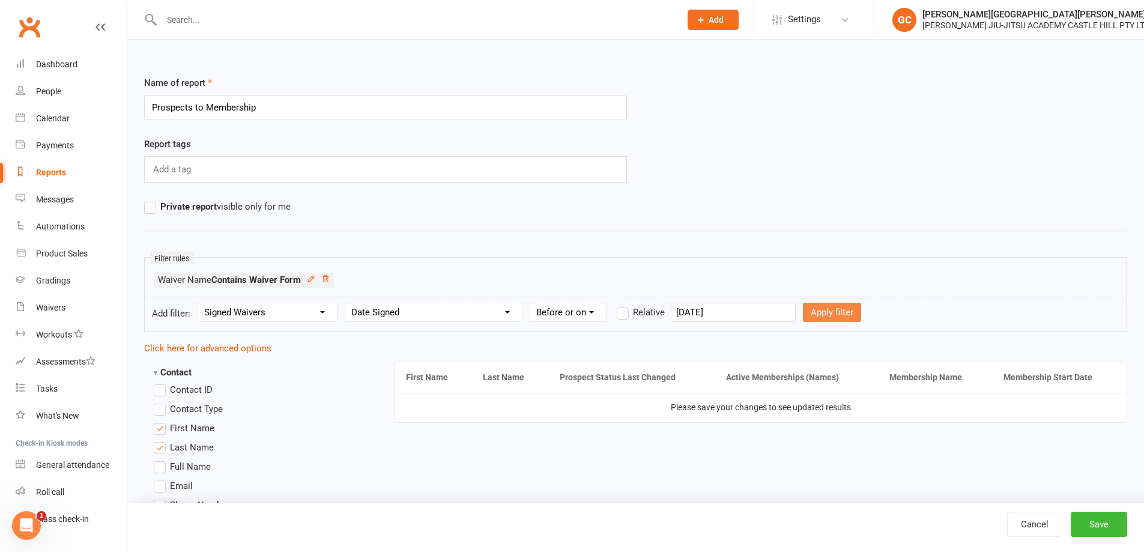
drag, startPoint x: 822, startPoint y: 314, endPoint x: 644, endPoint y: 320, distance: 177.3
click at [685, 331] on form "Add filter: Section name Contact Attendance Aggregate Payment Booking Waitlist …" at bounding box center [635, 314] width 983 height 35
click at [623, 314] on label "Relative" at bounding box center [641, 312] width 48 height 14
click at [623, 305] on input "Relative" at bounding box center [621, 305] width 8 height 0
click at [763, 313] on select "Days Weeks Months Years" at bounding box center [763, 312] width 56 height 18
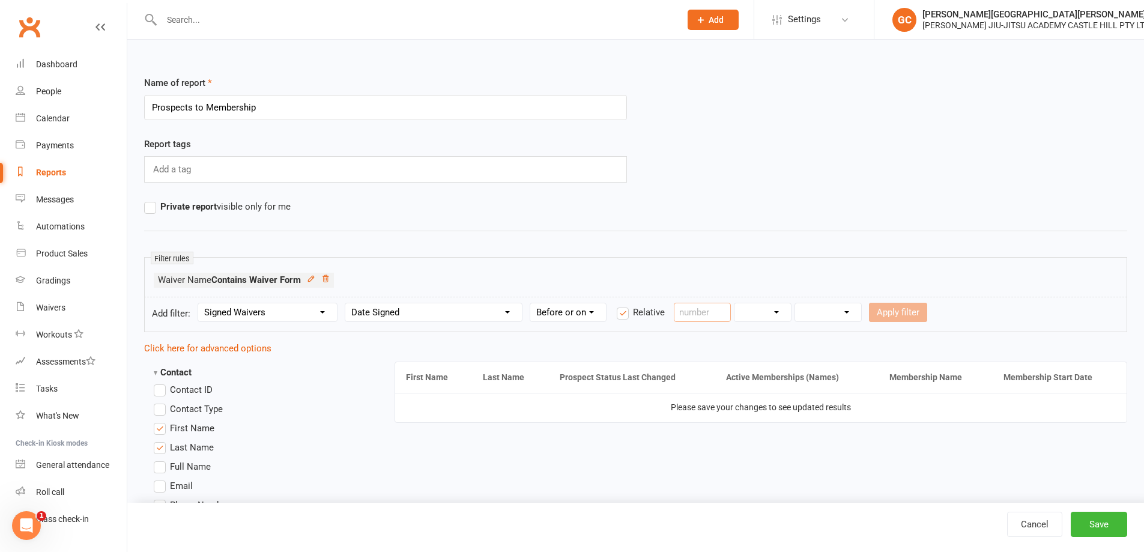
click at [699, 312] on input "number" at bounding box center [702, 312] width 57 height 19
type input "30"
click at [775, 312] on select "Days Weeks Months Years" at bounding box center [763, 312] width 56 height 18
select select "0"
click at [735, 303] on select "Days Weeks Months Years" at bounding box center [763, 312] width 56 height 18
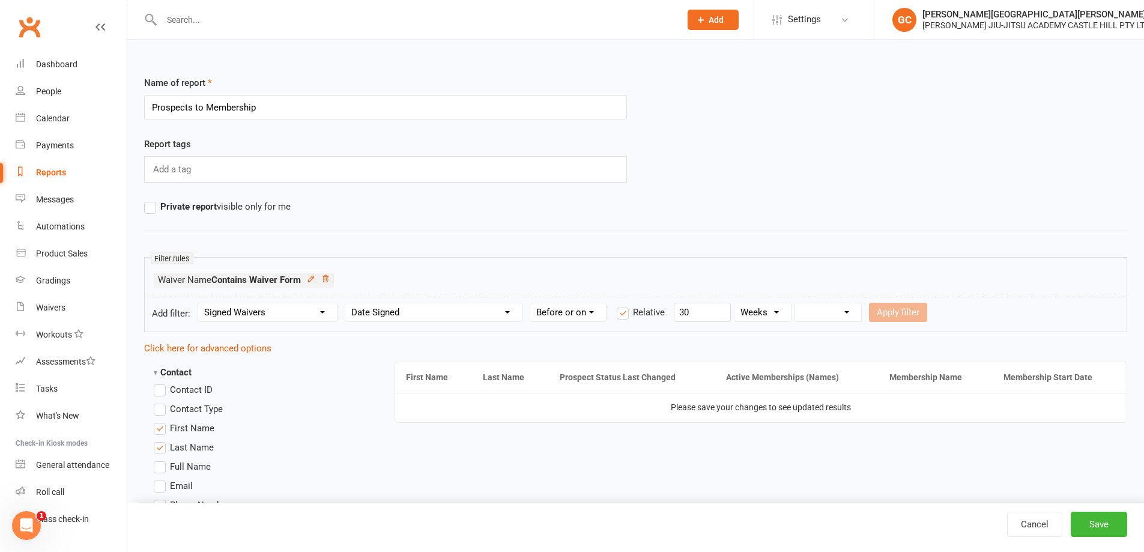
click at [850, 315] on select "From now Ago" at bounding box center [828, 312] width 66 height 18
select select "1"
click at [796, 303] on select "From now Ago" at bounding box center [828, 312] width 66 height 18
drag, startPoint x: 908, startPoint y: 307, endPoint x: 1009, endPoint y: 282, distance: 104.4
click at [1009, 282] on edit-report-filters "Filter rules Waiver Name Contains Waiver Form Add filter: Section name Contact …" at bounding box center [635, 294] width 983 height 75
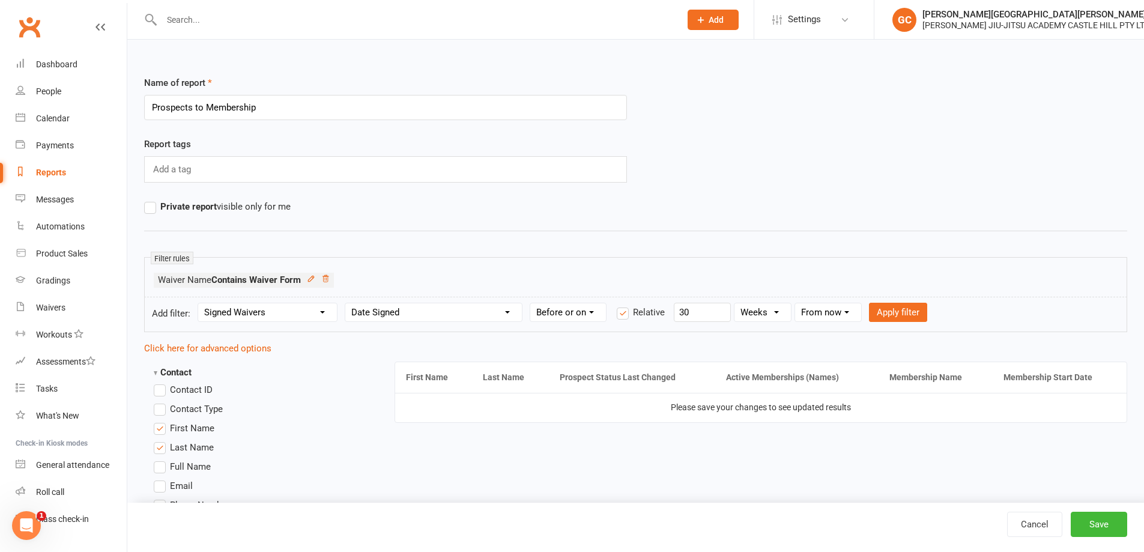
click at [435, 308] on select "Column name Waiver Name Waiver Reference Waiver Type Waiver Status Prefill / Cr…" at bounding box center [433, 312] width 177 height 18
click at [911, 312] on button "Apply filter" at bounding box center [898, 312] width 58 height 19
select select
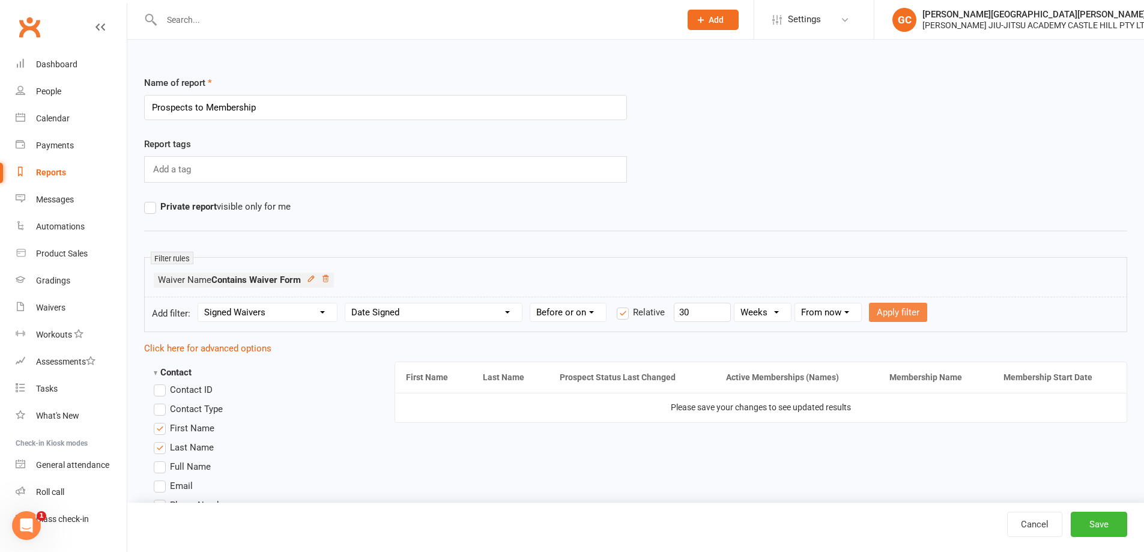
select select
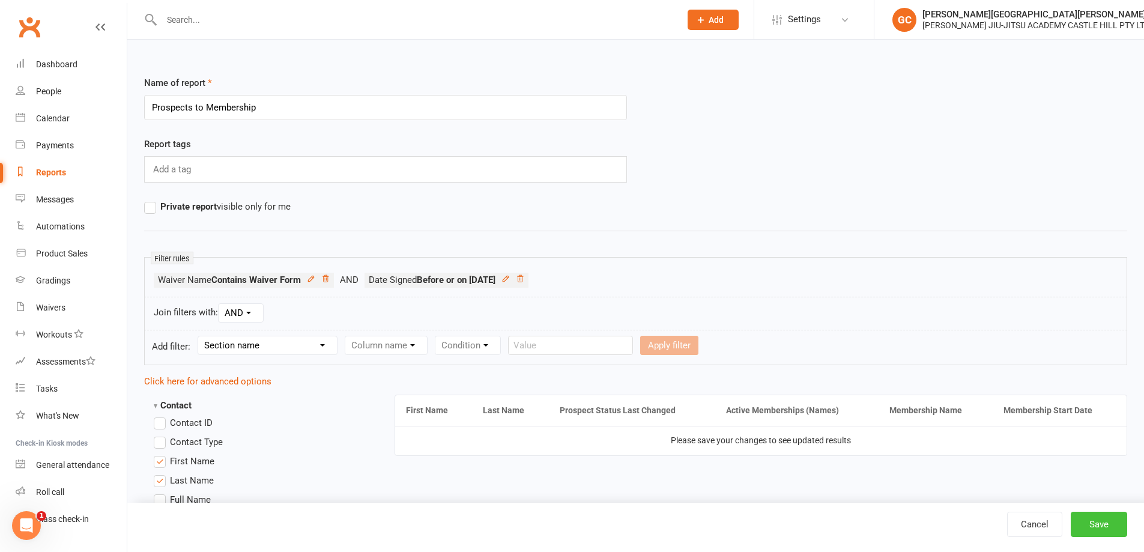
click at [1106, 524] on button "Save" at bounding box center [1099, 524] width 56 height 25
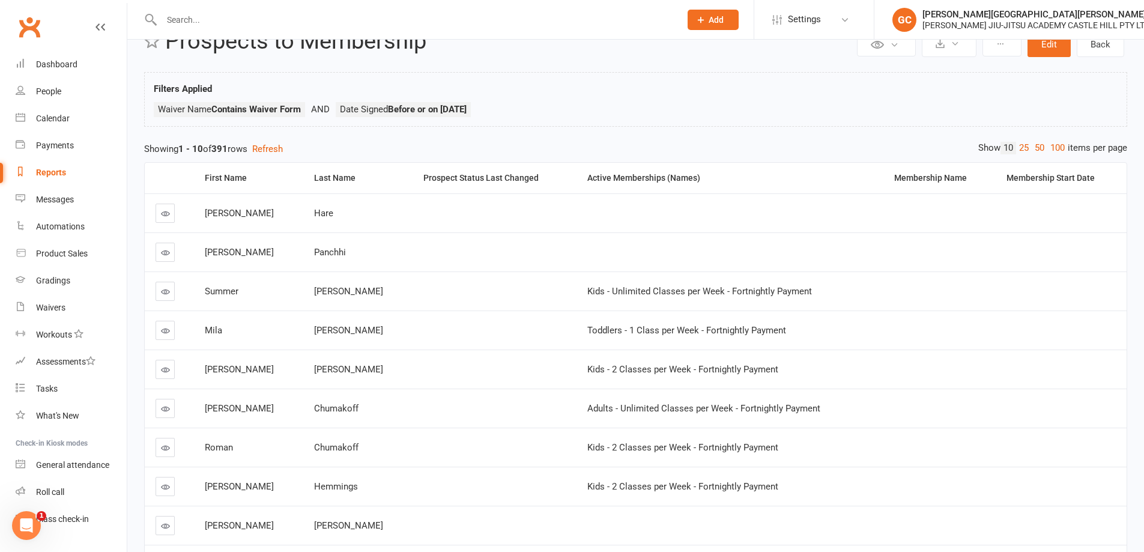
scroll to position [40, 0]
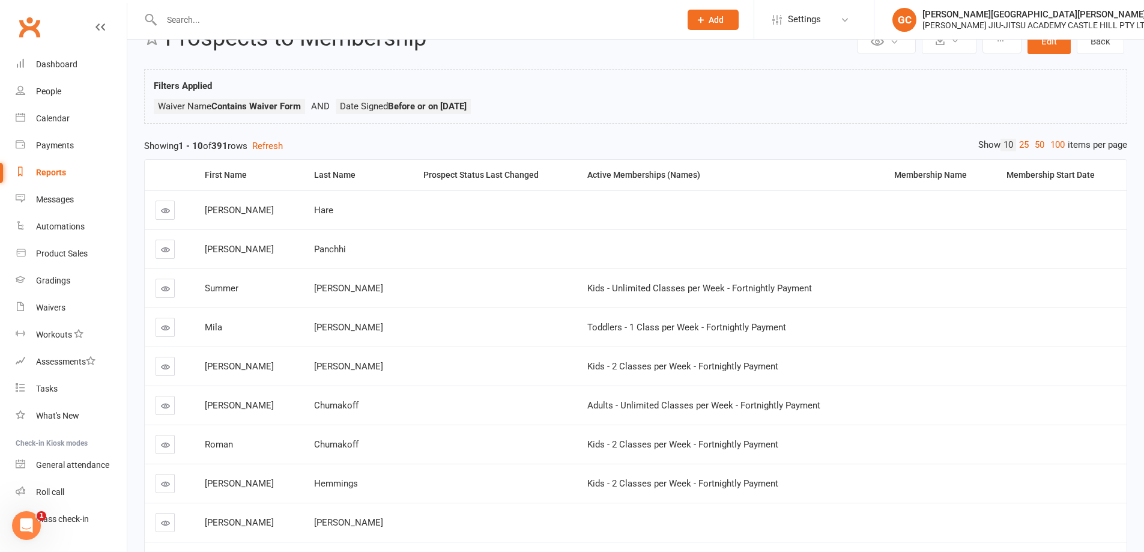
click at [485, 124] on div "Private Report Only visible by me Public Report Visible to everyone Export to C…" at bounding box center [635, 328] width 1017 height 659
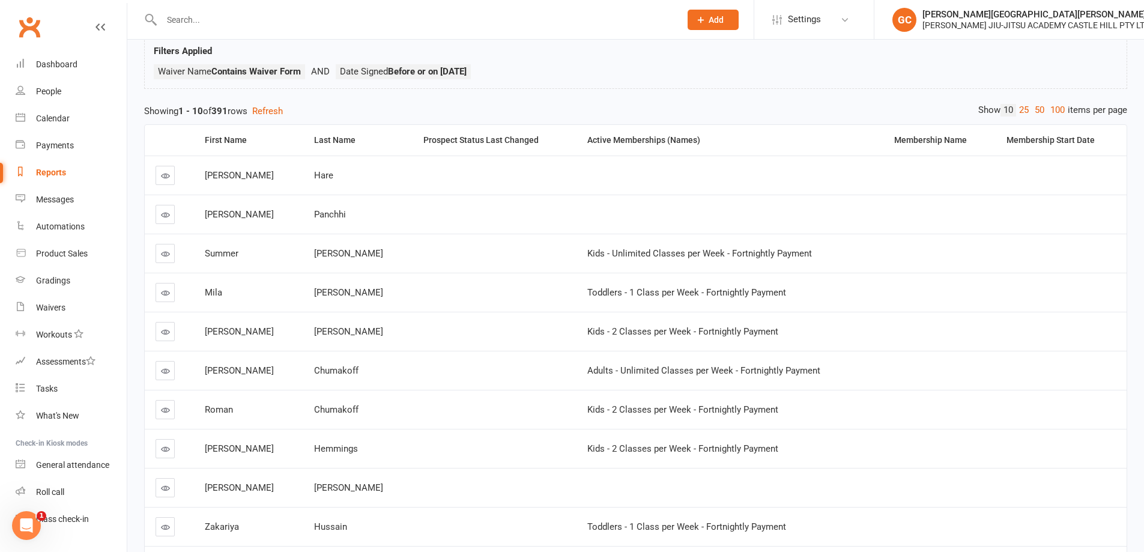
scroll to position [64, 0]
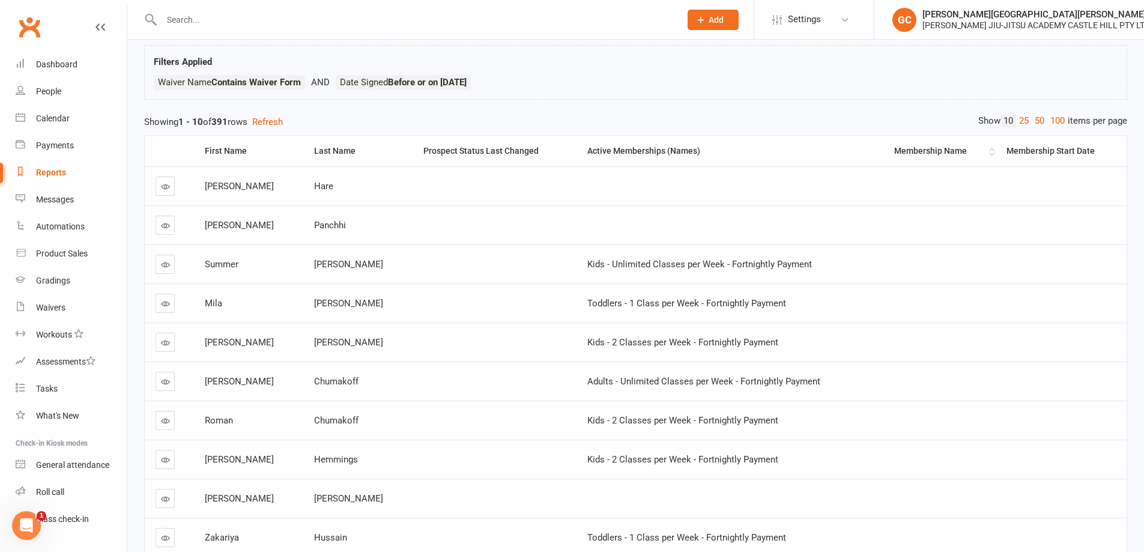
click at [940, 151] on div "Membership Name" at bounding box center [940, 151] width 92 height 9
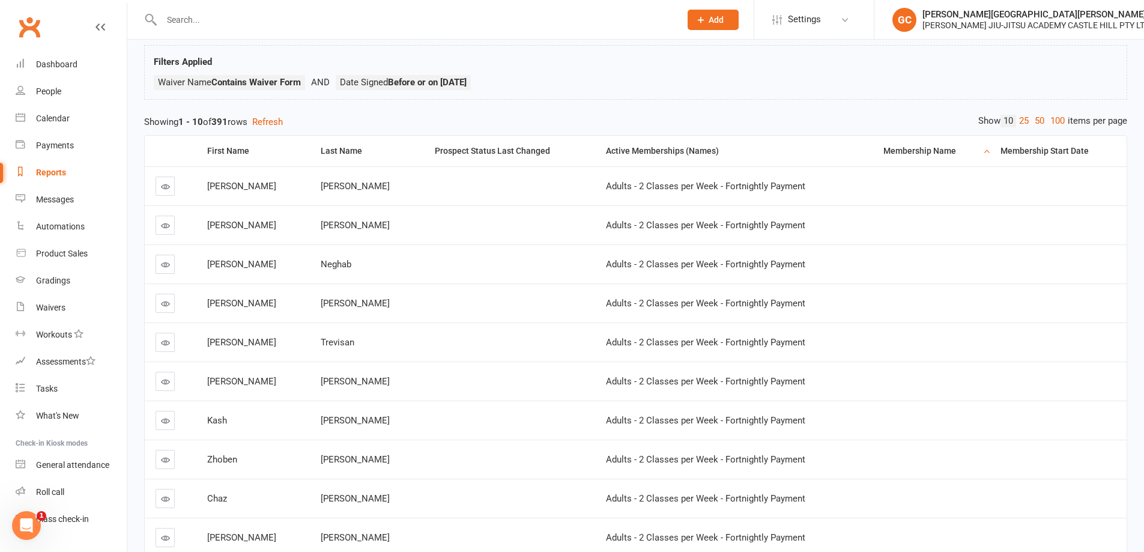
click at [929, 147] on div "Membership Name" at bounding box center [932, 151] width 97 height 9
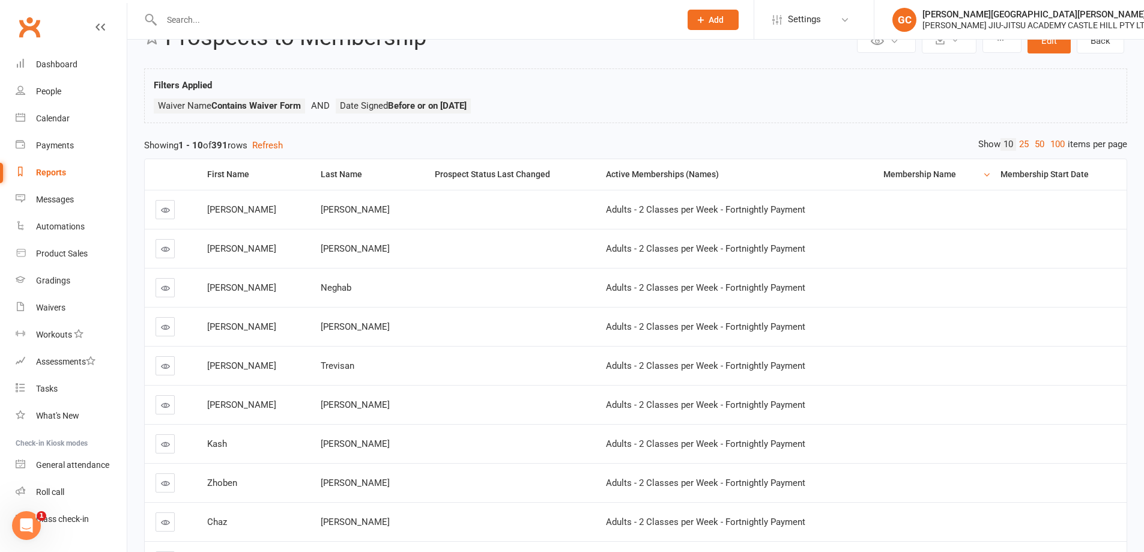
scroll to position [0, 0]
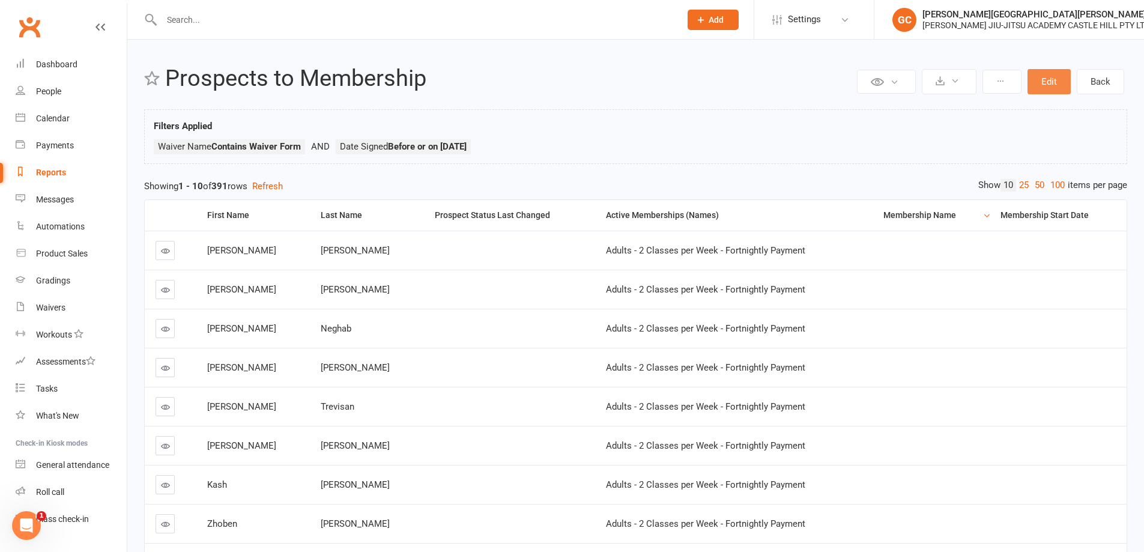
click at [1056, 81] on button "Edit" at bounding box center [1049, 81] width 43 height 25
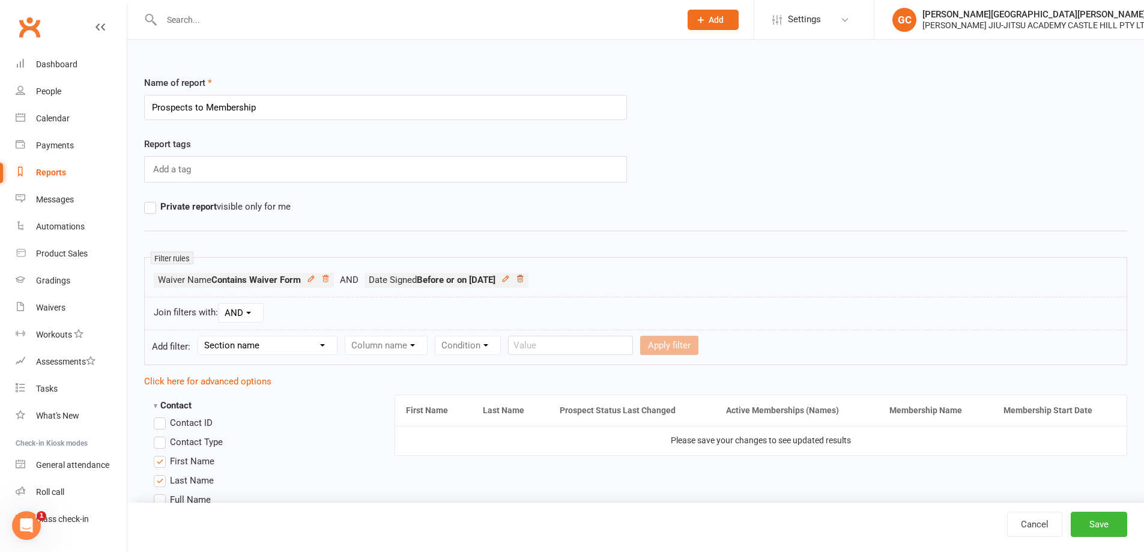
click at [524, 277] on icon at bounding box center [520, 278] width 8 height 8
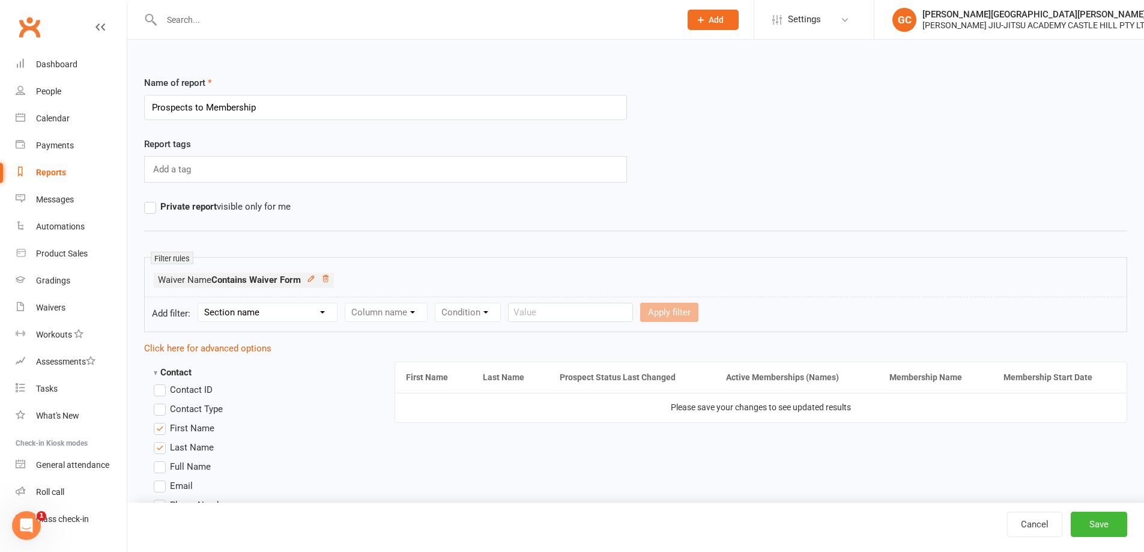
click at [289, 308] on select "Section name Contact Attendance Aggregate Payment Booking Waitlist Attendees Ca…" at bounding box center [267, 312] width 139 height 18
select select "18"
click at [200, 303] on select "Section name Contact Attendance Aggregate Payment Booking Waitlist Attendees Ca…" at bounding box center [267, 312] width 139 height 18
click at [386, 314] on select "Column name Waiver Name Waiver Reference Waiver Type Waiver Status Prefill / Cr…" at bounding box center [433, 312] width 177 height 18
select select "5"
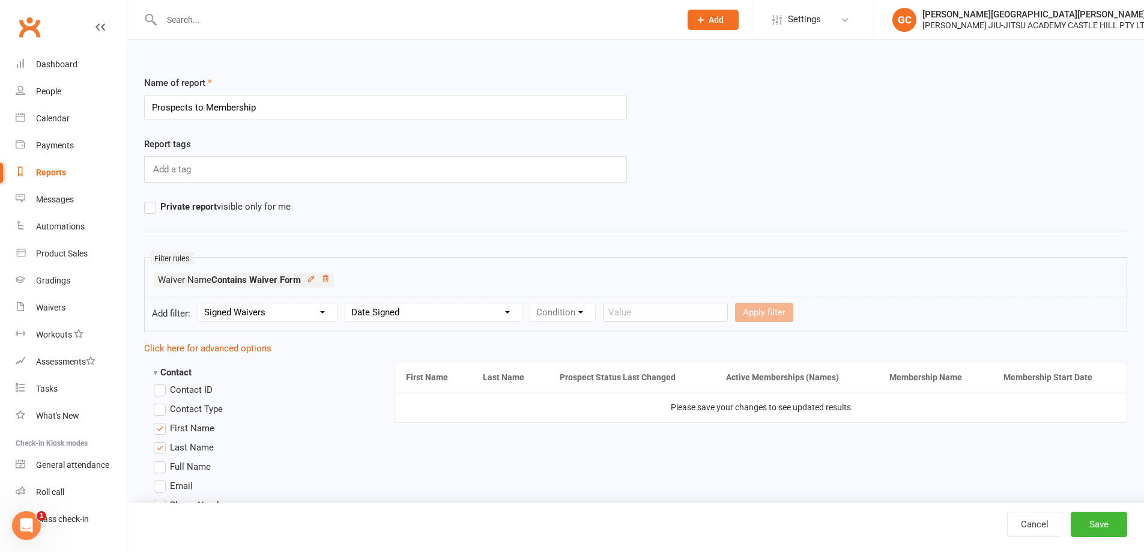
click at [347, 303] on select "Column name Waiver Name Waiver Reference Waiver Type Waiver Status Prefill / Cr…" at bounding box center [433, 312] width 177 height 18
click at [566, 311] on select "Condition Is Is not Before After Before or on After or on Is blank Is not blank" at bounding box center [568, 312] width 76 height 18
select select "0"
click at [532, 303] on select "Condition Is Is not Before After Before or on After or on Is blank Is not blank" at bounding box center [568, 312] width 76 height 18
click at [628, 312] on label "Relative" at bounding box center [641, 312] width 48 height 14
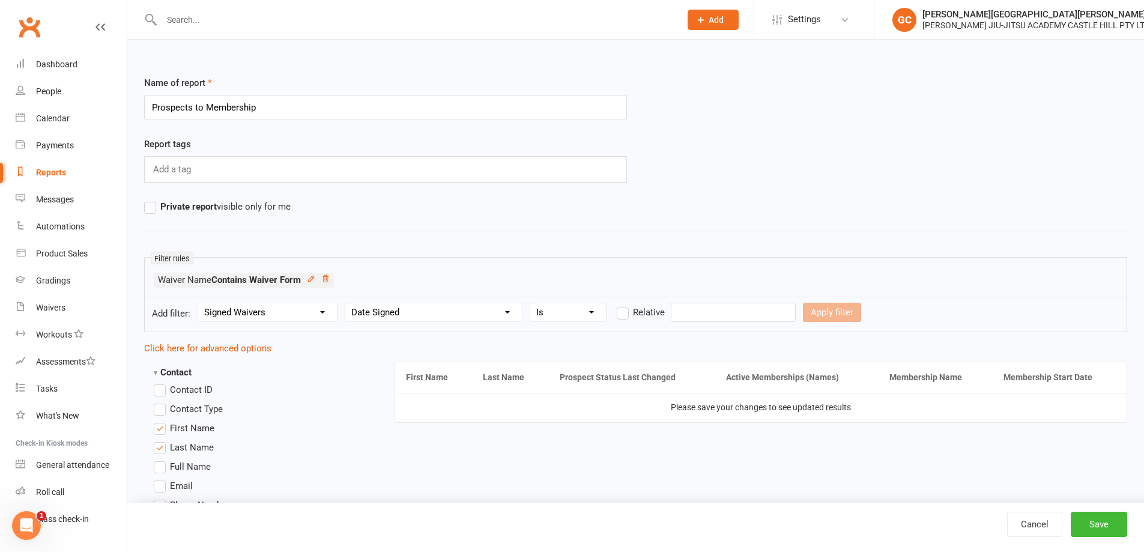
click at [625, 305] on input "Relative" at bounding box center [621, 305] width 8 height 0
click at [713, 309] on input "number" at bounding box center [702, 312] width 57 height 19
type input "30"
click at [778, 307] on select "Days Weeks Months Years" at bounding box center [763, 312] width 56 height 18
select select "0"
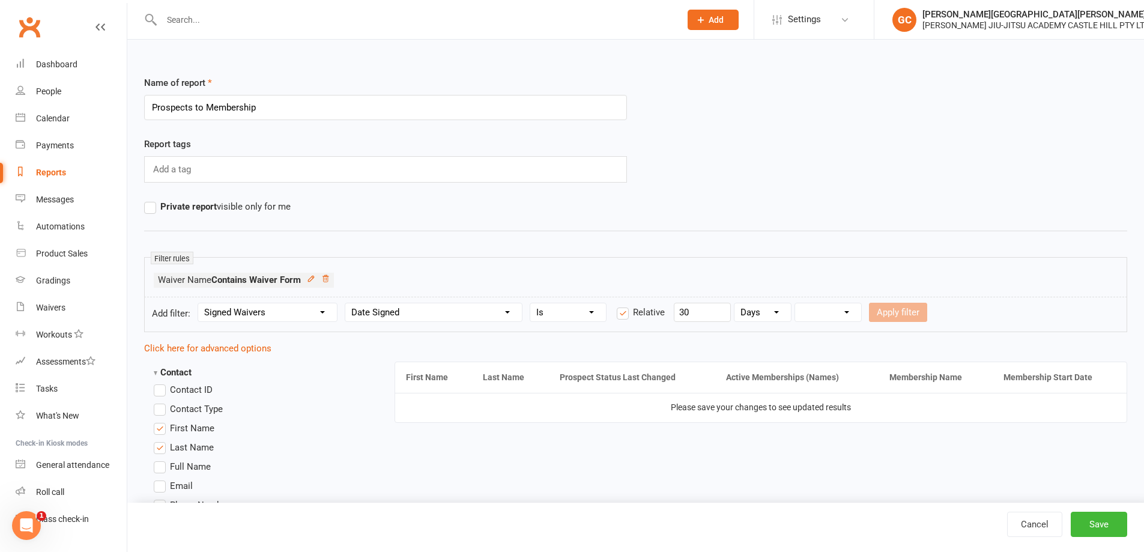
click at [735, 303] on select "Days Weeks Months Years" at bounding box center [763, 312] width 56 height 18
click at [853, 312] on select "From now Ago" at bounding box center [828, 312] width 66 height 18
select select "1"
click at [796, 303] on select "From now Ago" at bounding box center [828, 312] width 66 height 18
click at [583, 313] on select "Condition Is Is not Before After Before or on After or on Is blank Is not blank" at bounding box center [568, 312] width 76 height 18
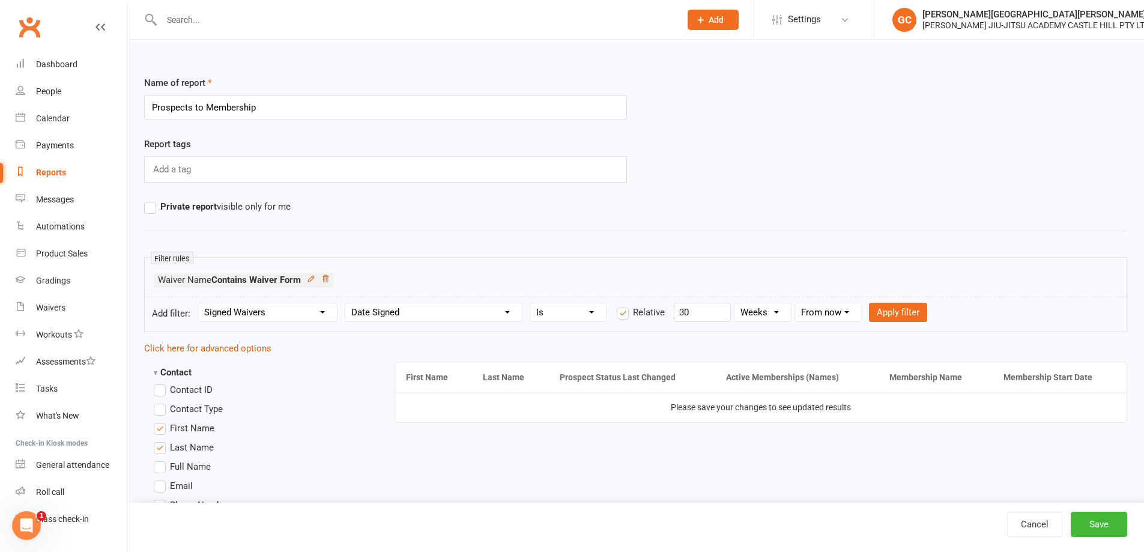
select select "5"
click at [532, 303] on select "Condition Is Is not Before After Before or on After or on Is blank Is not blank" at bounding box center [568, 312] width 76 height 18
click at [625, 314] on label "Relative" at bounding box center [641, 312] width 48 height 14
click at [625, 305] on input "Relative" at bounding box center [621, 305] width 8 height 0
click at [709, 317] on input "number" at bounding box center [702, 312] width 57 height 19
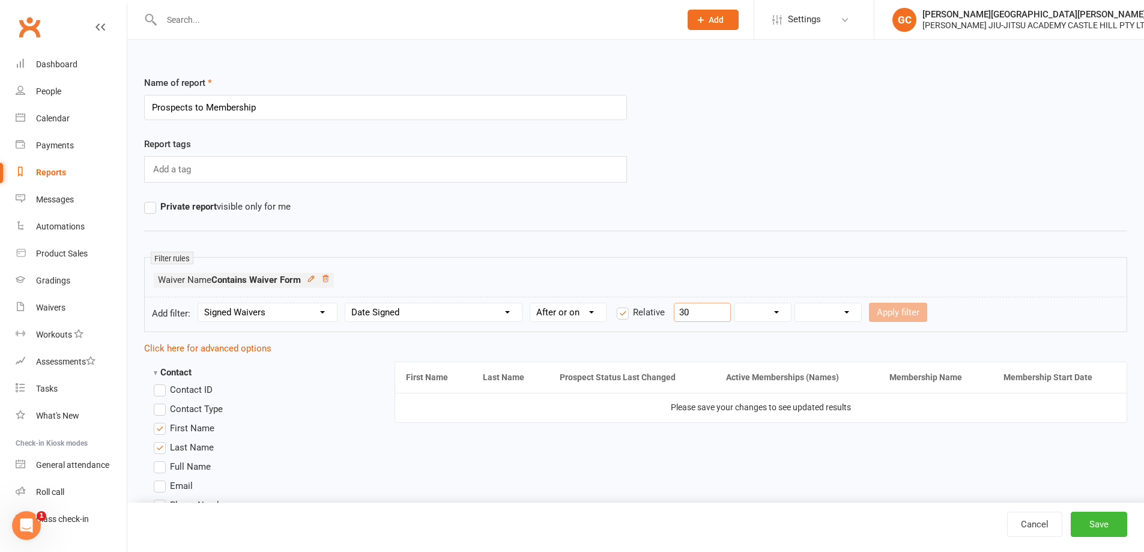
type input "30"
click at [772, 318] on select "Days Weeks Months Years" at bounding box center [763, 312] width 56 height 18
select select "0"
click at [735, 303] on select "Days Weeks Months Years" at bounding box center [763, 312] width 56 height 18
click at [840, 311] on select "From now Ago" at bounding box center [828, 312] width 66 height 18
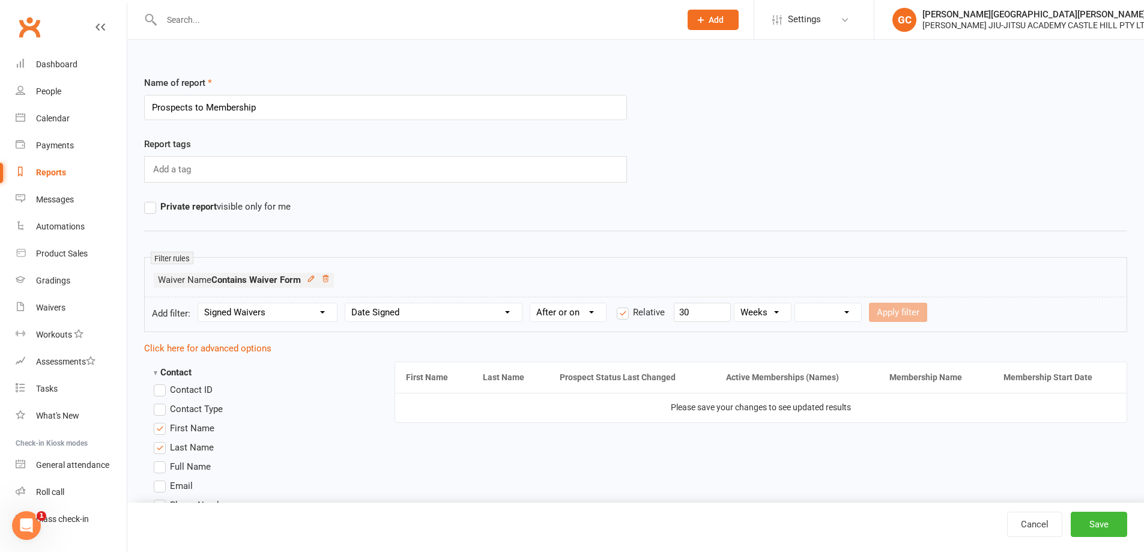
select select "1"
click at [796, 303] on select "From now Ago" at bounding box center [828, 312] width 66 height 18
click at [908, 315] on button "Apply filter" at bounding box center [898, 312] width 58 height 19
select select
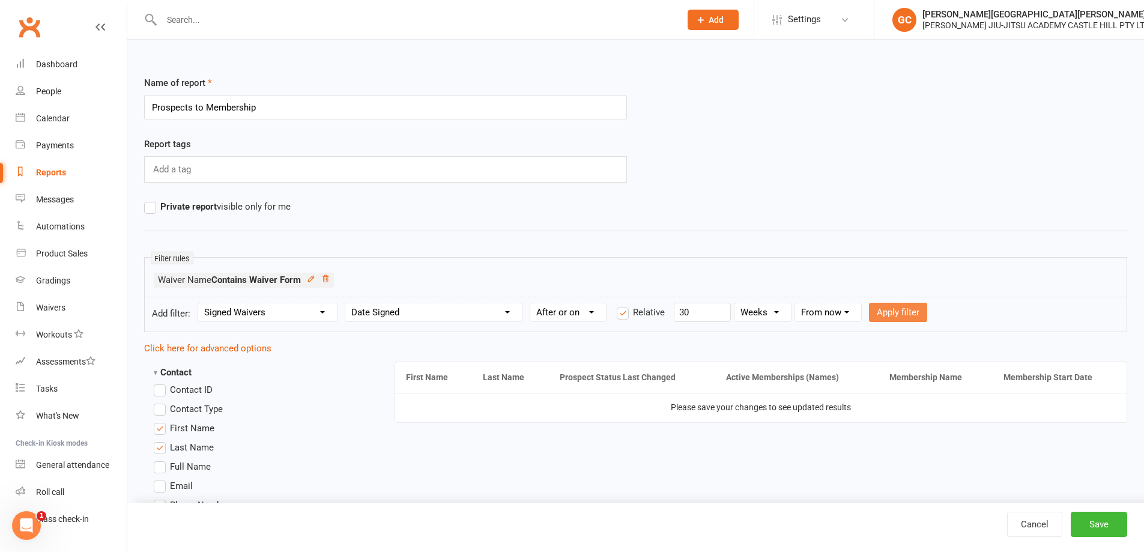
select select
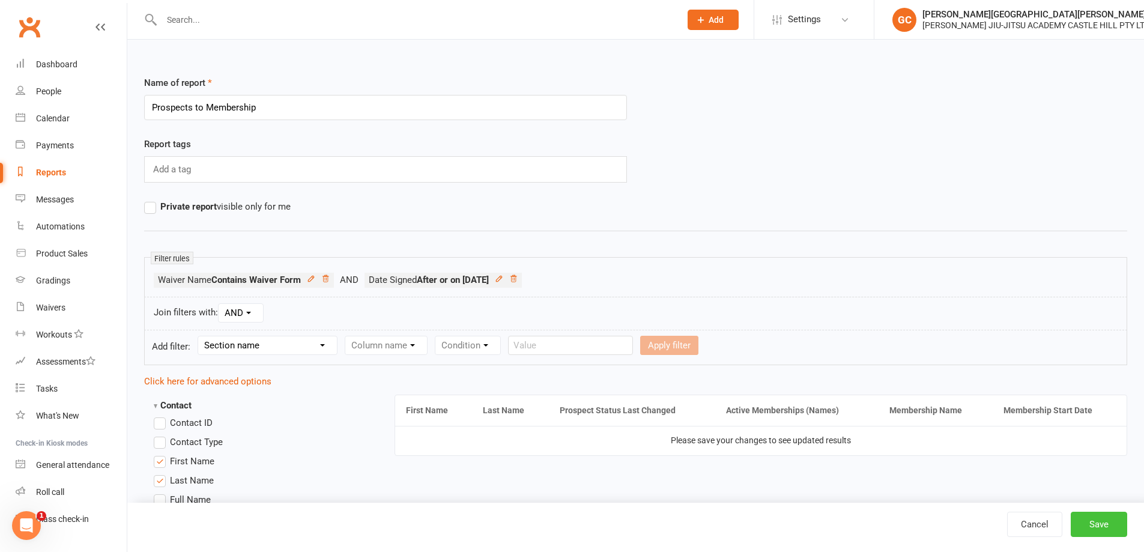
click at [1114, 523] on button "Save" at bounding box center [1099, 524] width 56 height 25
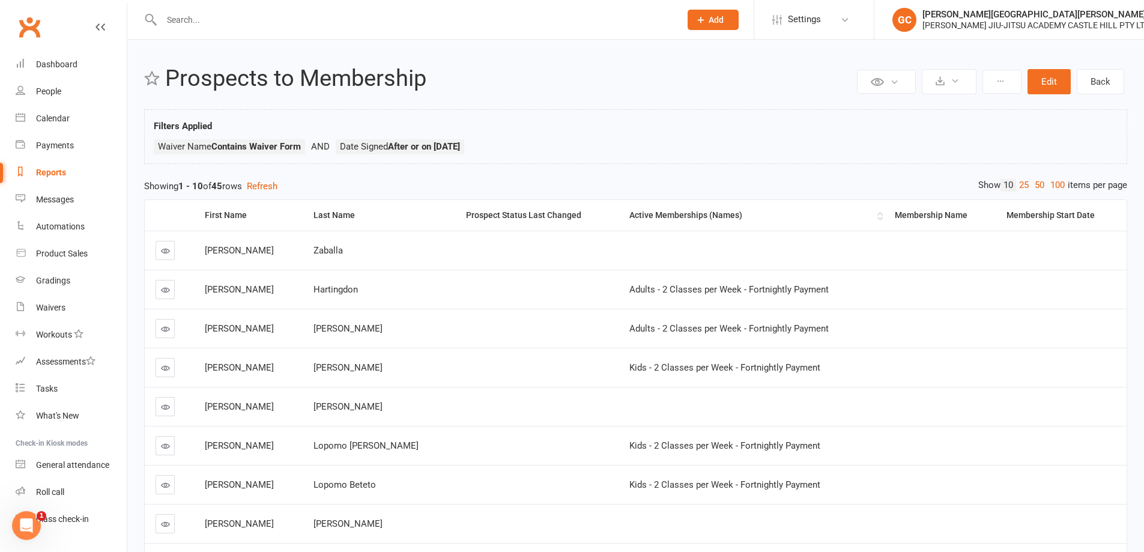
click at [665, 213] on div "Active Memberships (Names)" at bounding box center [751, 215] width 245 height 9
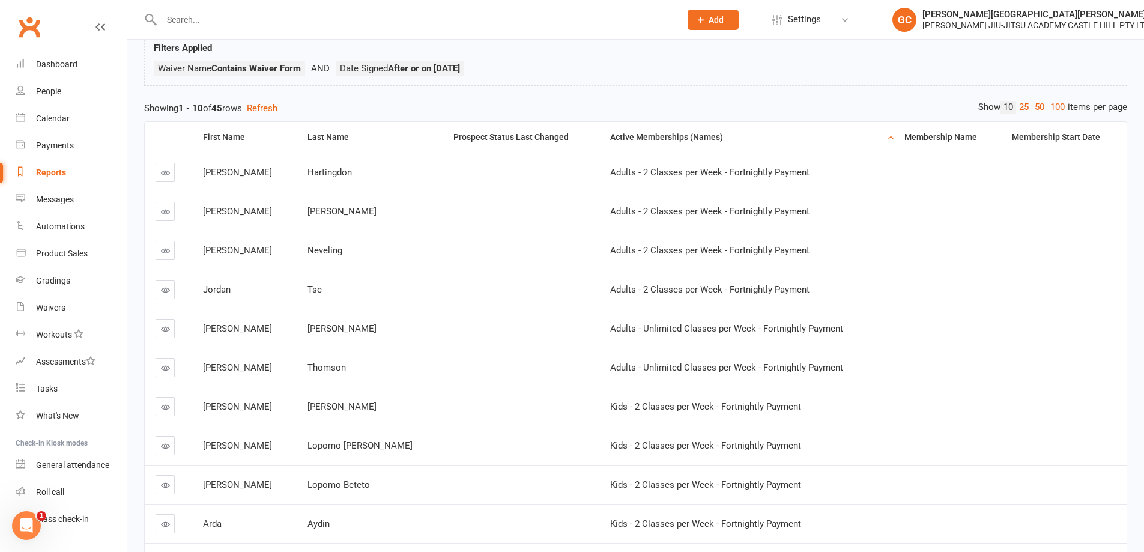
scroll to position [44, 0]
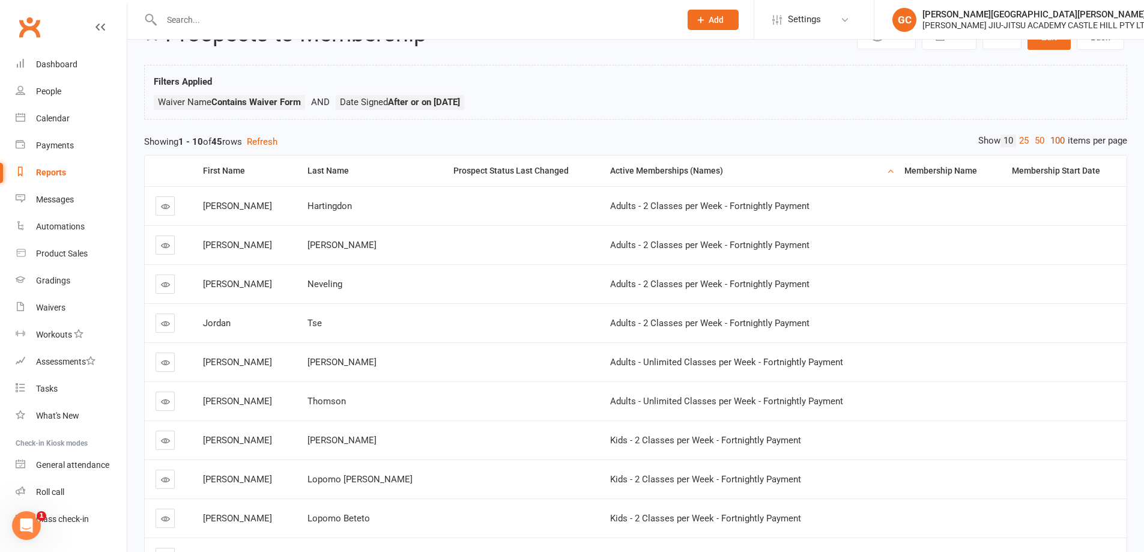
click at [1053, 138] on link "100" at bounding box center [1057, 141] width 20 height 13
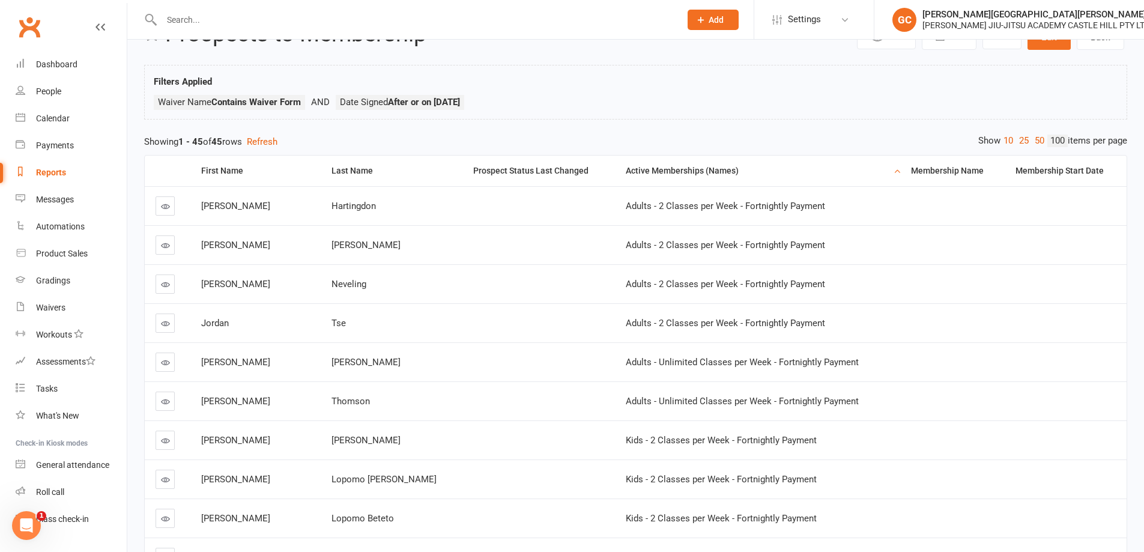
scroll to position [0, 0]
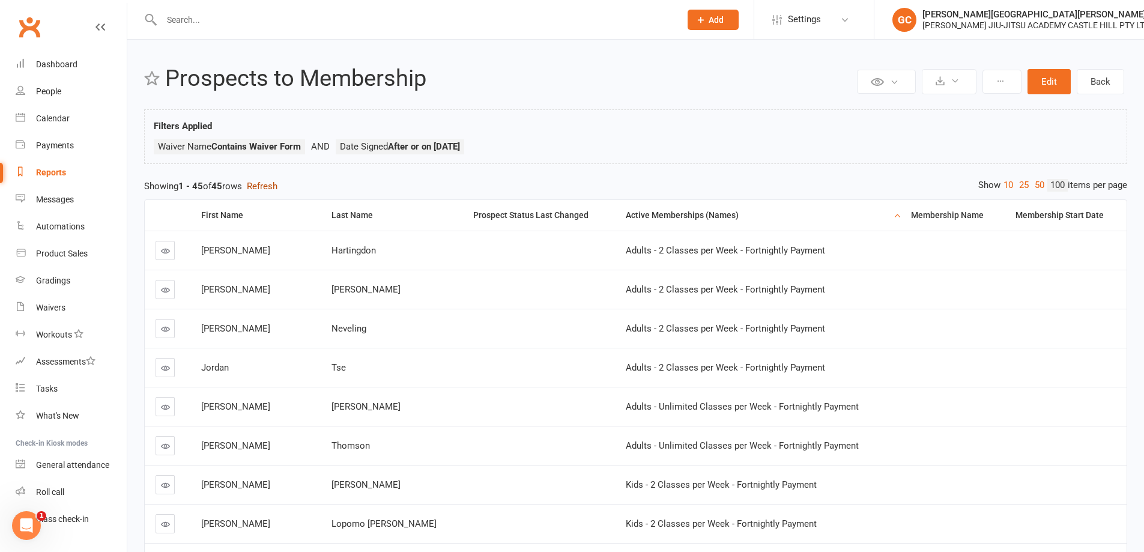
click at [273, 186] on button "Refresh" at bounding box center [262, 186] width 31 height 14
click at [273, 71] on h2 "Prospects to Membership" at bounding box center [509, 78] width 689 height 25
click at [1058, 79] on button "Edit" at bounding box center [1049, 81] width 43 height 25
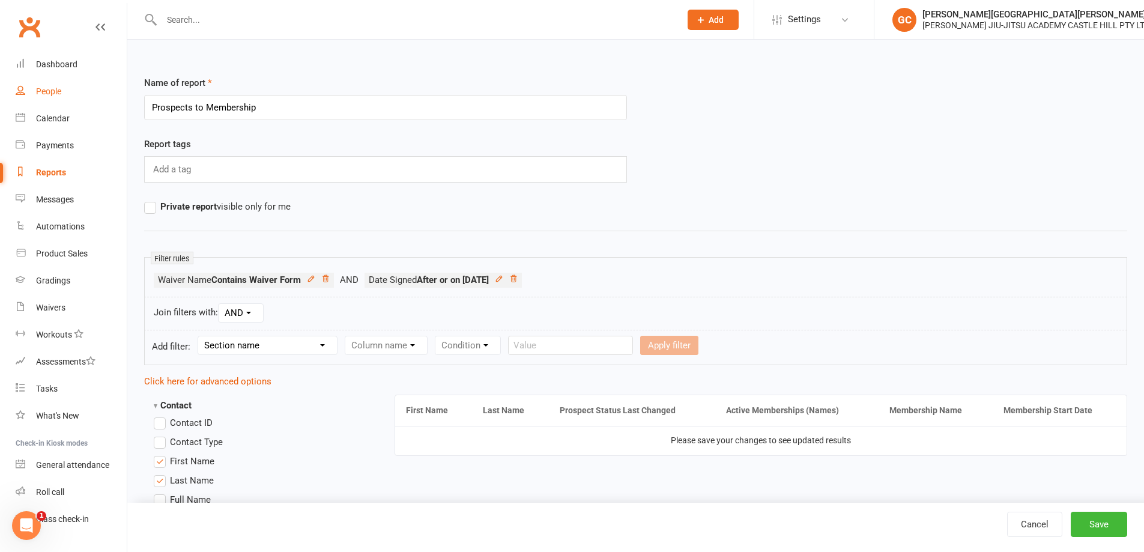
drag, startPoint x: 277, startPoint y: 104, endPoint x: 103, endPoint y: 91, distance: 174.7
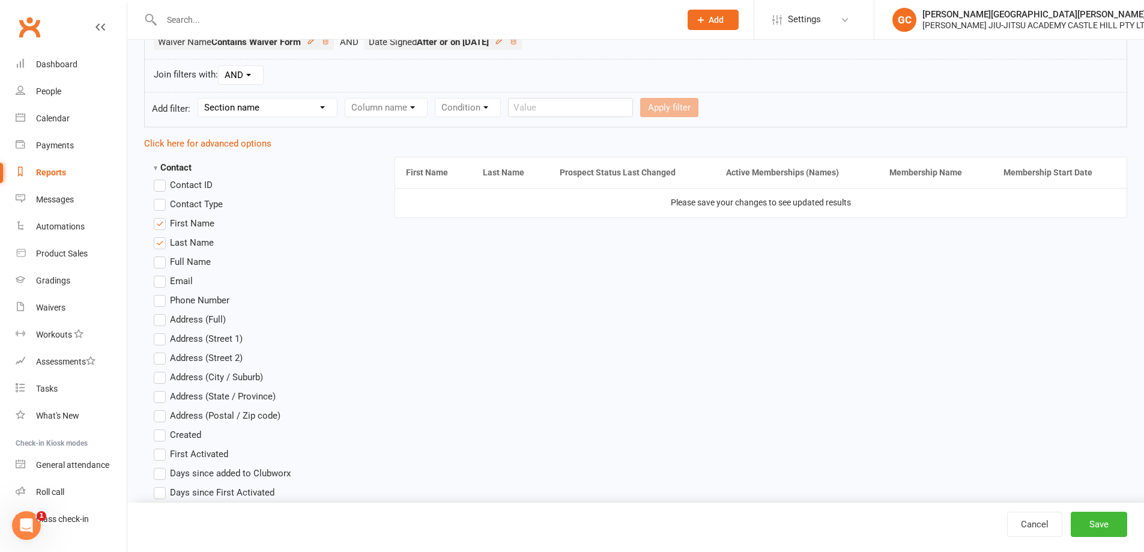
scroll to position [234, 0]
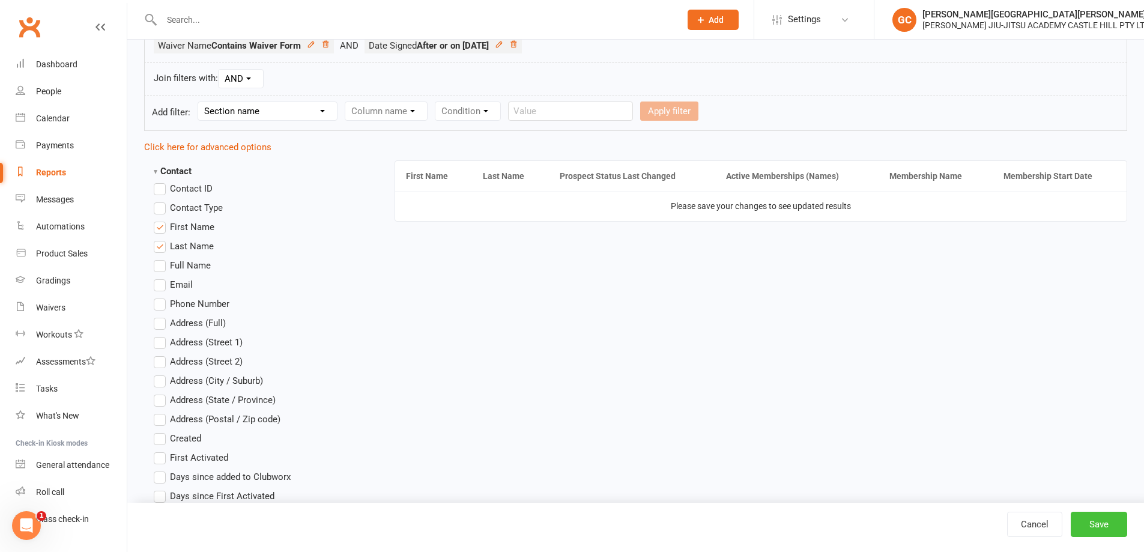
type input "Signed Waiver forms After or on 30 days ago -"
click at [1094, 529] on button "Save" at bounding box center [1099, 524] width 56 height 25
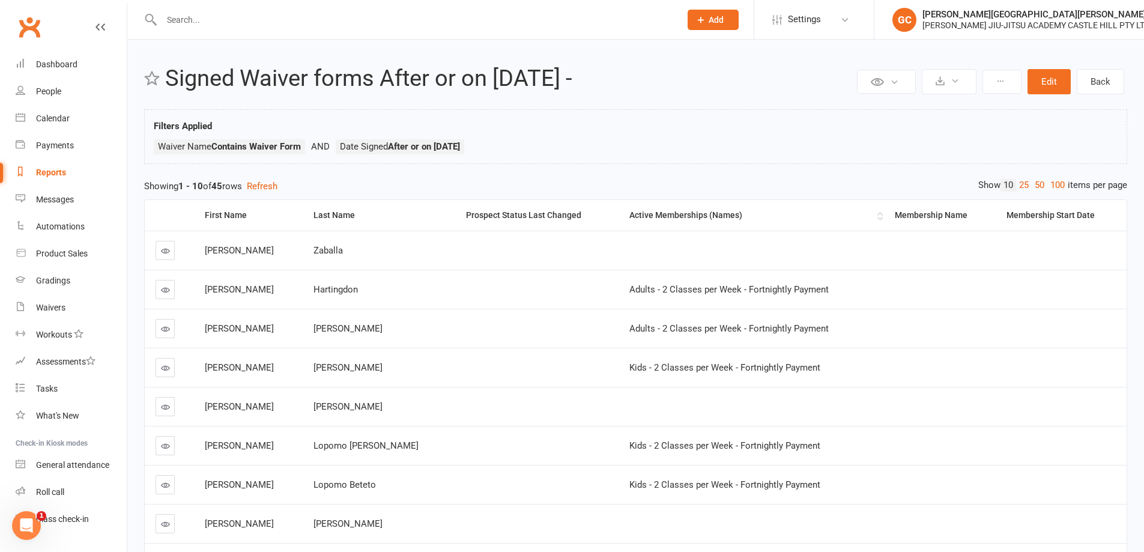
click at [682, 210] on th "Active Memberships (Names)" at bounding box center [751, 215] width 265 height 31
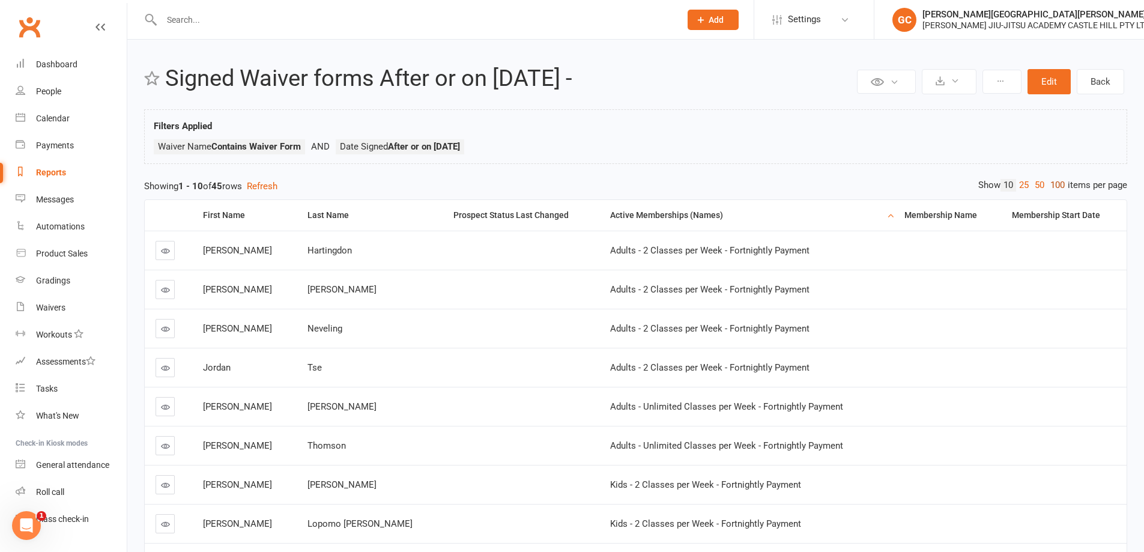
click at [1051, 184] on link "100" at bounding box center [1057, 185] width 20 height 13
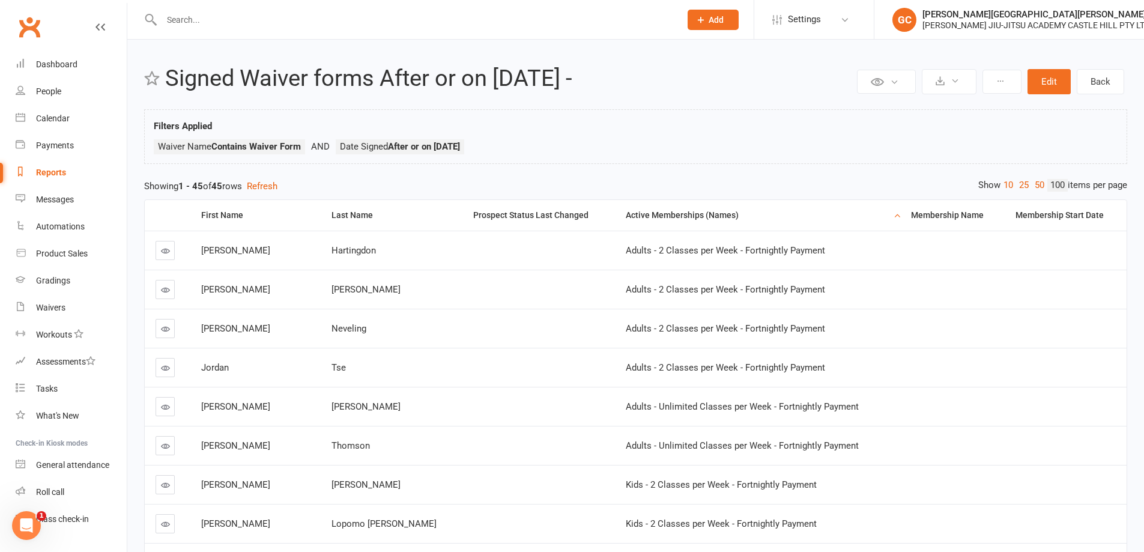
click at [246, 86] on h2 "Signed Waiver forms After or on 30 days ago -" at bounding box center [509, 78] width 689 height 25
click at [647, 79] on h2 "Signed Waiver forms After or on 30 days ago -" at bounding box center [509, 78] width 689 height 25
click at [1057, 86] on button "Edit" at bounding box center [1049, 81] width 43 height 25
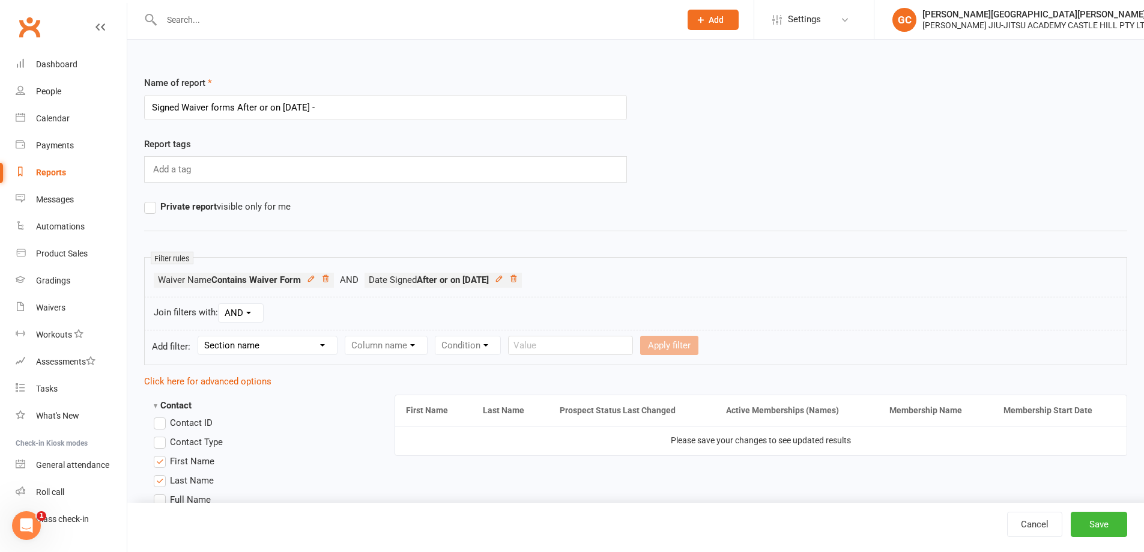
click at [367, 105] on input "Signed Waiver forms After or on 30 days ago -" at bounding box center [385, 107] width 483 height 25
type input "Signed Waiver forms After or on 30 days ago - Membership Signed"
click at [1112, 524] on button "Save" at bounding box center [1099, 524] width 56 height 25
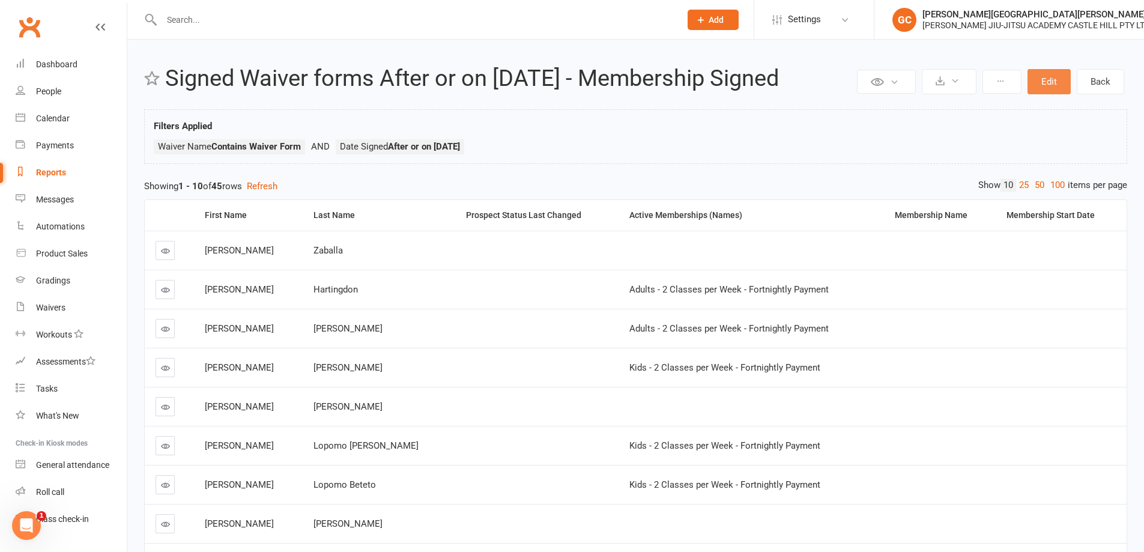
click at [1058, 81] on button "Edit" at bounding box center [1049, 81] width 43 height 25
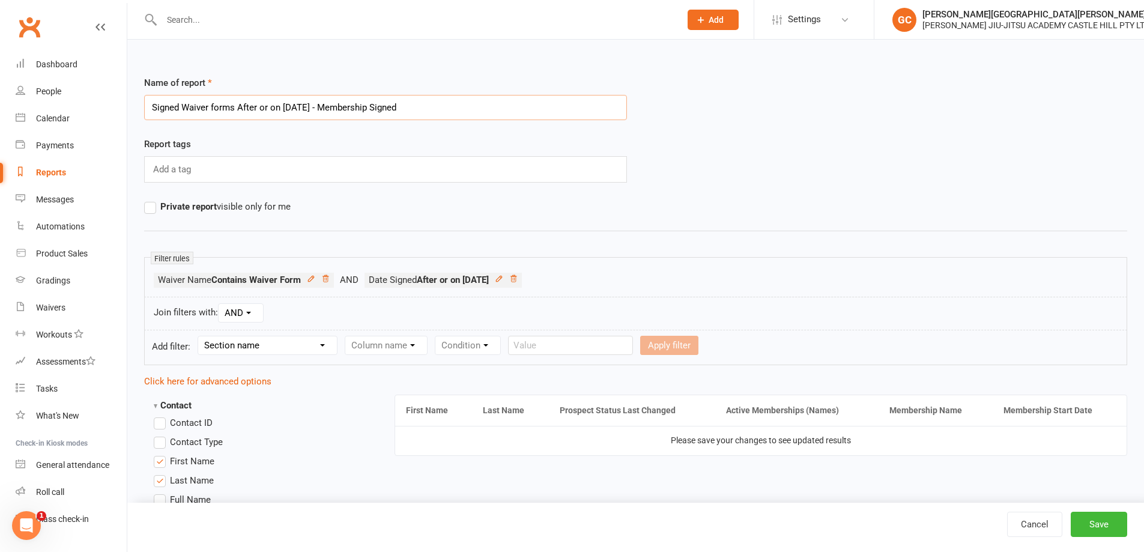
click at [339, 108] on input "Signed Waiver forms After or on 30 days ago - Membership Signed" at bounding box center [385, 107] width 483 height 25
type input "Signed Waiver forms After or on 30 days ago - Active Membership"
click at [1103, 524] on button "Save" at bounding box center [1099, 524] width 56 height 25
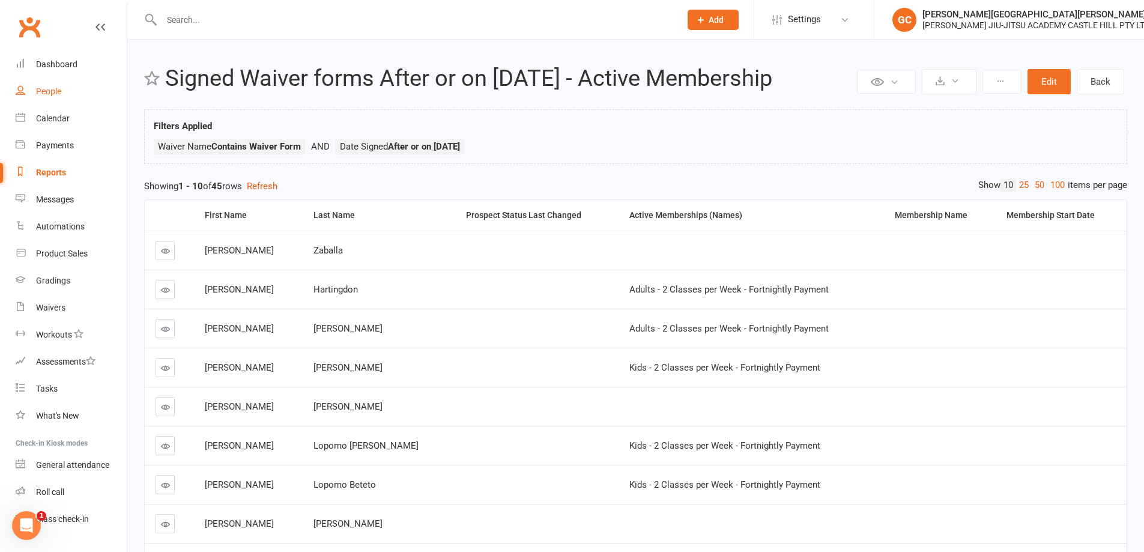
click at [41, 92] on div "People" at bounding box center [48, 91] width 25 height 10
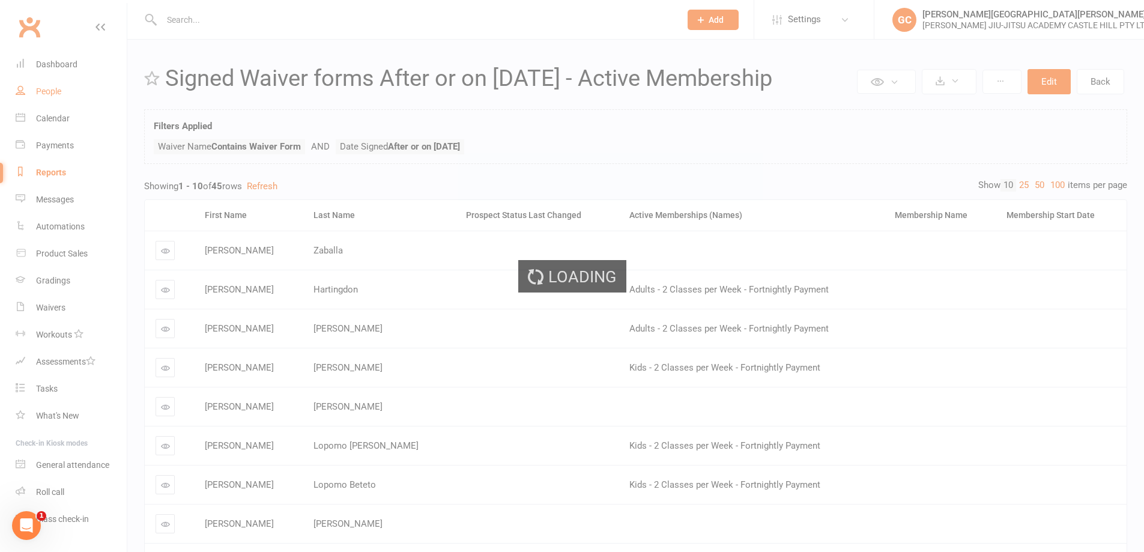
select select "100"
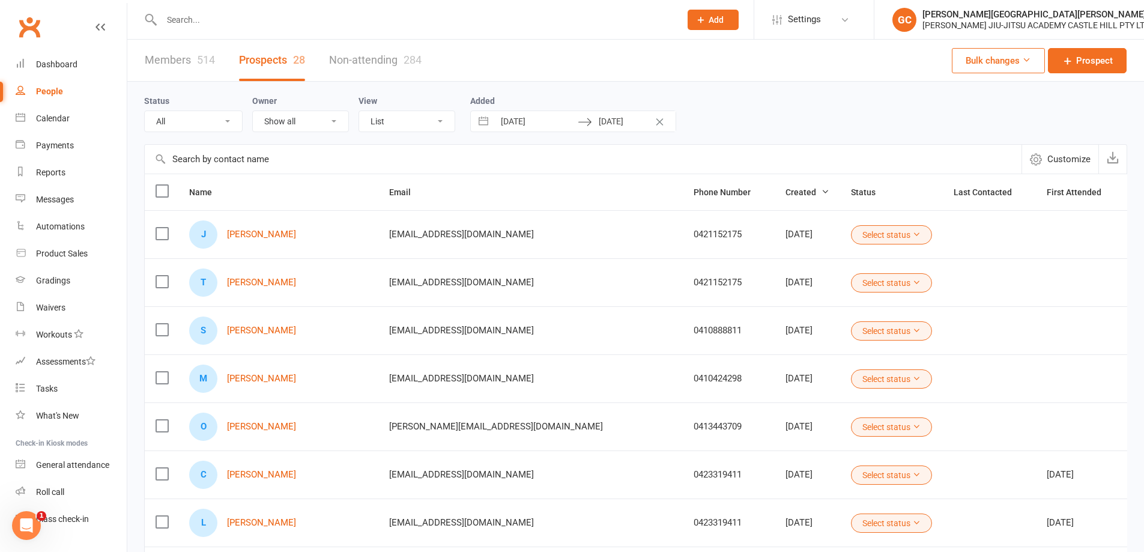
click at [726, 83] on div "Status All (No status set) (Invalid status) Initial Contact Follow-up Call Foll…" at bounding box center [635, 113] width 983 height 62
click at [880, 53] on div "Members 514 Prospects 28 Non-attending 284 Bulk changes Prospect" at bounding box center [635, 61] width 1017 height 42
click at [177, 60] on link "Members 514" at bounding box center [180, 60] width 70 height 41
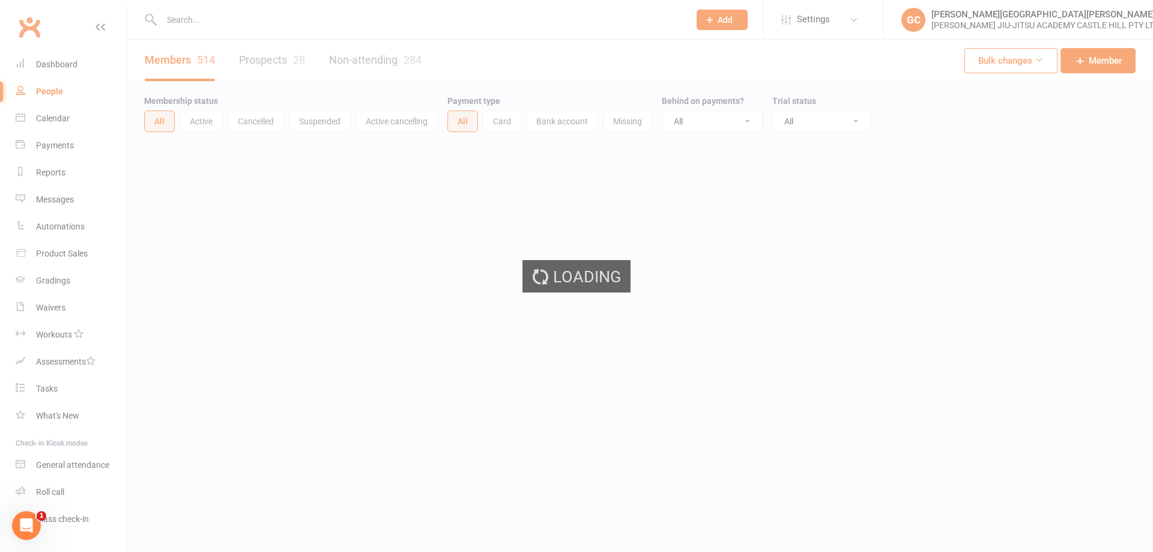
select select "100"
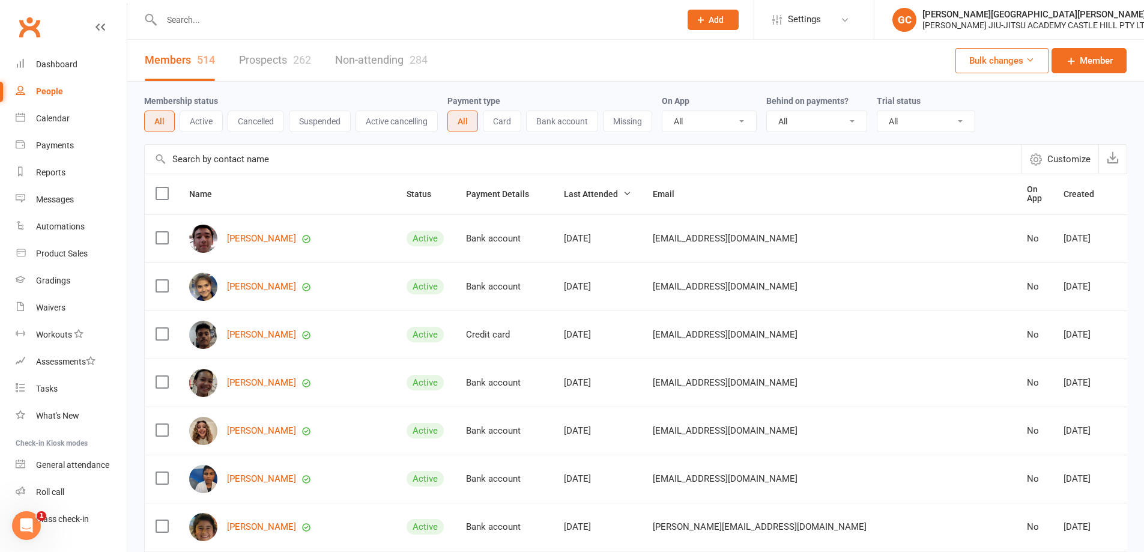
click at [612, 47] on div "Members 514 Prospects 262 Non-attending 284 Bulk changes Member" at bounding box center [635, 61] width 1017 height 42
click at [611, 62] on div "Members 514 Prospects 262 Non-attending 284 Bulk changes Member" at bounding box center [635, 61] width 1017 height 42
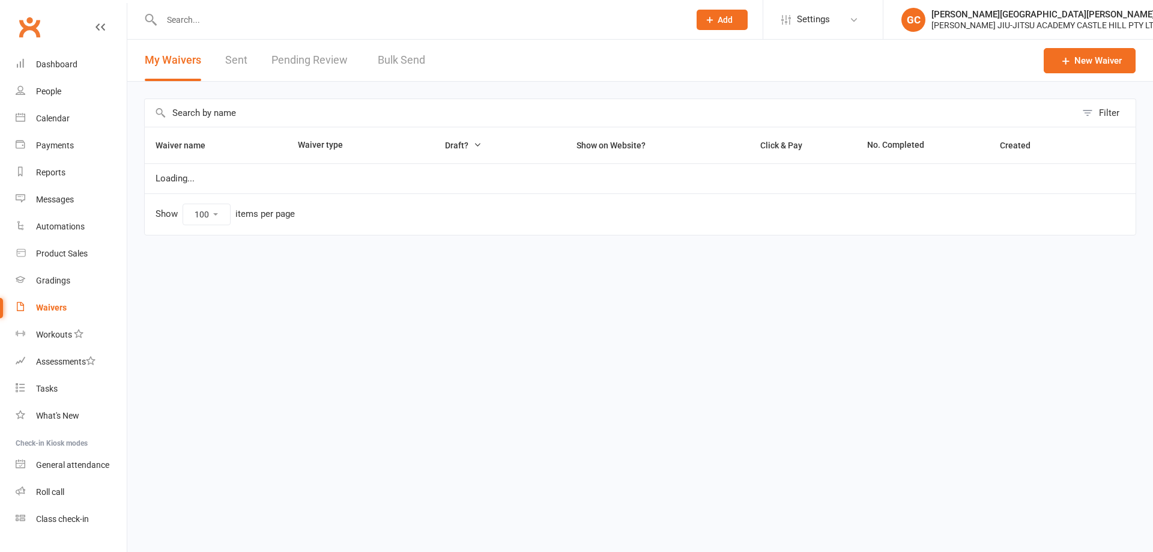
select select "100"
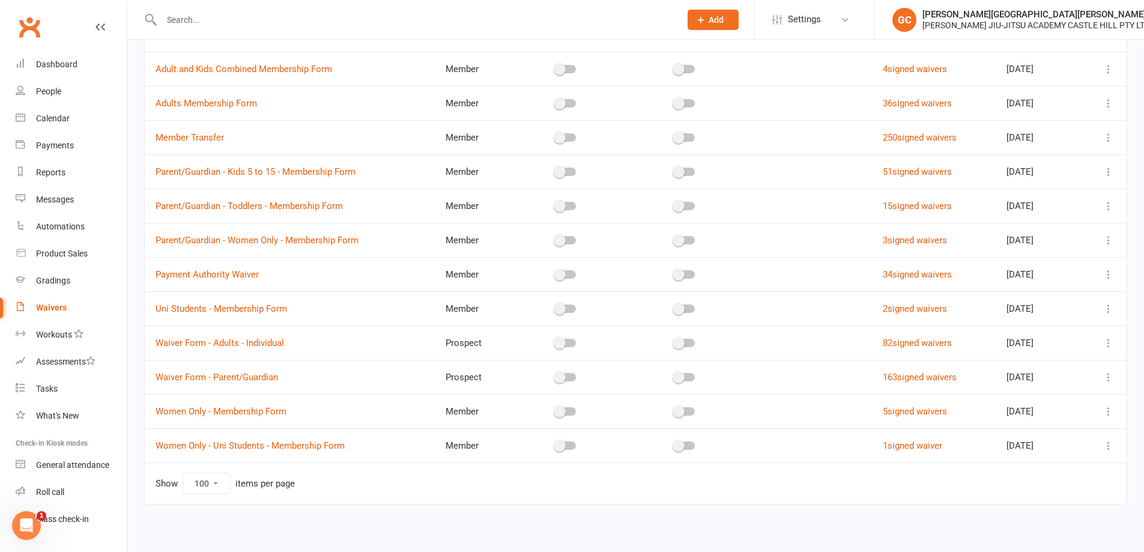
scroll to position [115, 0]
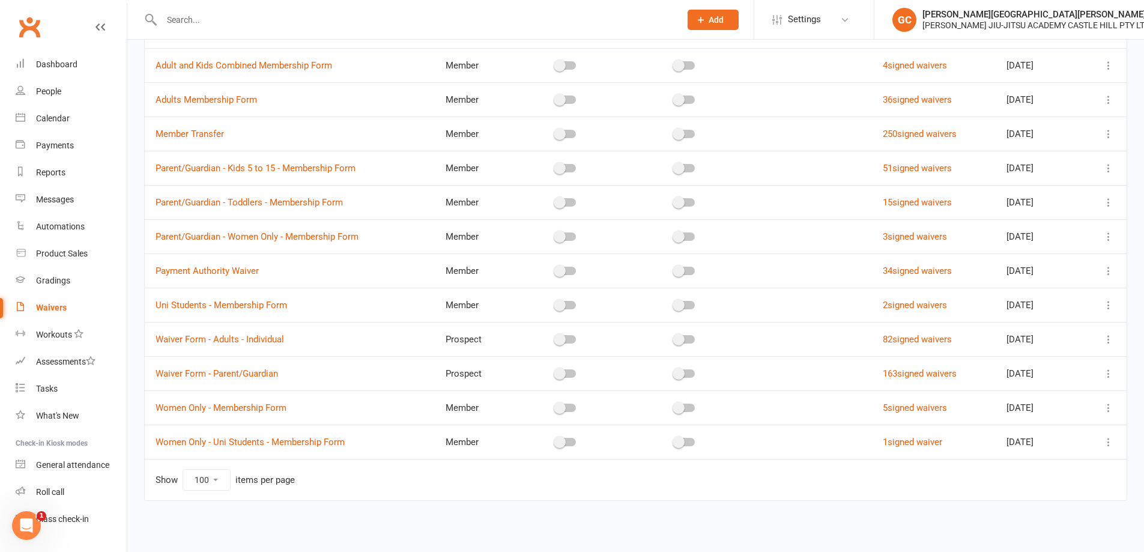
click at [808, 512] on div "Waiver name Waiver type Draft? Show on Website? Click & Pay No. Completed Creat…" at bounding box center [635, 264] width 983 height 506
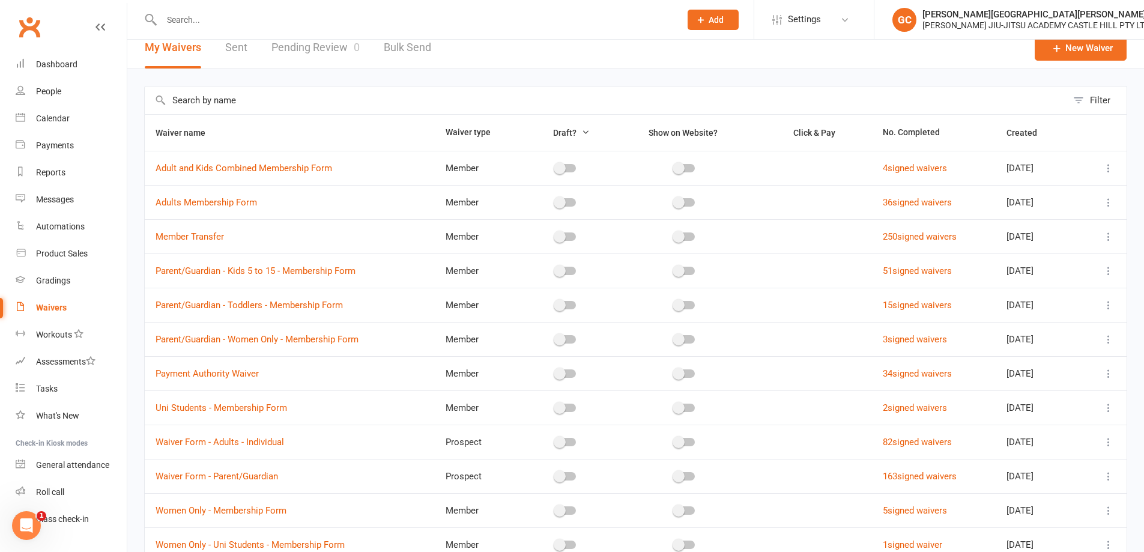
scroll to position [20, 0]
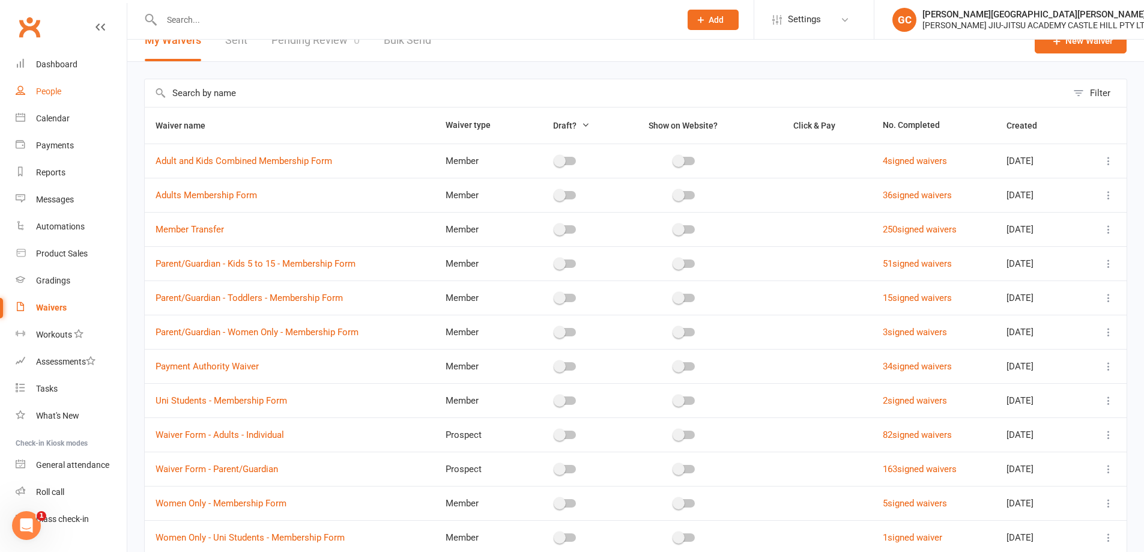
click at [52, 93] on div "People" at bounding box center [48, 91] width 25 height 10
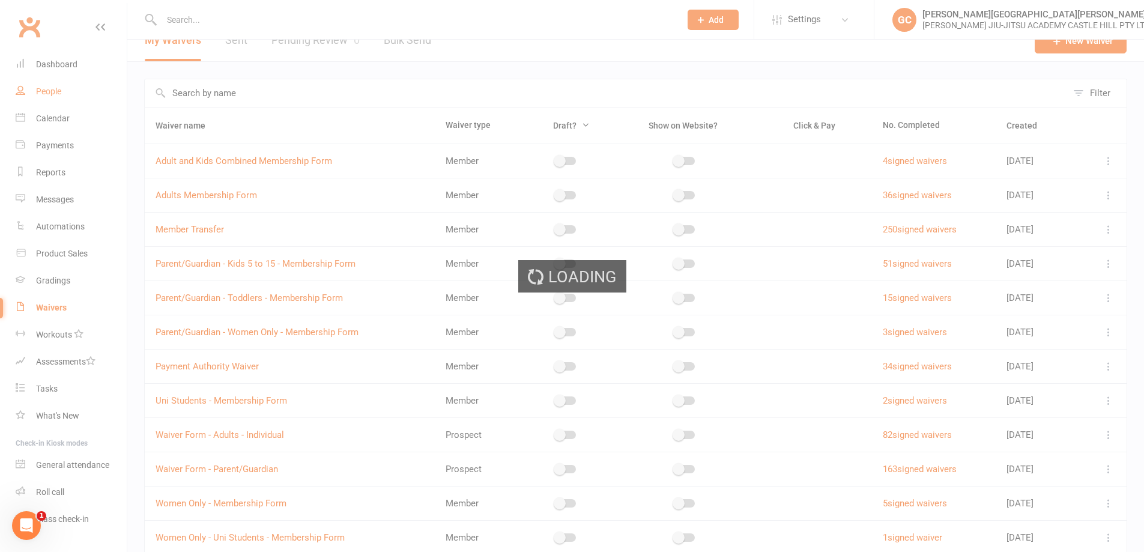
select select "100"
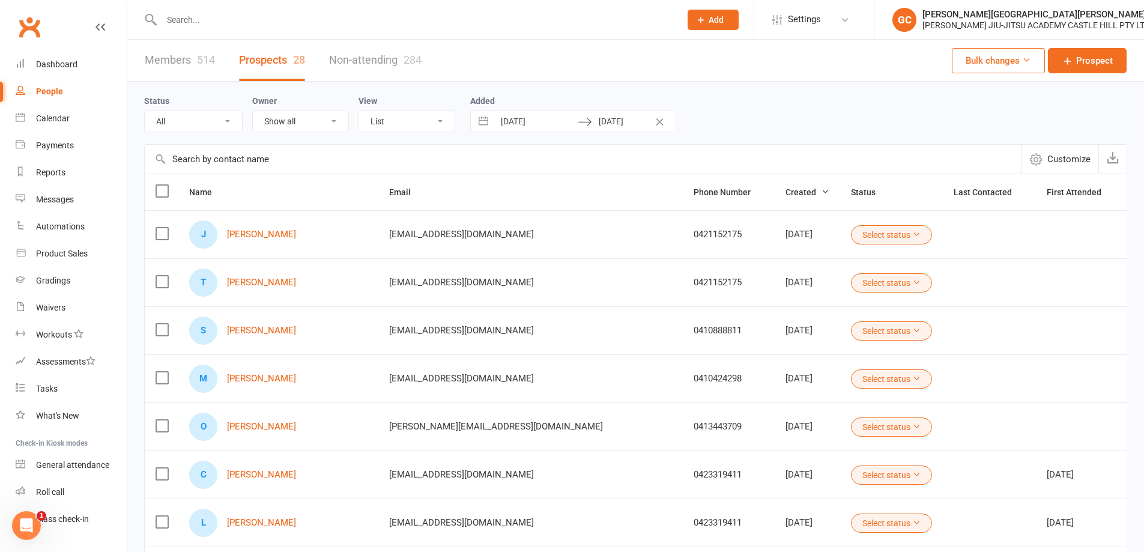
click at [912, 237] on icon at bounding box center [916, 234] width 8 height 8
click at [715, 126] on div "Status All (No status set) (Invalid status) Initial Contact Follow-up Call Foll…" at bounding box center [635, 113] width 983 height 38
click at [53, 306] on div "Waivers" at bounding box center [50, 308] width 29 height 10
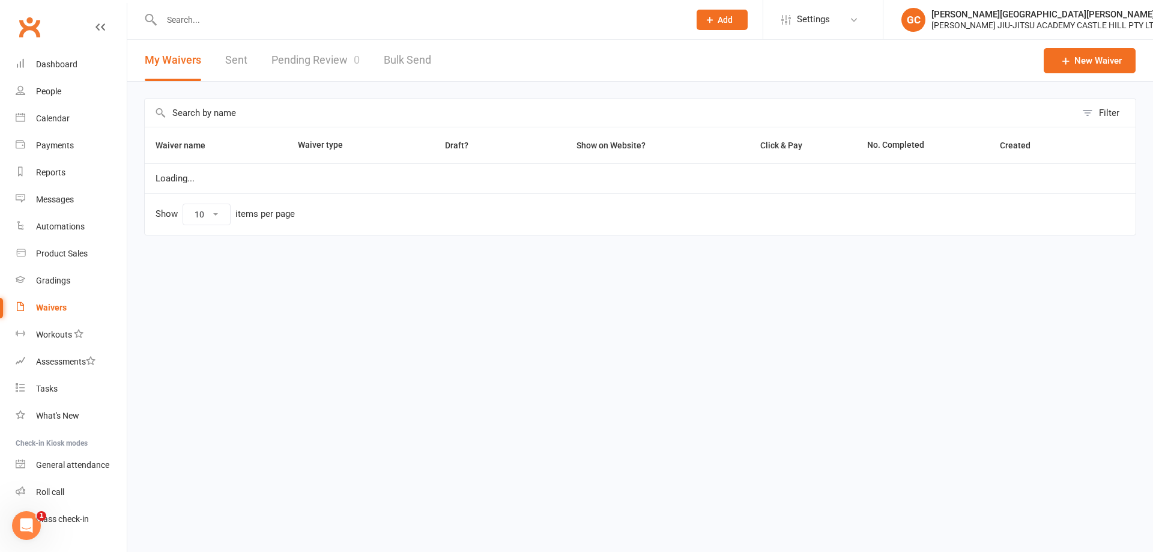
select select "100"
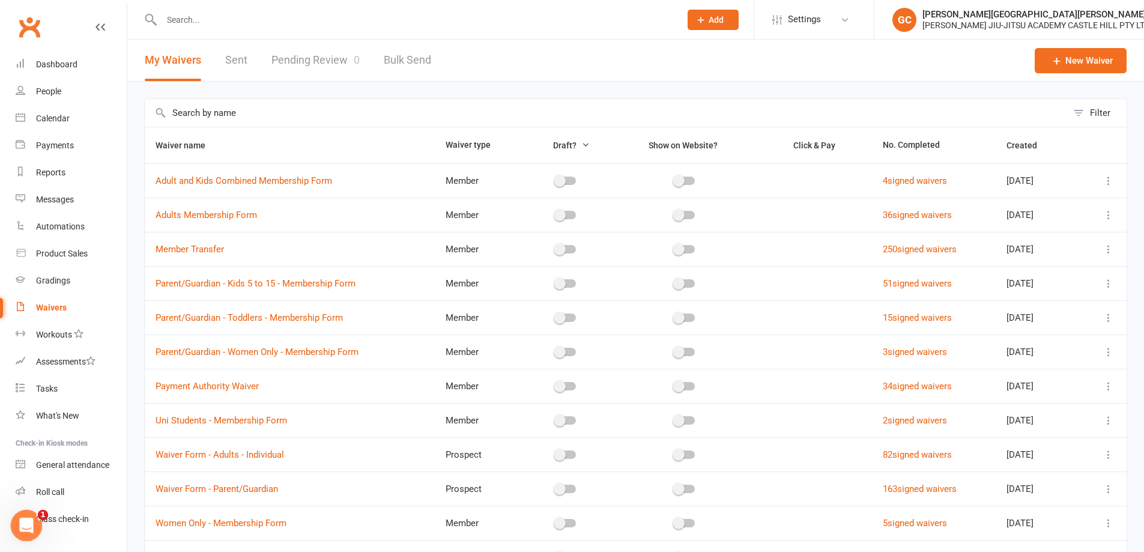
click at [38, 522] on div "Open Intercom Messenger" at bounding box center [25, 524] width 40 height 40
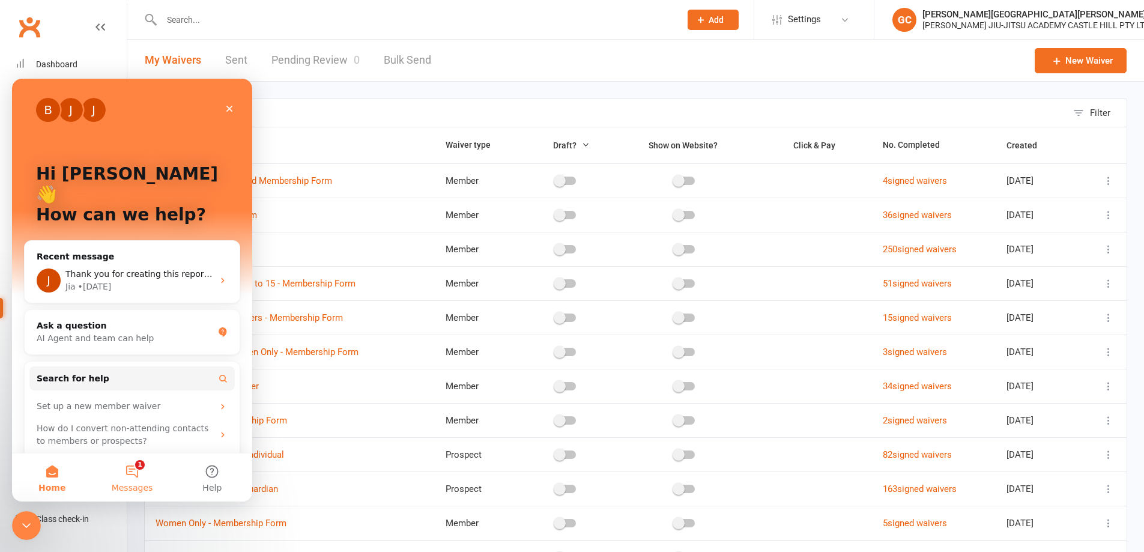
click at [134, 475] on button "1 Messages" at bounding box center [132, 477] width 80 height 48
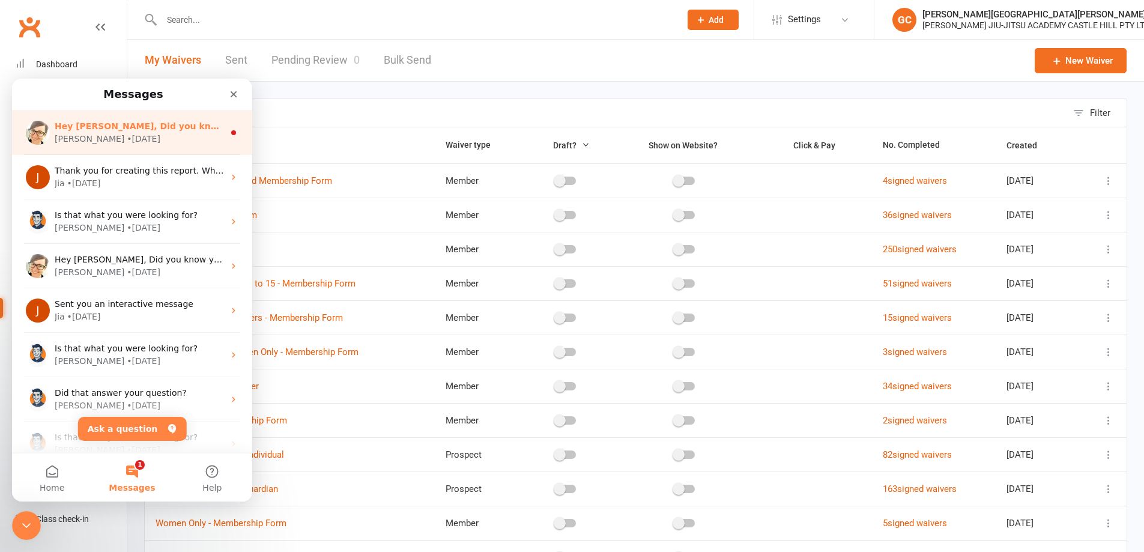
click at [124, 129] on span "Hey Gracie, Did you know your members can book and pay for classes directly fro…" at bounding box center [1097, 126] width 2084 height 10
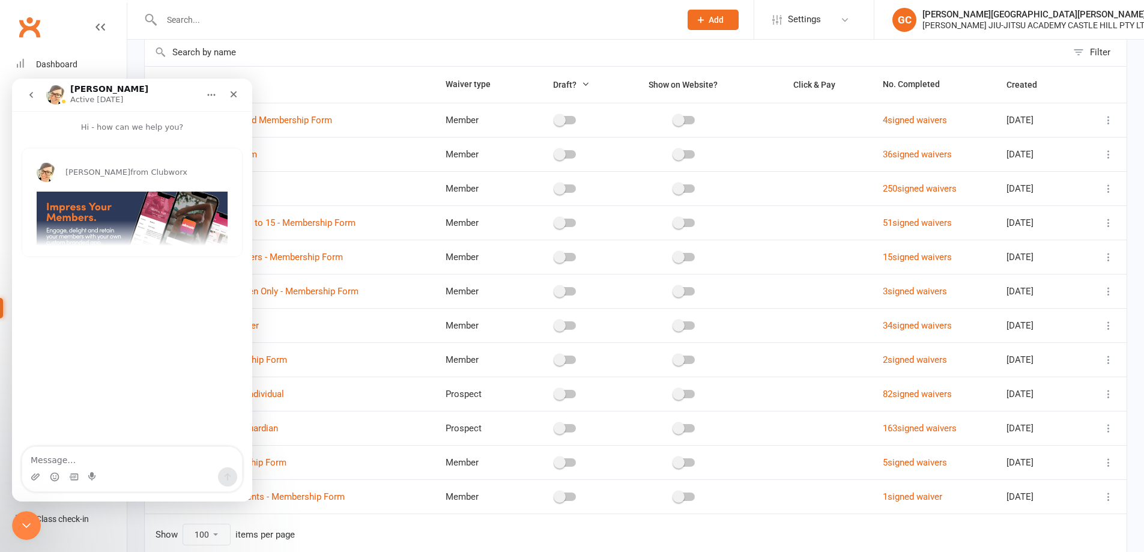
scroll to position [55, 0]
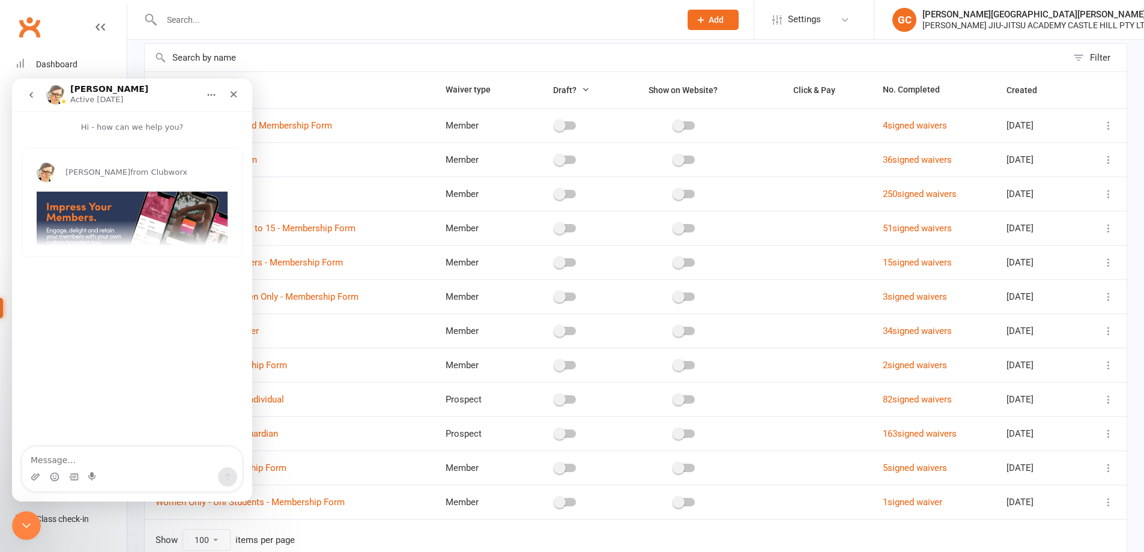
click at [94, 216] on img "Emily says…" at bounding box center [132, 239] width 191 height 95
click at [232, 94] on icon "Close" at bounding box center [234, 94] width 10 height 10
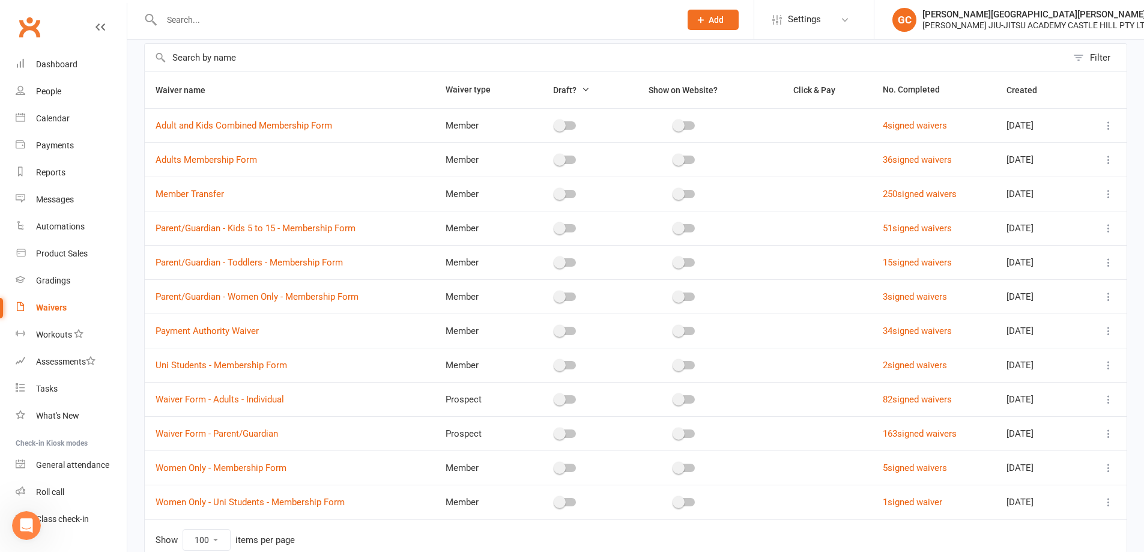
scroll to position [0, 0]
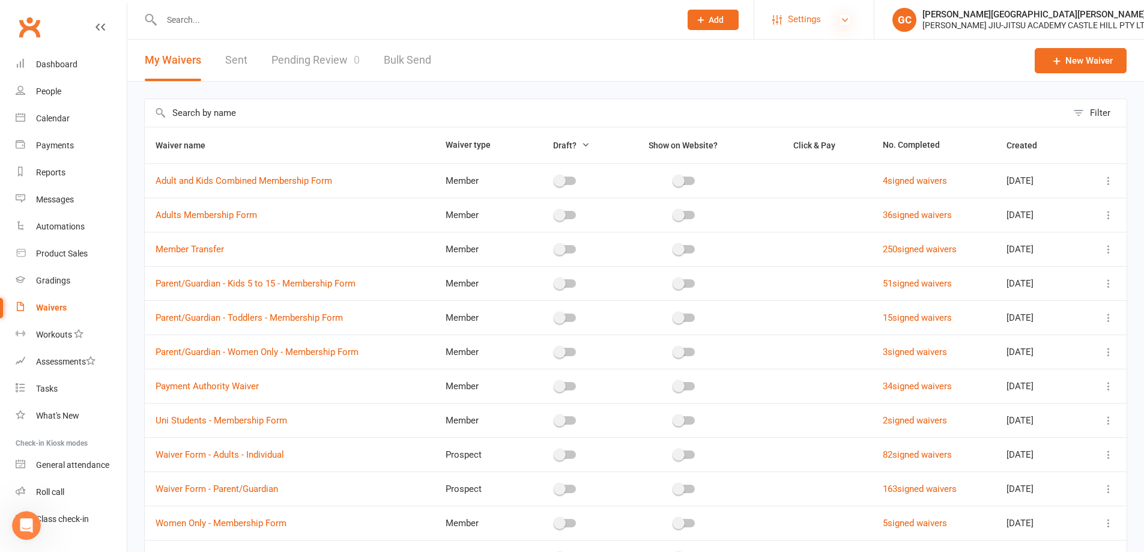
click at [843, 15] on icon at bounding box center [845, 20] width 10 height 10
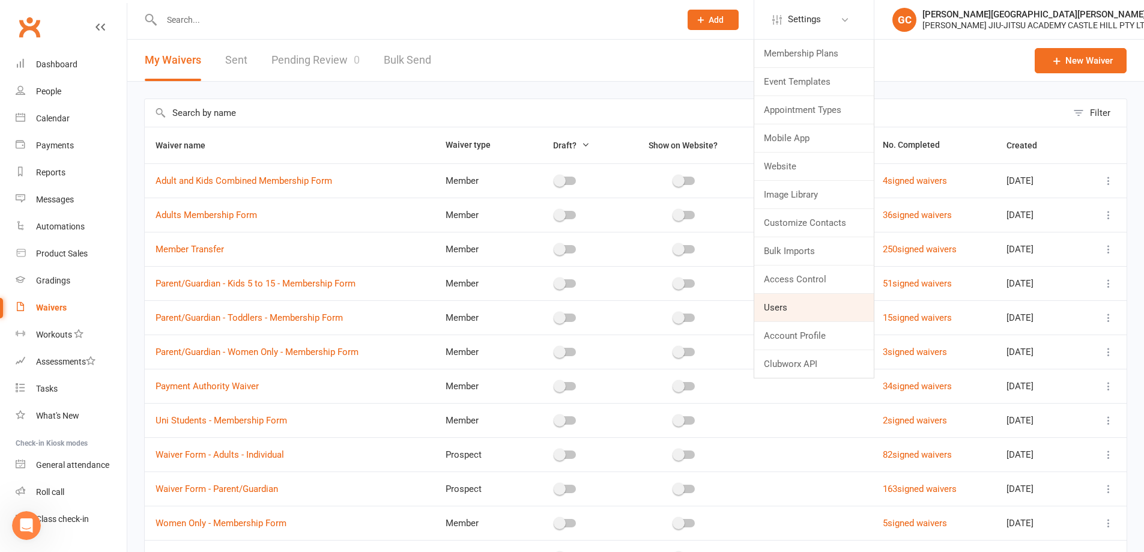
click at [790, 308] on link "Users" at bounding box center [814, 308] width 120 height 28
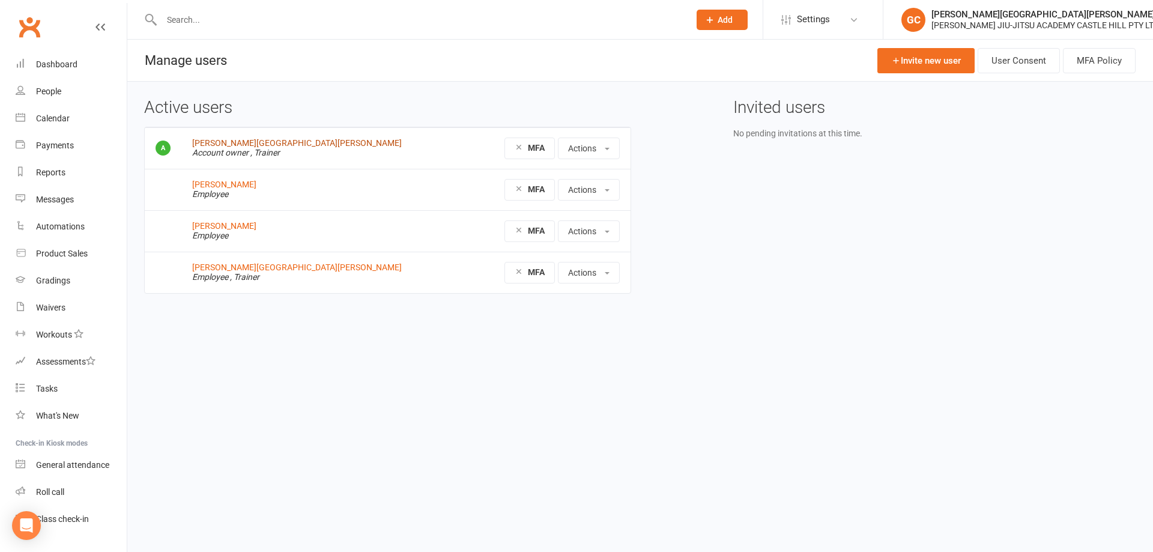
click at [229, 144] on link "[PERSON_NAME][GEOGRAPHIC_DATA][PERSON_NAME]" at bounding box center [297, 143] width 210 height 10
click at [215, 182] on link "[PERSON_NAME]" at bounding box center [224, 185] width 64 height 10
click at [216, 226] on link "[PERSON_NAME]" at bounding box center [224, 226] width 64 height 10
click at [217, 268] on link "[PERSON_NAME][GEOGRAPHIC_DATA][PERSON_NAME]" at bounding box center [297, 267] width 210 height 10
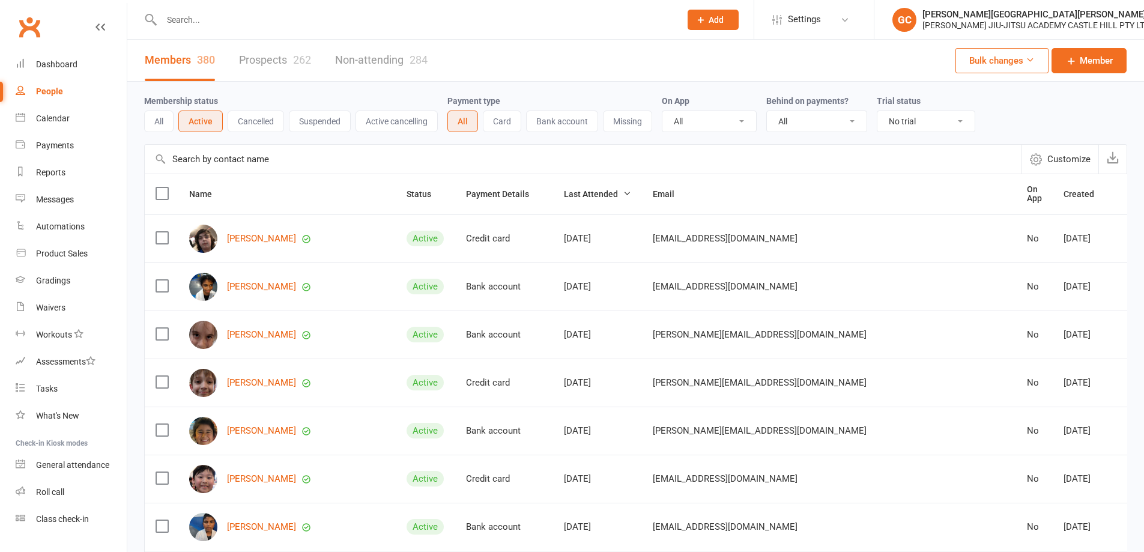
select select "no_trial"
select select "100"
click at [157, 120] on button "All" at bounding box center [158, 122] width 29 height 22
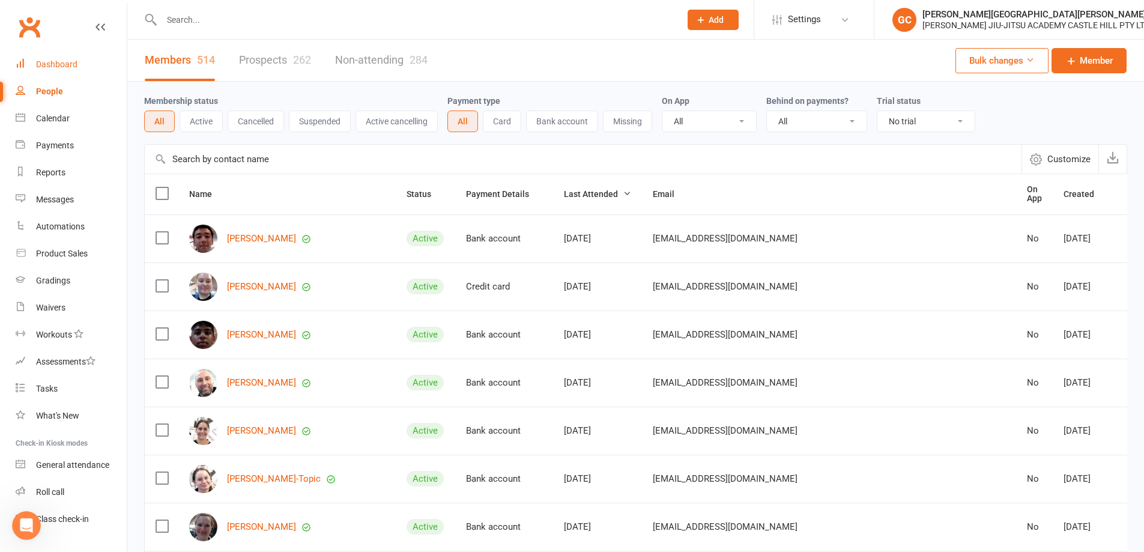
click at [59, 62] on div "Dashboard" at bounding box center [56, 64] width 41 height 10
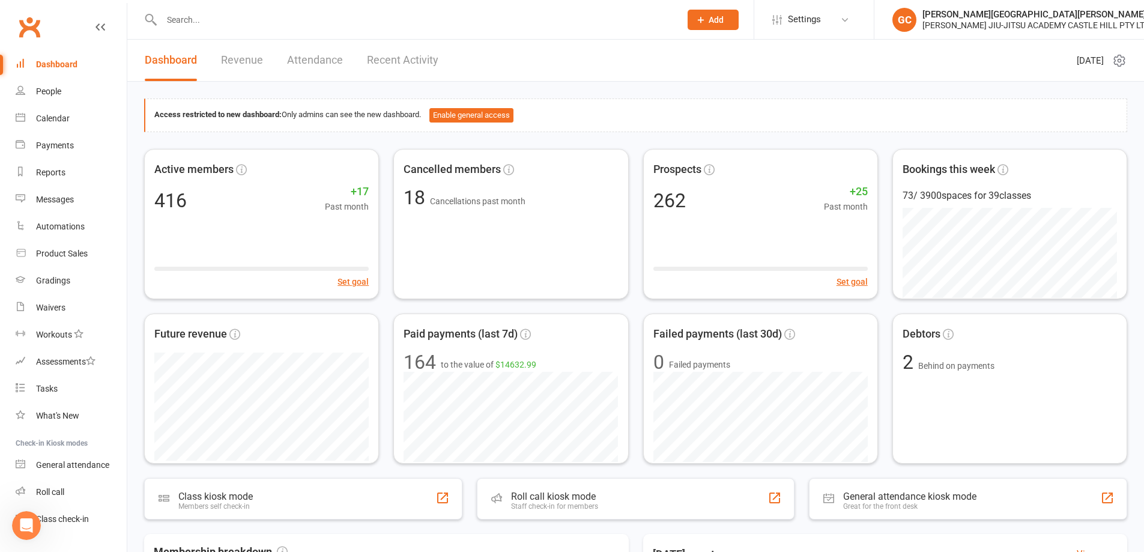
click at [232, 55] on link "Revenue" at bounding box center [242, 60] width 42 height 41
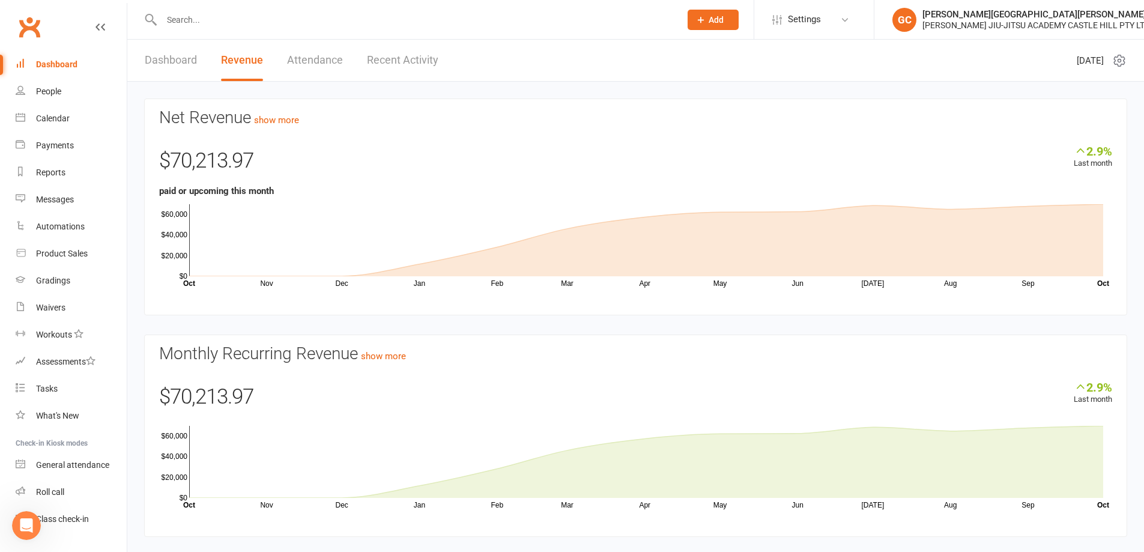
click at [65, 57] on link "Dashboard" at bounding box center [71, 64] width 111 height 27
click at [54, 85] on link "People" at bounding box center [71, 91] width 111 height 27
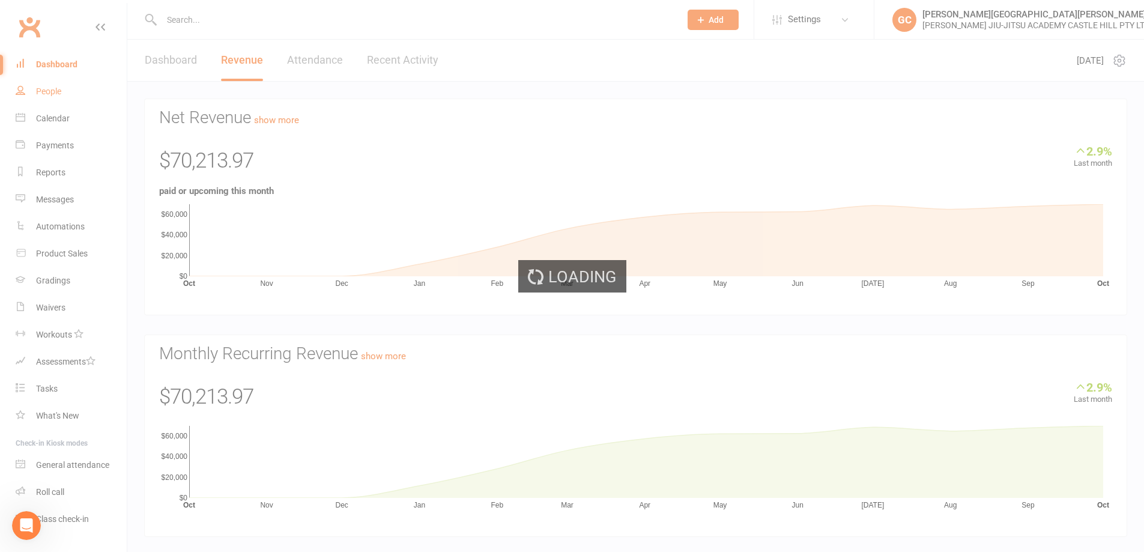
select select "100"
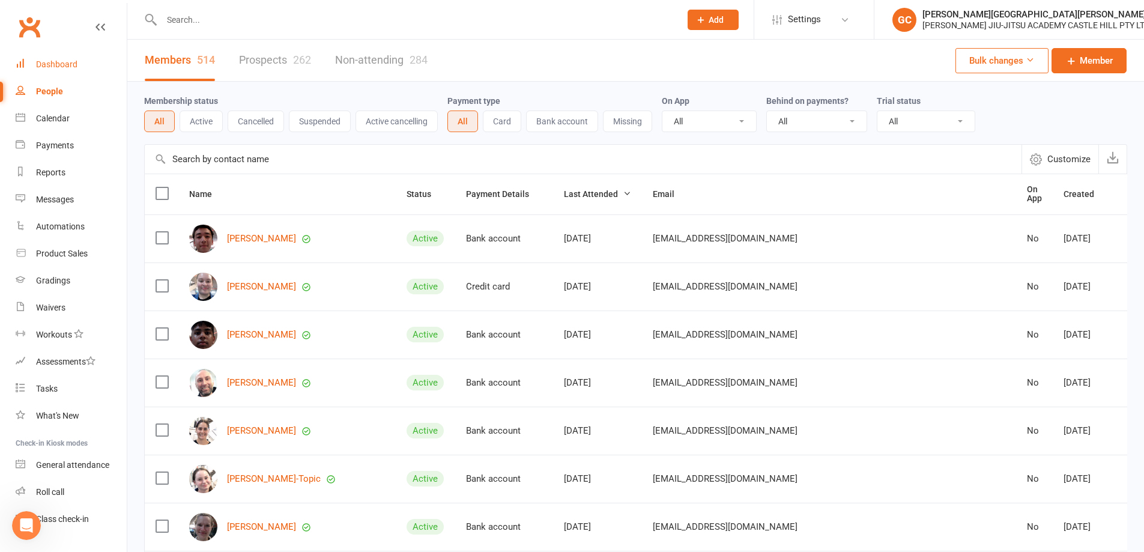
click at [60, 62] on div "Dashboard" at bounding box center [56, 64] width 41 height 10
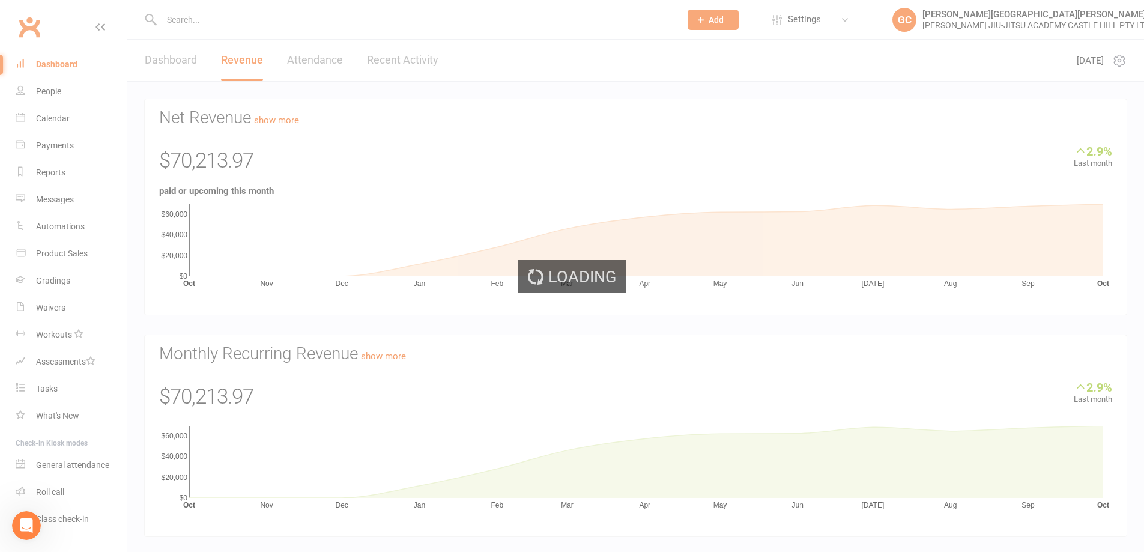
select select "100"
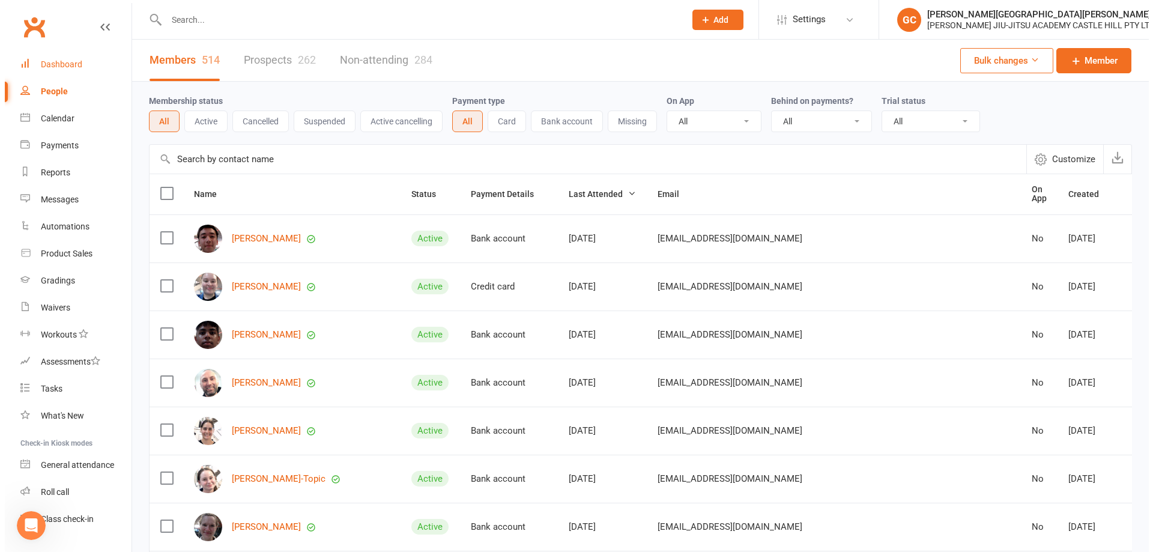
scroll to position [484, 0]
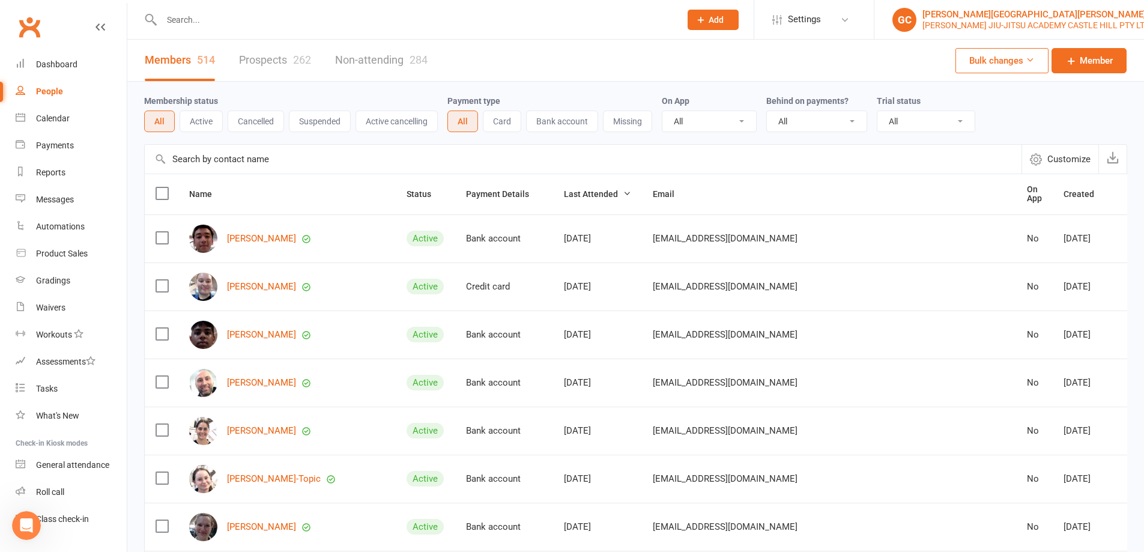
click at [996, 23] on div "[PERSON_NAME] JIU-JITSU ACADEMY CASTLE HILL PTY LTD" at bounding box center [1037, 25] width 228 height 11
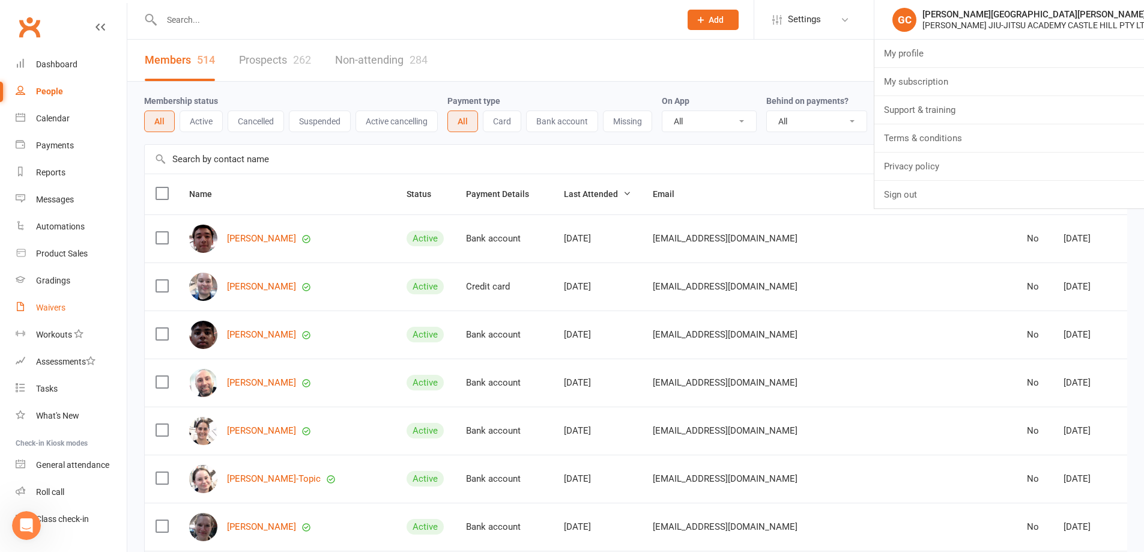
click at [55, 308] on div "Waivers" at bounding box center [50, 308] width 29 height 10
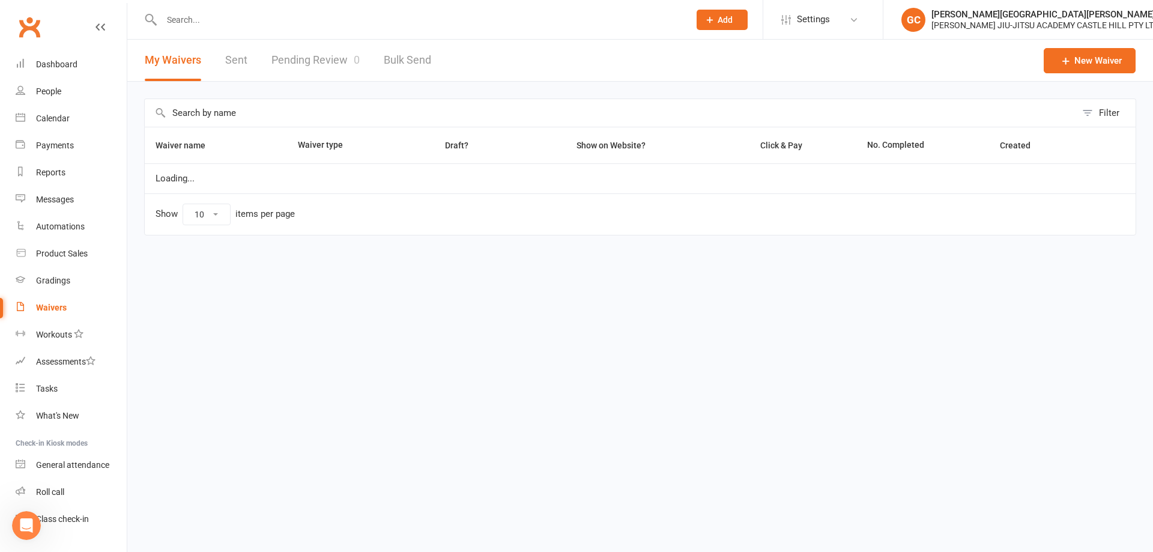
select select "100"
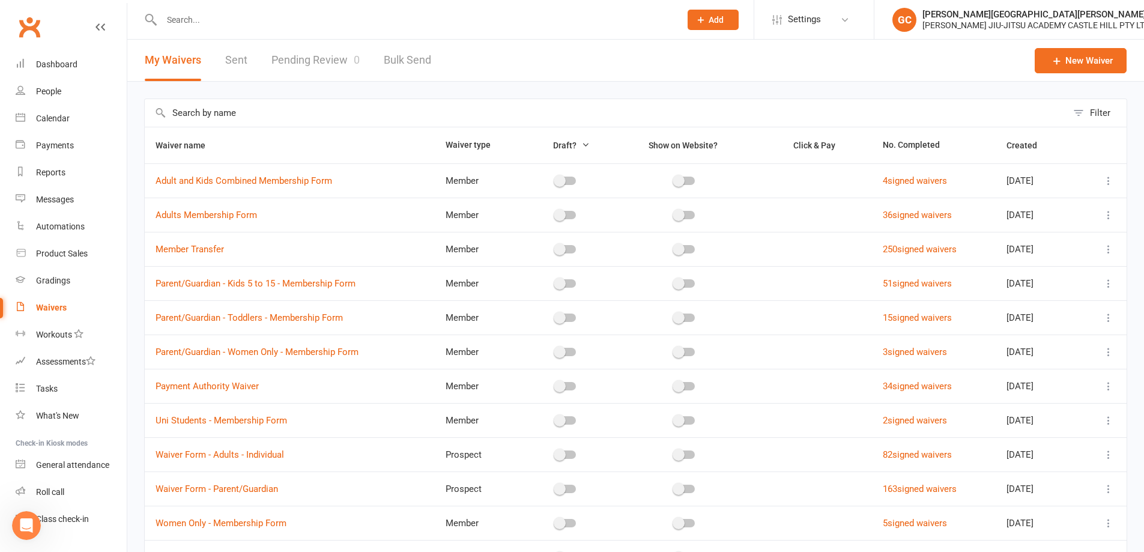
click at [314, 62] on link "Pending Review 0" at bounding box center [315, 60] width 88 height 41
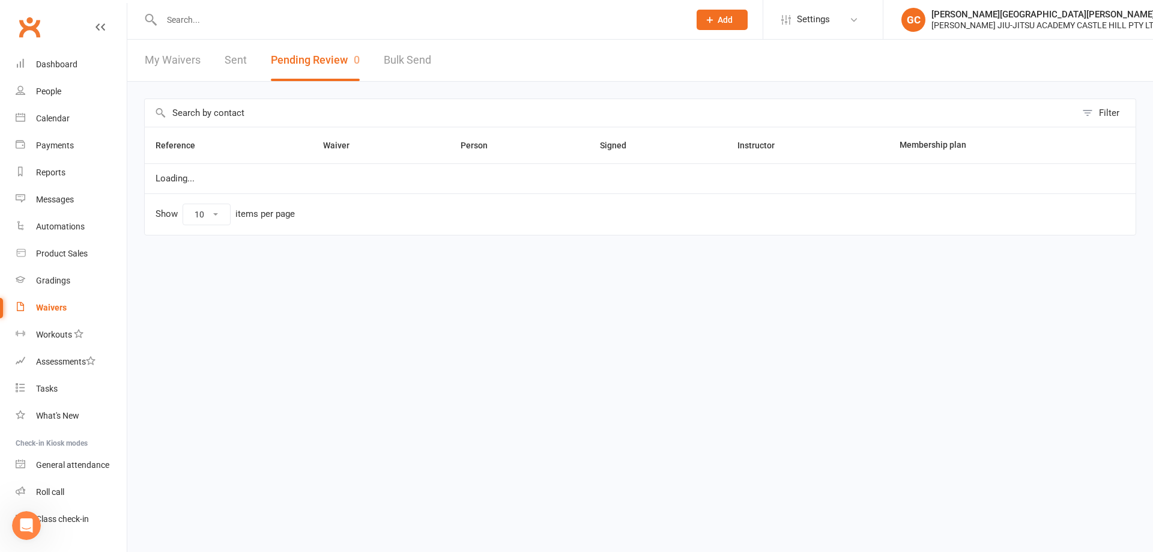
select select "100"
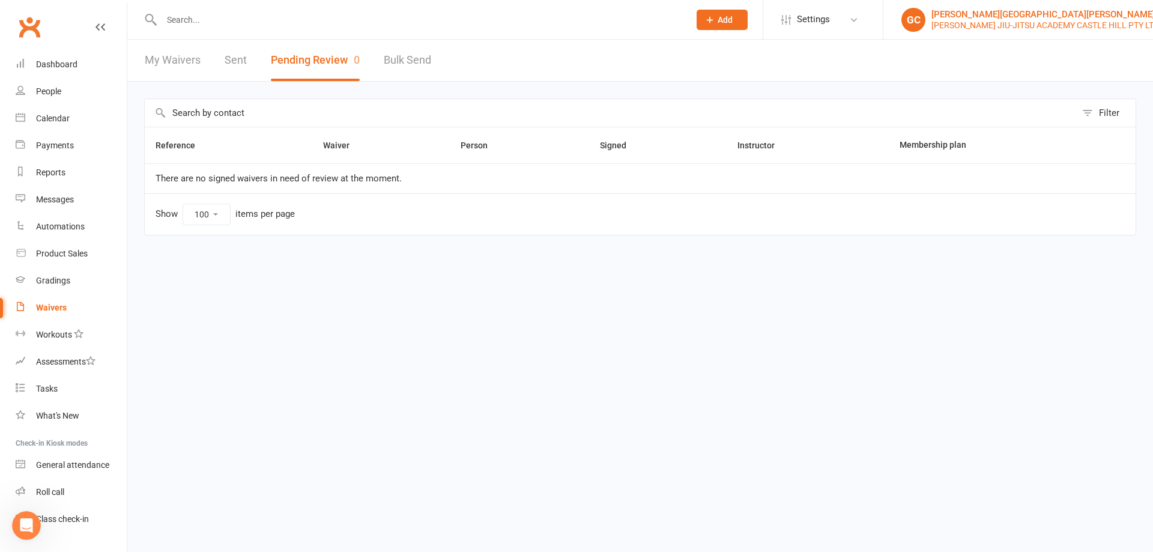
click at [992, 16] on div "[PERSON_NAME][GEOGRAPHIC_DATA][PERSON_NAME]" at bounding box center [1046, 14] width 228 height 11
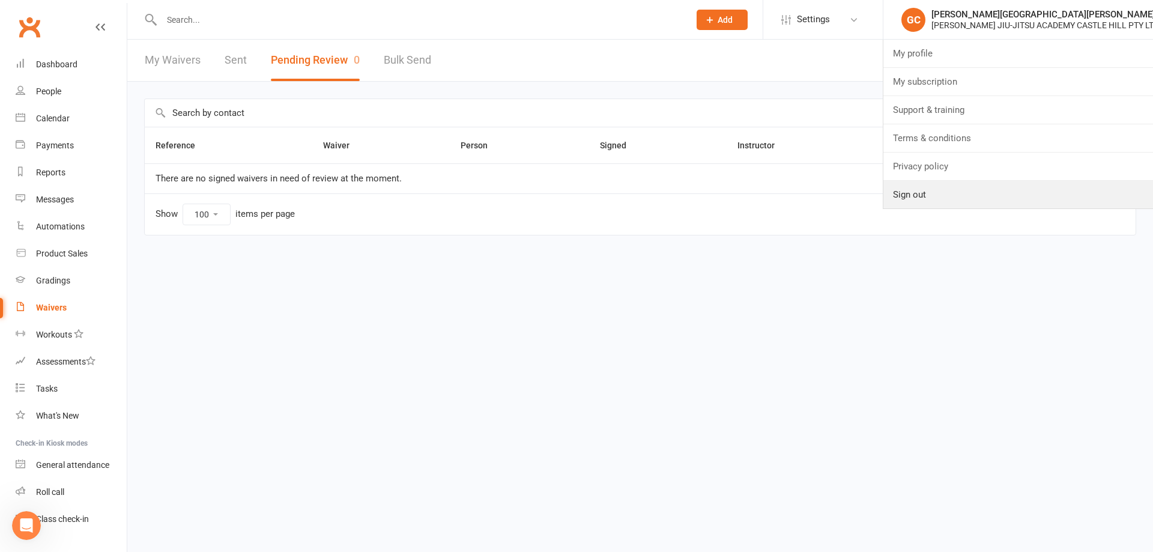
click at [926, 198] on link "Sign out" at bounding box center [1019, 195] width 270 height 28
